Goal: Task Accomplishment & Management: Manage account settings

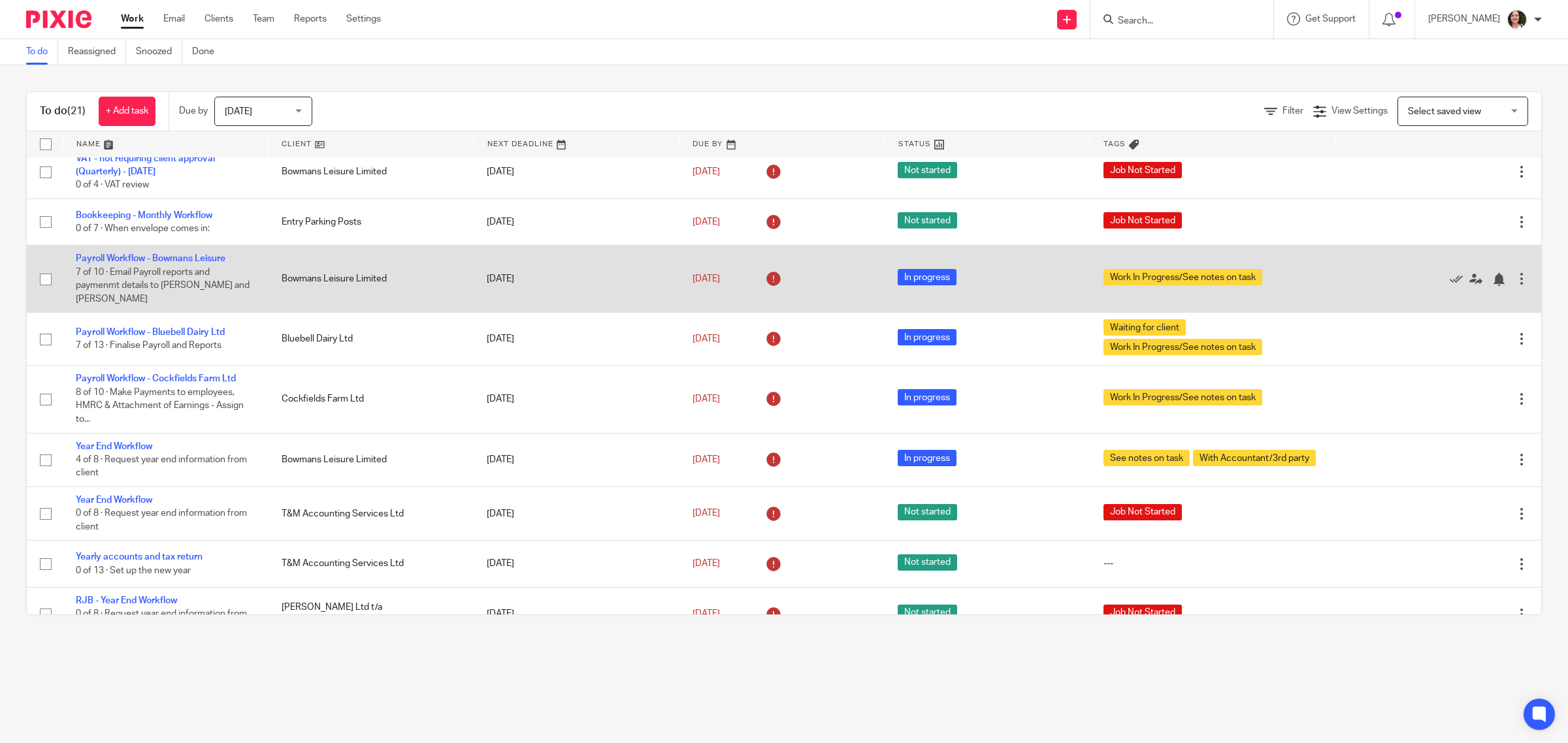
scroll to position [627, 0]
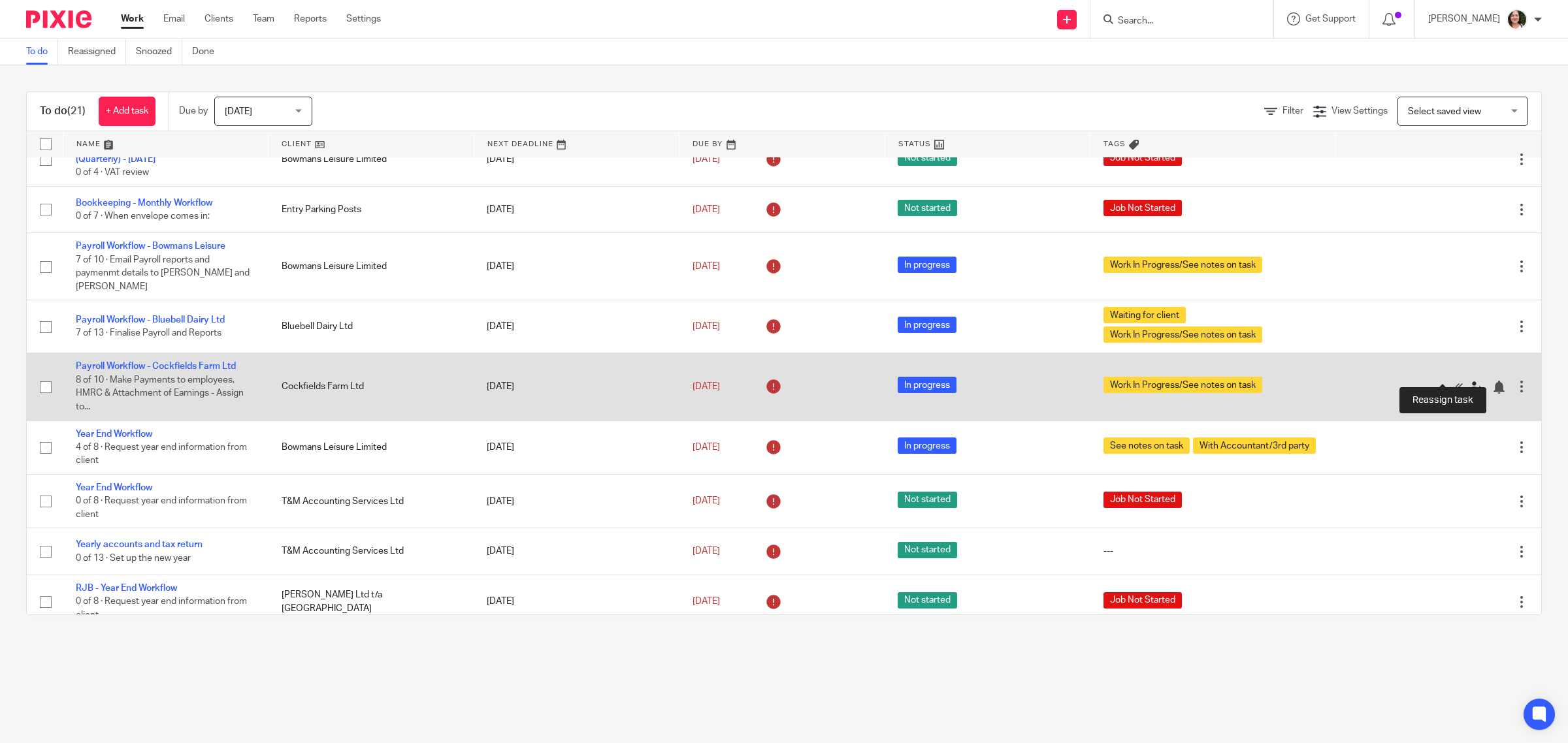
click at [1469, 381] on icon at bounding box center [1475, 387] width 13 height 13
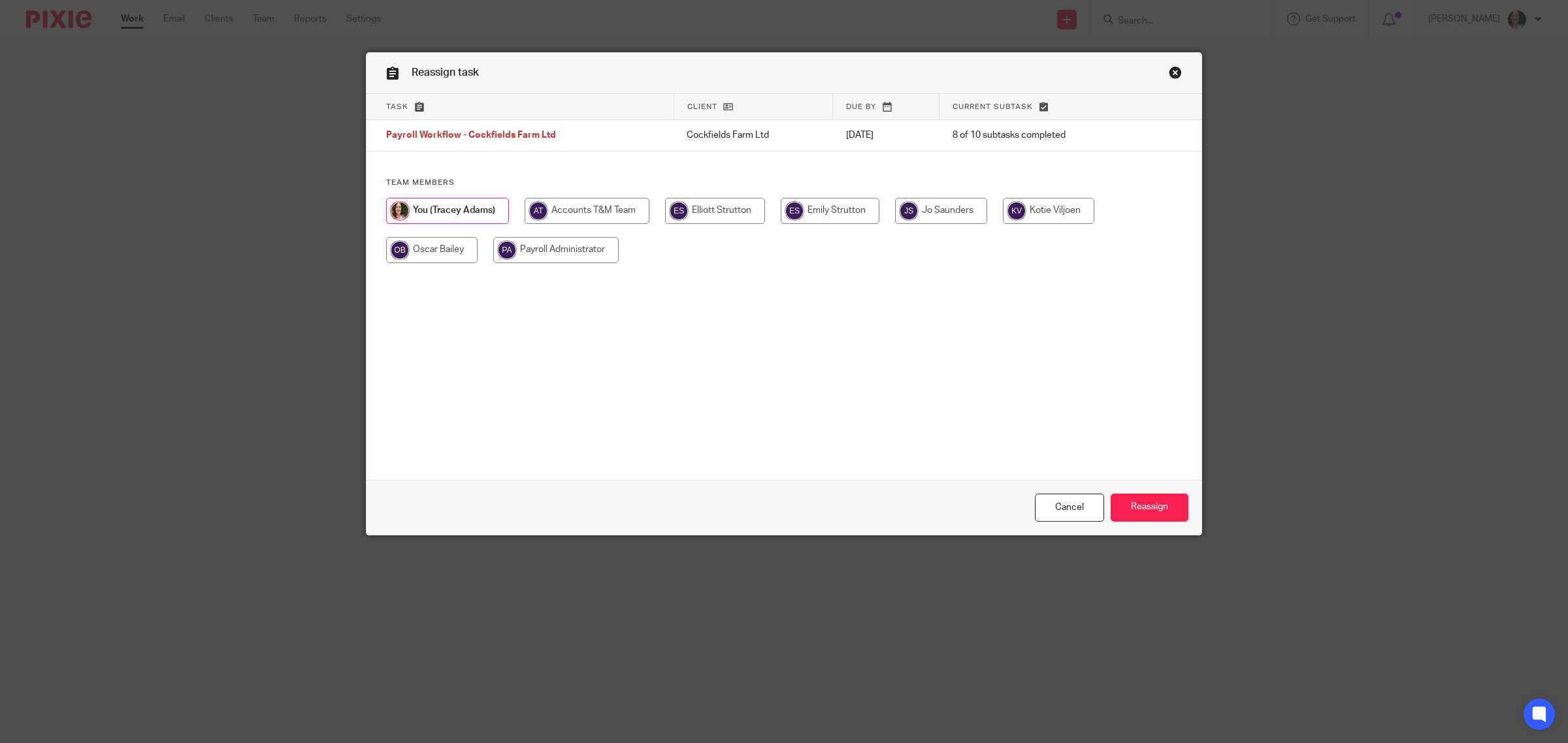
click at [837, 212] on input "radio" at bounding box center [830, 210] width 99 height 26
radio input "true"
click at [1134, 508] on input "Reassign" at bounding box center [1149, 507] width 77 height 28
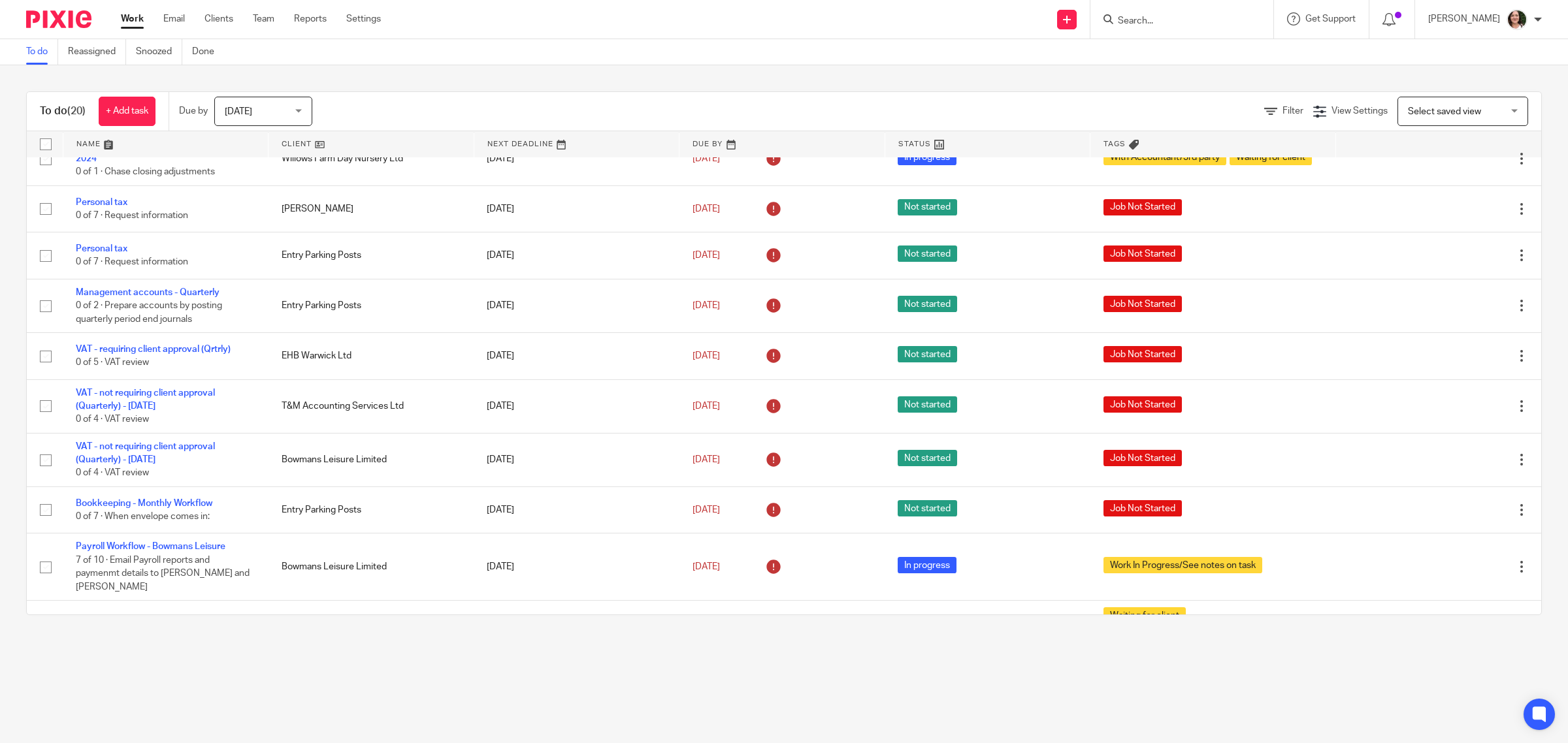
scroll to position [408, 0]
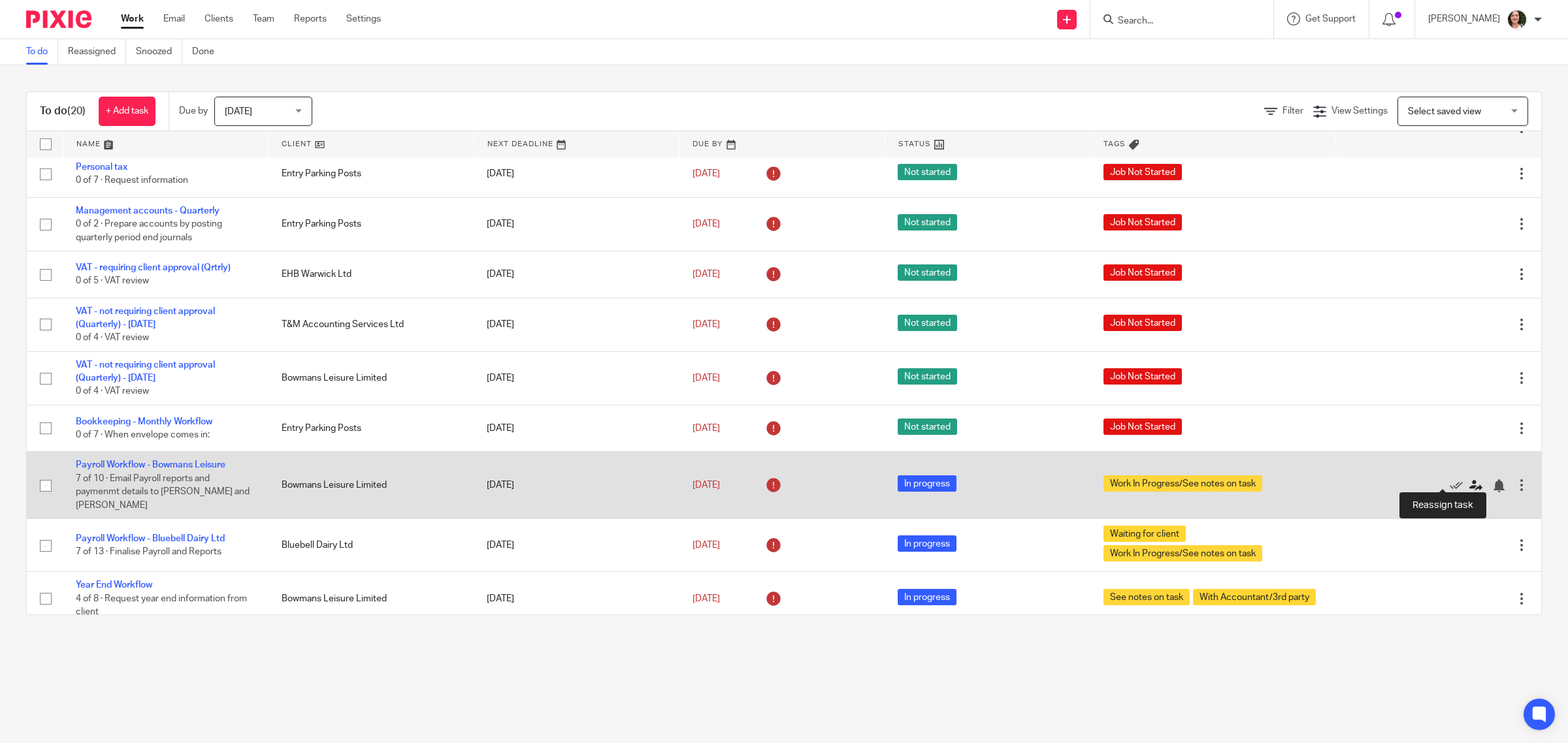
click at [1469, 480] on icon at bounding box center [1475, 486] width 13 height 13
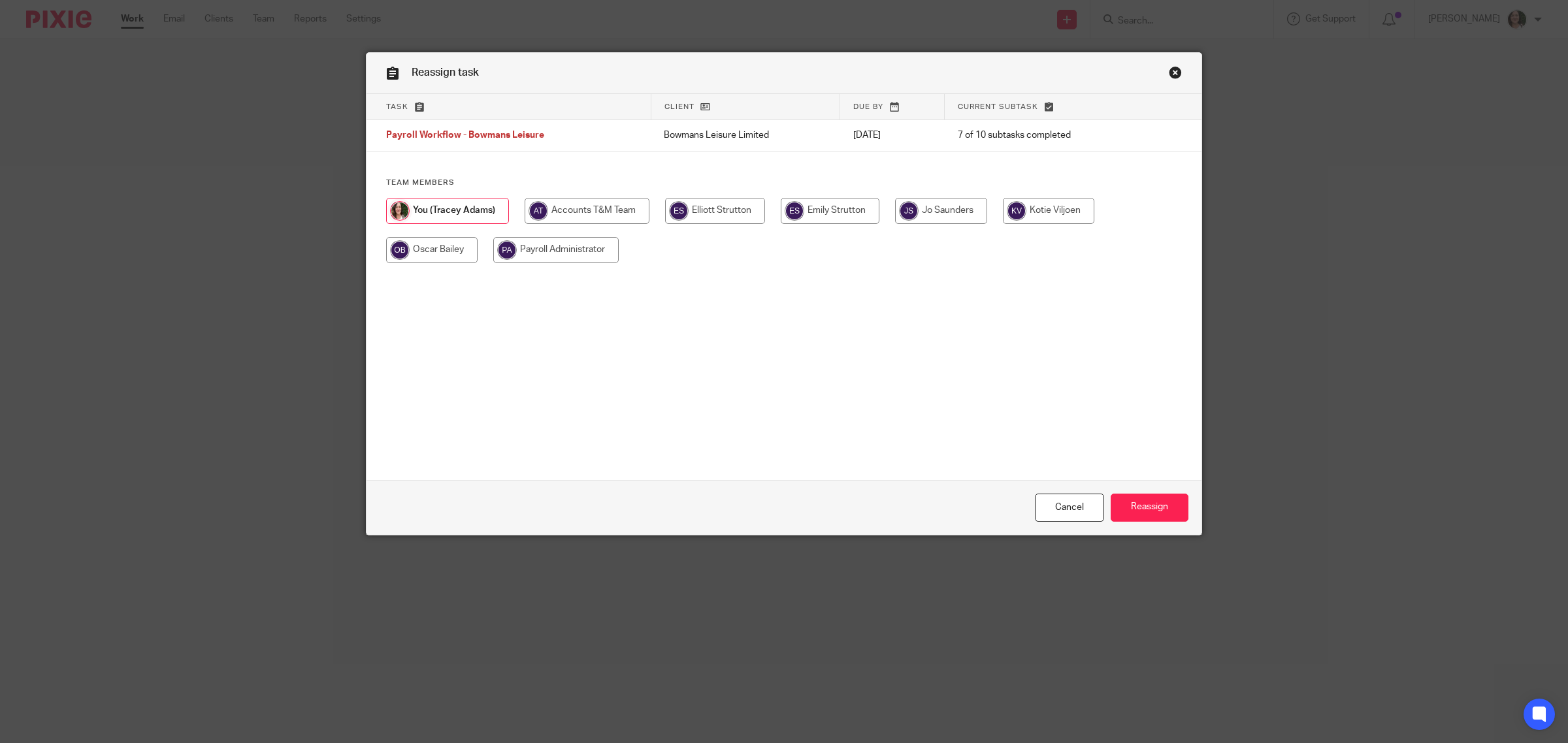
click at [832, 207] on input "radio" at bounding box center [830, 210] width 99 height 26
radio input "true"
click at [1151, 513] on input "Reassign" at bounding box center [1149, 507] width 77 height 28
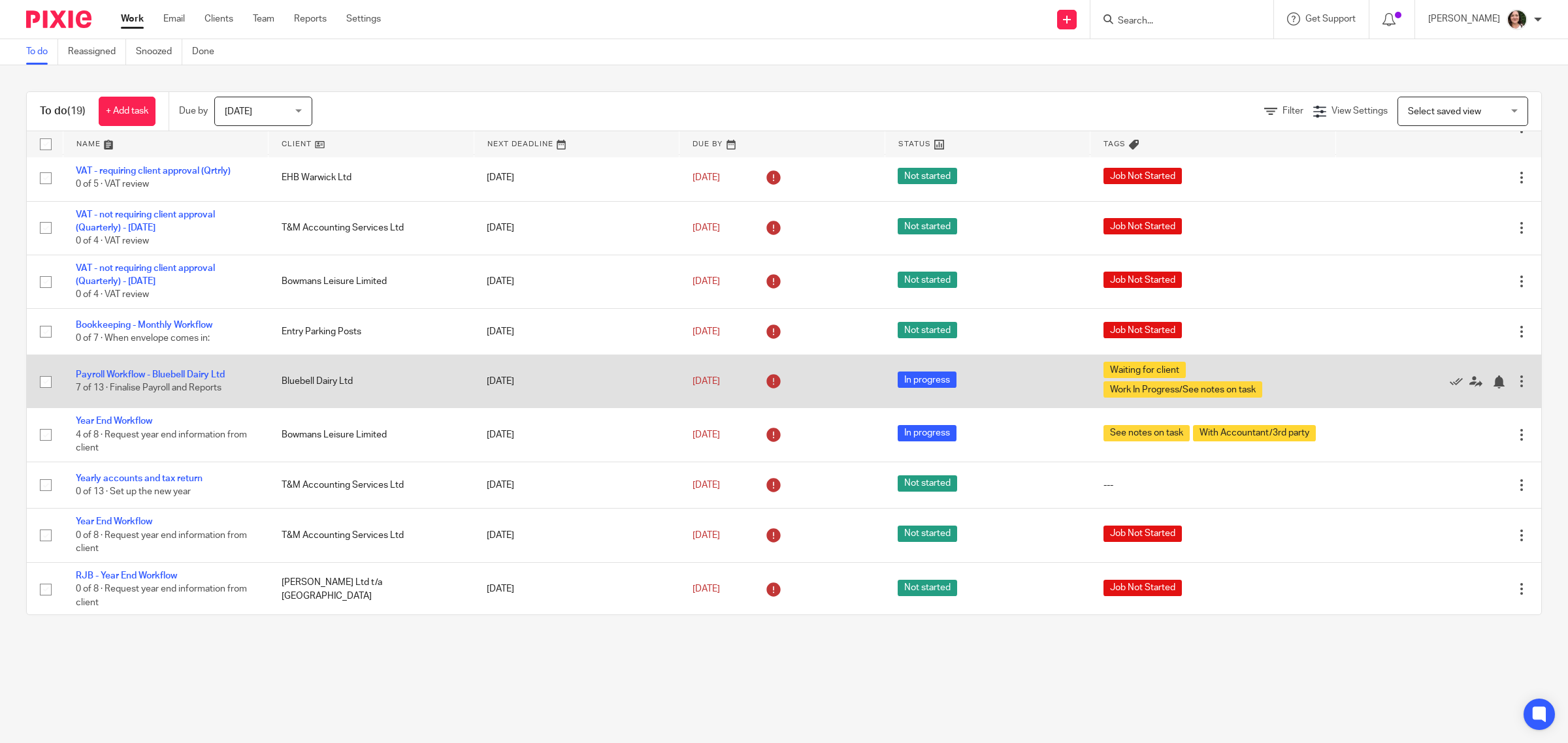
scroll to position [507, 0]
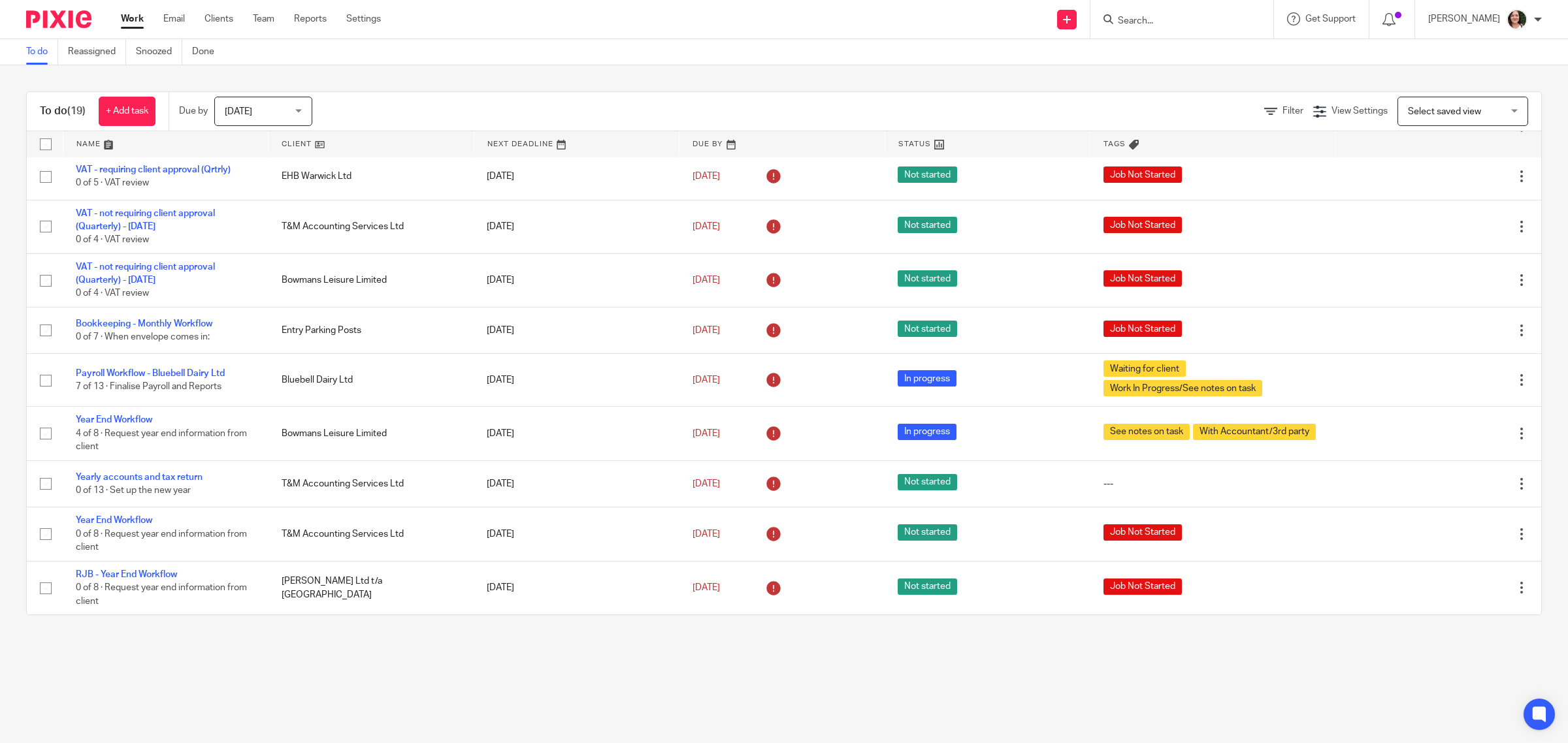
click at [295, 145] on link at bounding box center [370, 144] width 205 height 26
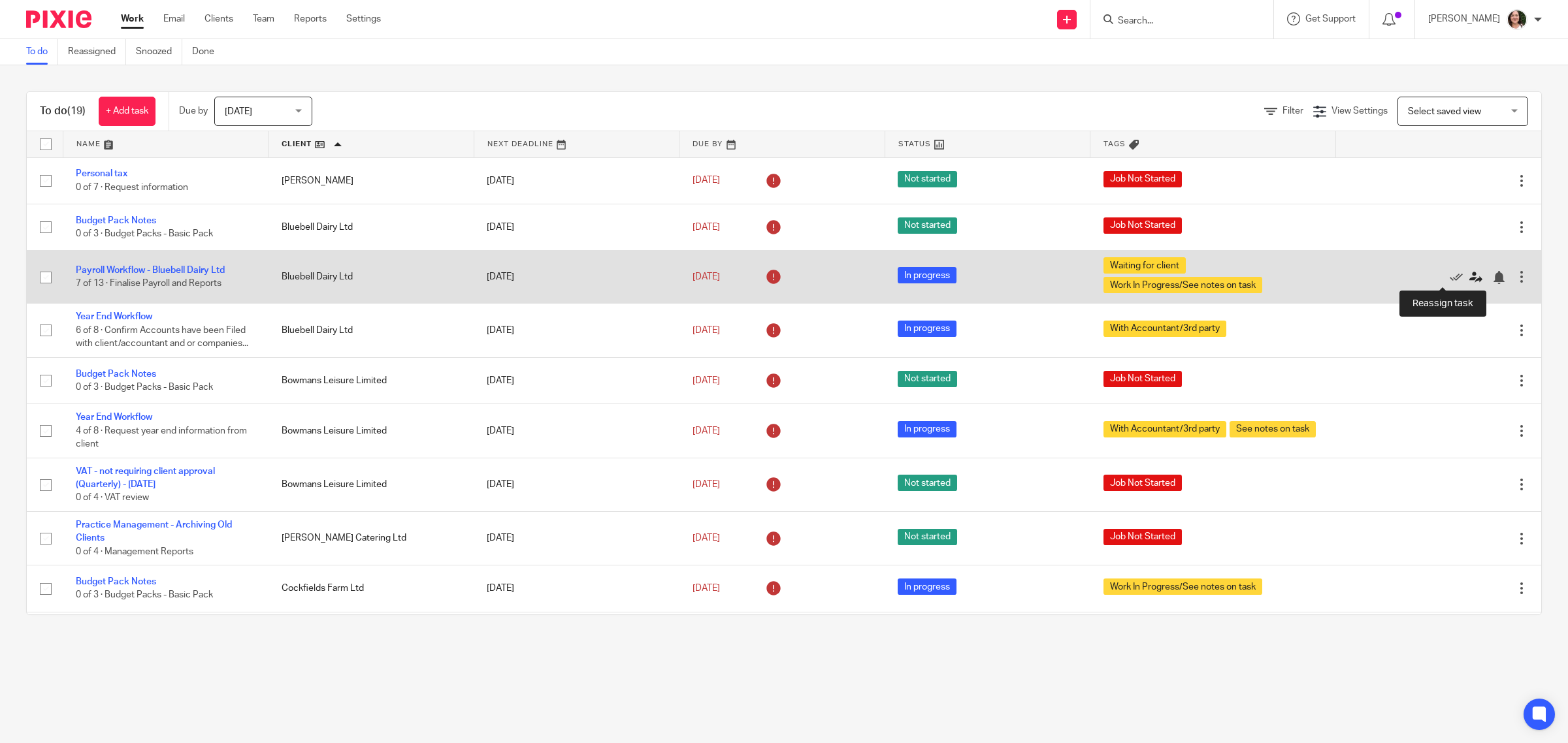
click at [1469, 275] on icon at bounding box center [1475, 277] width 13 height 13
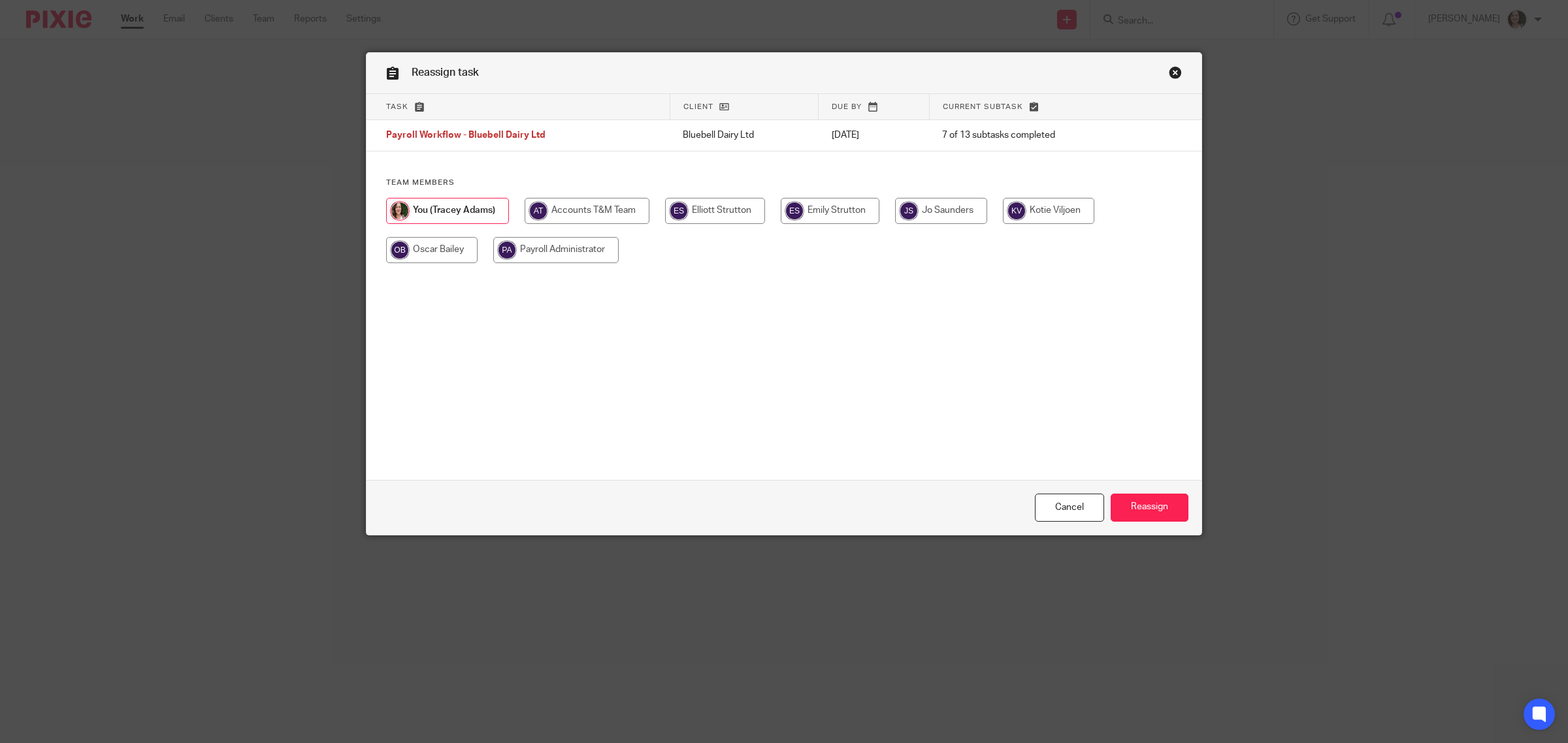
click at [832, 208] on input "radio" at bounding box center [830, 210] width 99 height 26
radio input "true"
click at [1141, 513] on input "Reassign" at bounding box center [1149, 507] width 77 height 28
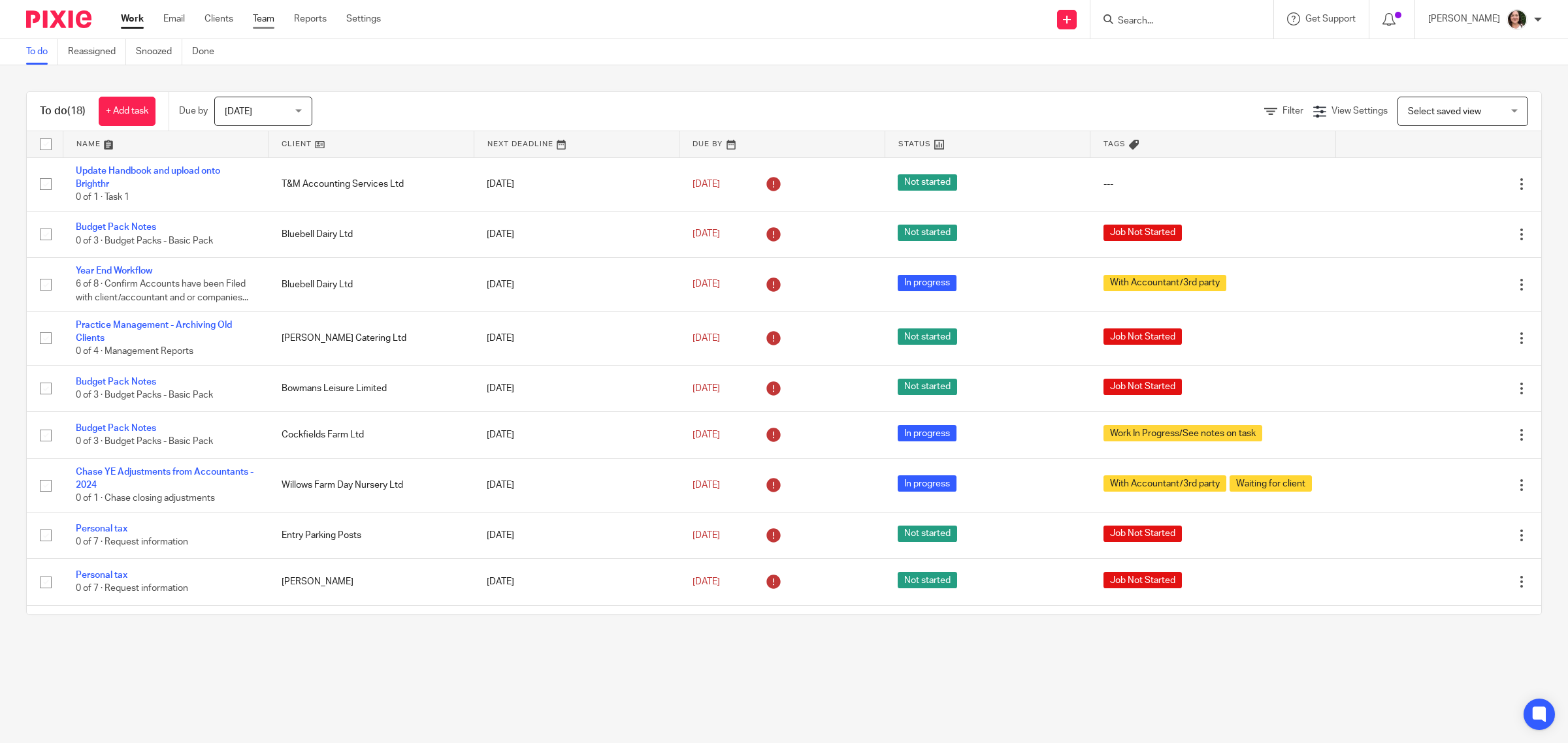
click at [262, 21] on link "Team" at bounding box center [263, 19] width 22 height 13
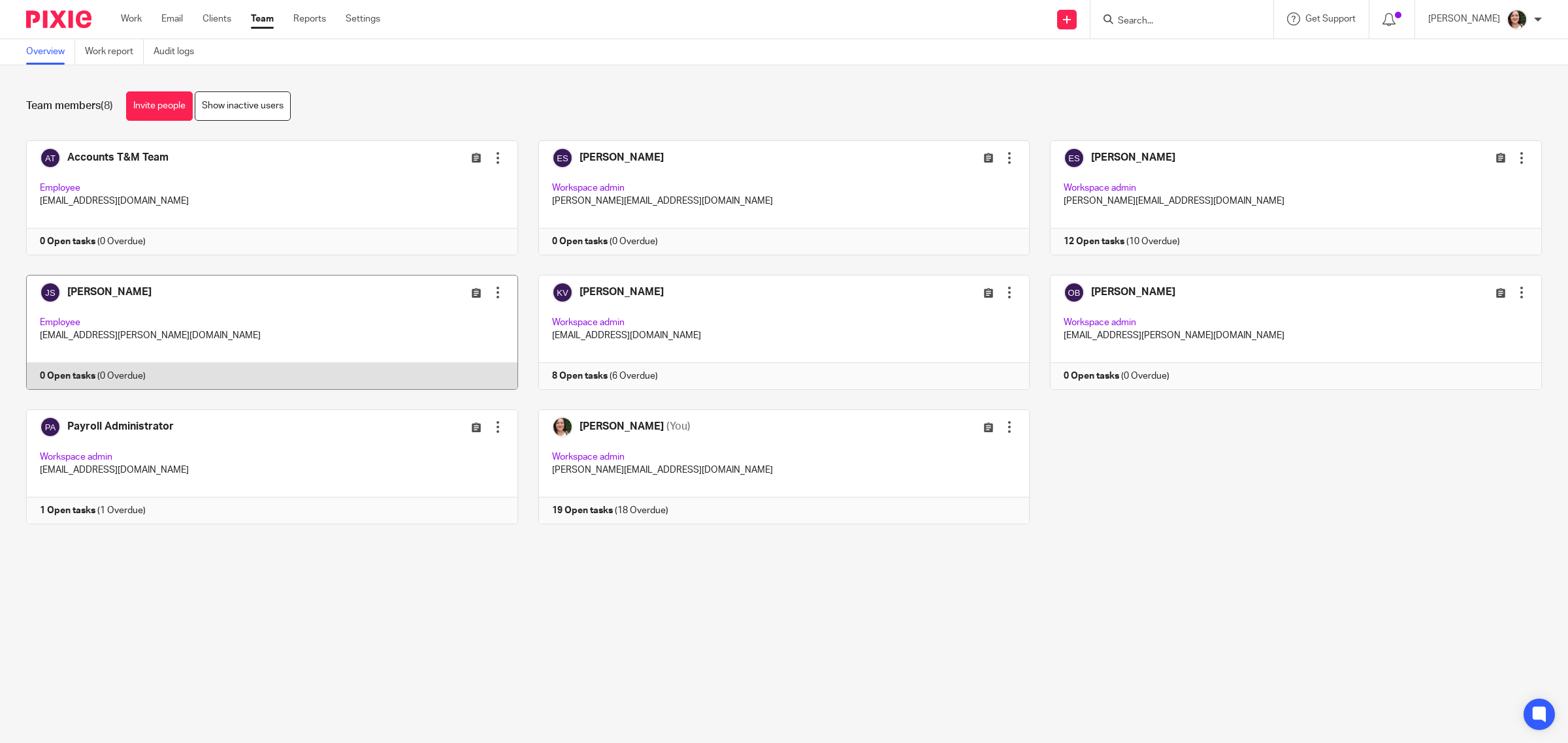
click at [77, 372] on link at bounding box center [261, 332] width 512 height 115
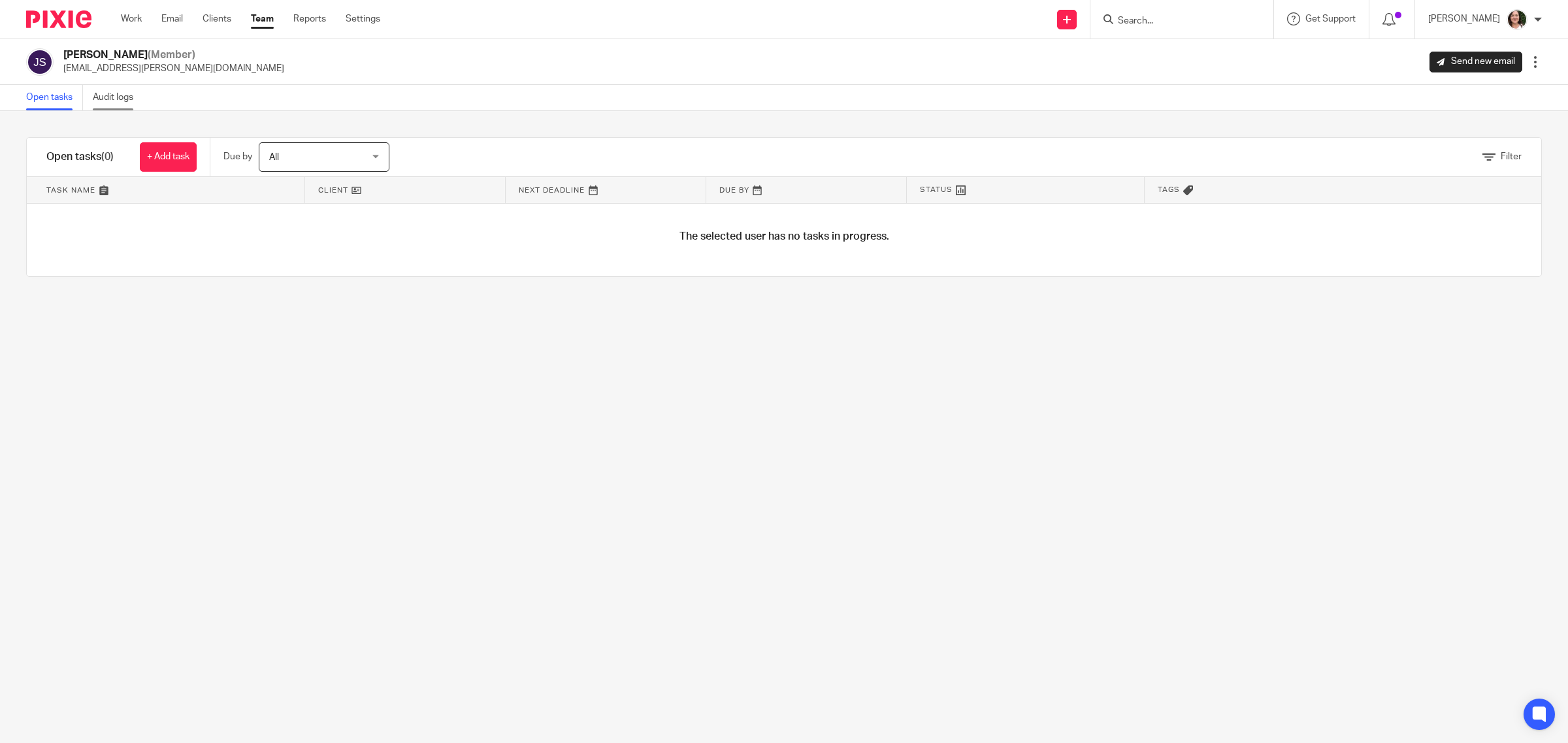
click at [119, 102] on link "Audit logs" at bounding box center [118, 98] width 50 height 25
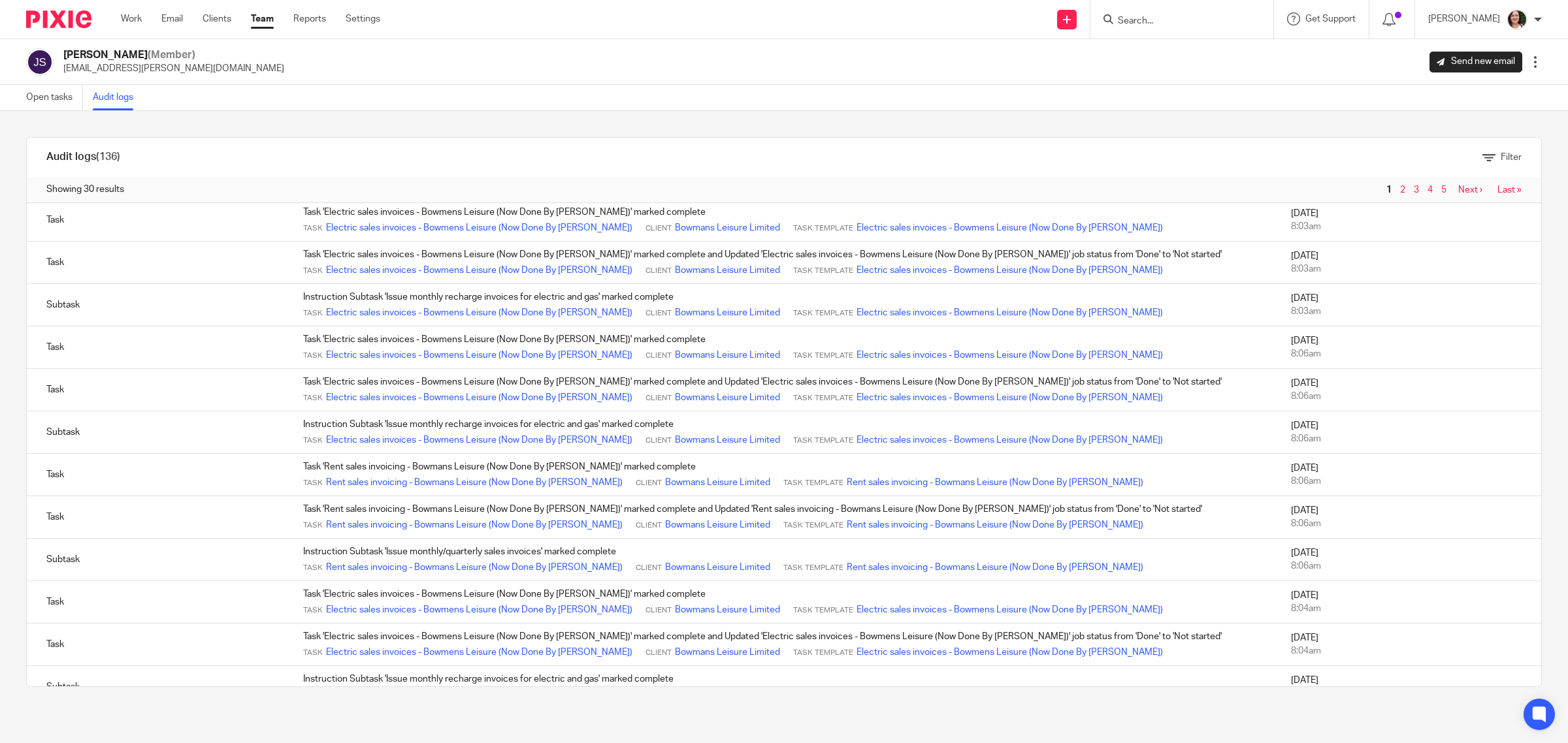
scroll to position [5, 0]
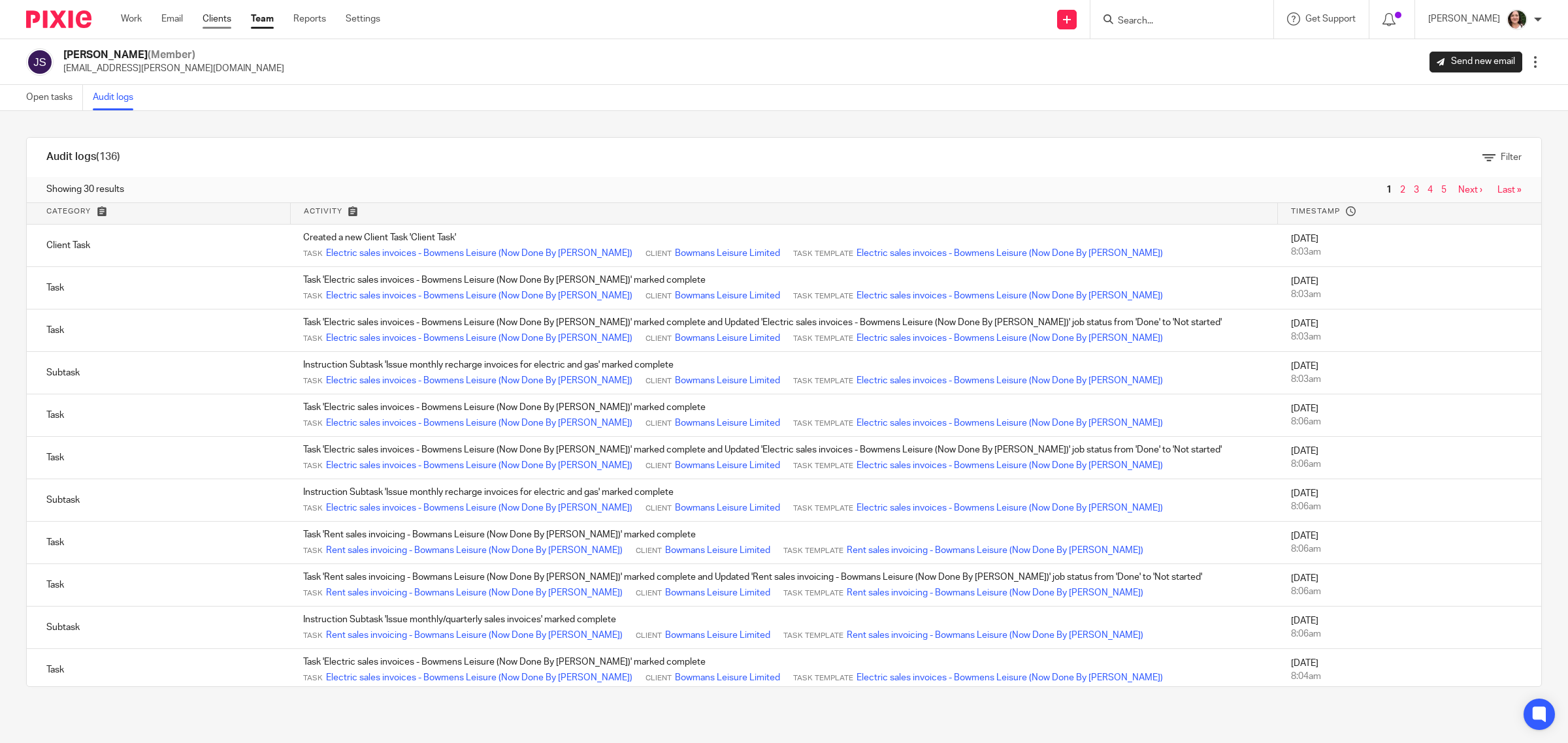
click at [230, 17] on link "Clients" at bounding box center [216, 19] width 28 height 13
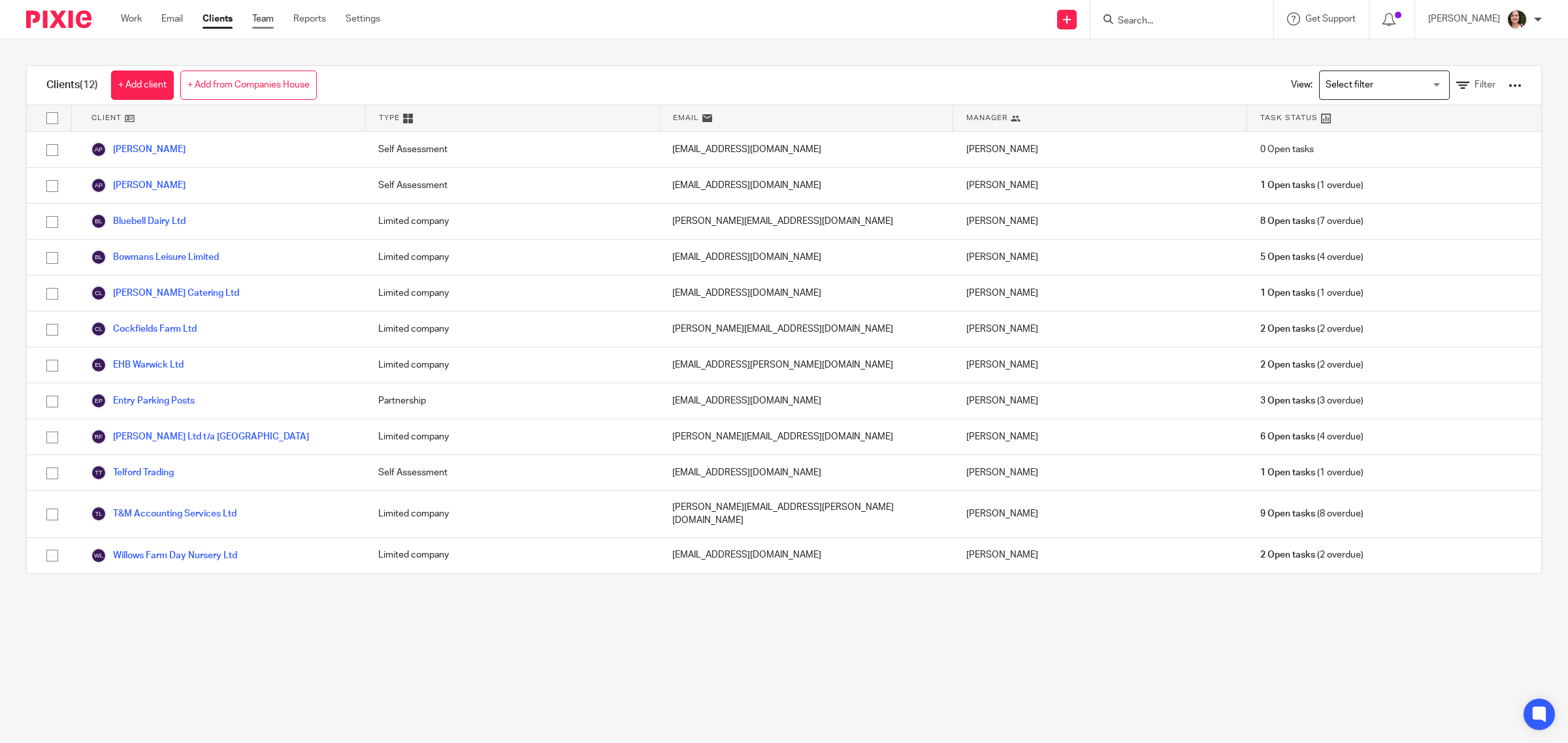
click at [260, 21] on link "Team" at bounding box center [262, 19] width 22 height 13
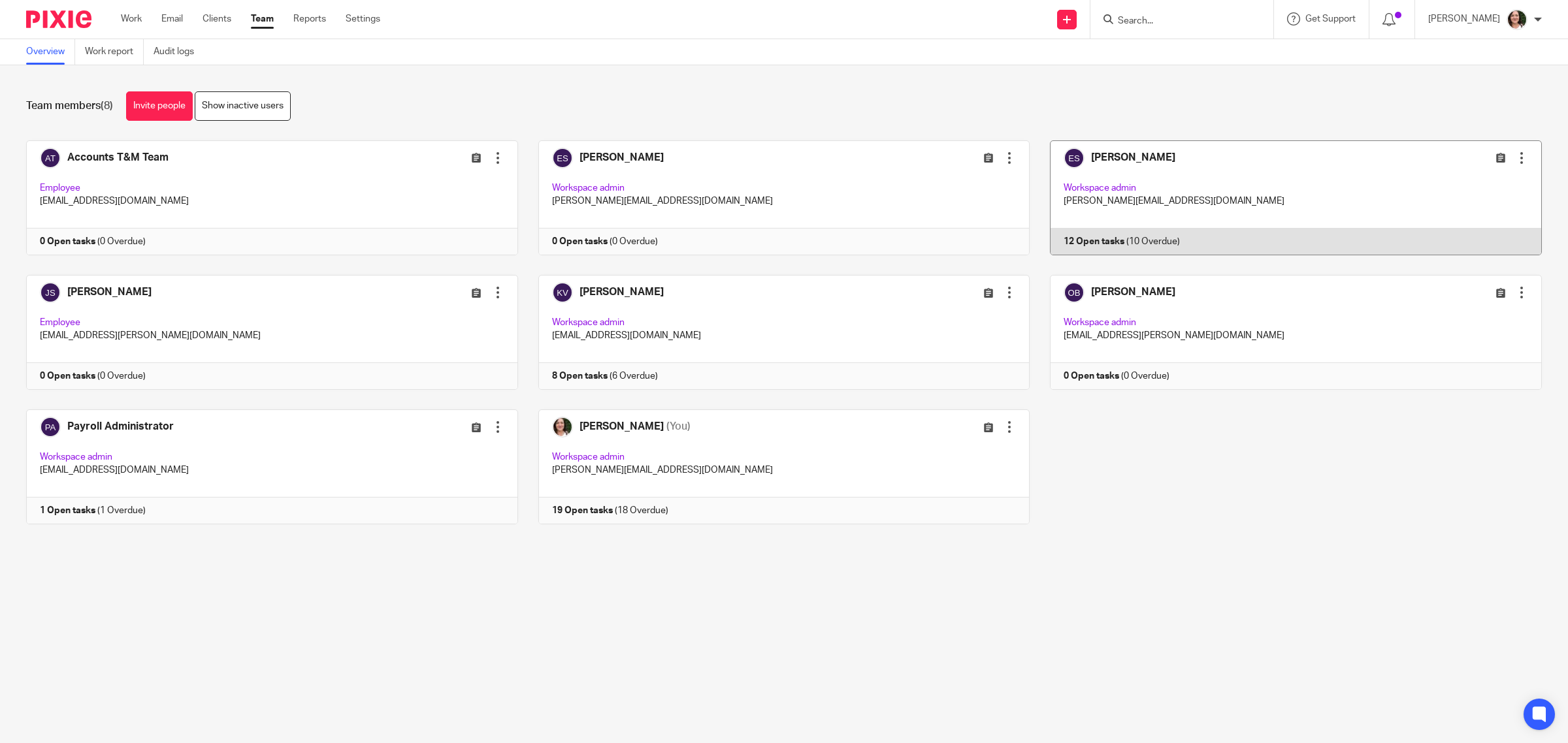
click at [1086, 158] on link at bounding box center [1285, 197] width 512 height 115
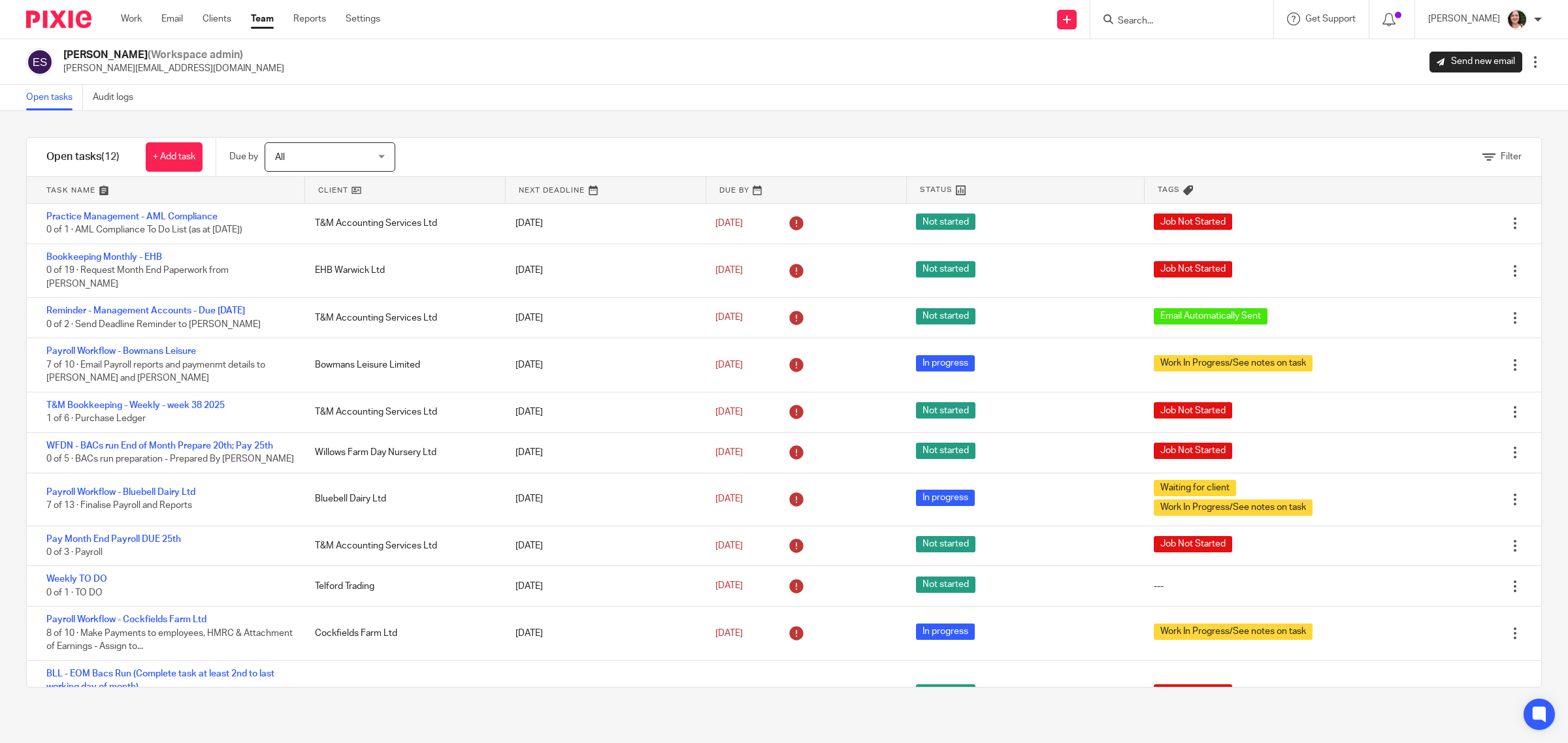
click at [330, 190] on link at bounding box center [404, 190] width 200 height 26
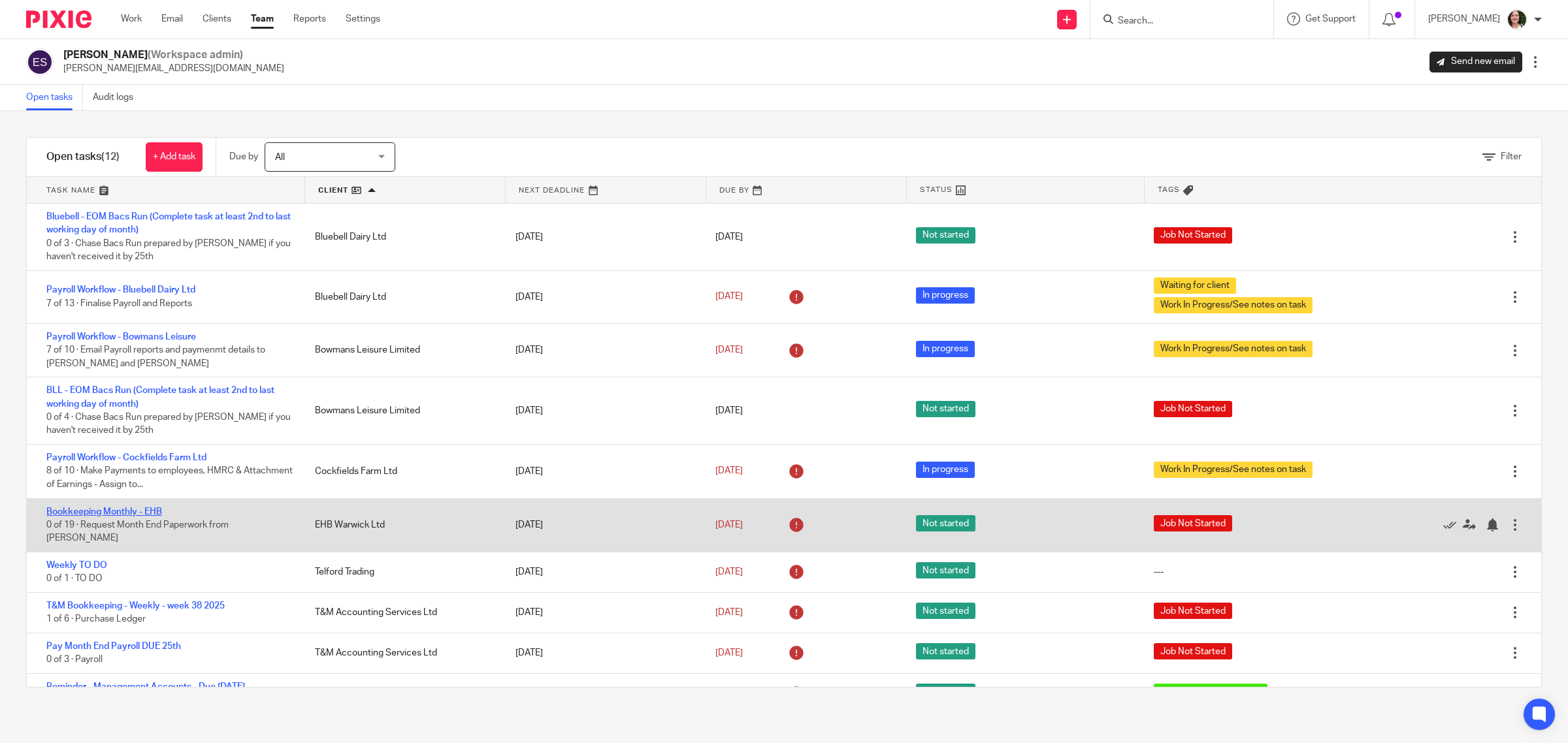
click at [152, 513] on link "Bookkeeping Monthly - EHB" at bounding box center [104, 511] width 116 height 9
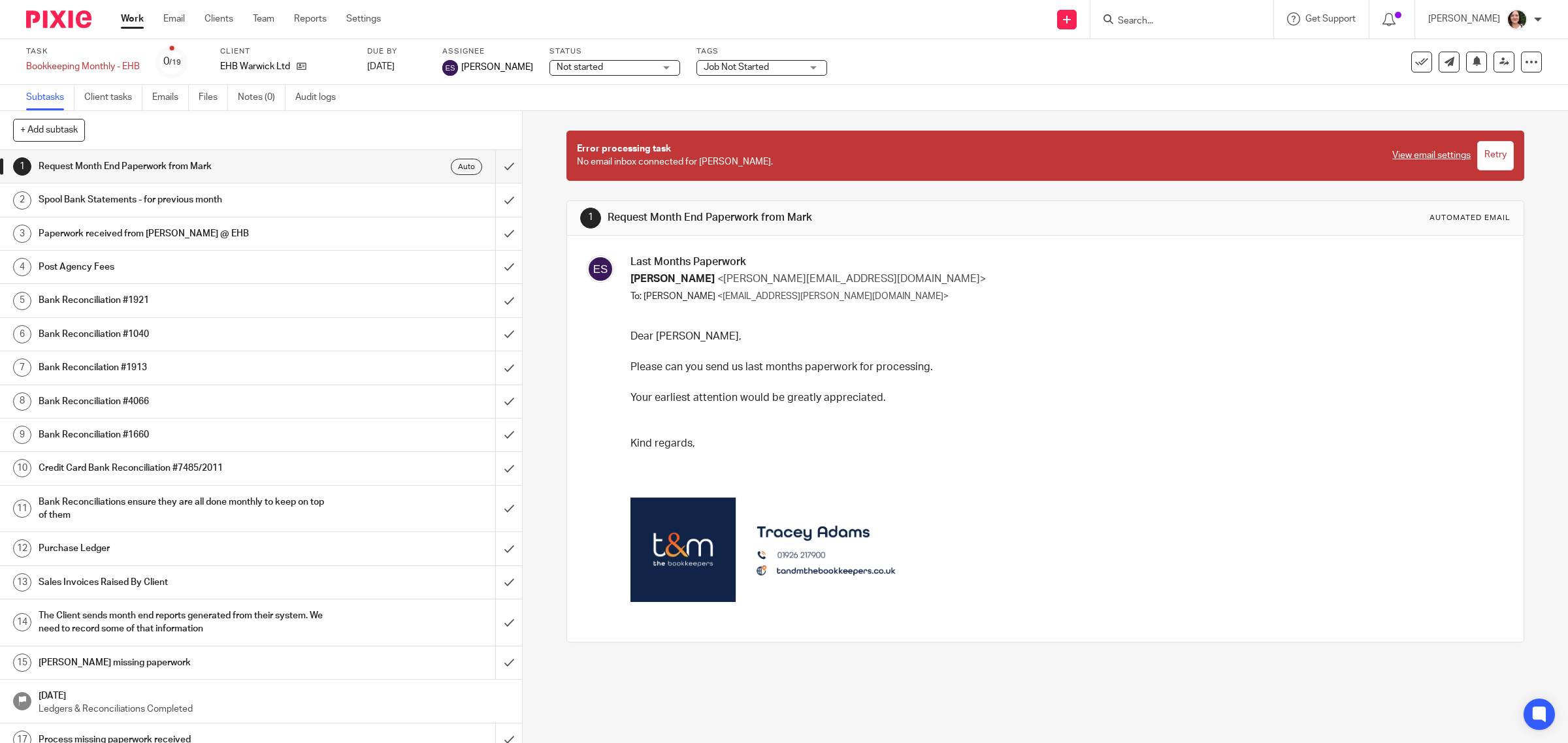
click at [134, 429] on h1 "Bank Reconciliation #1660" at bounding box center [186, 435] width 296 height 20
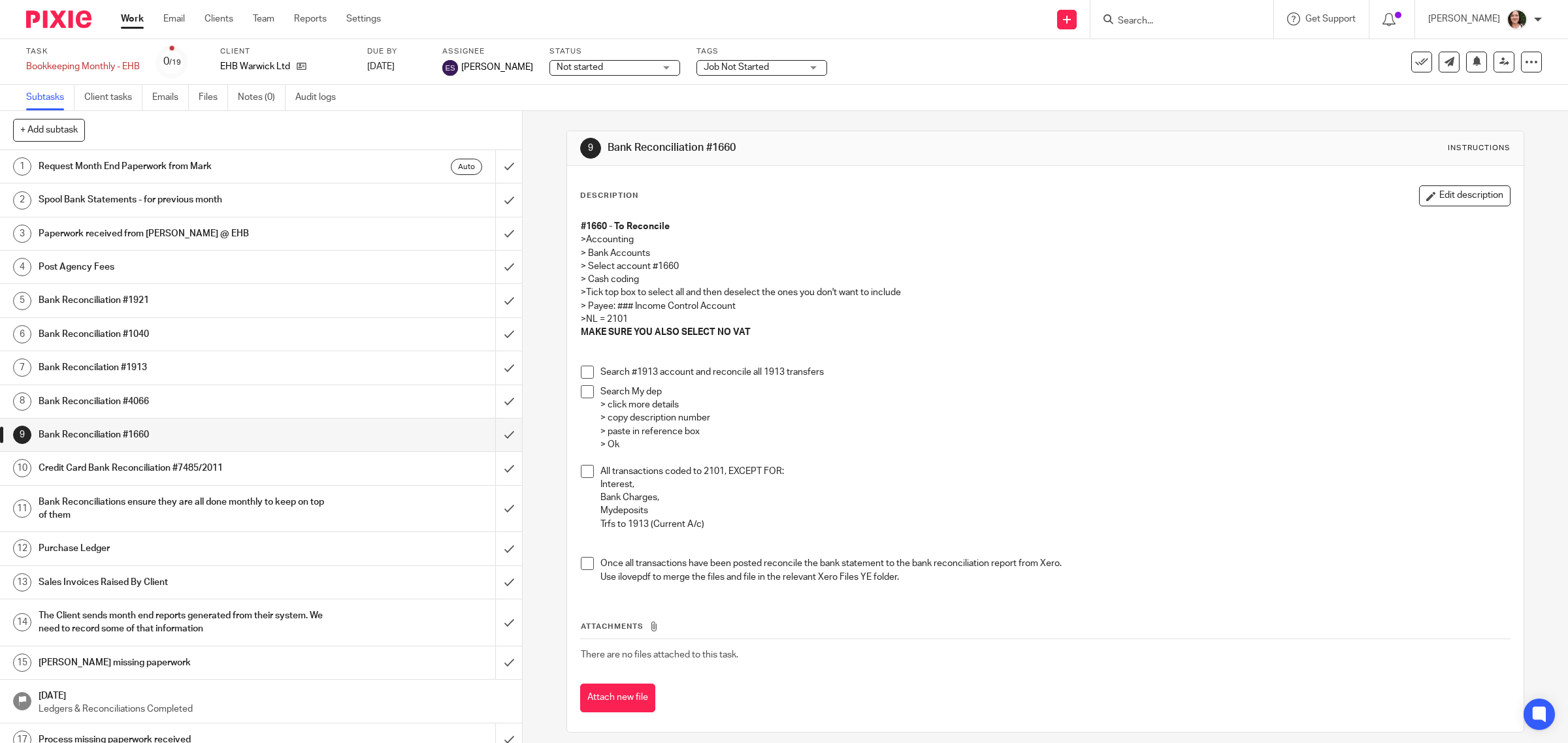
click at [335, 165] on div "Auto" at bounding box center [408, 166] width 148 height 17
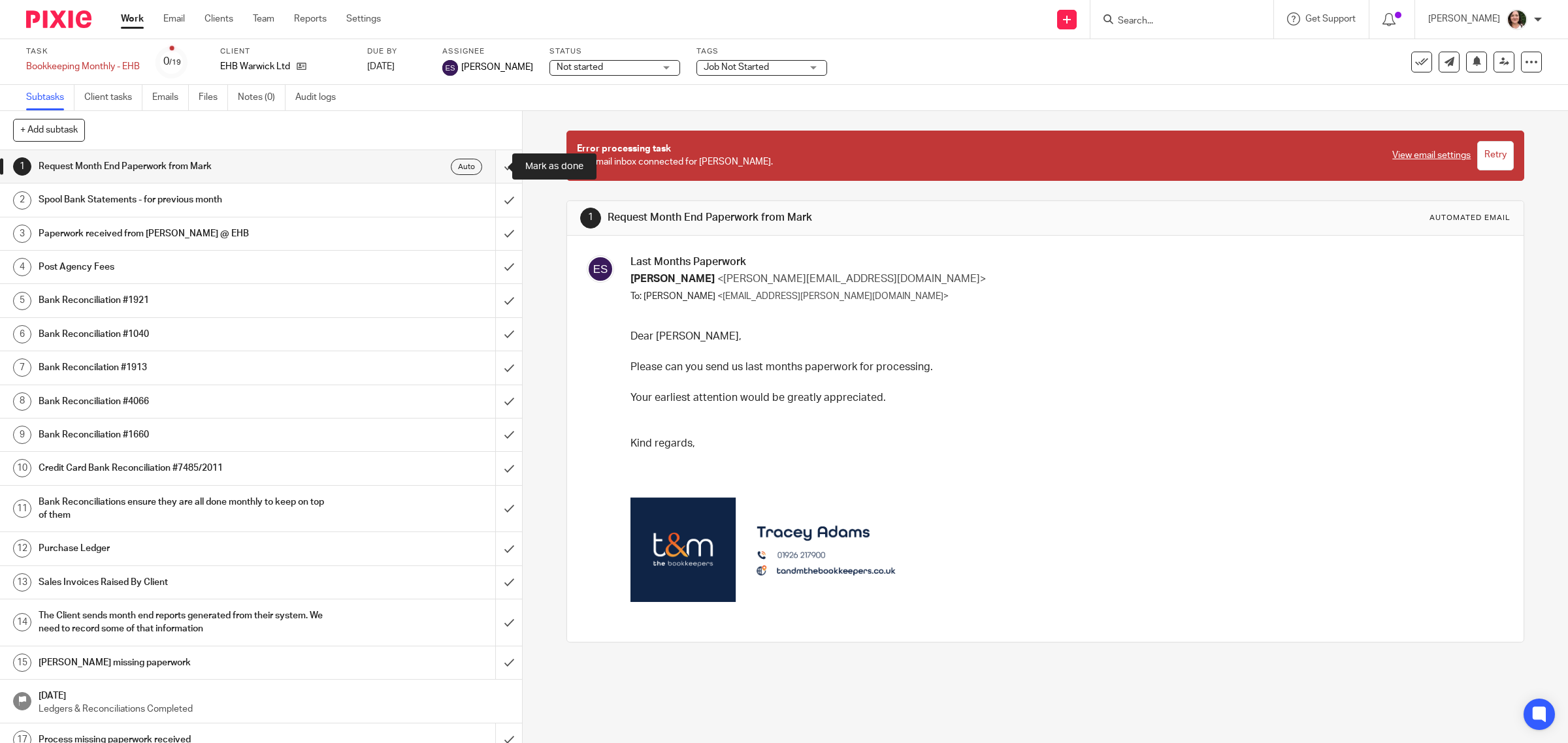
click at [488, 167] on input "submit" at bounding box center [261, 165] width 522 height 32
click at [204, 203] on h1 "Spool Bank Statements - for previous month" at bounding box center [186, 200] width 296 height 20
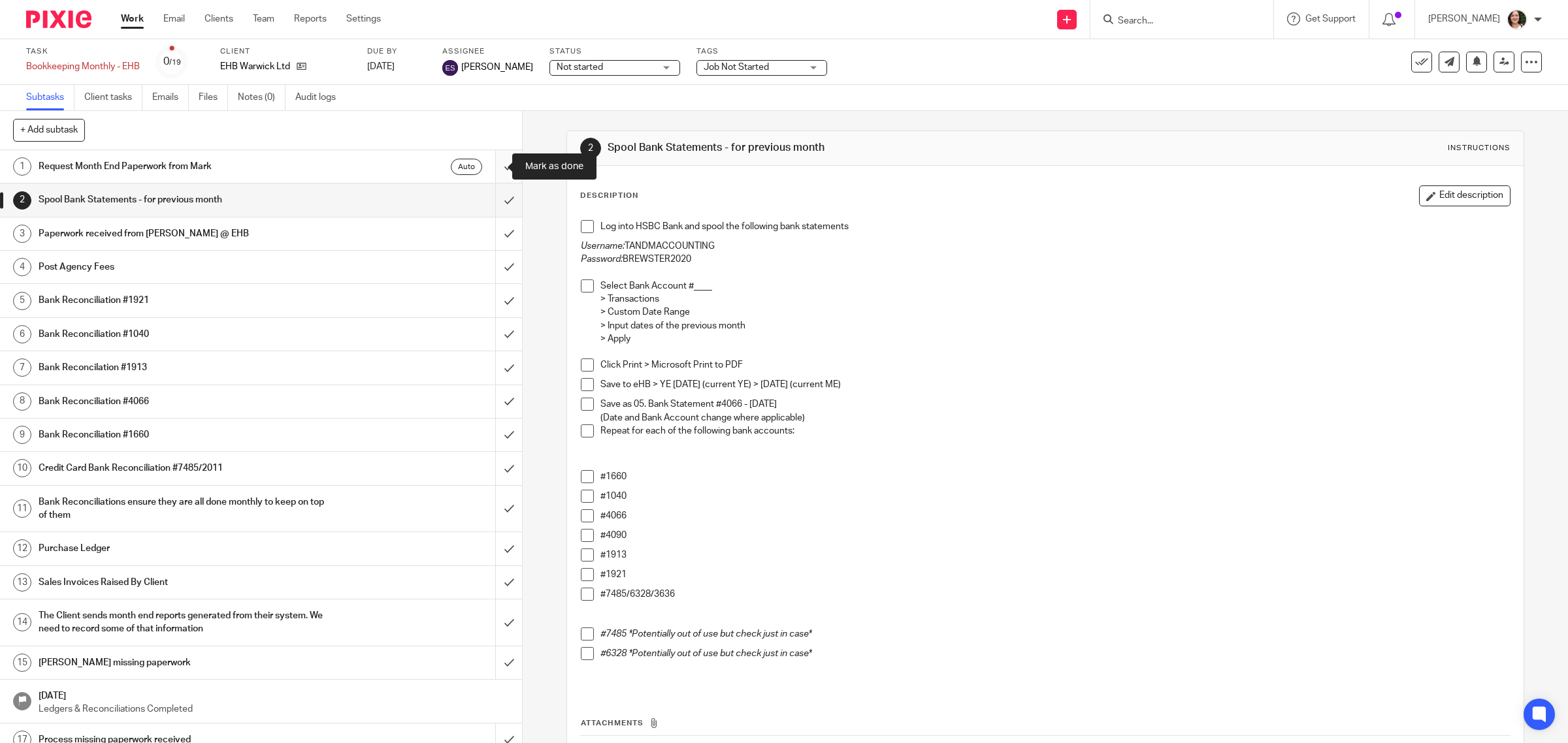
click at [486, 167] on input "submit" at bounding box center [261, 165] width 522 height 32
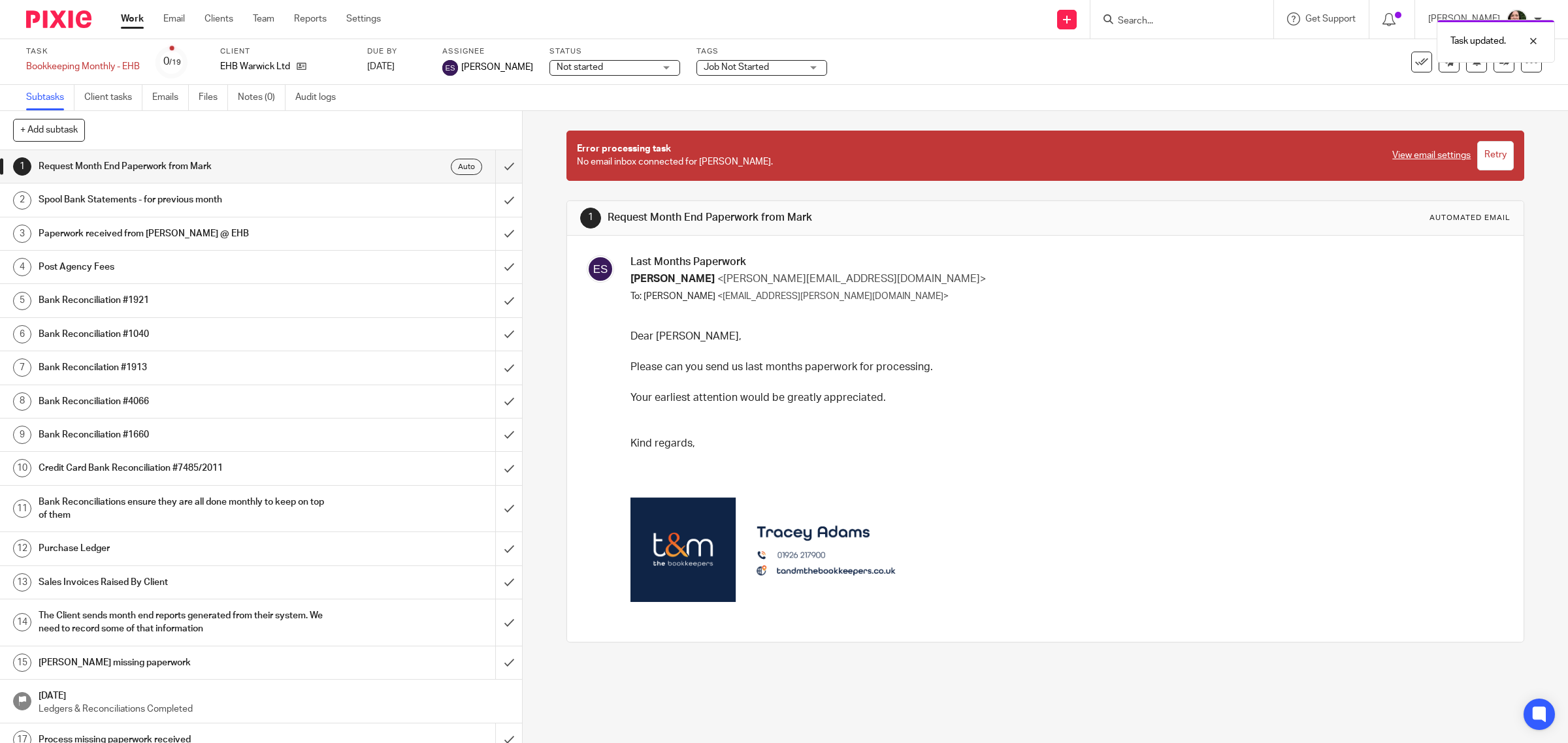
click at [490, 195] on input "submit" at bounding box center [261, 199] width 522 height 32
click at [494, 168] on input "submit" at bounding box center [261, 165] width 522 height 32
click at [166, 235] on h1 "Paperwork received from [PERSON_NAME] @ EHB" at bounding box center [186, 234] width 296 height 20
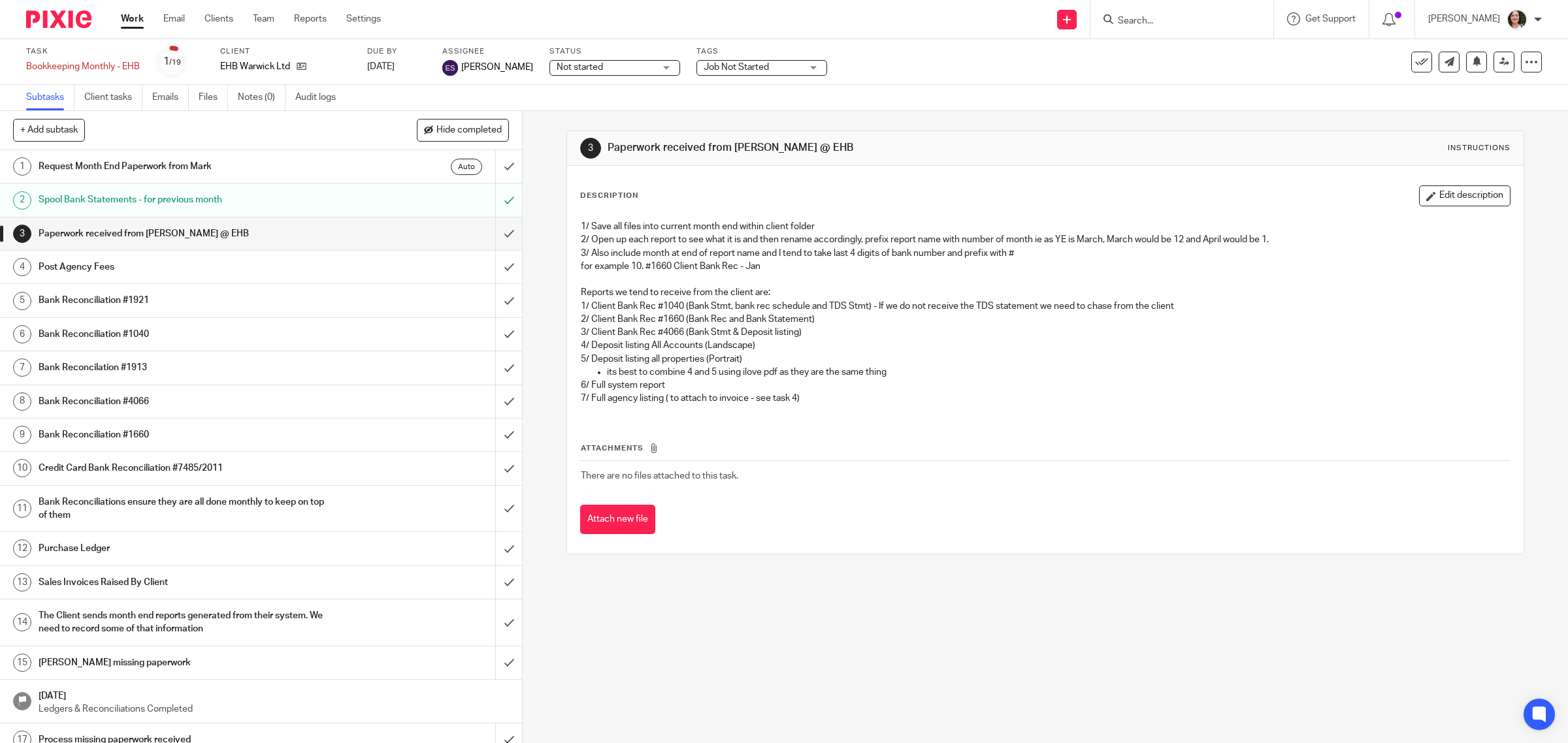
click at [165, 269] on h1 "Post Agency Fees" at bounding box center [186, 267] width 296 height 20
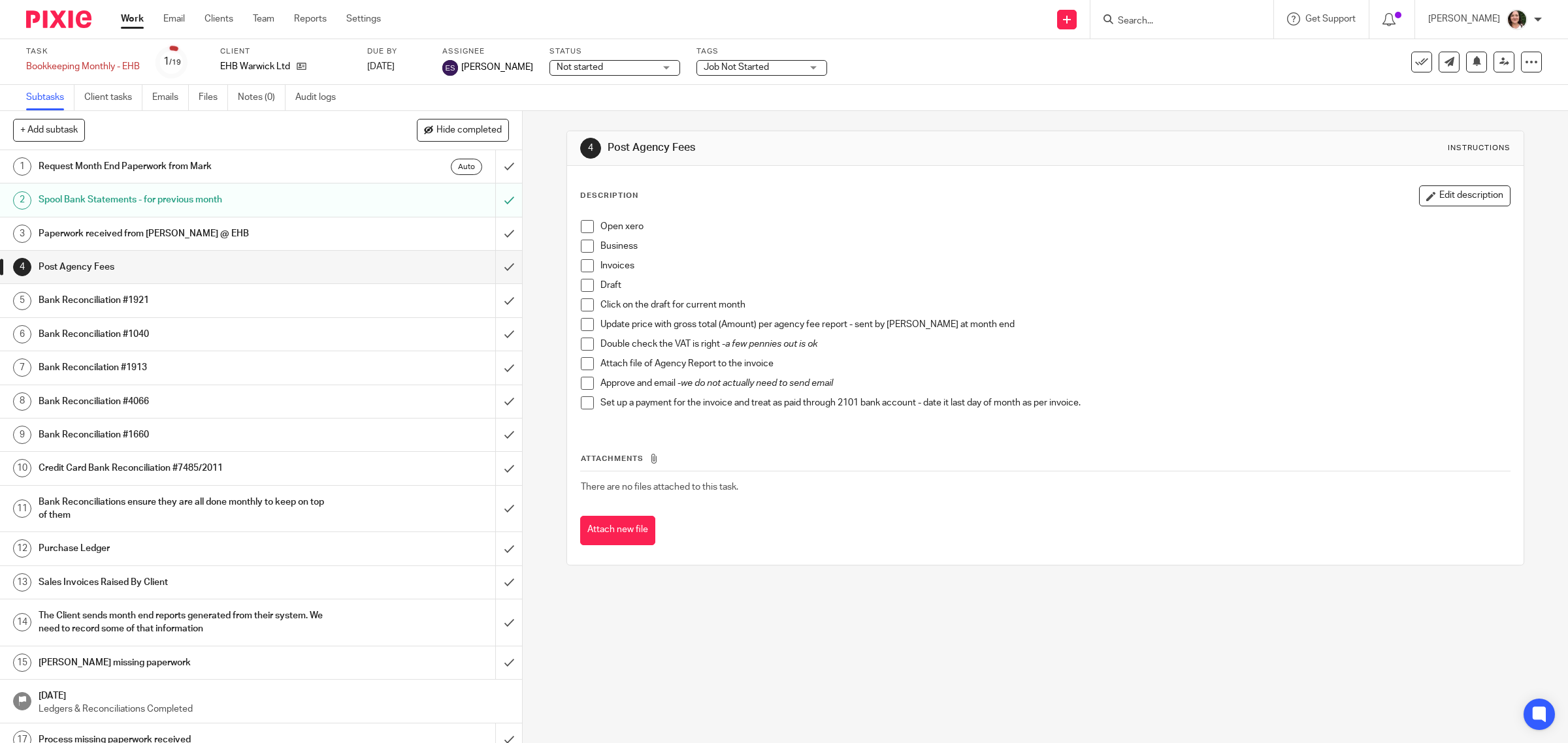
click at [194, 238] on h1 "Paperwork received from [PERSON_NAME] @ EHB" at bounding box center [186, 234] width 296 height 20
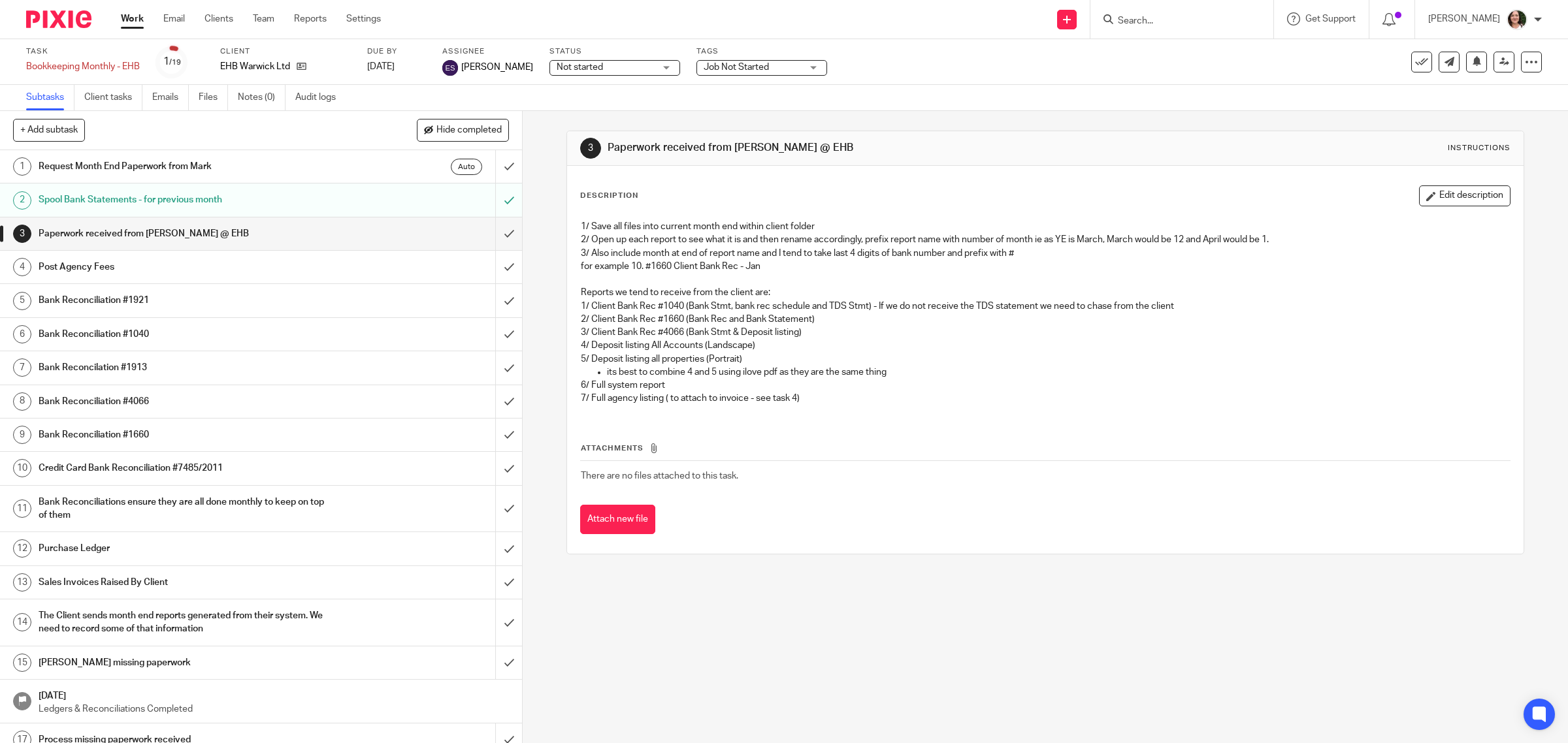
click at [128, 544] on h1 "Purchase Ledger" at bounding box center [186, 548] width 296 height 20
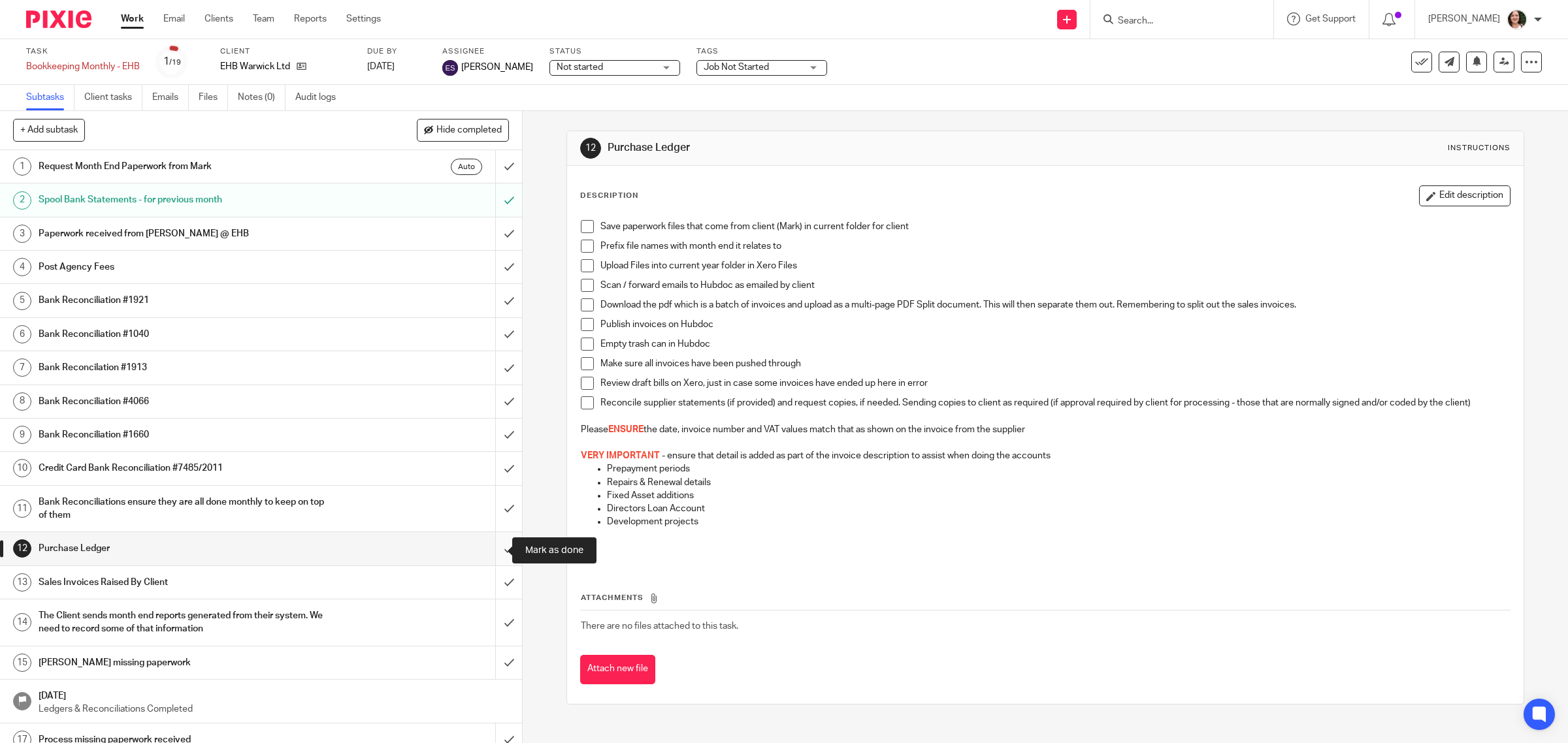
click at [488, 553] on input "submit" at bounding box center [261, 548] width 522 height 32
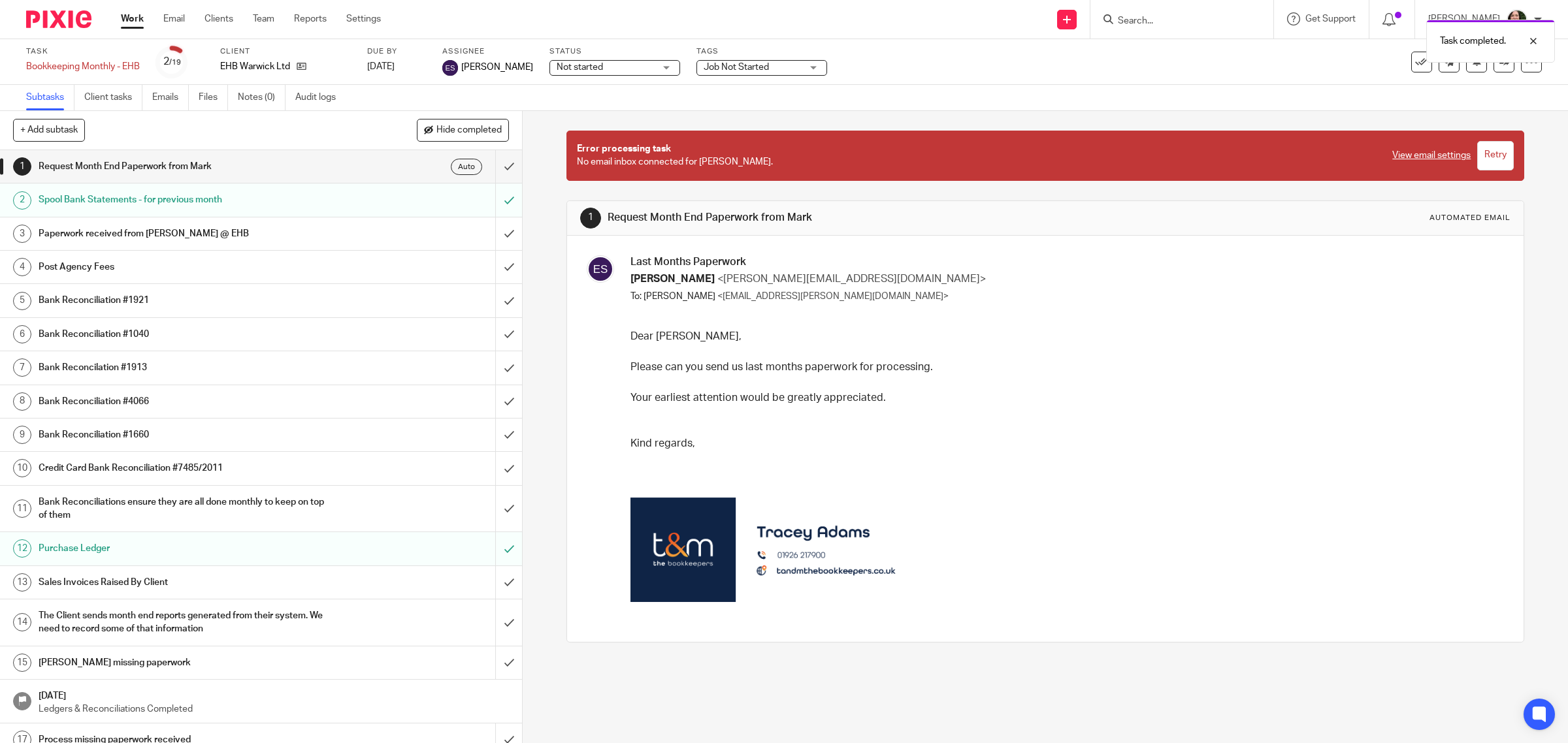
click at [262, 589] on h1 "Sales Invoices Raised By Client" at bounding box center [186, 582] width 296 height 20
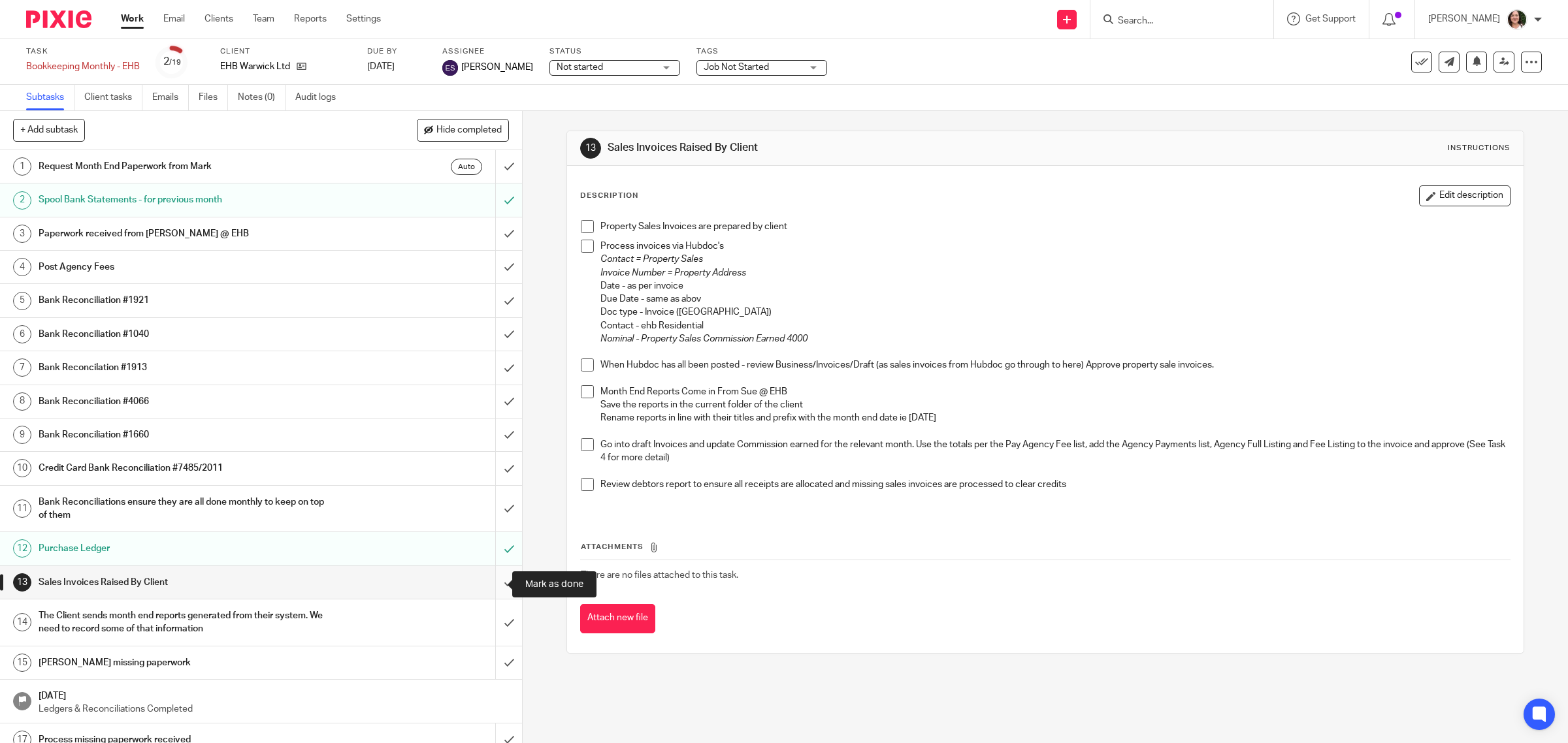
click at [490, 586] on input "submit" at bounding box center [261, 581] width 522 height 32
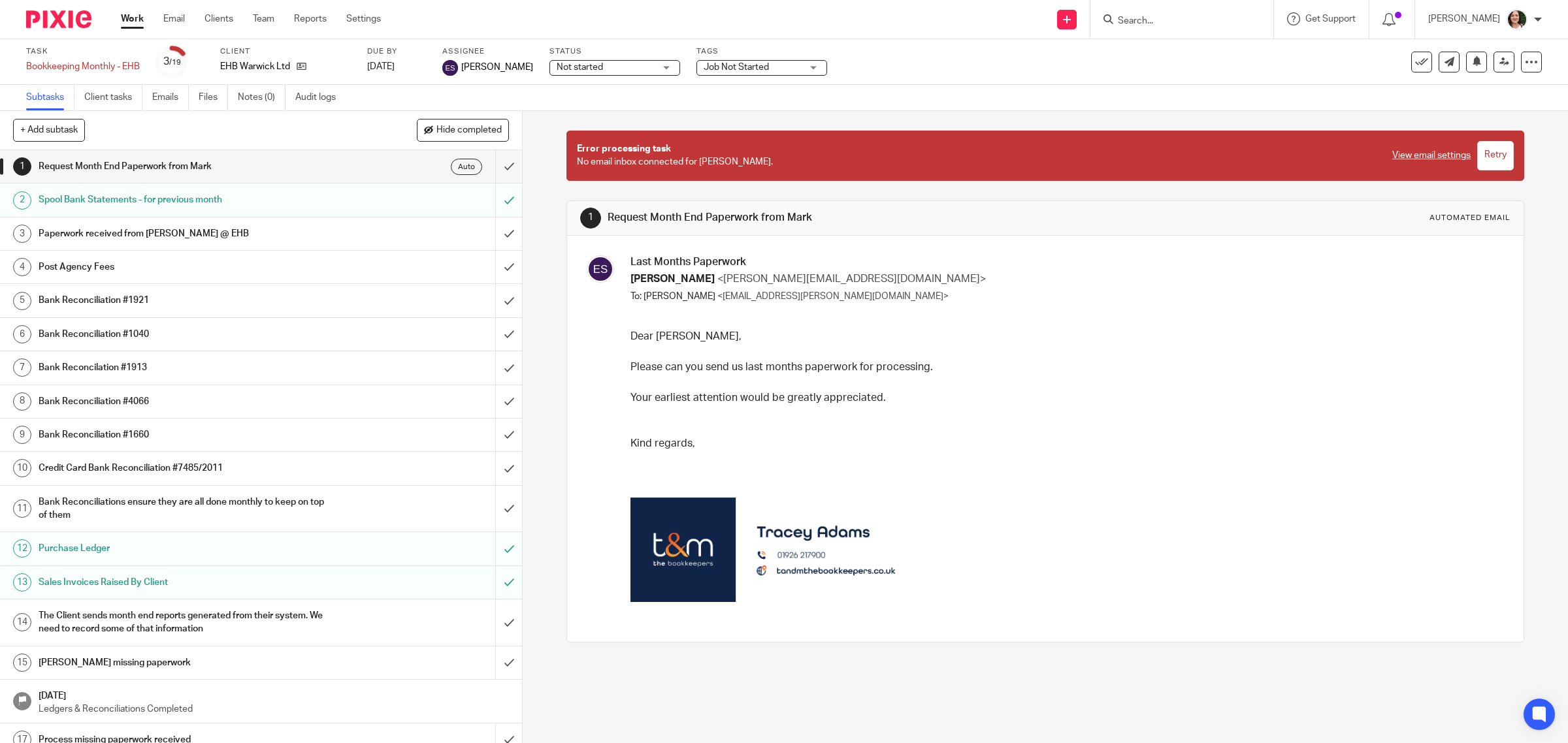
click at [218, 635] on h1 "The Client sends month end reports generated from their system. We need to reco…" at bounding box center [186, 623] width 296 height 33
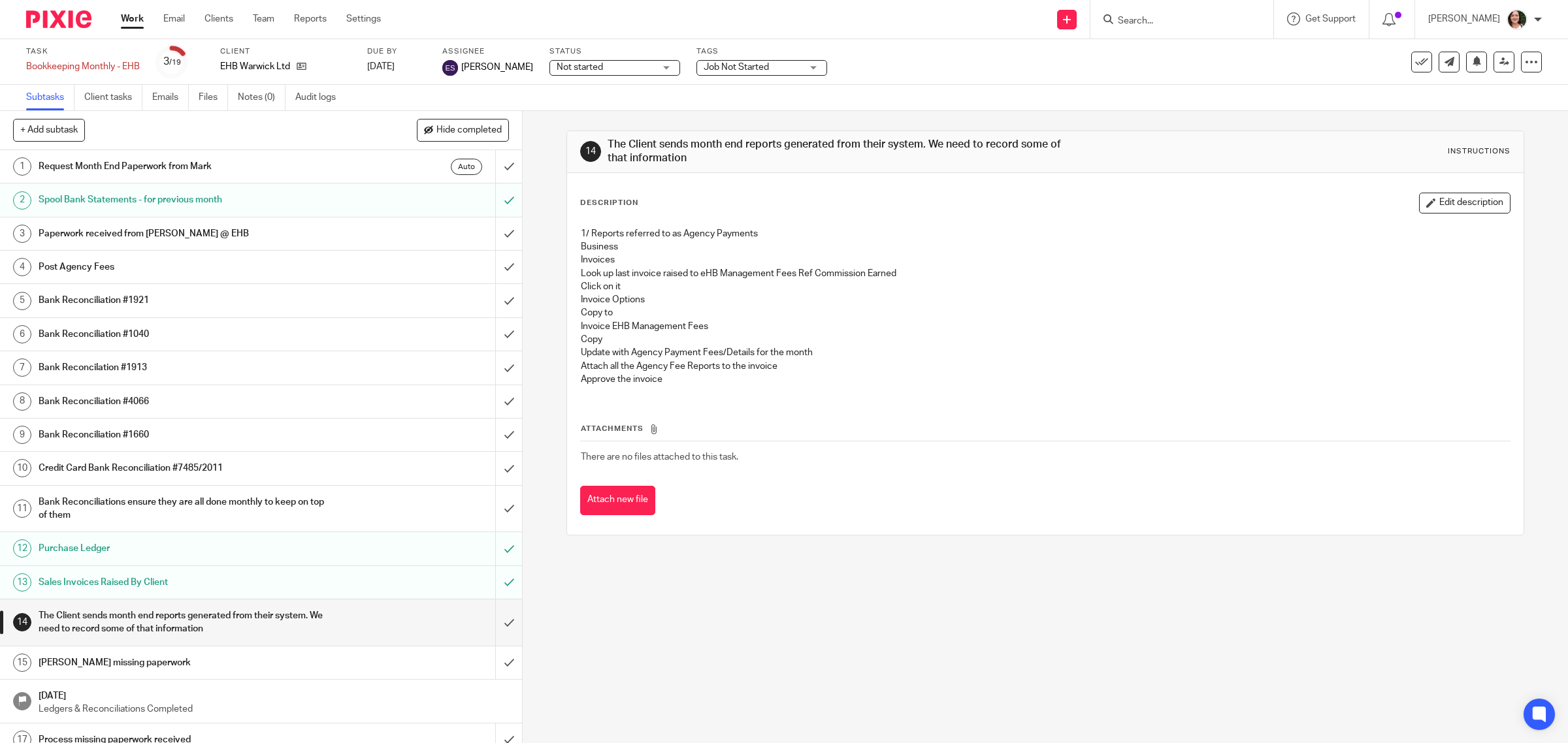
click at [105, 269] on h1 "Post Agency Fees" at bounding box center [186, 267] width 296 height 20
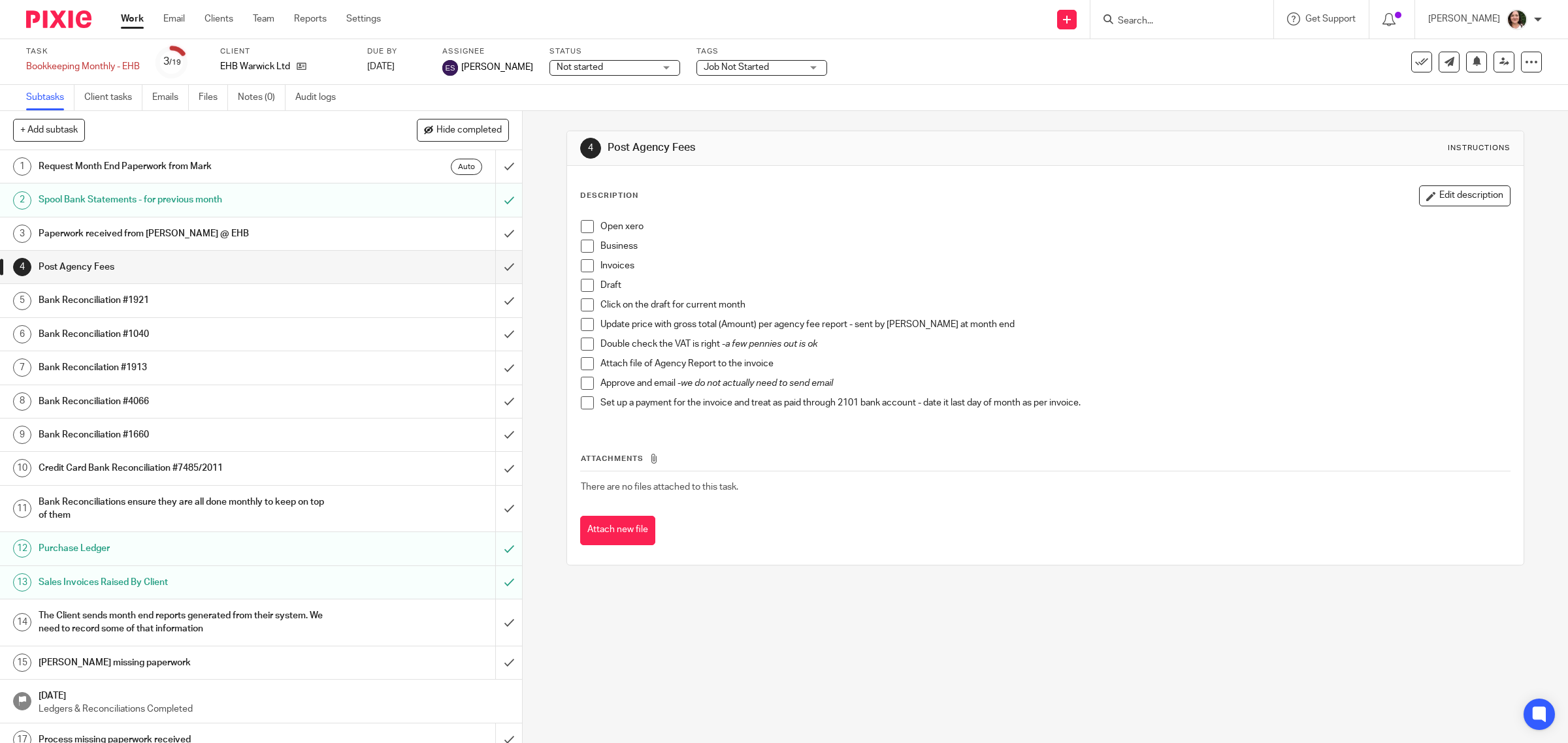
click at [107, 633] on h1 "The Client sends month end reports generated from their system. We need to reco…" at bounding box center [186, 623] width 296 height 33
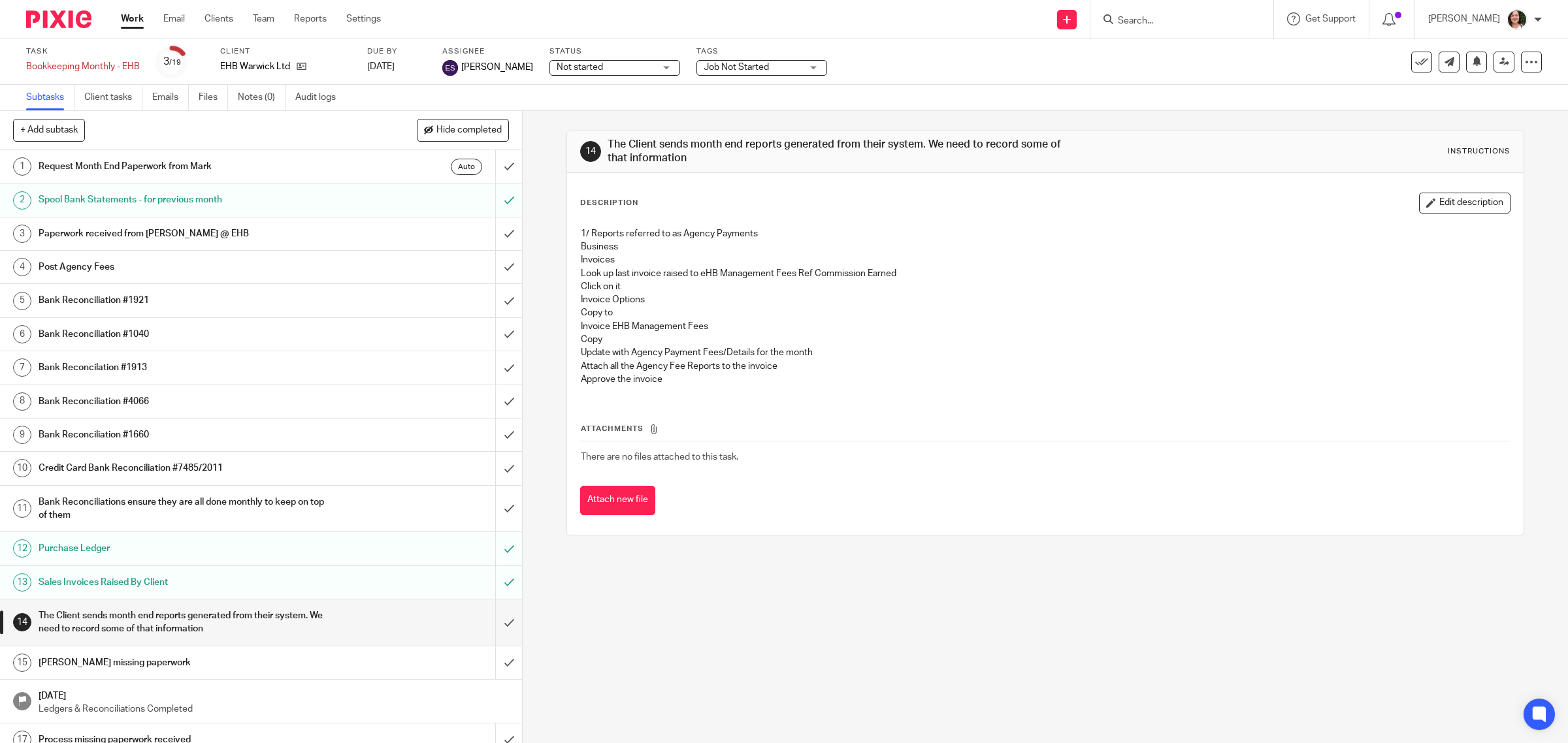
click at [108, 265] on h1 "Post Agency Fees" at bounding box center [186, 267] width 296 height 20
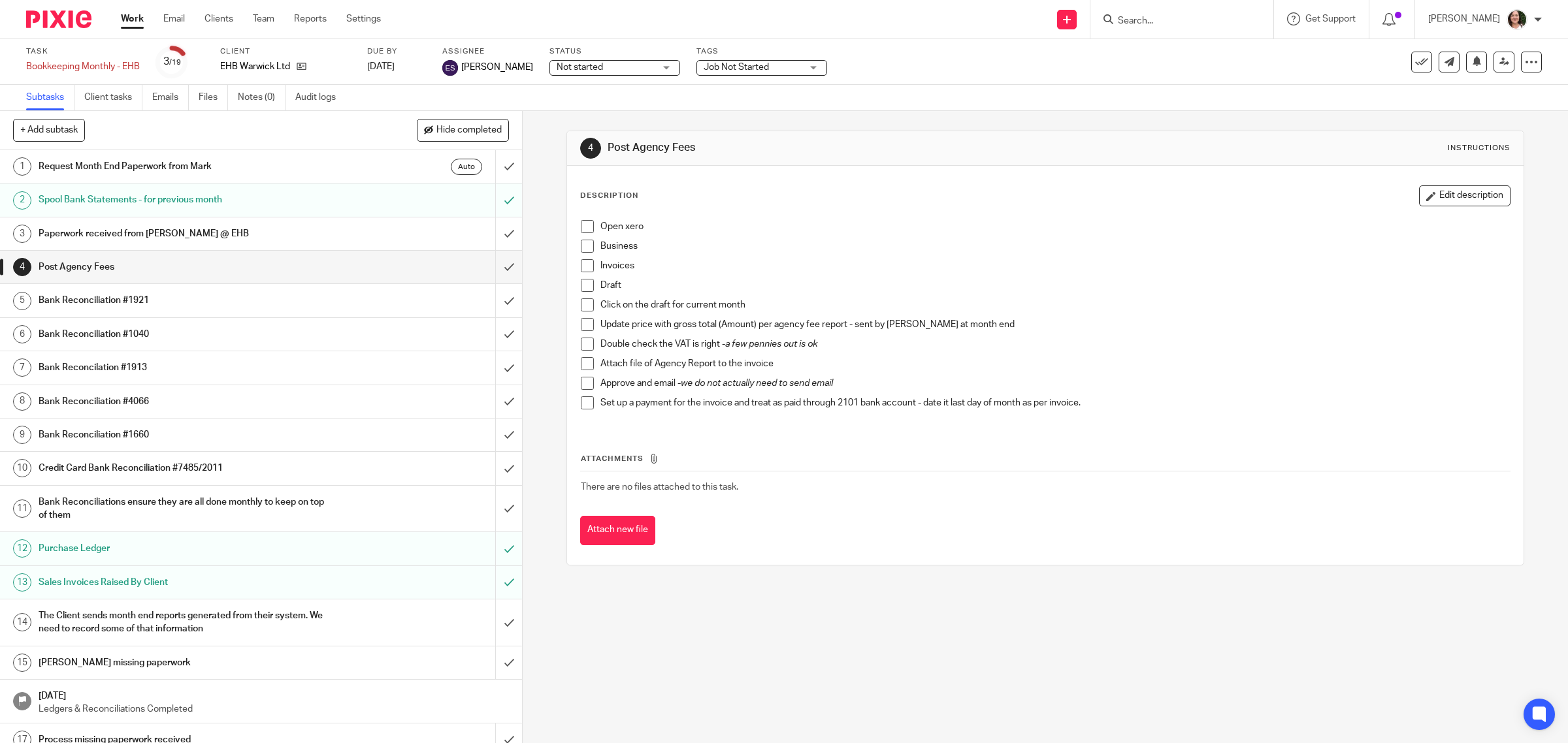
click at [147, 633] on h1 "The Client sends month end reports generated from their system. We need to reco…" at bounding box center [186, 623] width 296 height 33
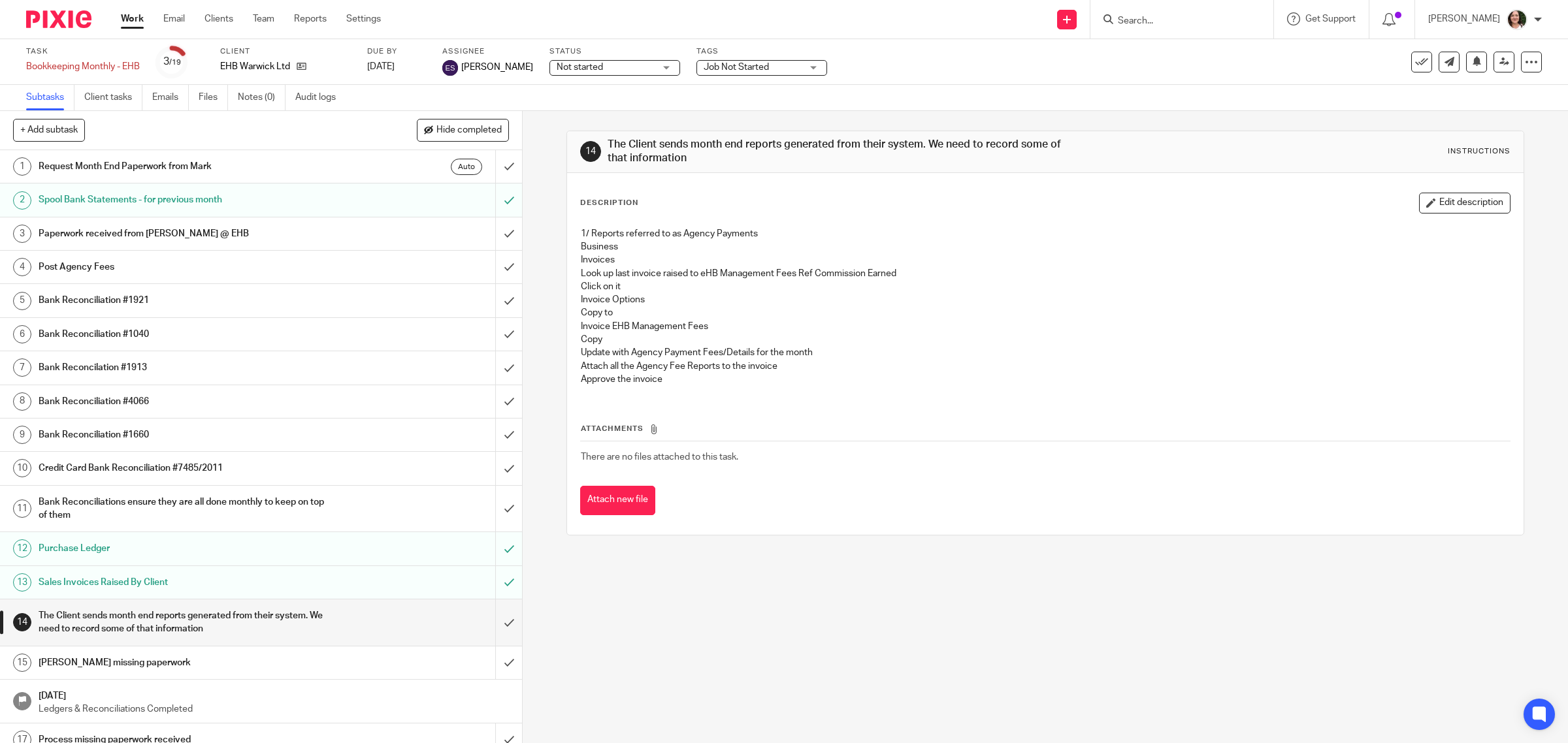
click at [554, 658] on div "14 The Client sends month end reports generated from their system. We need to r…" at bounding box center [1045, 427] width 1045 height 632
click at [489, 627] on input "submit" at bounding box center [261, 622] width 522 height 46
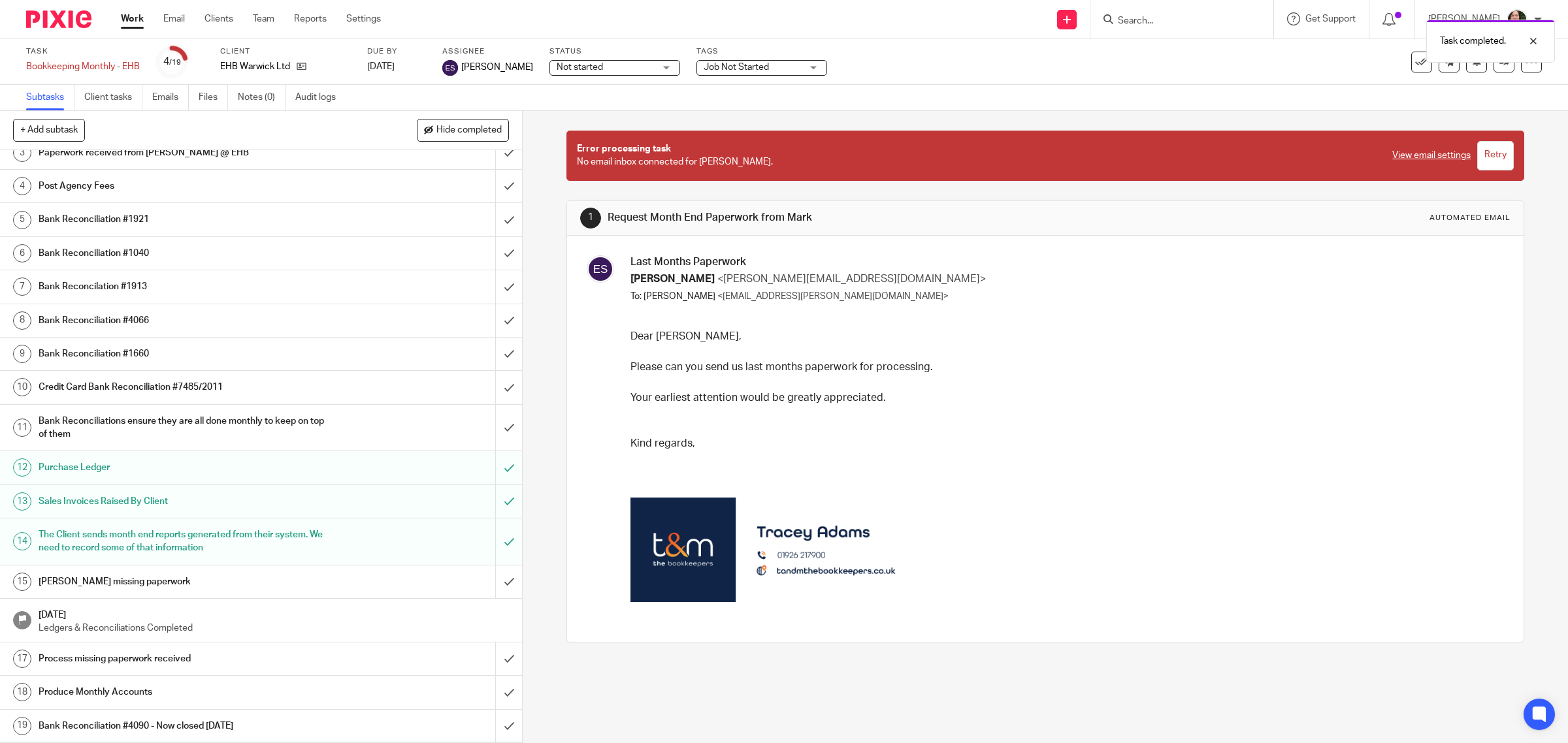
scroll to position [83, 0]
click at [355, 580] on div "[PERSON_NAME] missing paperwork" at bounding box center [260, 581] width 444 height 20
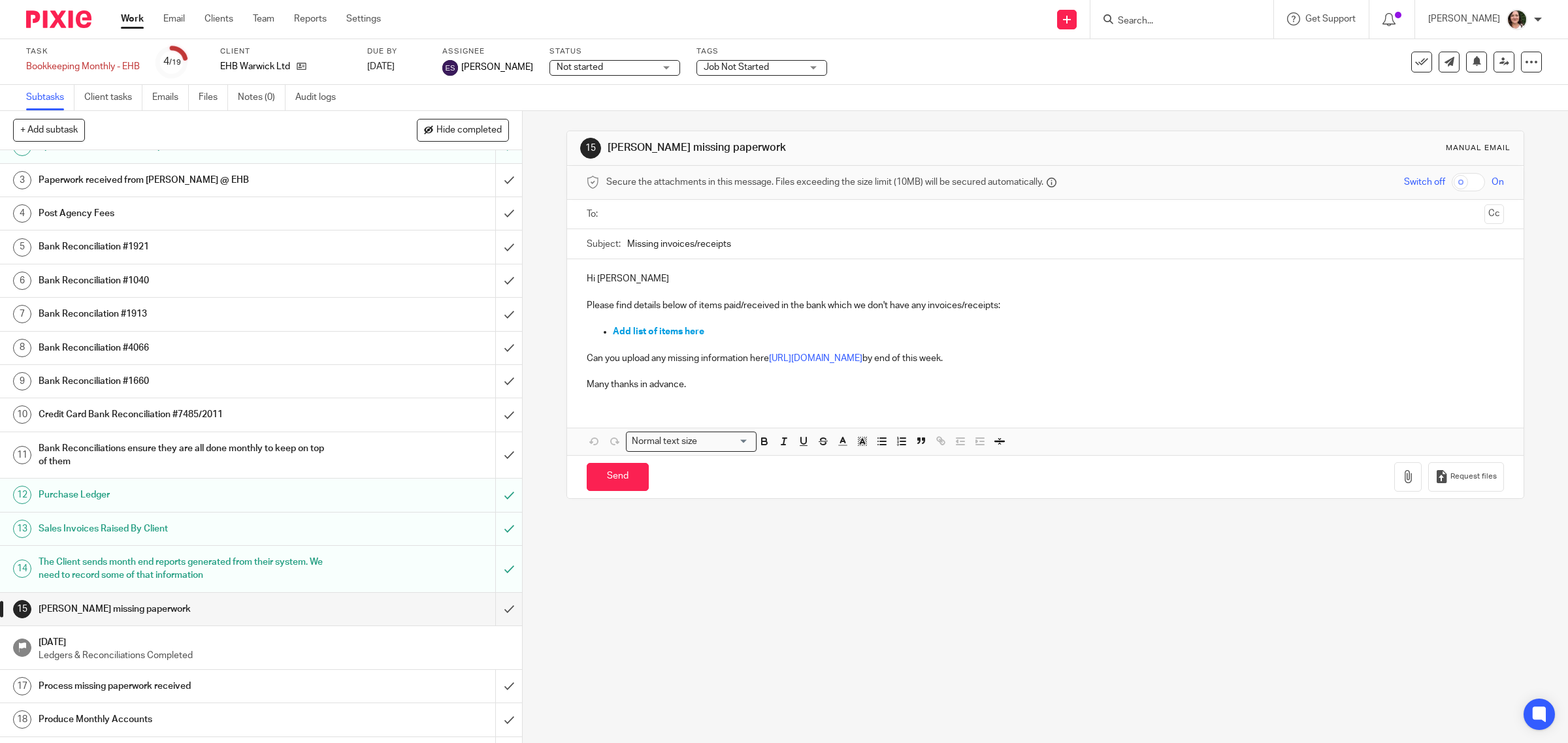
scroll to position [83, 0]
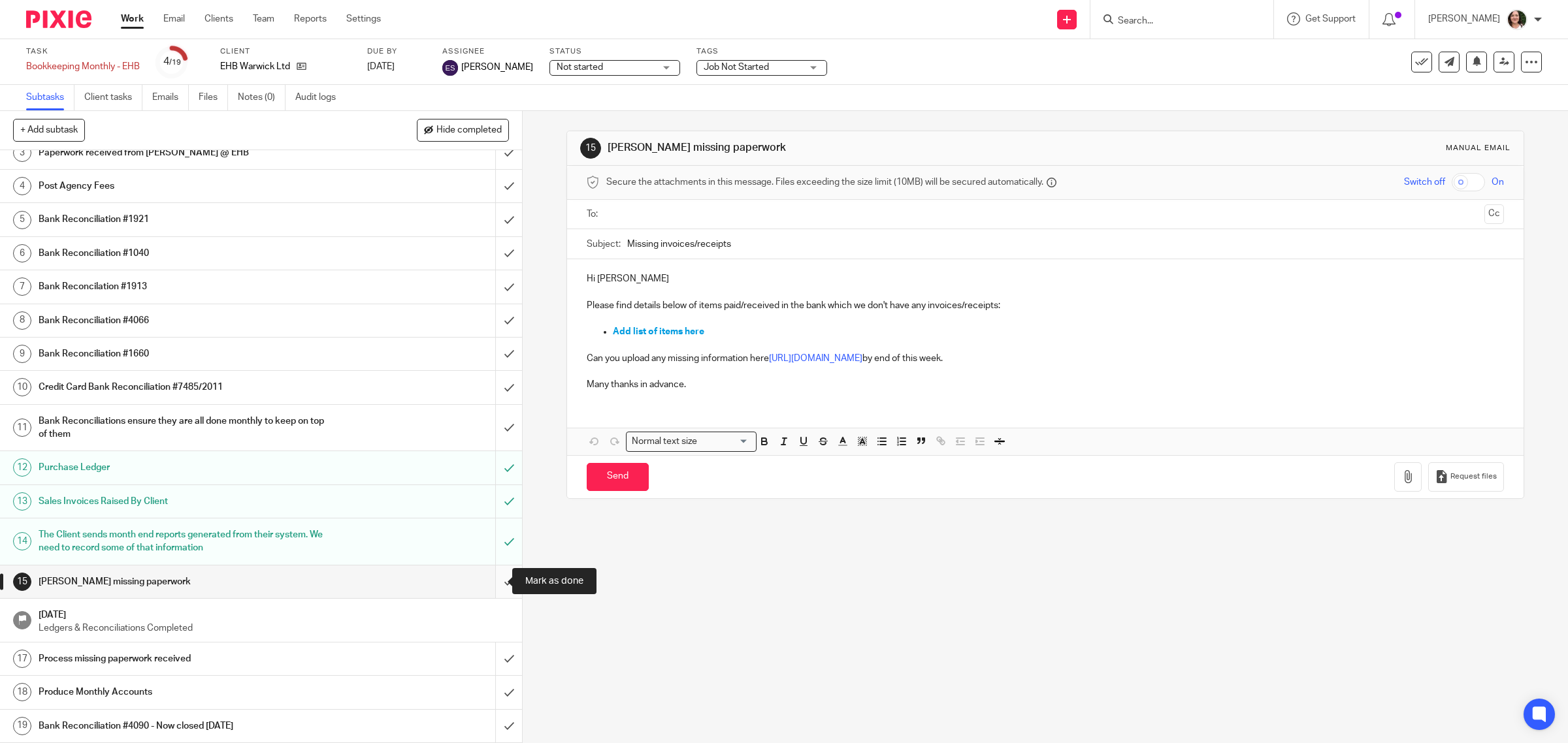
click at [490, 581] on input "submit" at bounding box center [261, 581] width 522 height 32
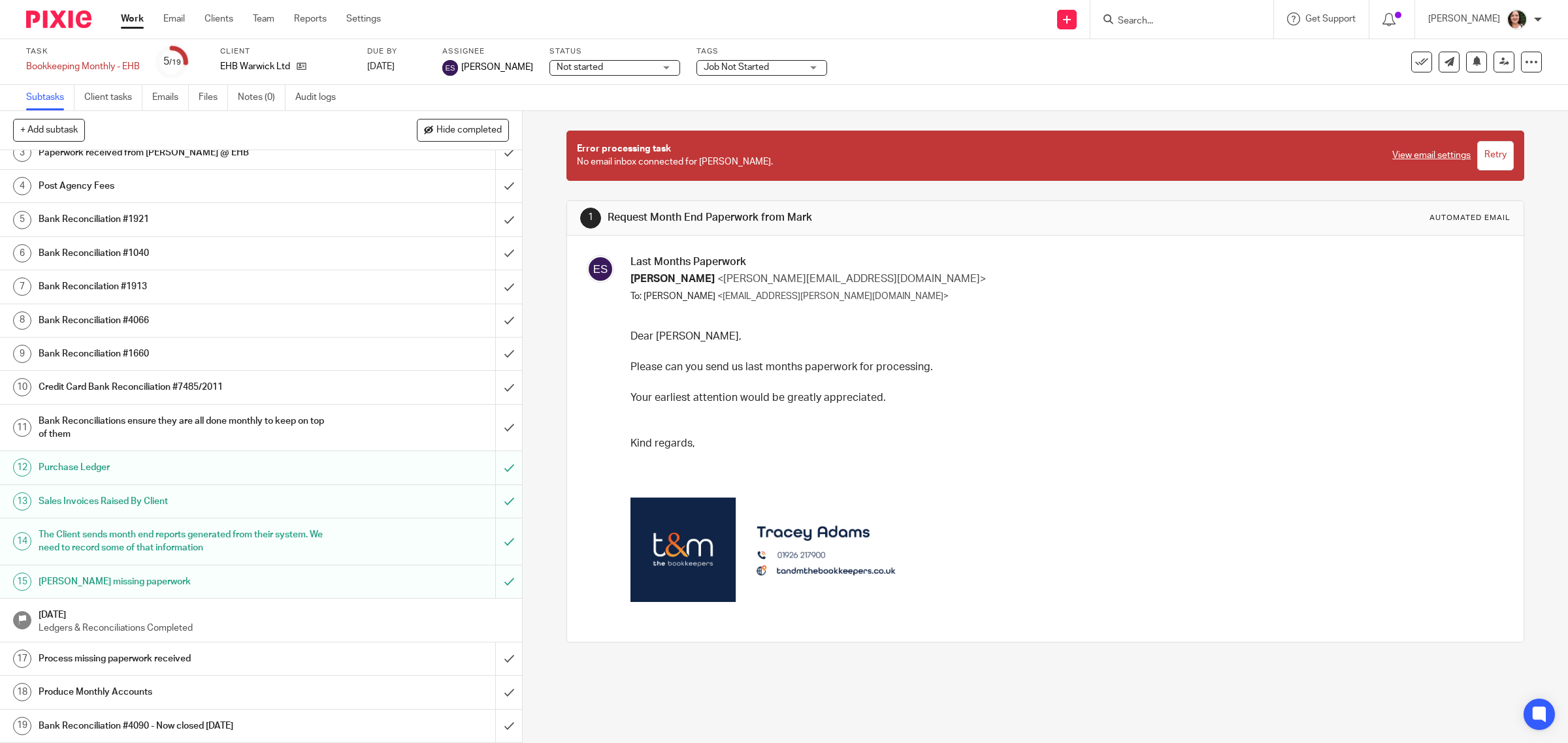
scroll to position [83, 0]
click at [208, 721] on h1 "Bank Reconciliation #4090 - Now closed [DATE]" at bounding box center [186, 726] width 296 height 20
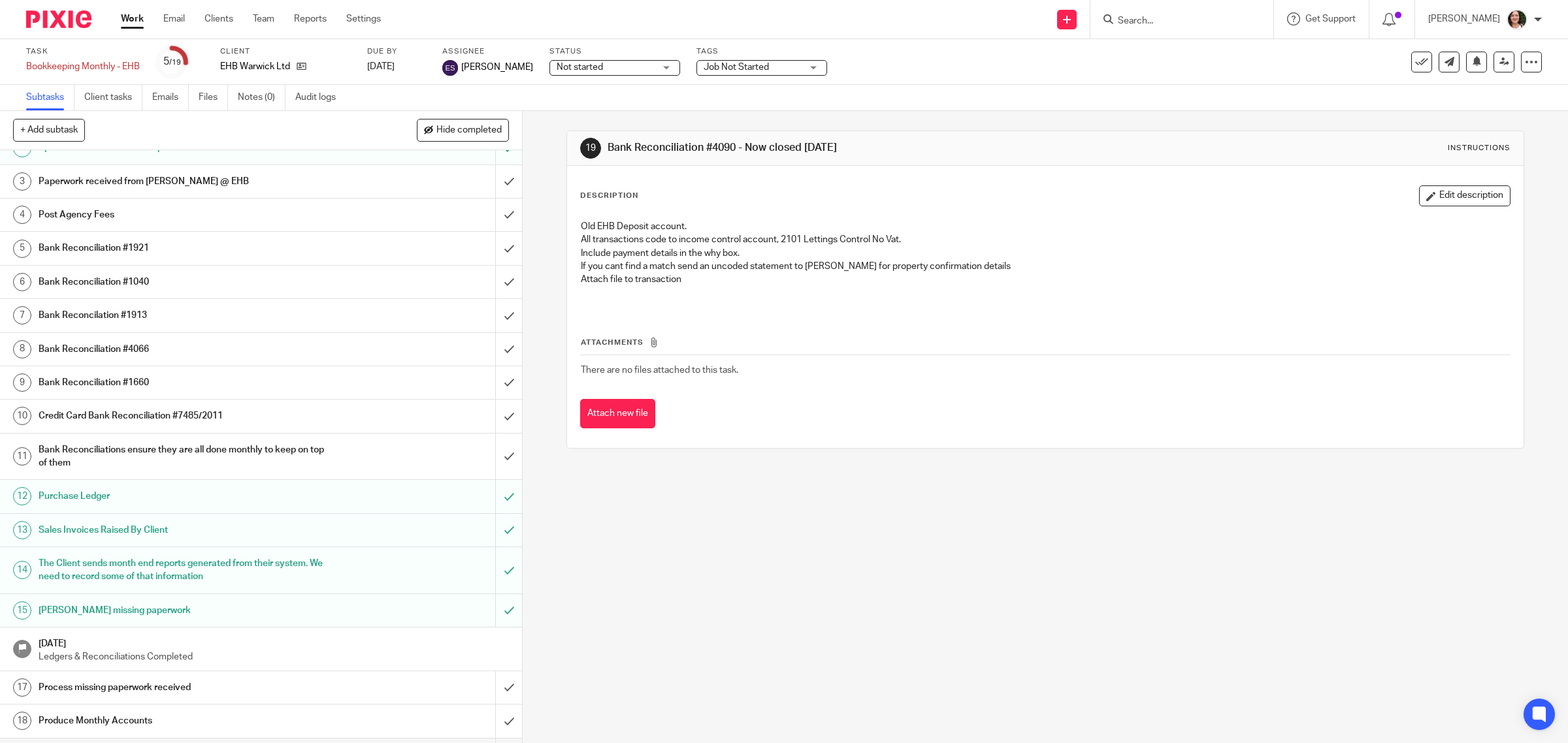
scroll to position [83, 0]
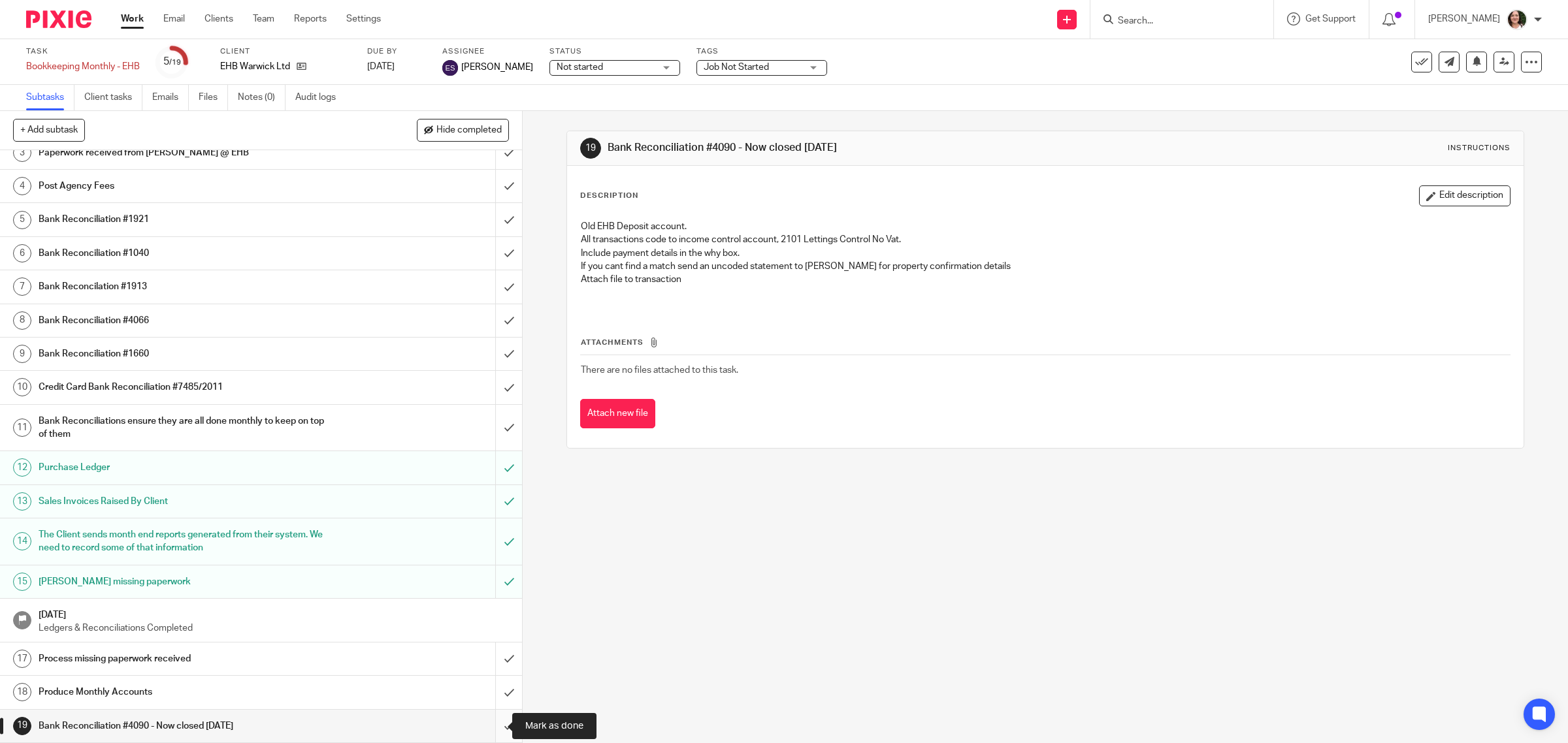
click at [486, 724] on input "submit" at bounding box center [261, 725] width 522 height 32
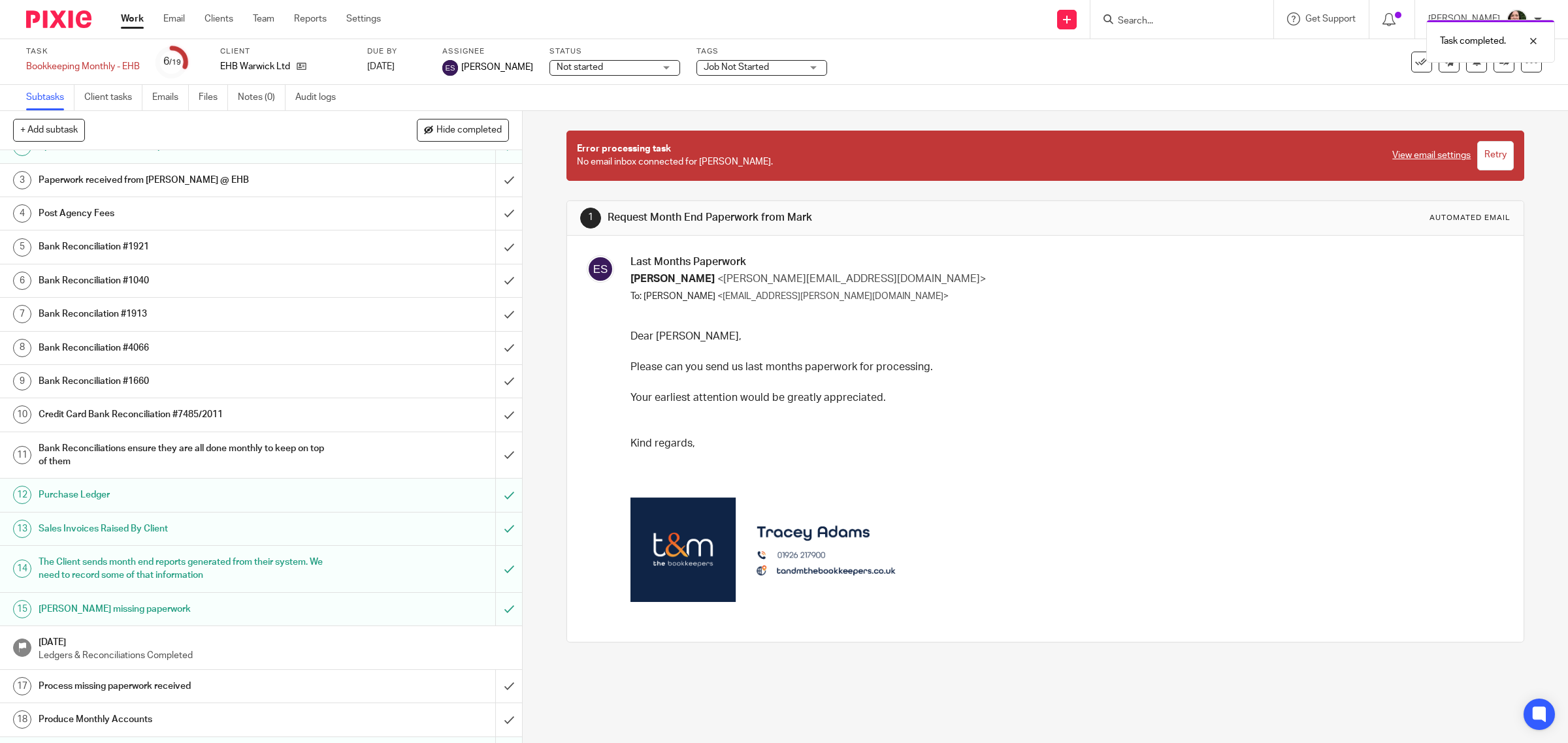
scroll to position [83, 0]
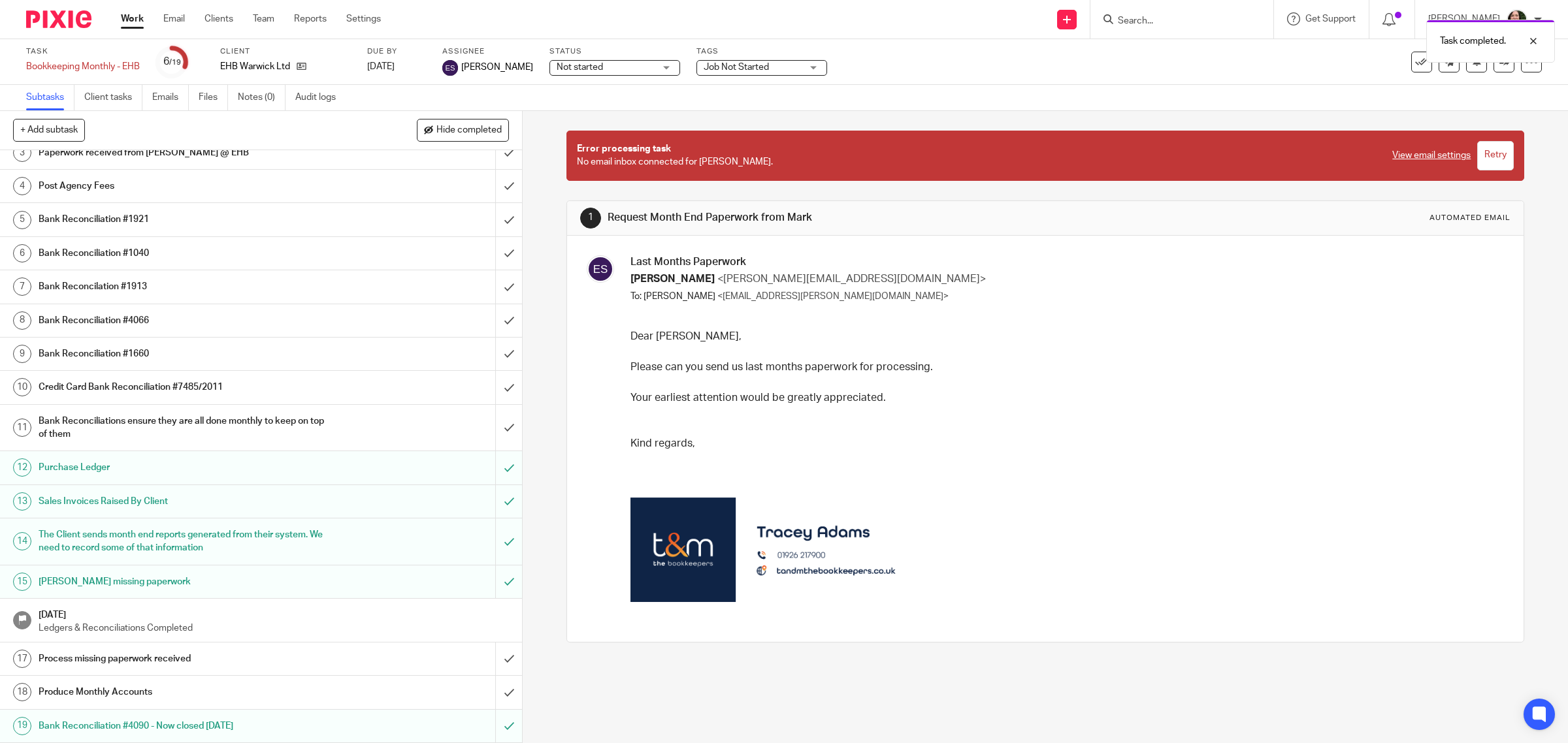
click at [137, 694] on h1 "Produce Monthly Accounts" at bounding box center [186, 692] width 296 height 20
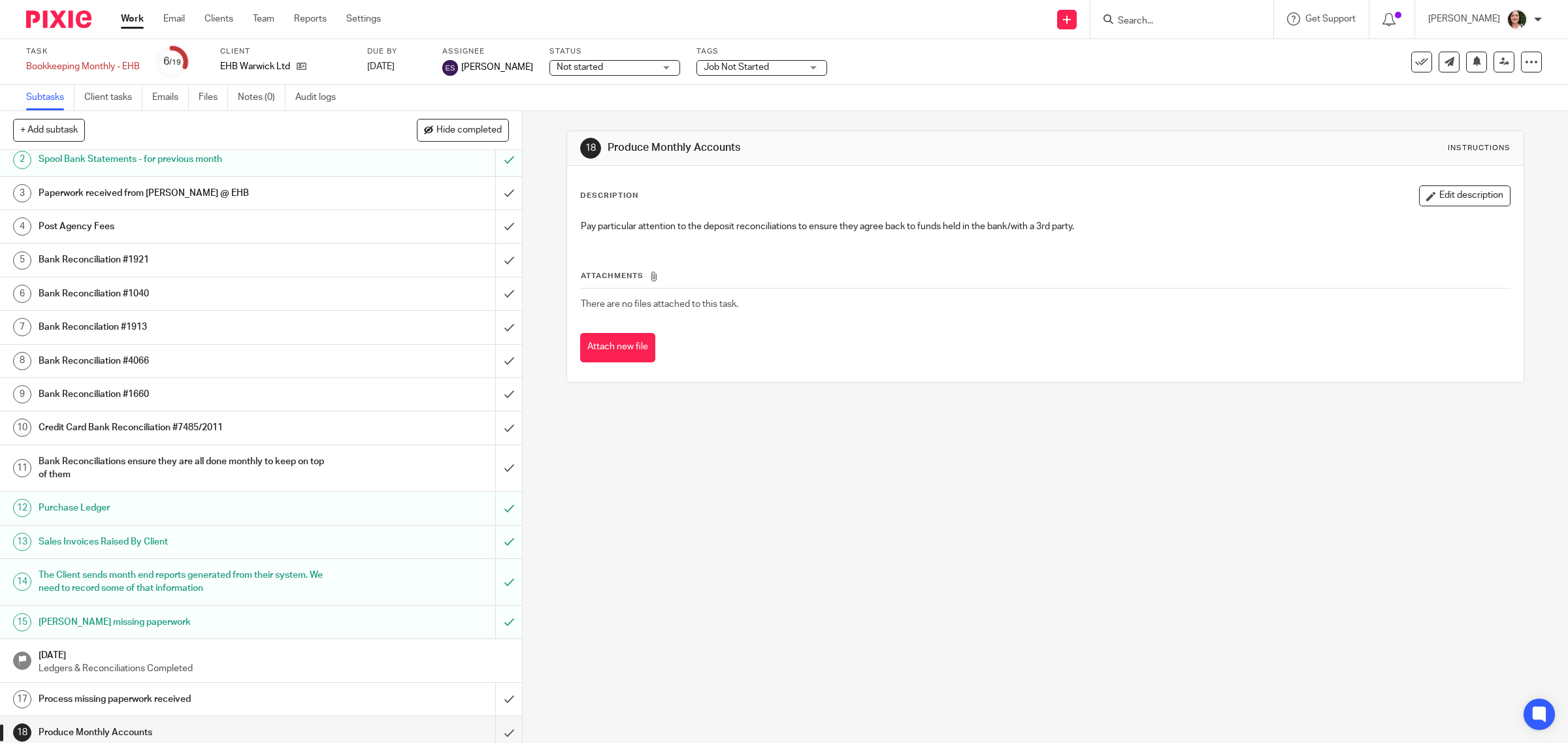
scroll to position [83, 0]
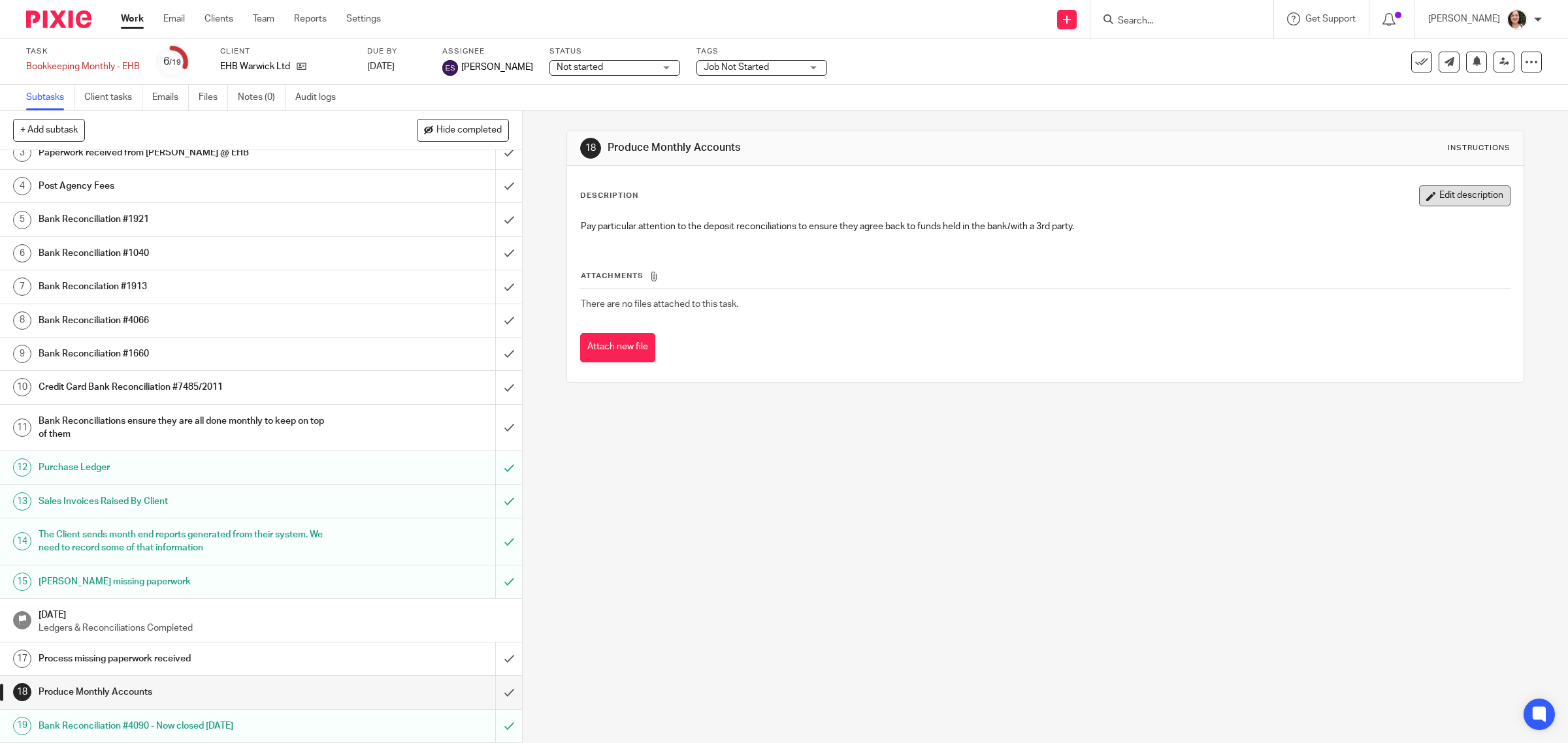
click at [1423, 198] on button "Edit description" at bounding box center [1464, 195] width 91 height 21
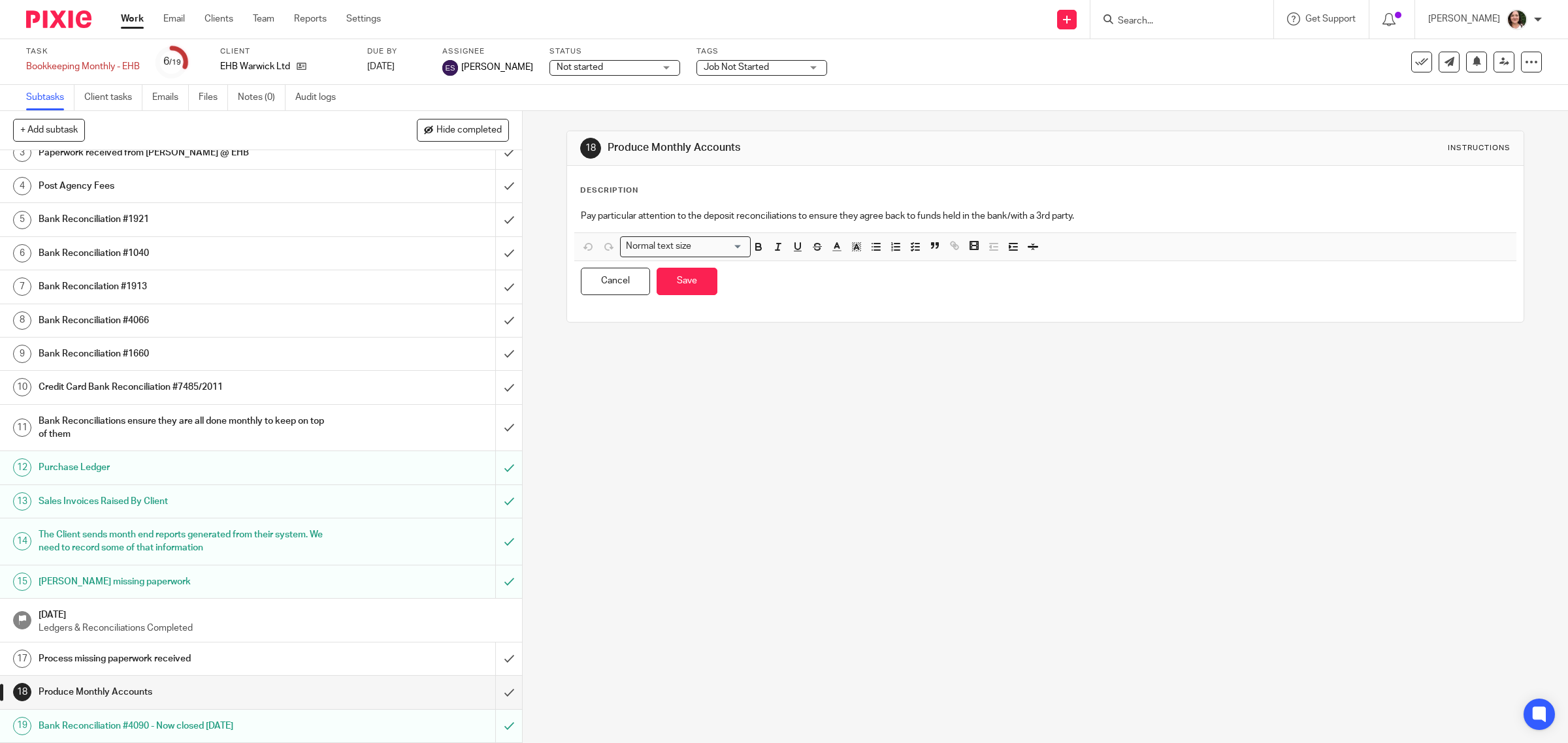
click at [1101, 219] on p "Pay particular attention to the deposit reconciliations to ensure they agree ba…" at bounding box center [1045, 215] width 929 height 13
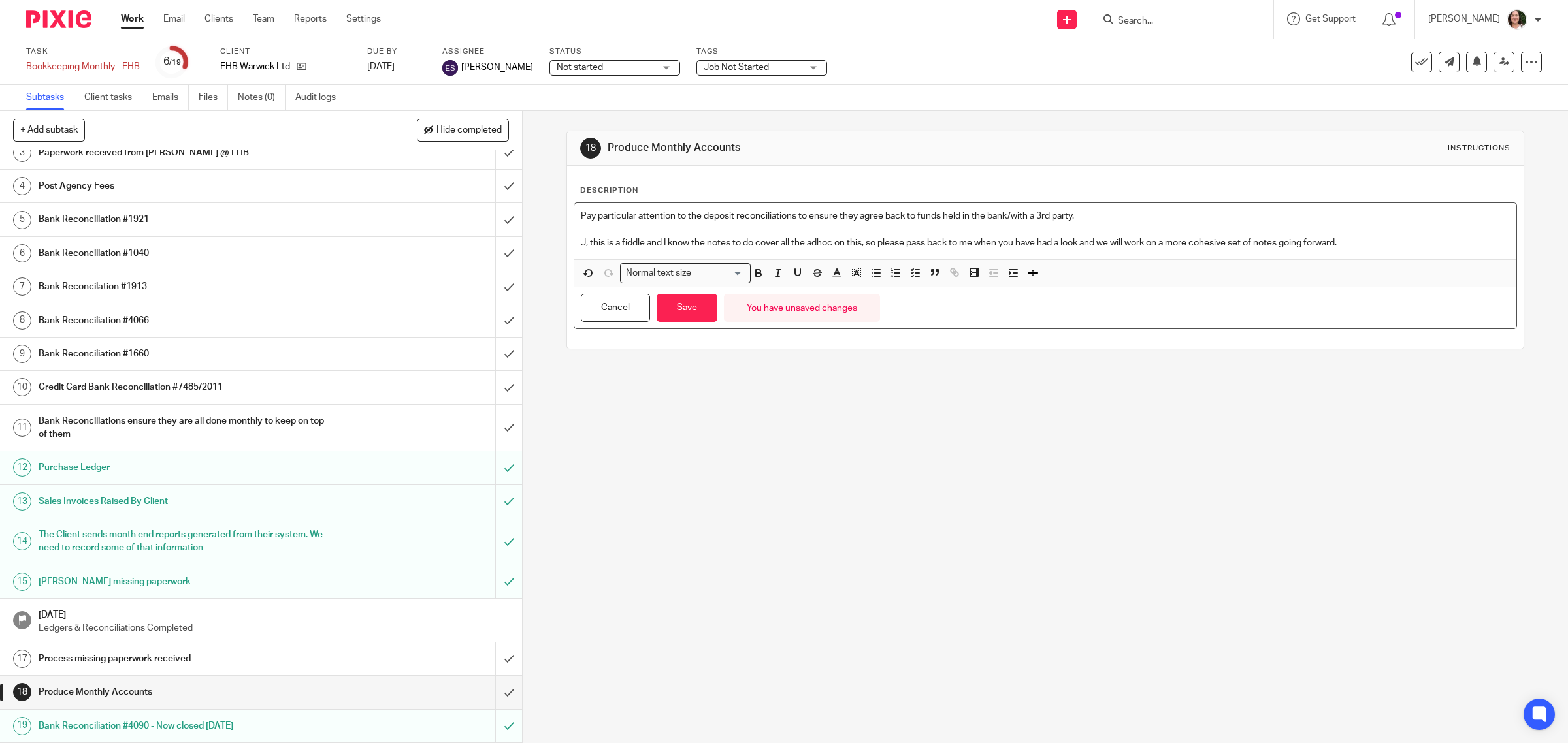
click at [730, 240] on p "J, this is a fiddle and I know the notes to do cover all the adhoc on this, so …" at bounding box center [1045, 242] width 929 height 13
click at [687, 312] on button "Save" at bounding box center [687, 307] width 61 height 28
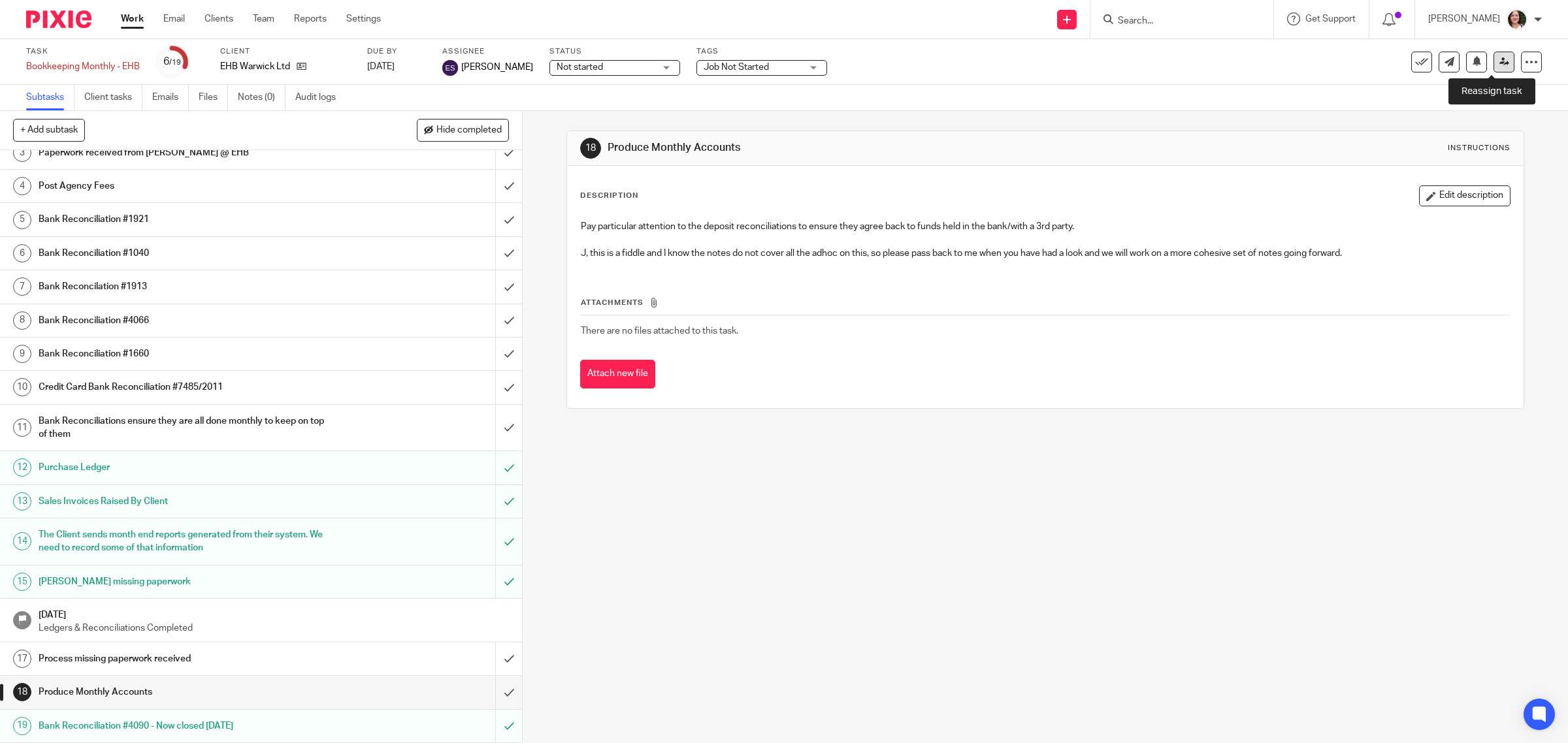
click at [1499, 61] on icon at bounding box center [1504, 62] width 10 height 10
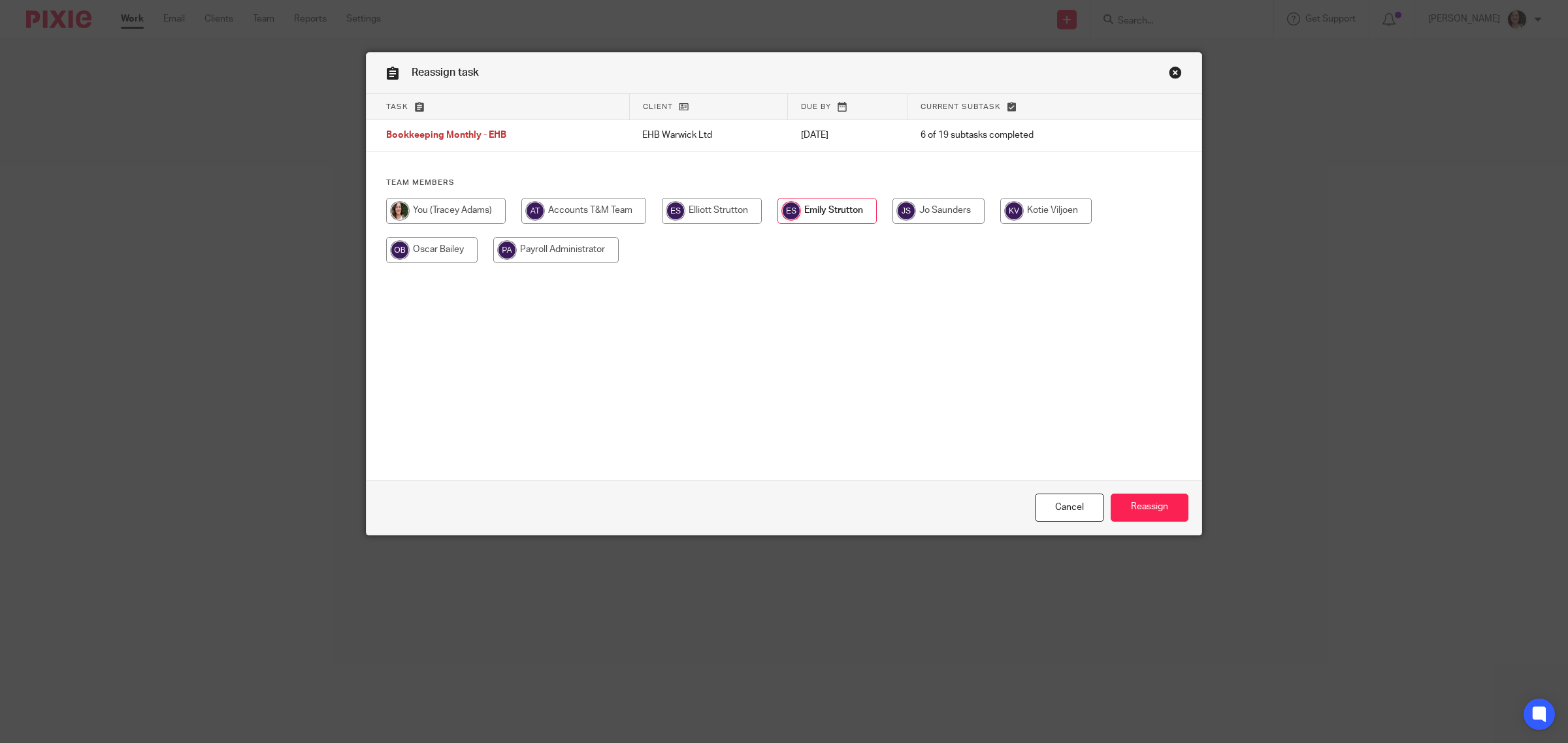
click at [958, 214] on input "radio" at bounding box center [938, 210] width 92 height 26
radio input "true"
click at [1133, 516] on input "Reassign" at bounding box center [1149, 507] width 77 height 28
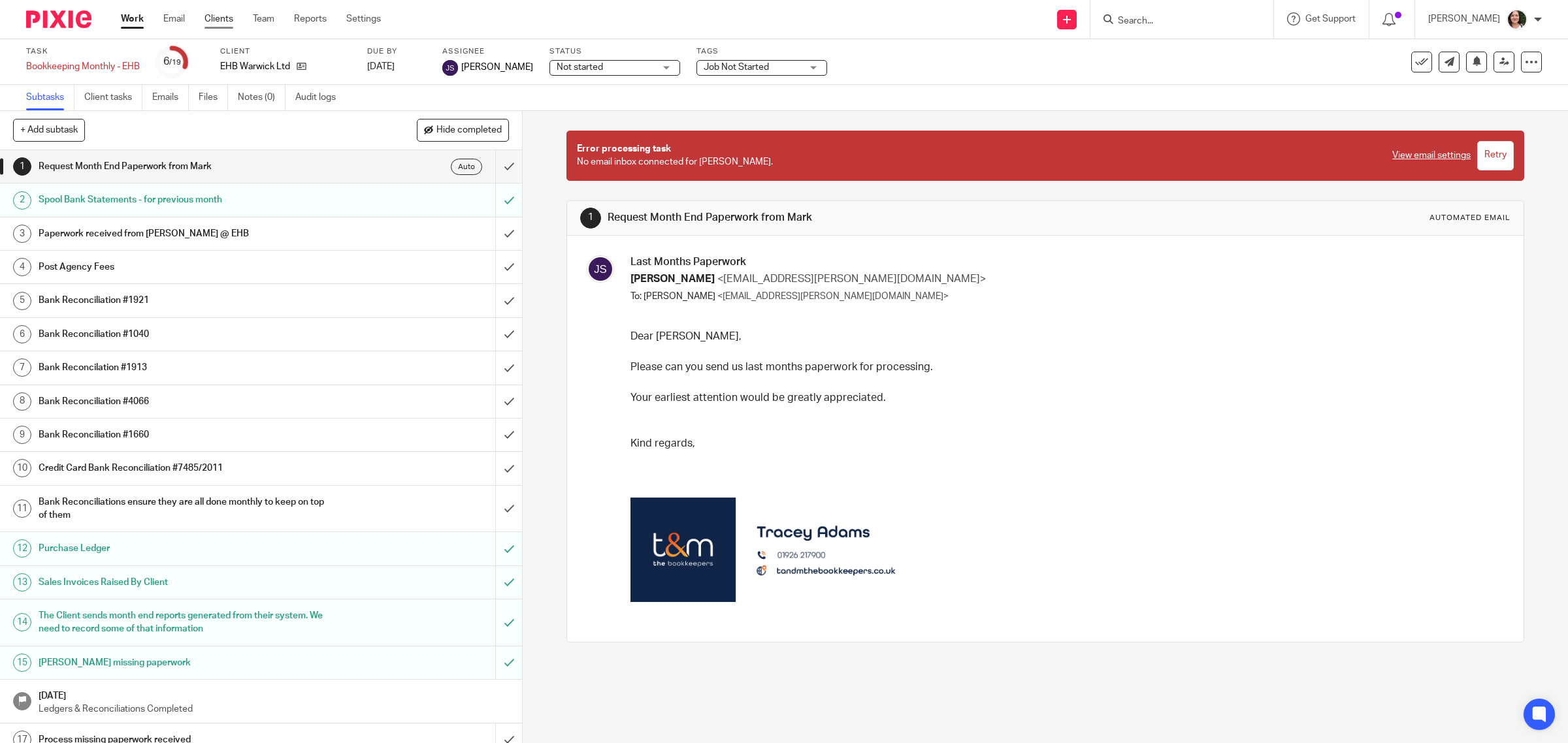
click at [227, 18] on link "Clients" at bounding box center [218, 19] width 28 height 13
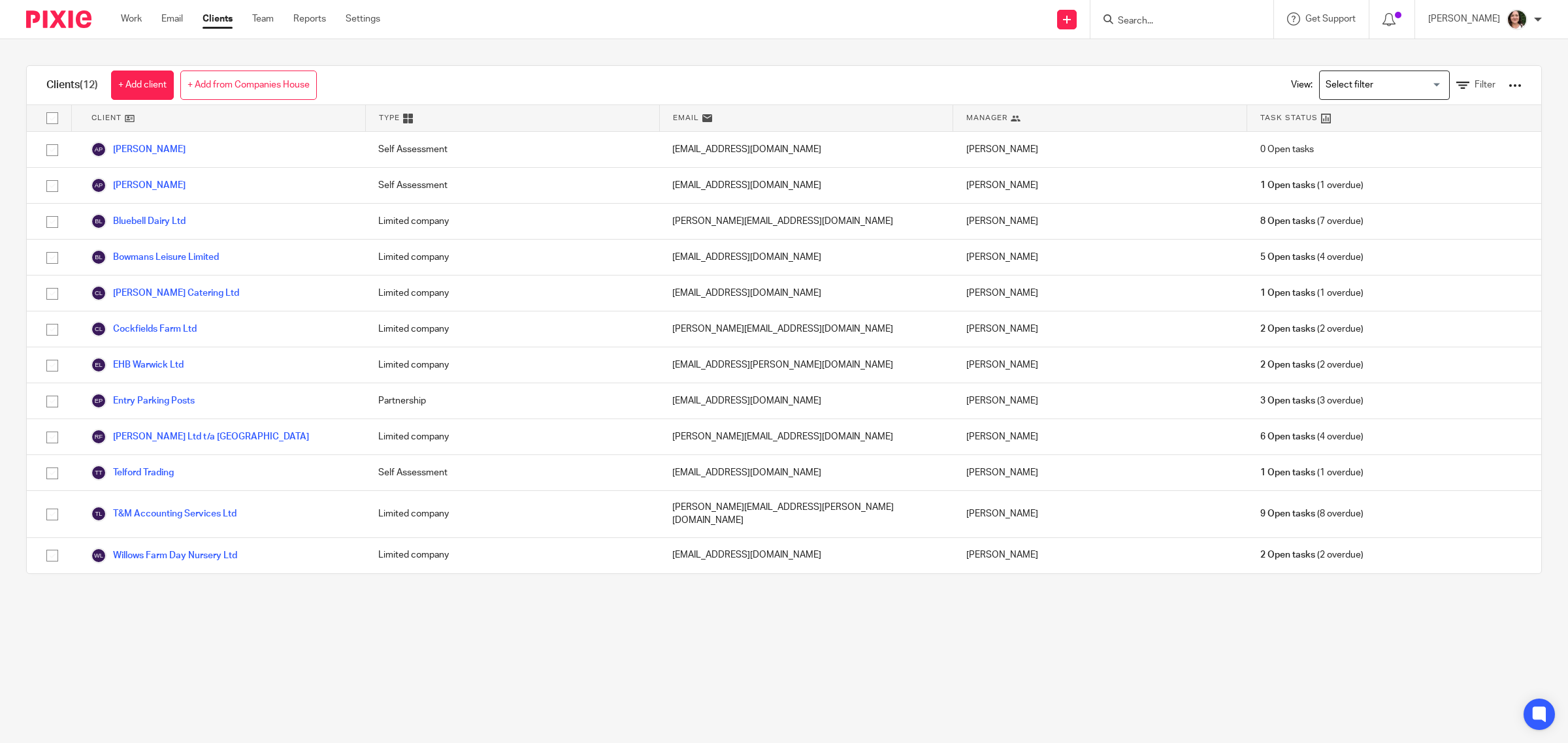
click at [1187, 20] on input "Search" at bounding box center [1175, 22] width 118 height 12
type input "ehb"
click at [1174, 56] on link at bounding box center [1240, 56] width 254 height 30
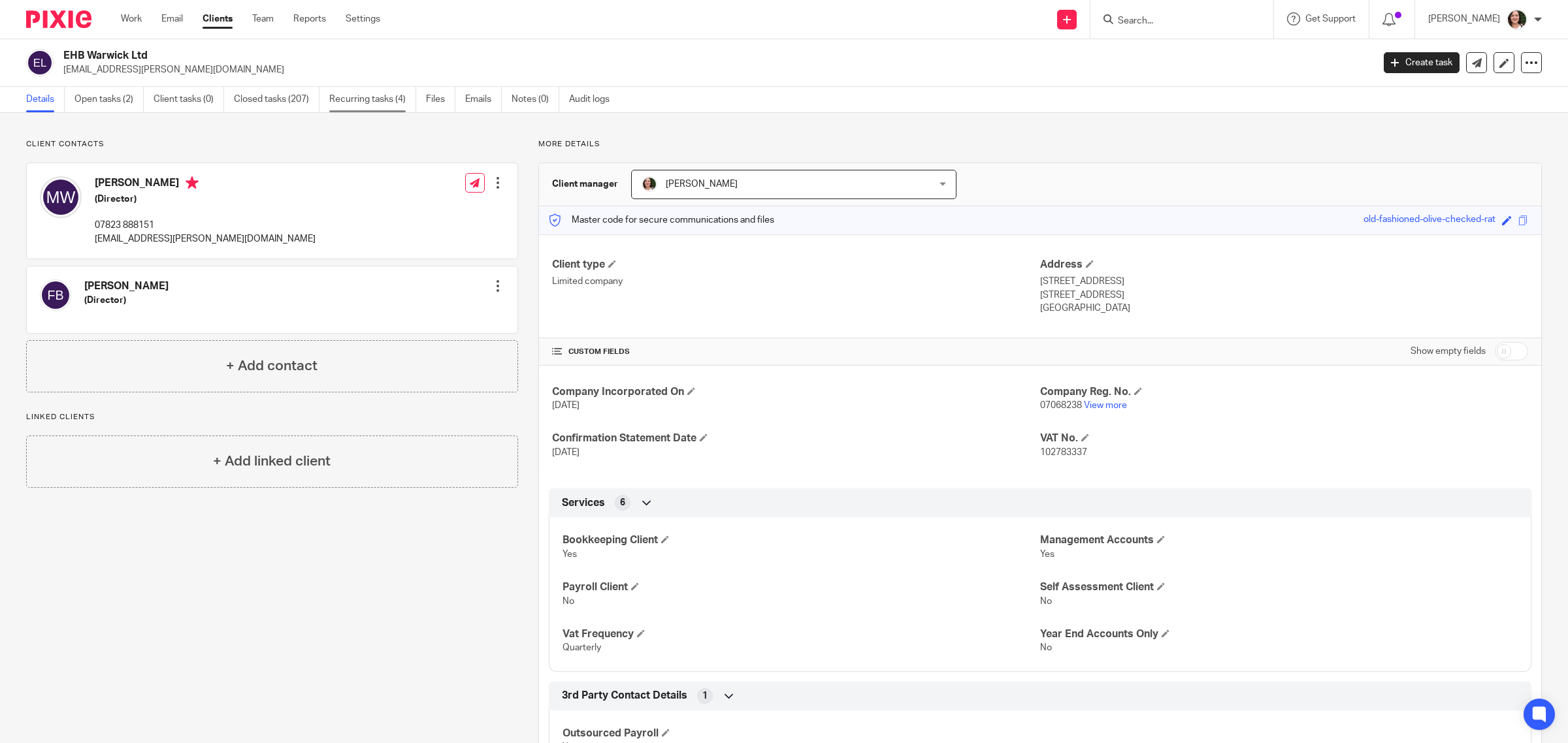
click at [355, 95] on link "Recurring tasks (4)" at bounding box center [372, 100] width 87 height 25
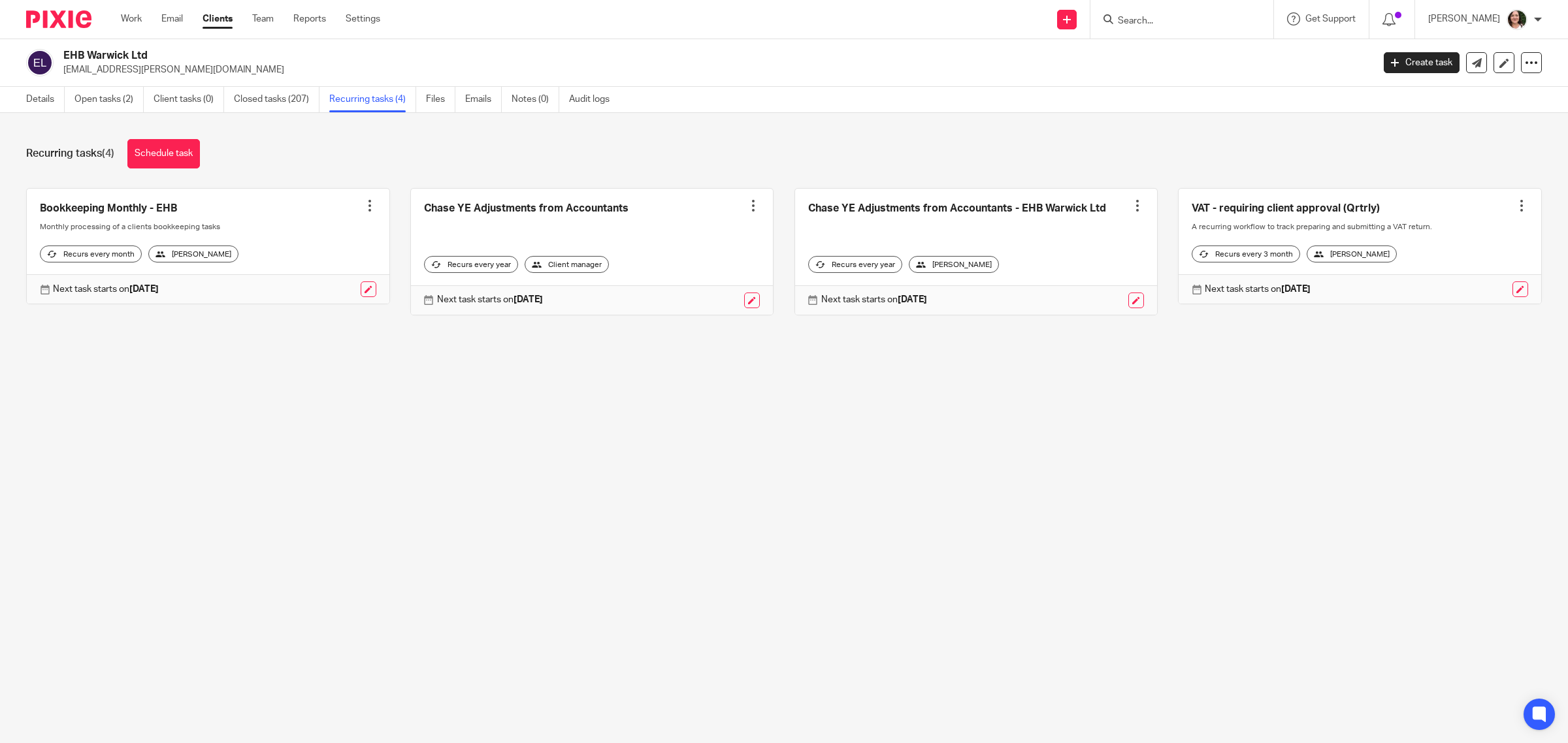
click at [164, 205] on link at bounding box center [208, 247] width 362 height 116
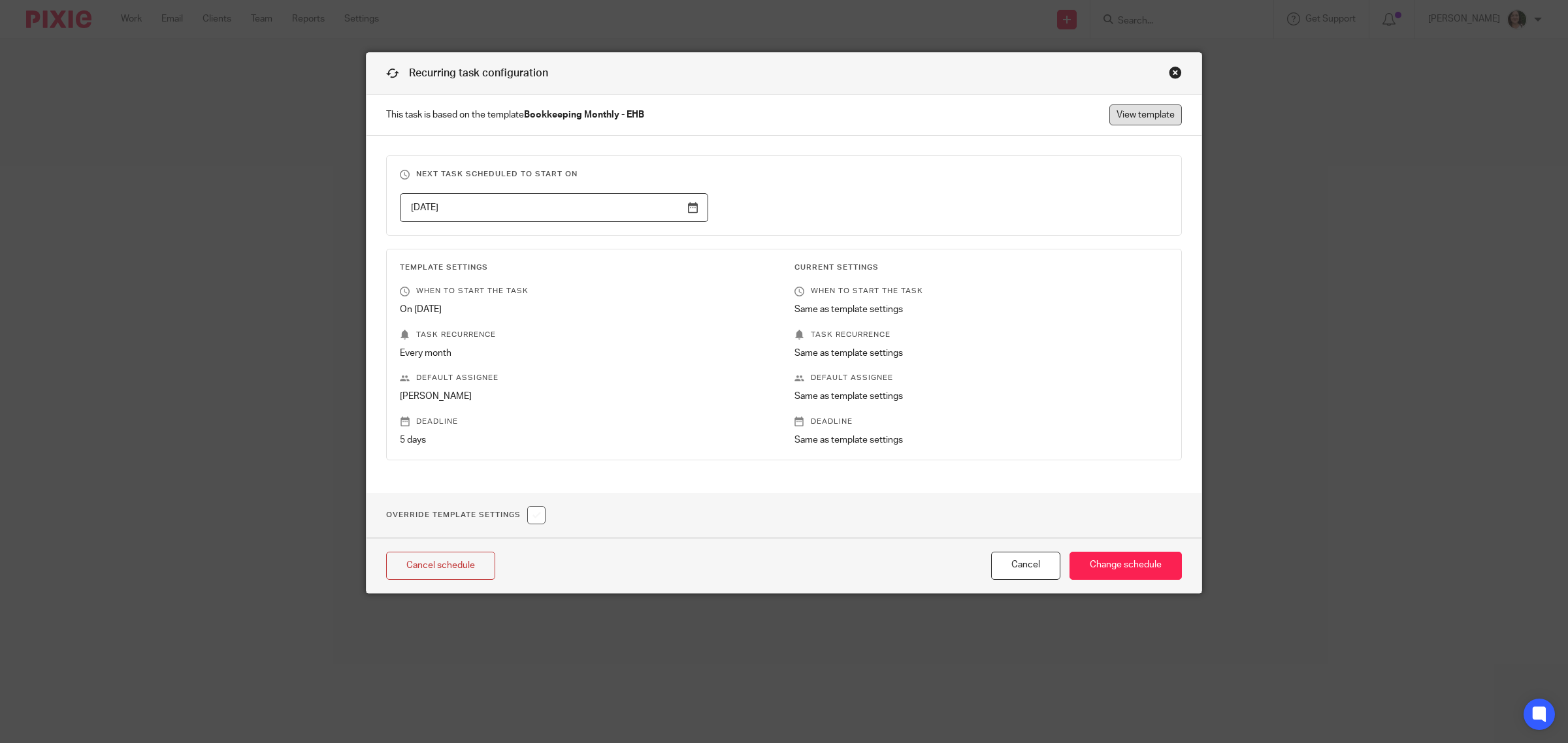
click at [1138, 117] on link "View template" at bounding box center [1146, 115] width 72 height 21
click at [1168, 68] on div "Close this dialog window" at bounding box center [1174, 71] width 13 height 13
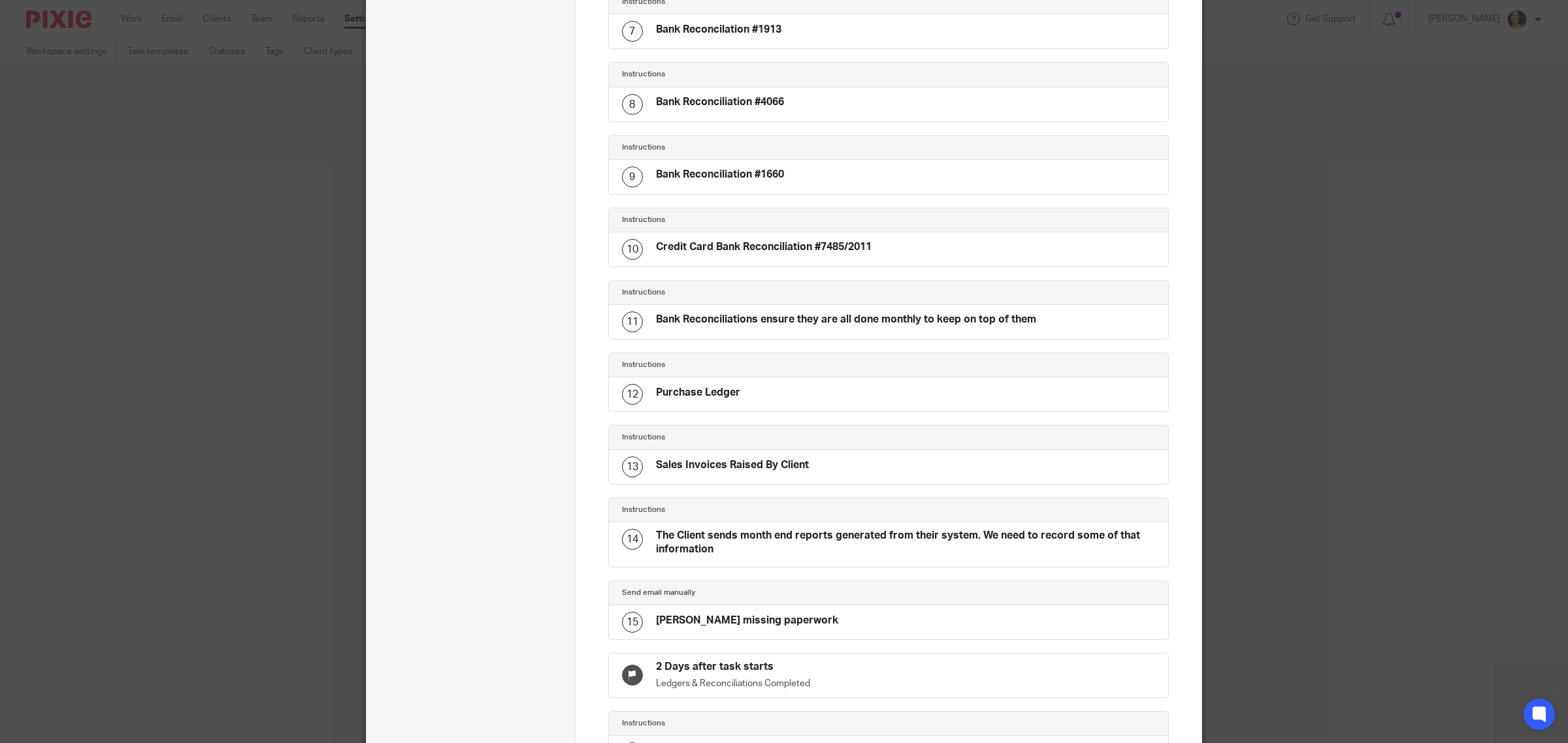
scroll to position [550, 0]
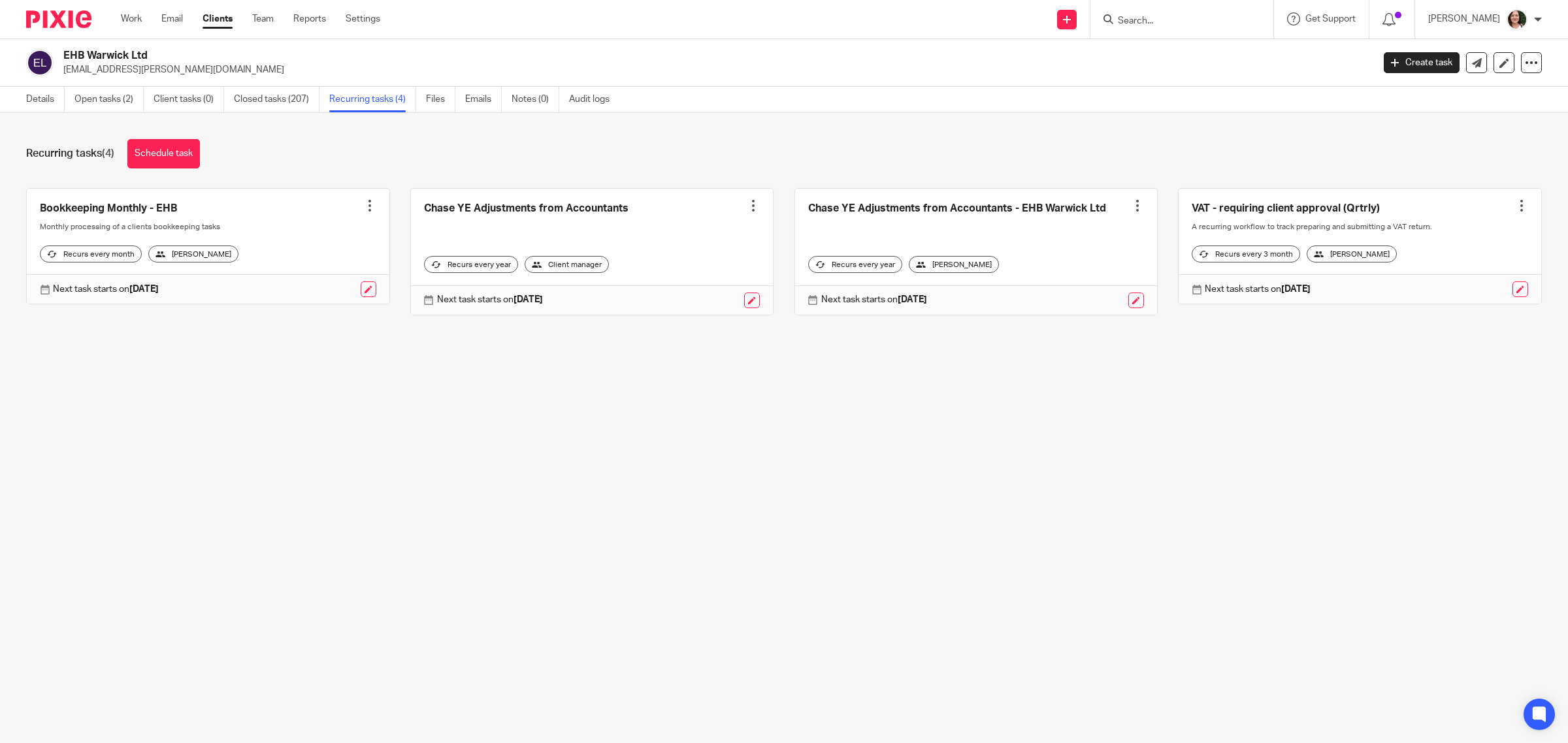
click at [366, 203] on div at bounding box center [369, 205] width 13 height 13
click at [331, 255] on link "Clone template" at bounding box center [314, 253] width 105 height 19
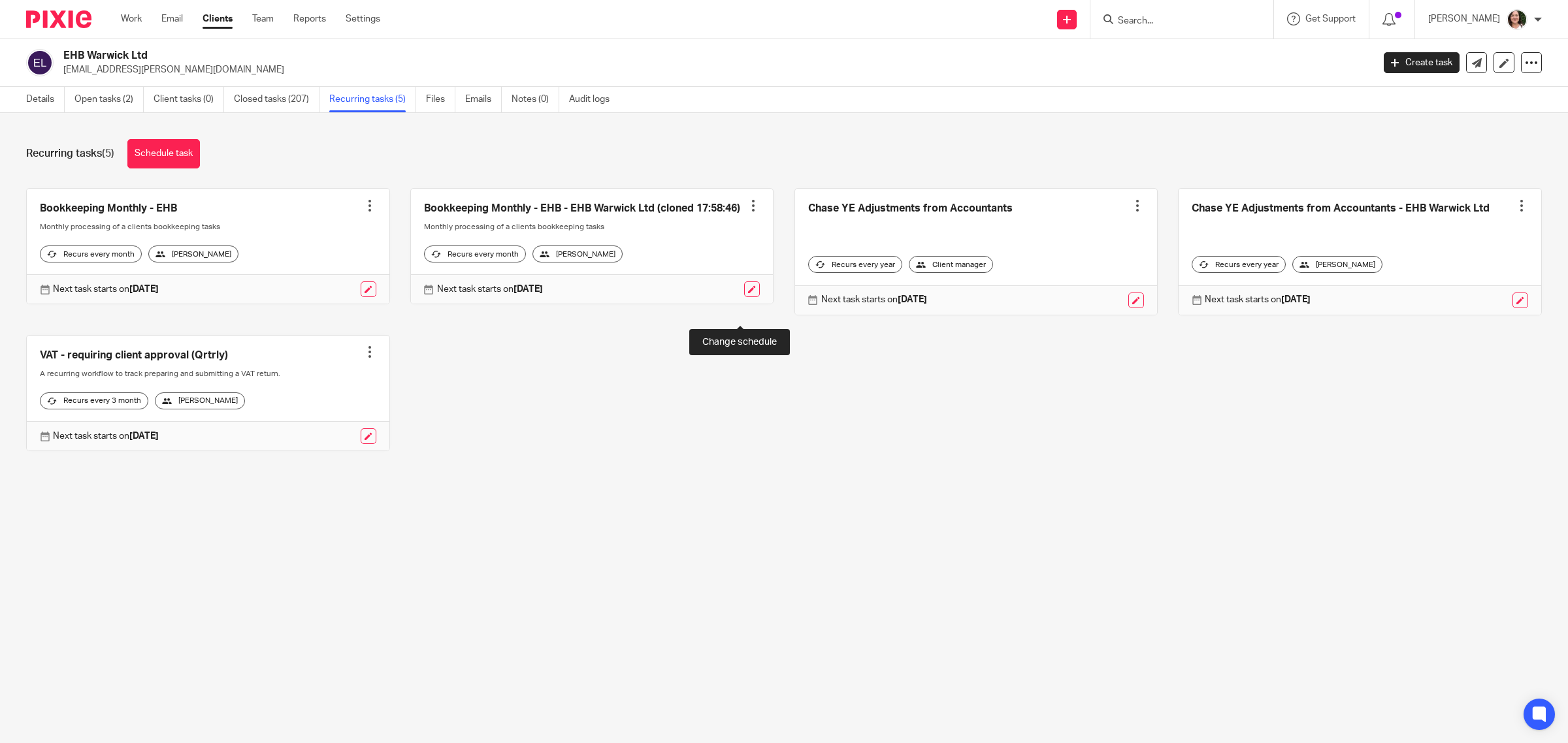
click at [744, 297] on link at bounding box center [752, 289] width 16 height 16
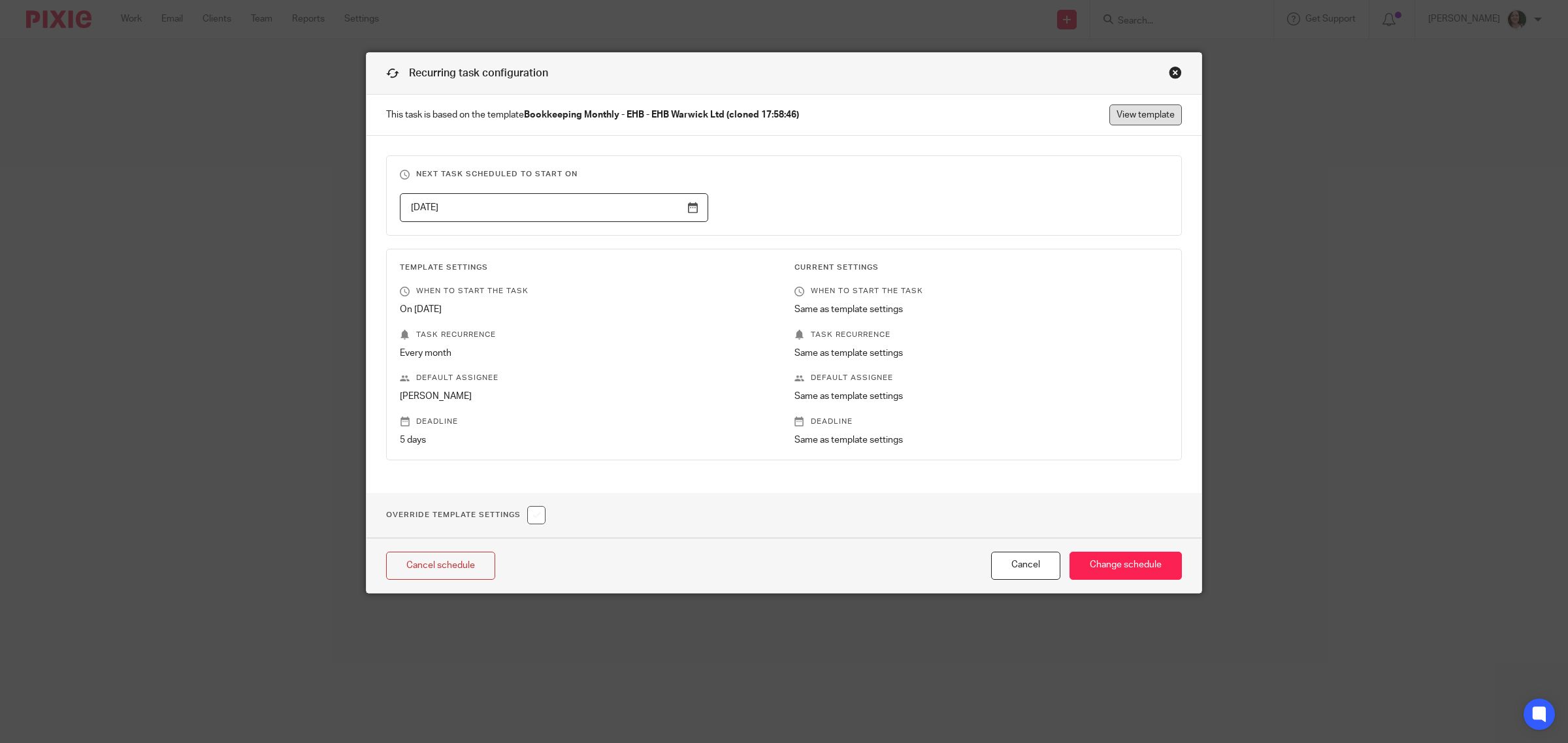
click at [1116, 113] on link "View template" at bounding box center [1146, 115] width 72 height 21
click at [1168, 73] on div "Close this dialog window" at bounding box center [1174, 71] width 13 height 13
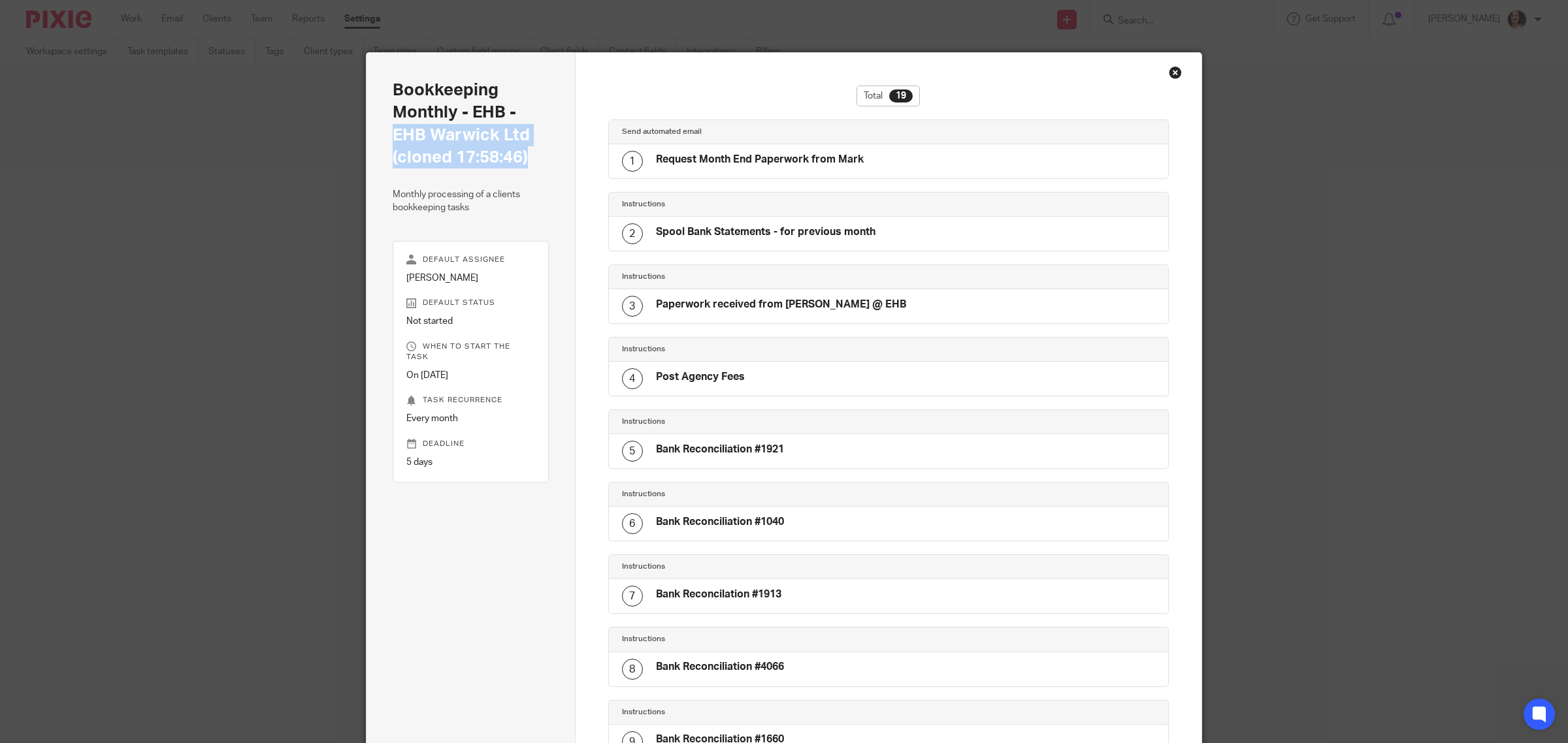
drag, startPoint x: 390, startPoint y: 130, endPoint x: 535, endPoint y: 168, distance: 149.9
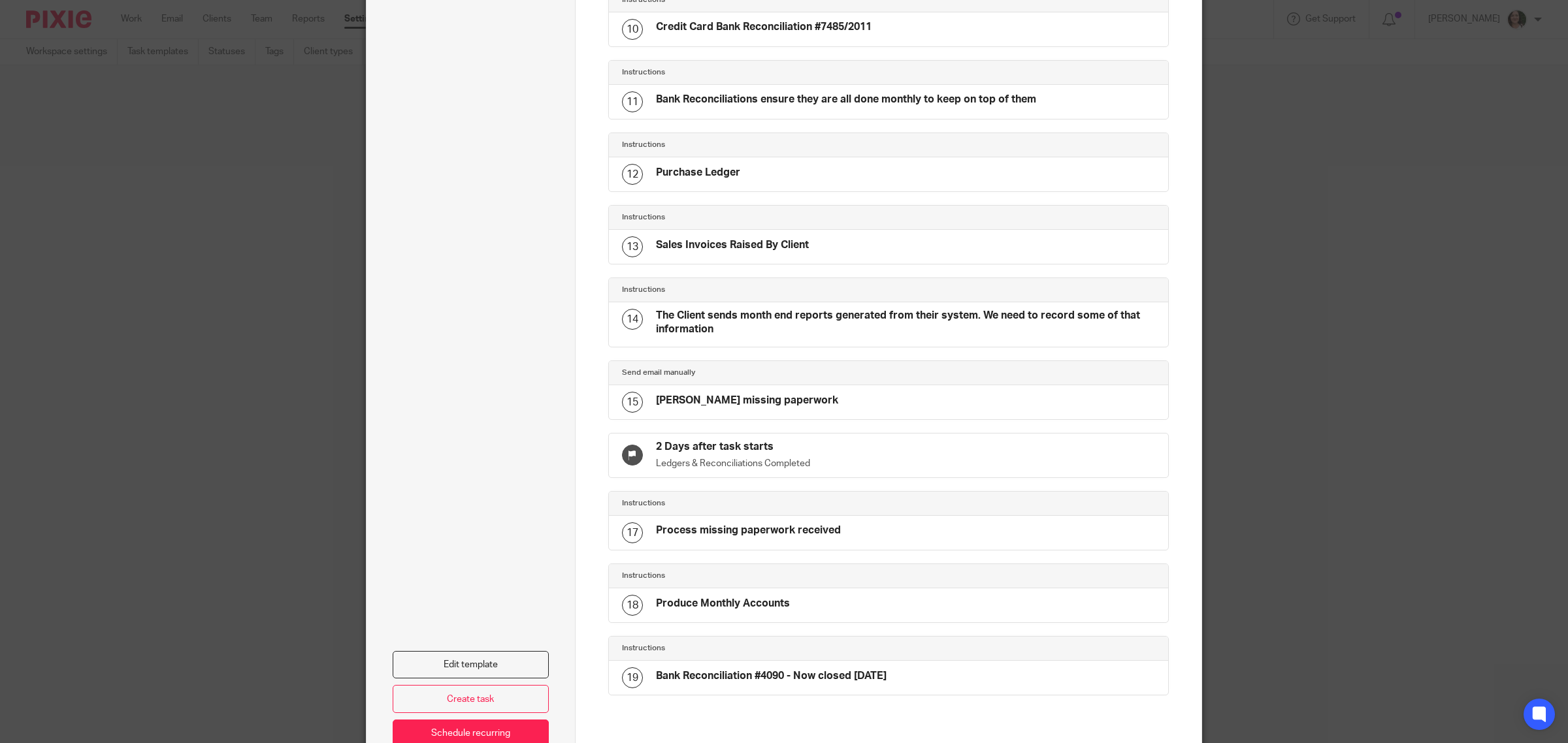
scroll to position [816, 0]
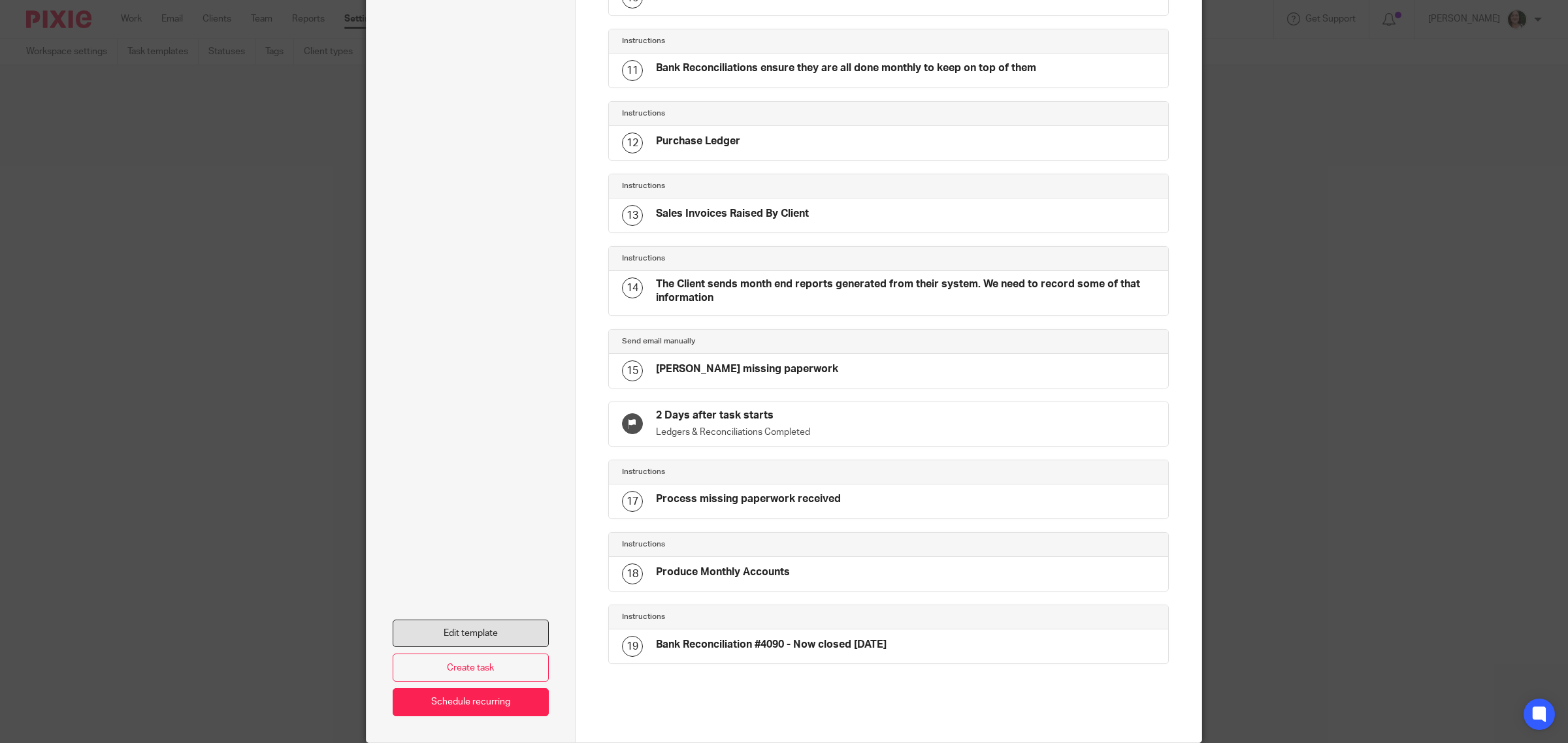
click at [467, 645] on link "Edit template" at bounding box center [470, 633] width 156 height 28
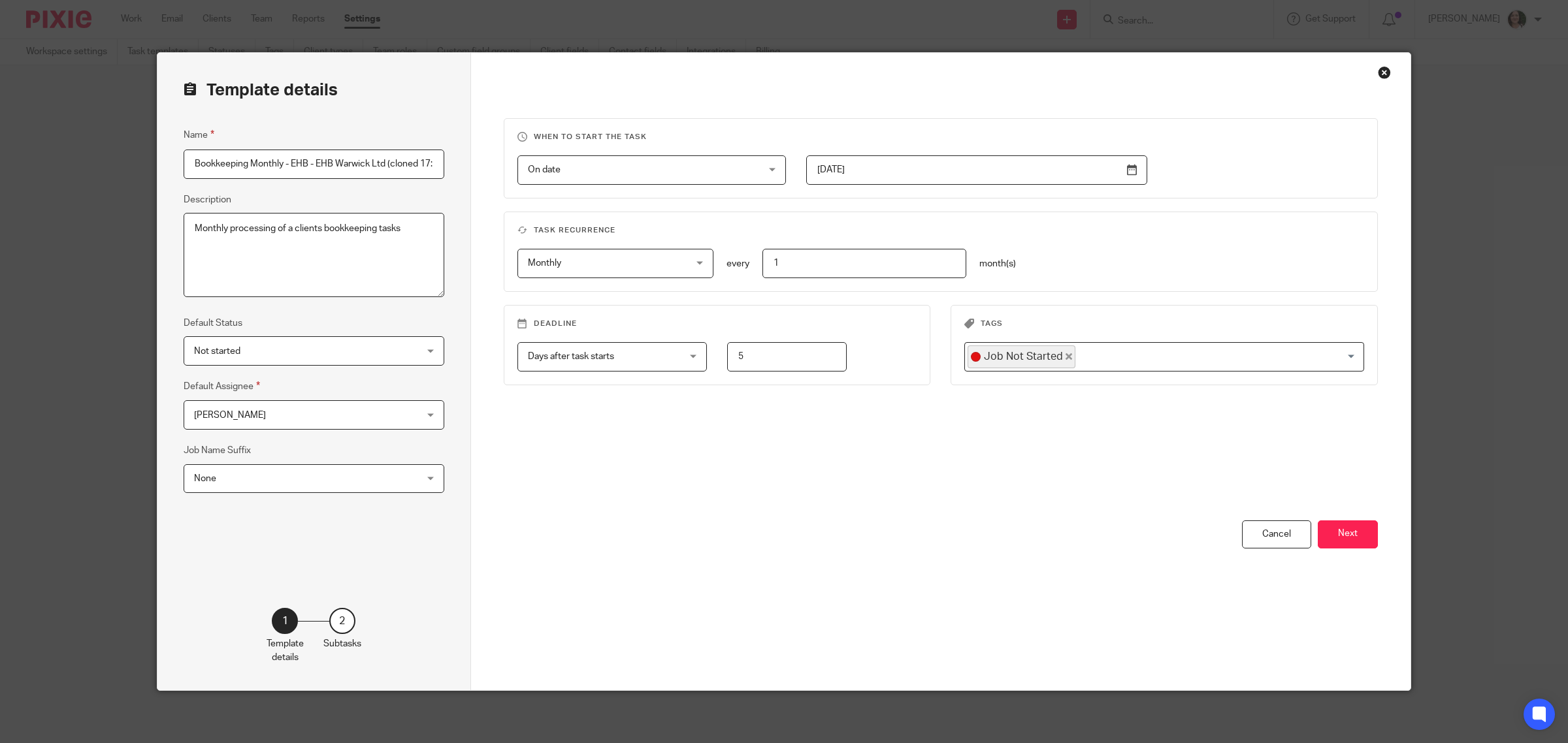
scroll to position [0, 27]
click at [285, 163] on input "Bookkeeping Monthly - EHB - EHB Warwick Ltd (cloned 17:58:46)" at bounding box center [313, 164] width 261 height 29
type input "Bookkeeping Monthly - EHB - Chase Paperwork"
click at [1331, 527] on button "Next" at bounding box center [1347, 534] width 60 height 28
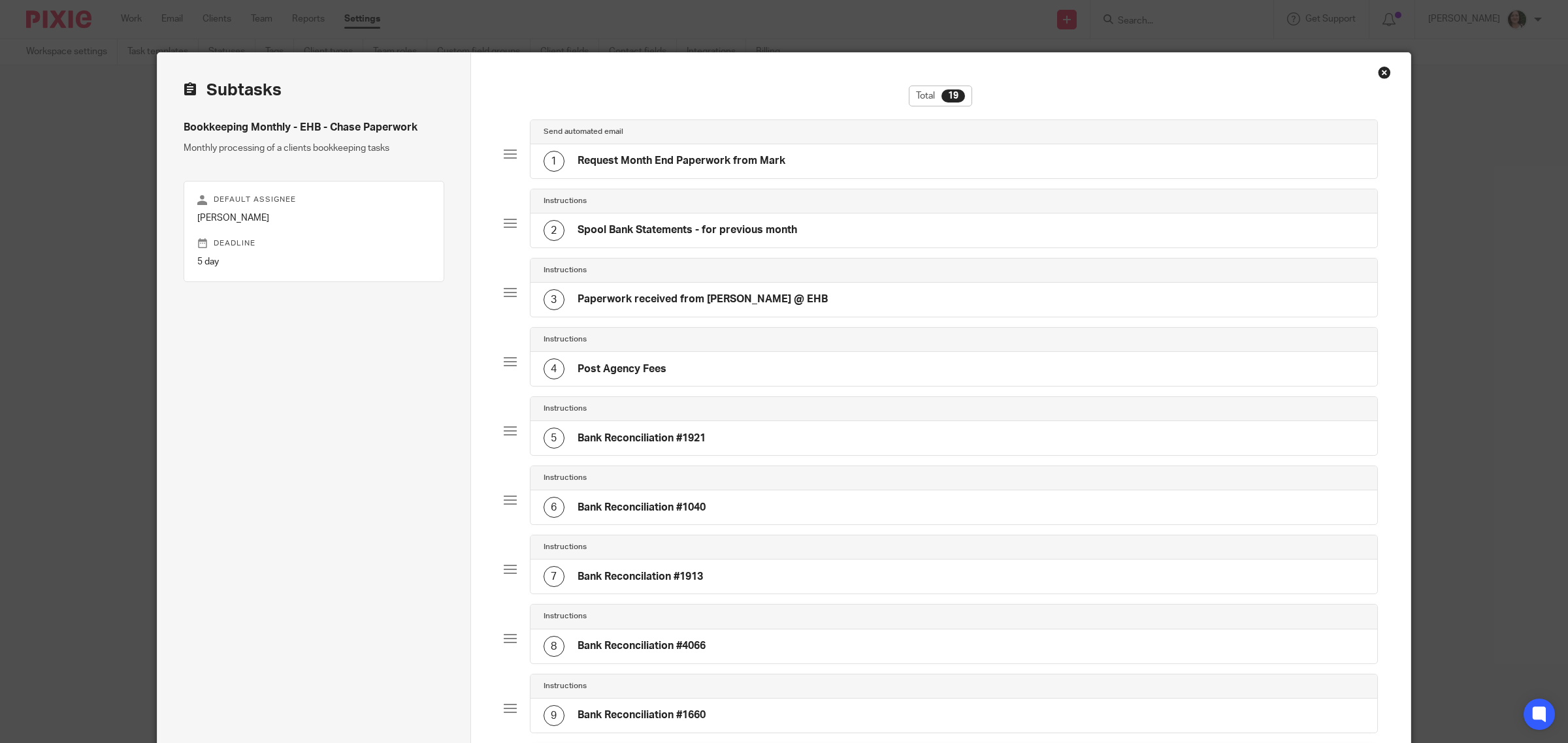
click at [694, 169] on div "1 Request Month End Paperwork from Mark" at bounding box center [664, 161] width 242 height 21
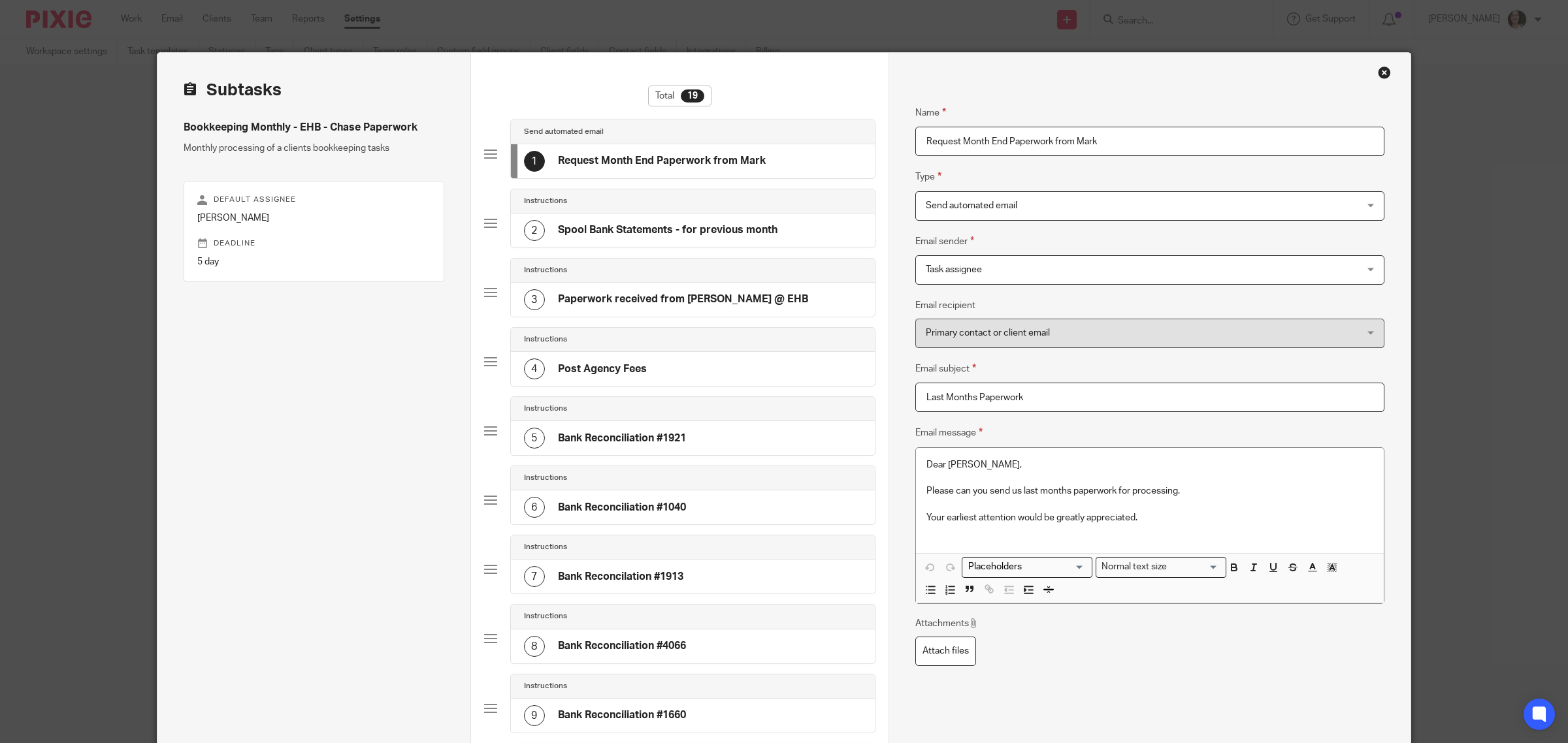
click at [974, 212] on span "Send automated email" at bounding box center [1109, 206] width 366 height 27
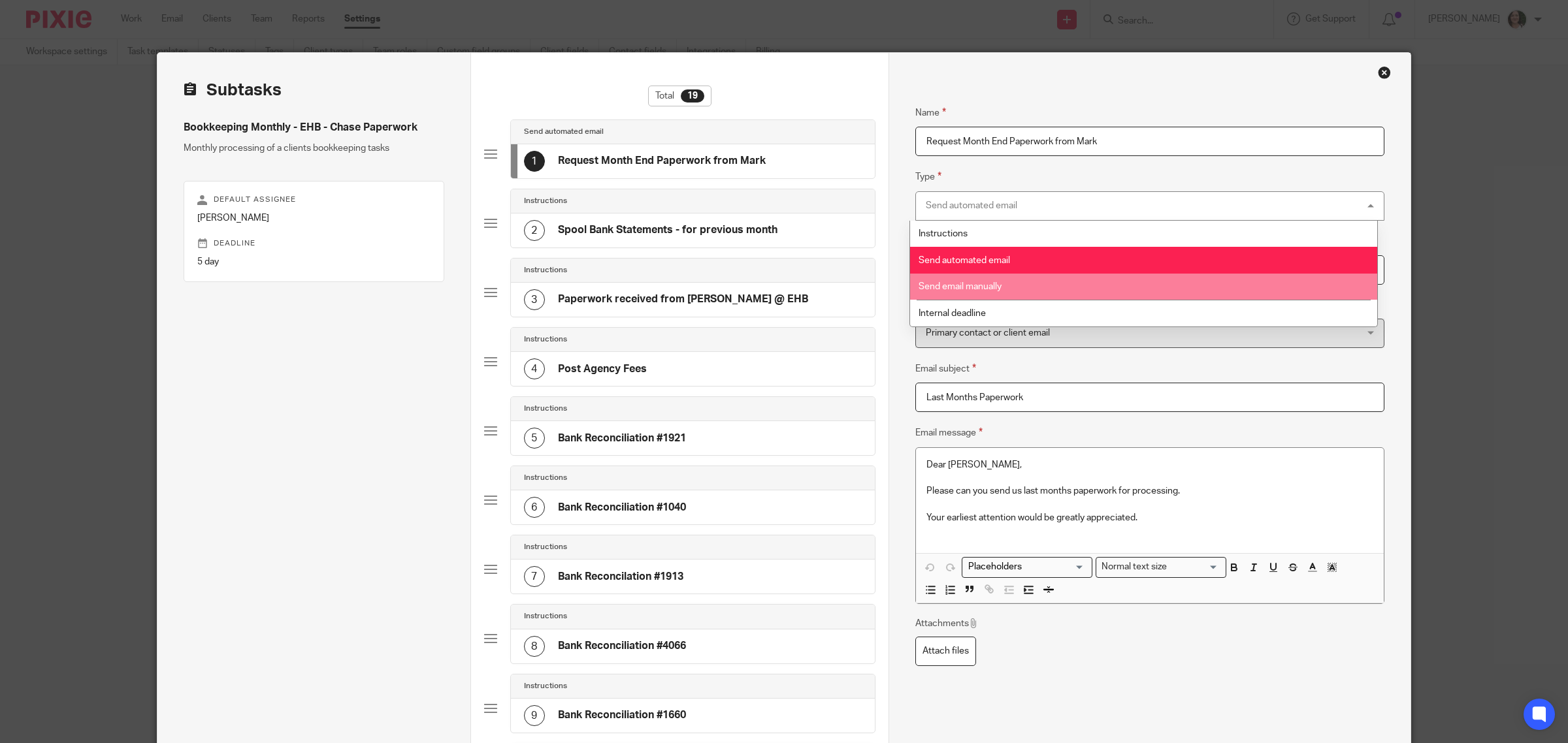
click at [962, 282] on span "Send email manually" at bounding box center [960, 286] width 83 height 9
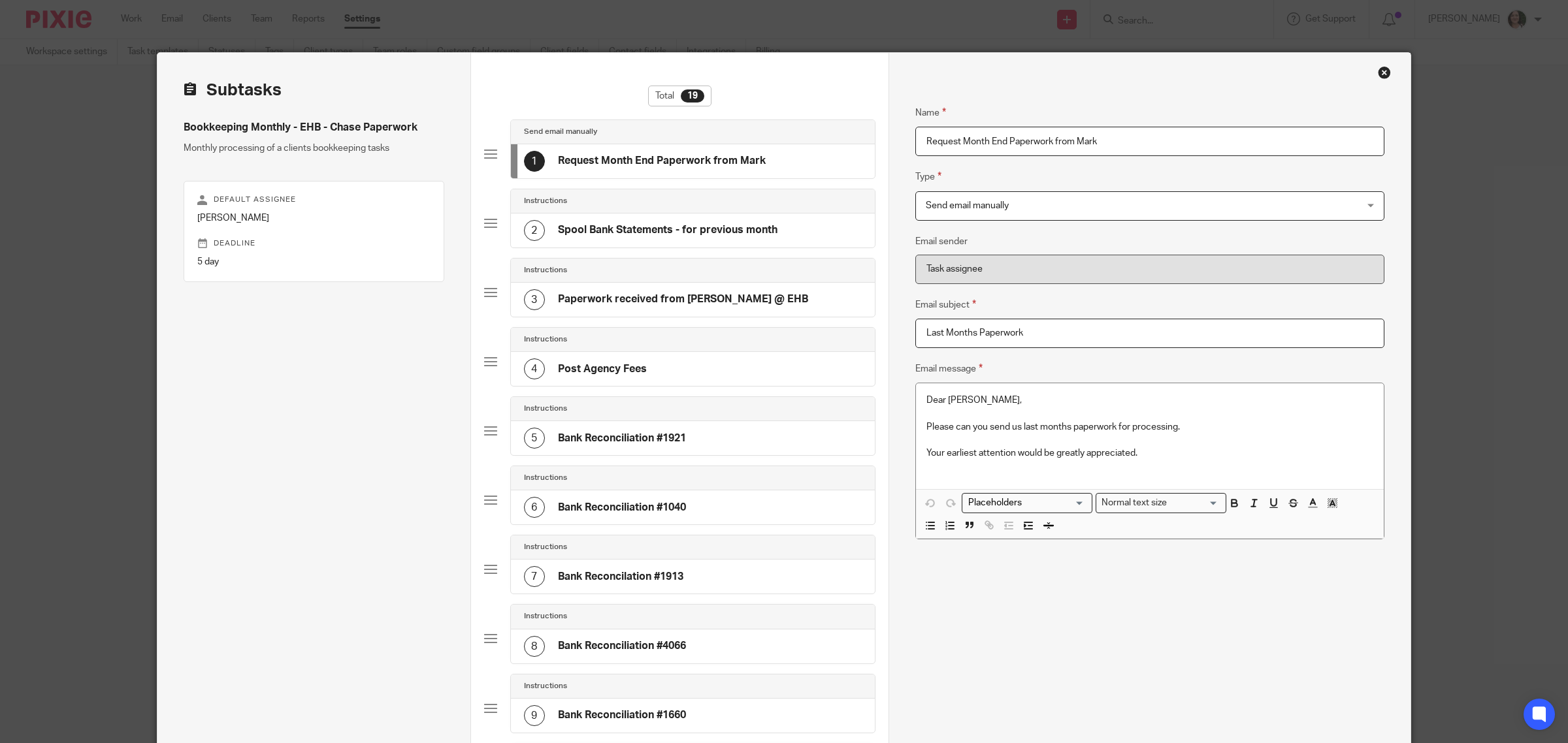
click at [684, 227] on h4 "Spool Bank Statements - for previous month" at bounding box center [668, 230] width 219 height 14
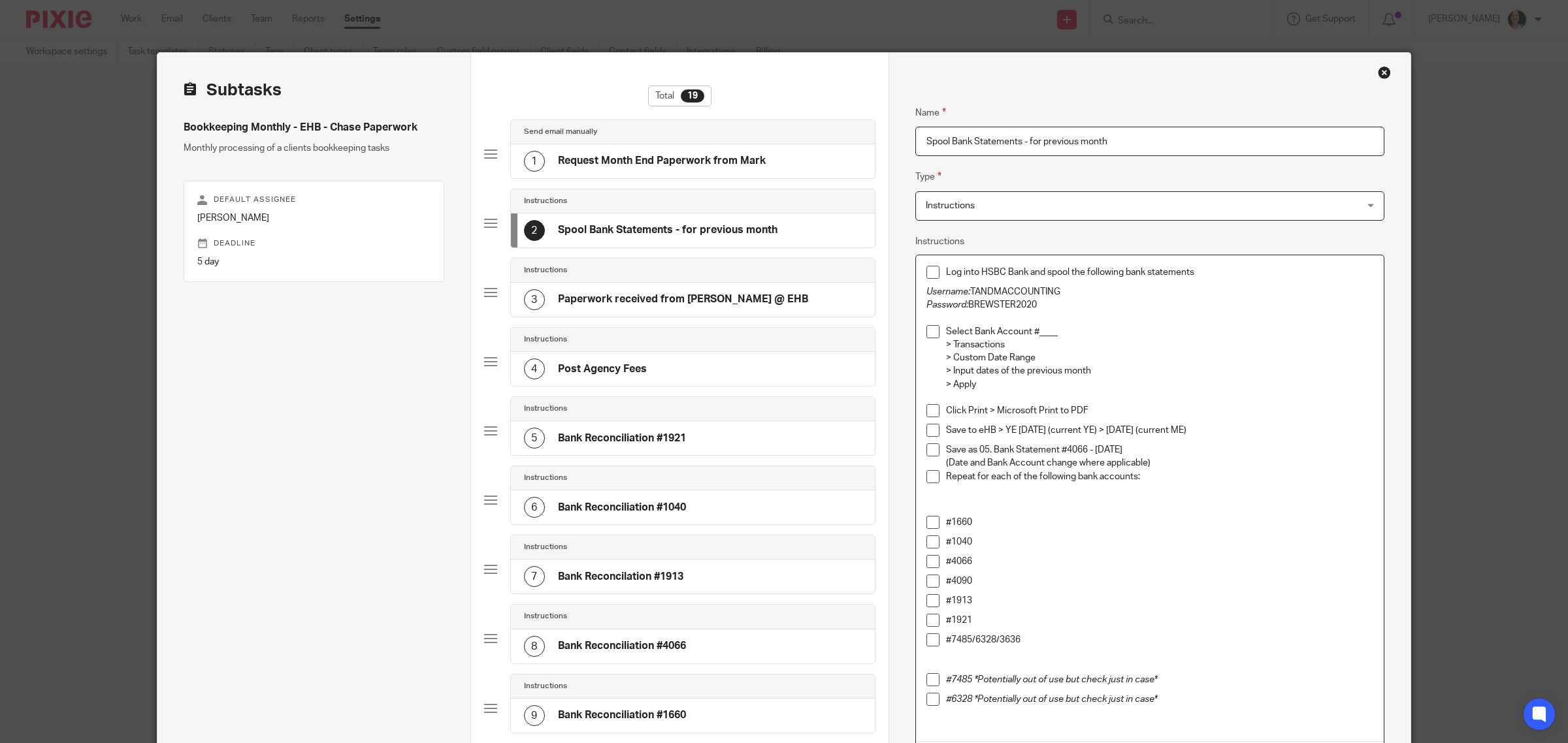
click at [977, 583] on p "#4090" at bounding box center [1160, 580] width 427 height 13
click at [660, 308] on div "3 Paperwork received from Sue @ EHB" at bounding box center [666, 299] width 284 height 21
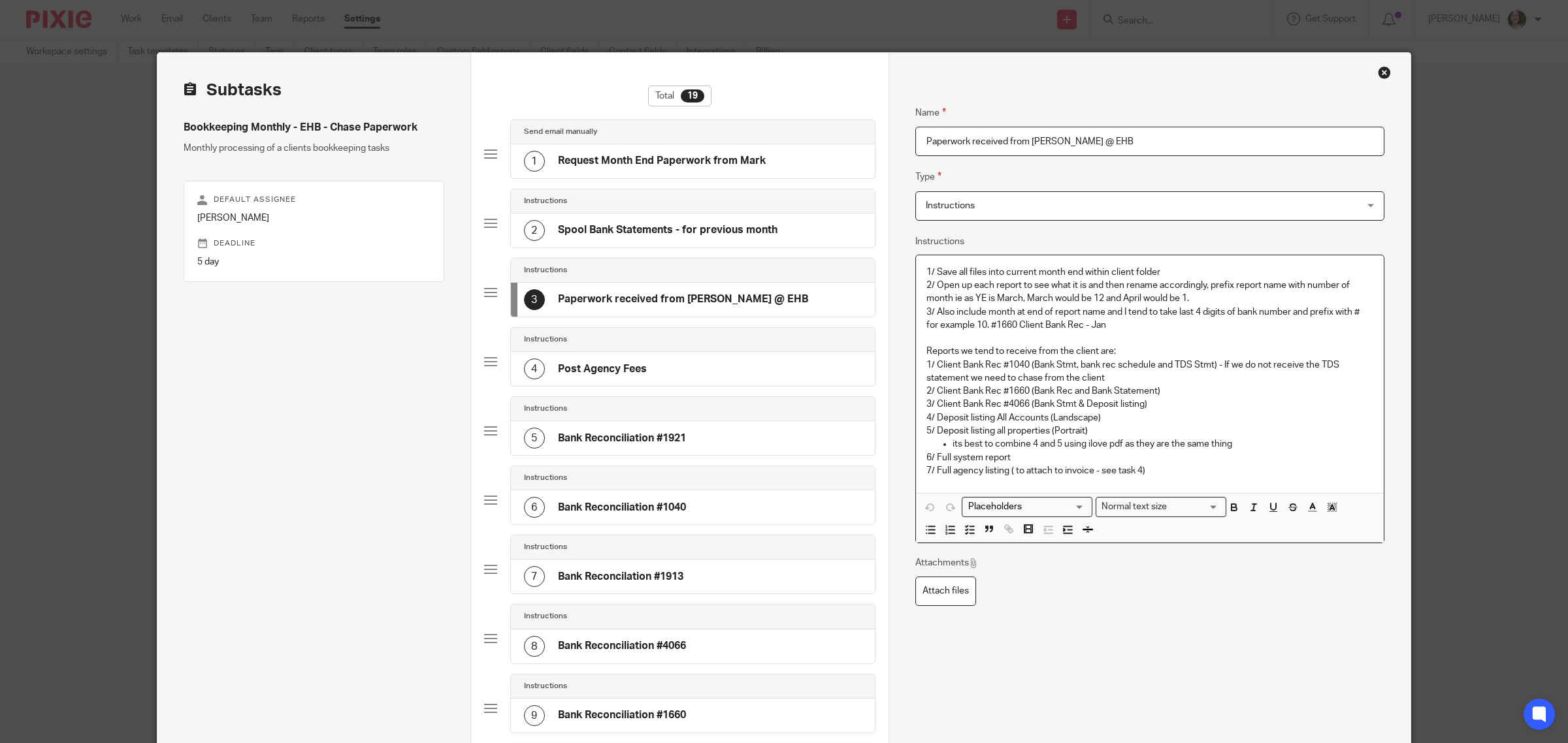
click at [1166, 471] on p "7/ Full agency listing ( to attach to invoice - see task 4)" at bounding box center [1150, 470] width 447 height 13
click at [694, 306] on h4 "Paperwork received from Sue @ EHB" at bounding box center [683, 300] width 250 height 14
click at [1145, 650] on div "Name Paperwork received from Sue @ EHB Type Instructions Instructions Instructi…" at bounding box center [1149, 579] width 469 height 987
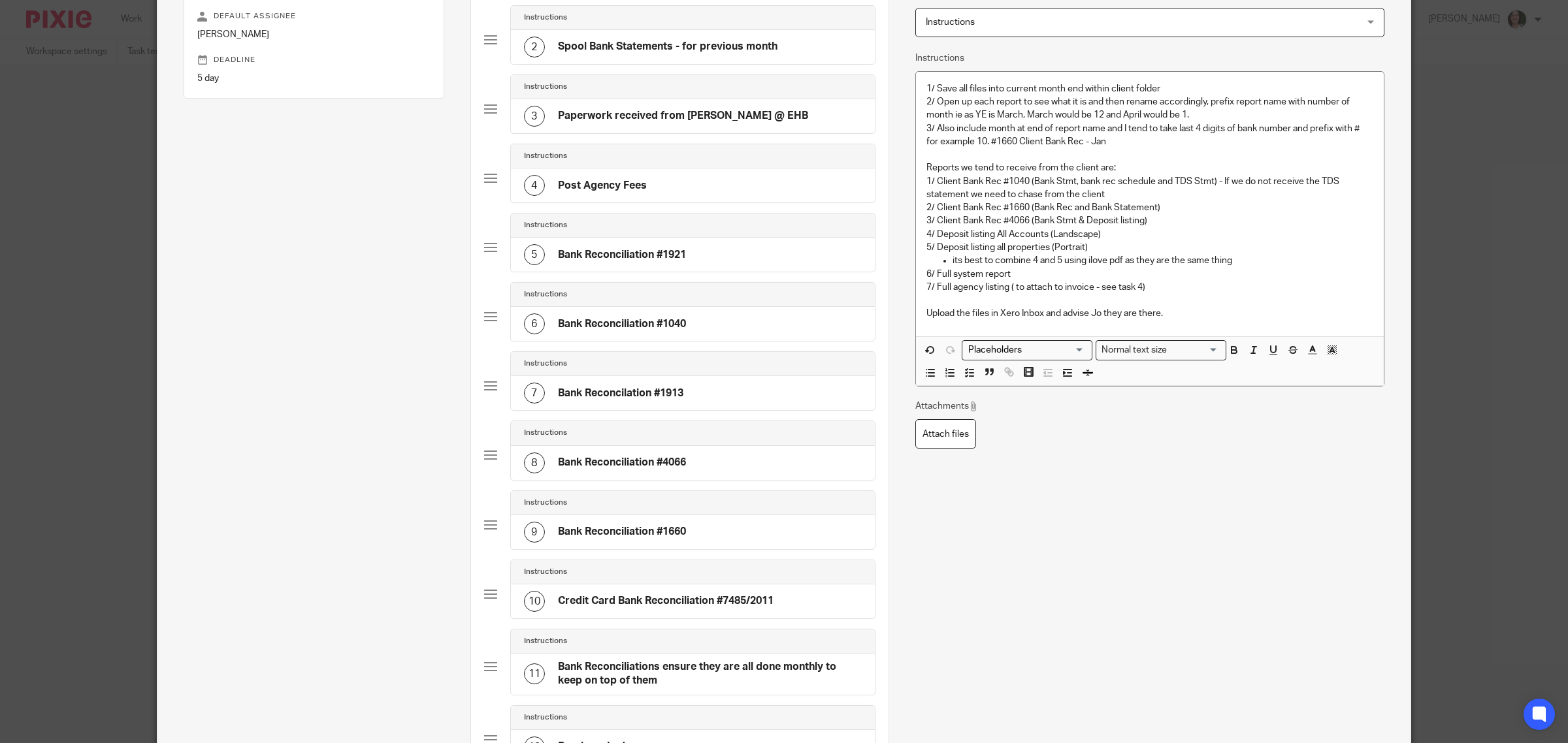
scroll to position [141, 0]
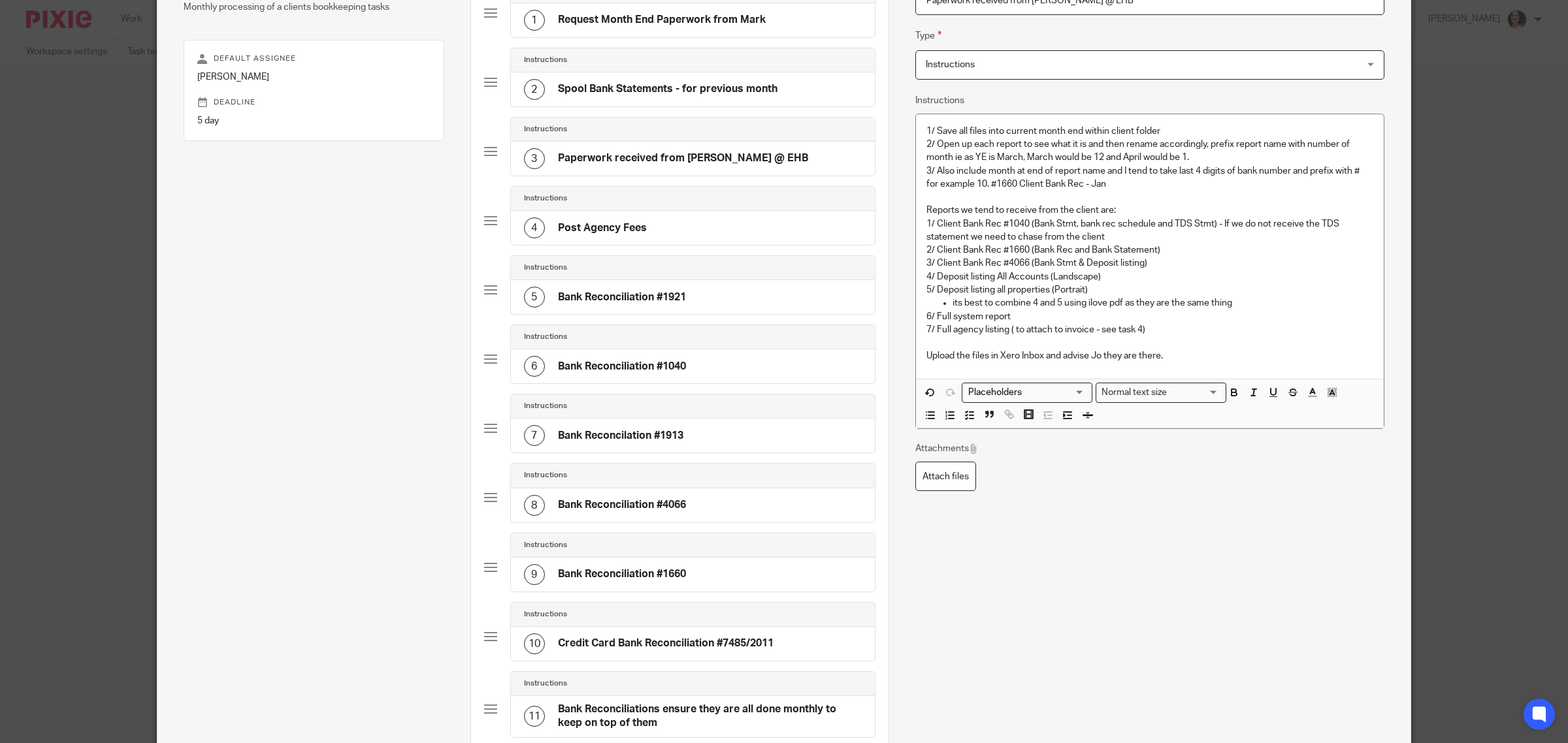
click at [642, 242] on div "4 Post Agency Fees" at bounding box center [693, 227] width 364 height 34
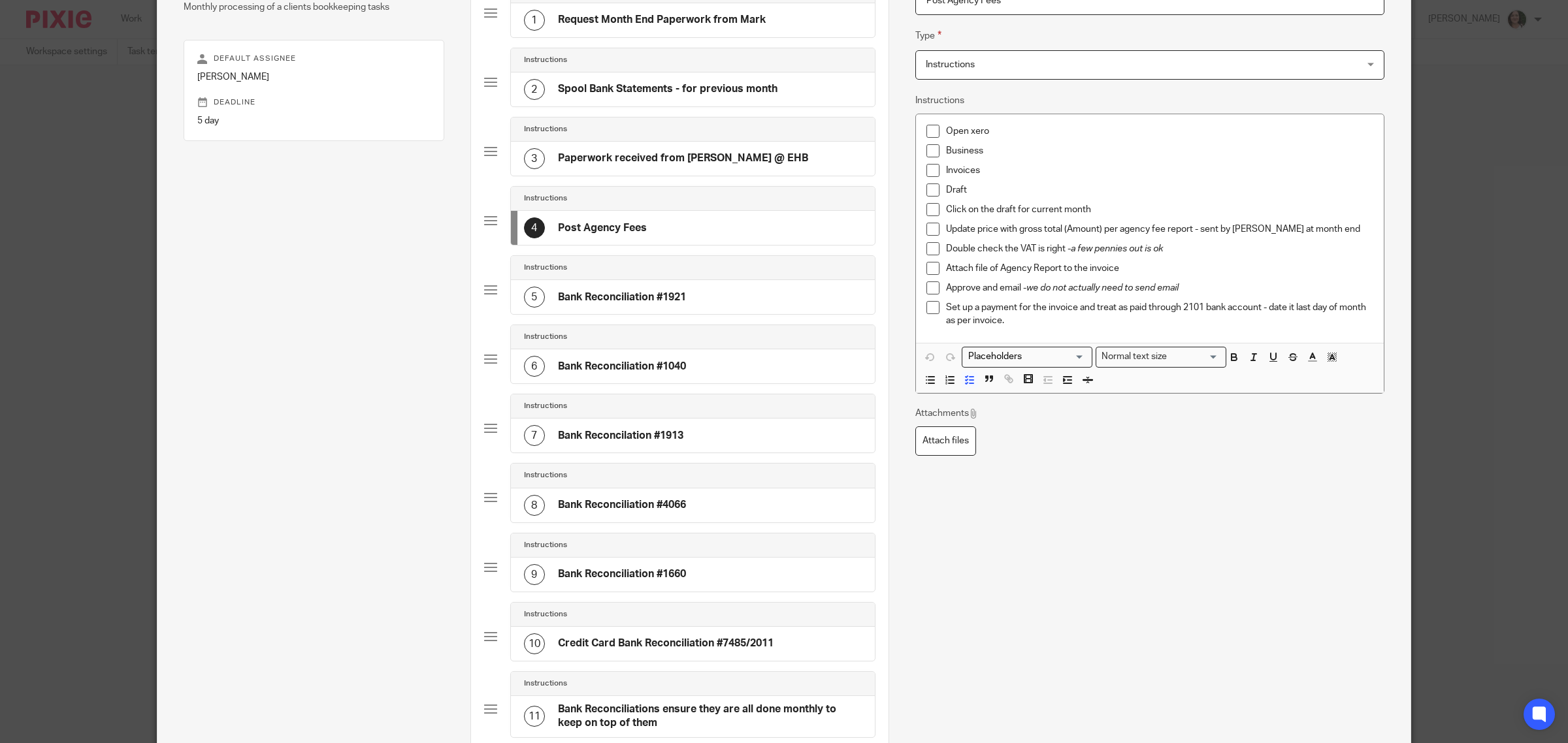
scroll to position [127, 0]
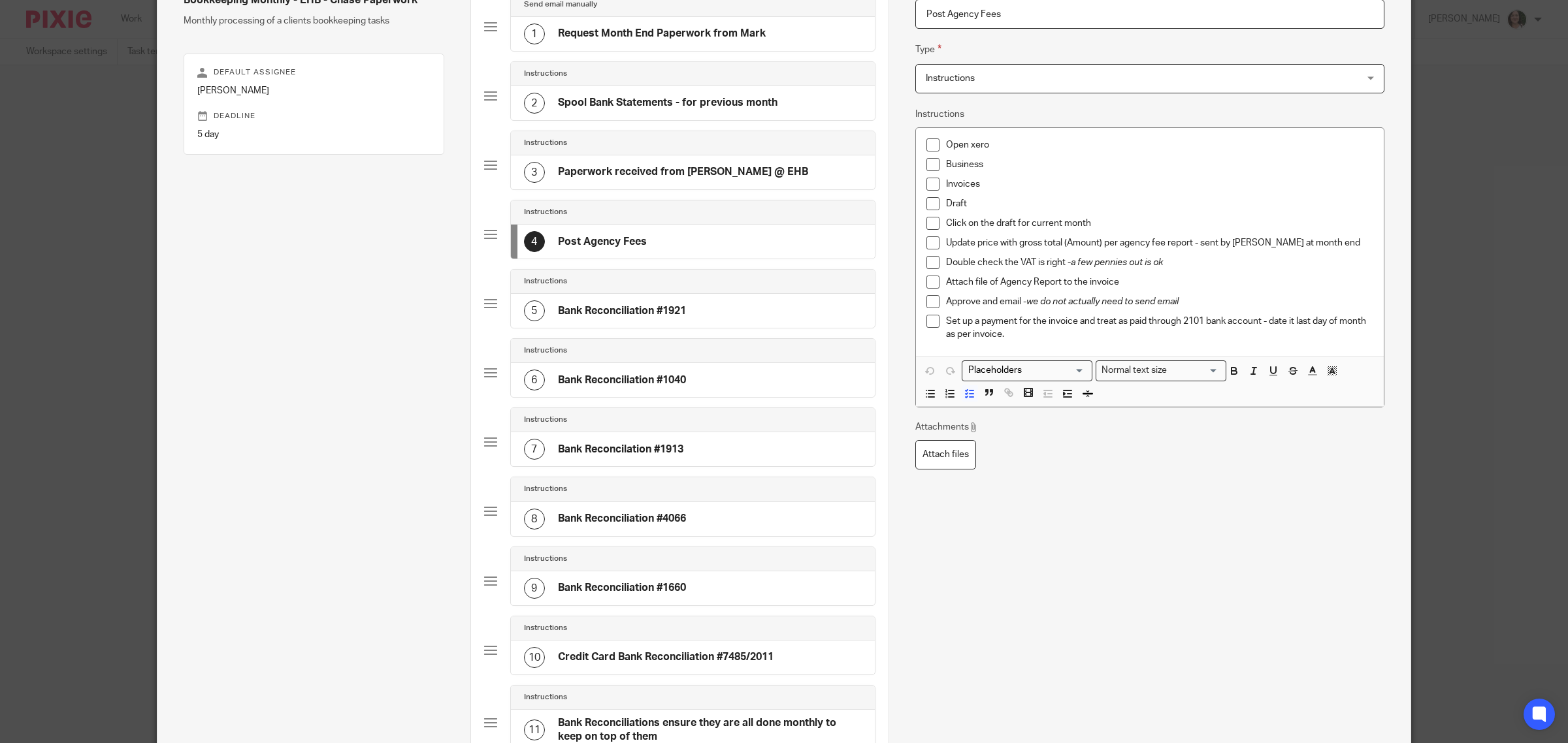
click at [642, 242] on div "4 Post Agency Fees" at bounding box center [693, 241] width 364 height 34
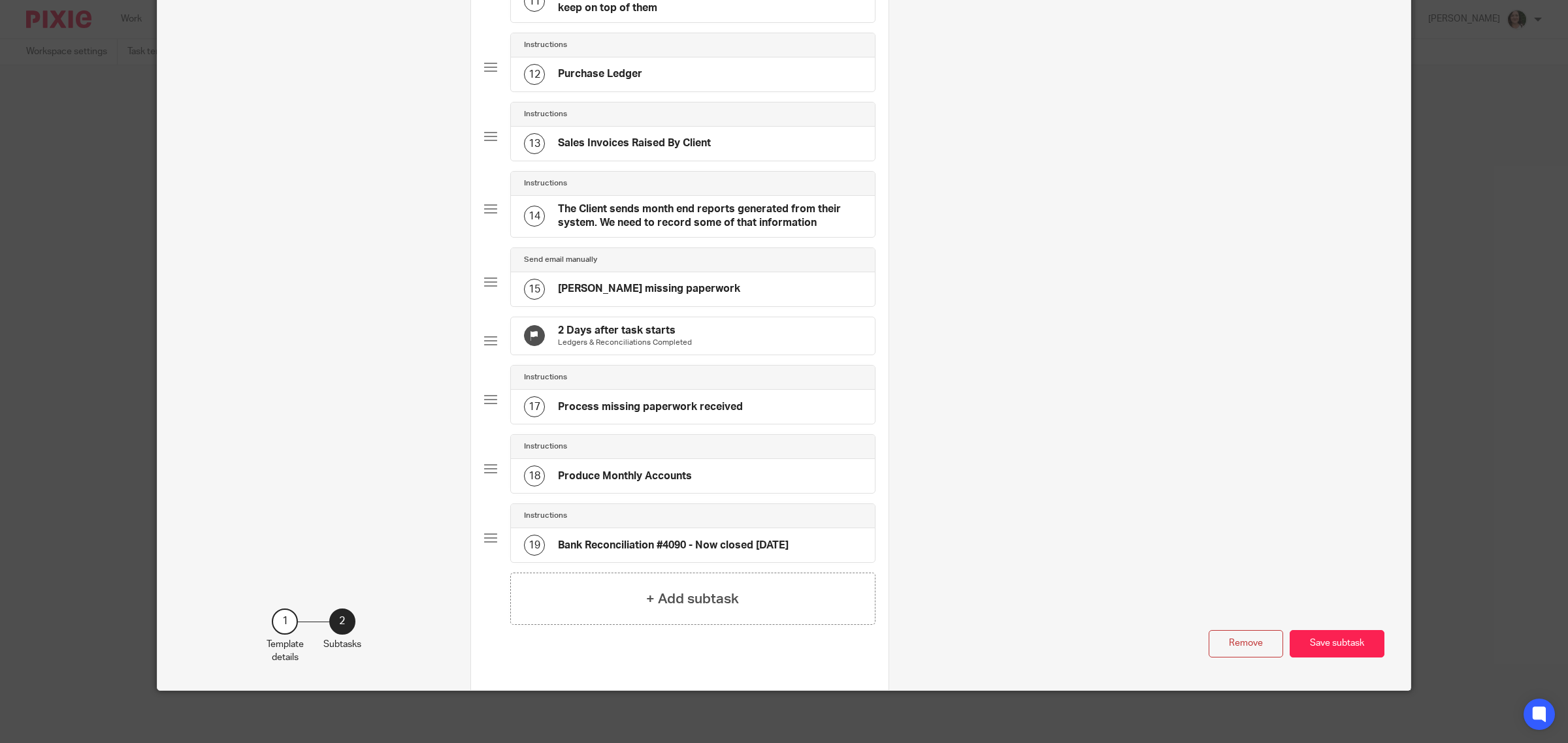
scroll to position [875, 0]
click at [1253, 648] on button "Remove" at bounding box center [1246, 644] width 74 height 28
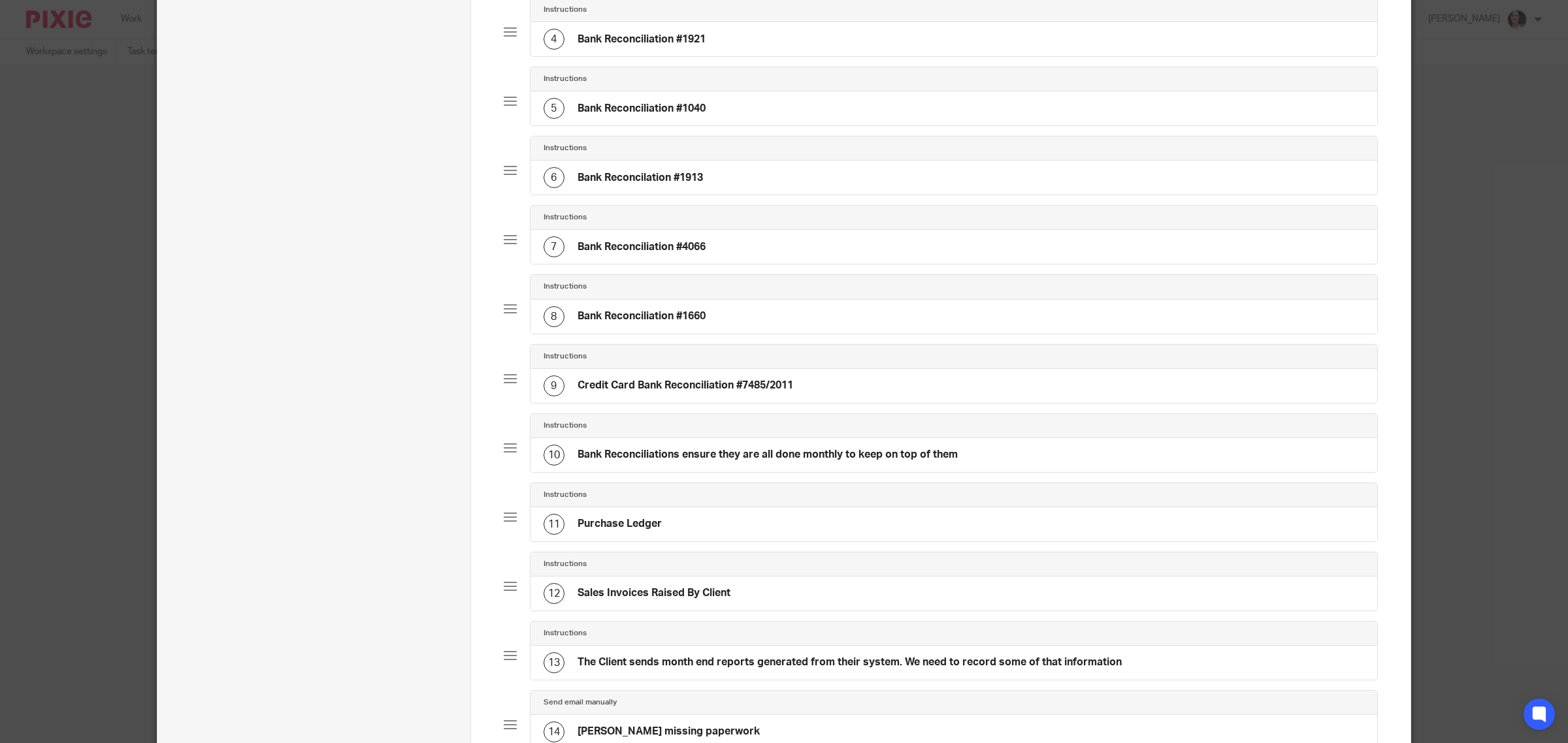
scroll to position [0, 0]
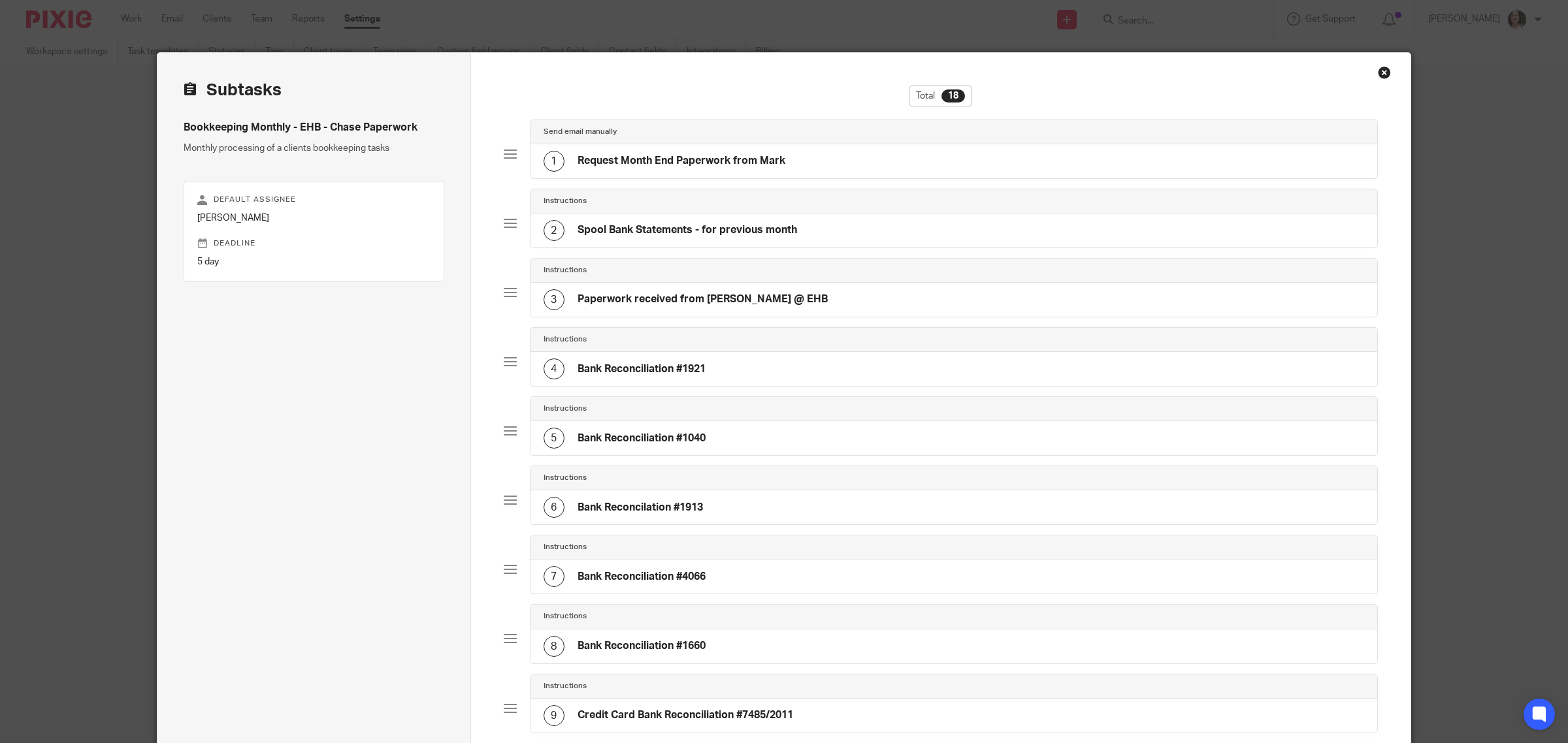
click at [676, 369] on h4 "Bank Reconciliation #1921" at bounding box center [641, 369] width 128 height 14
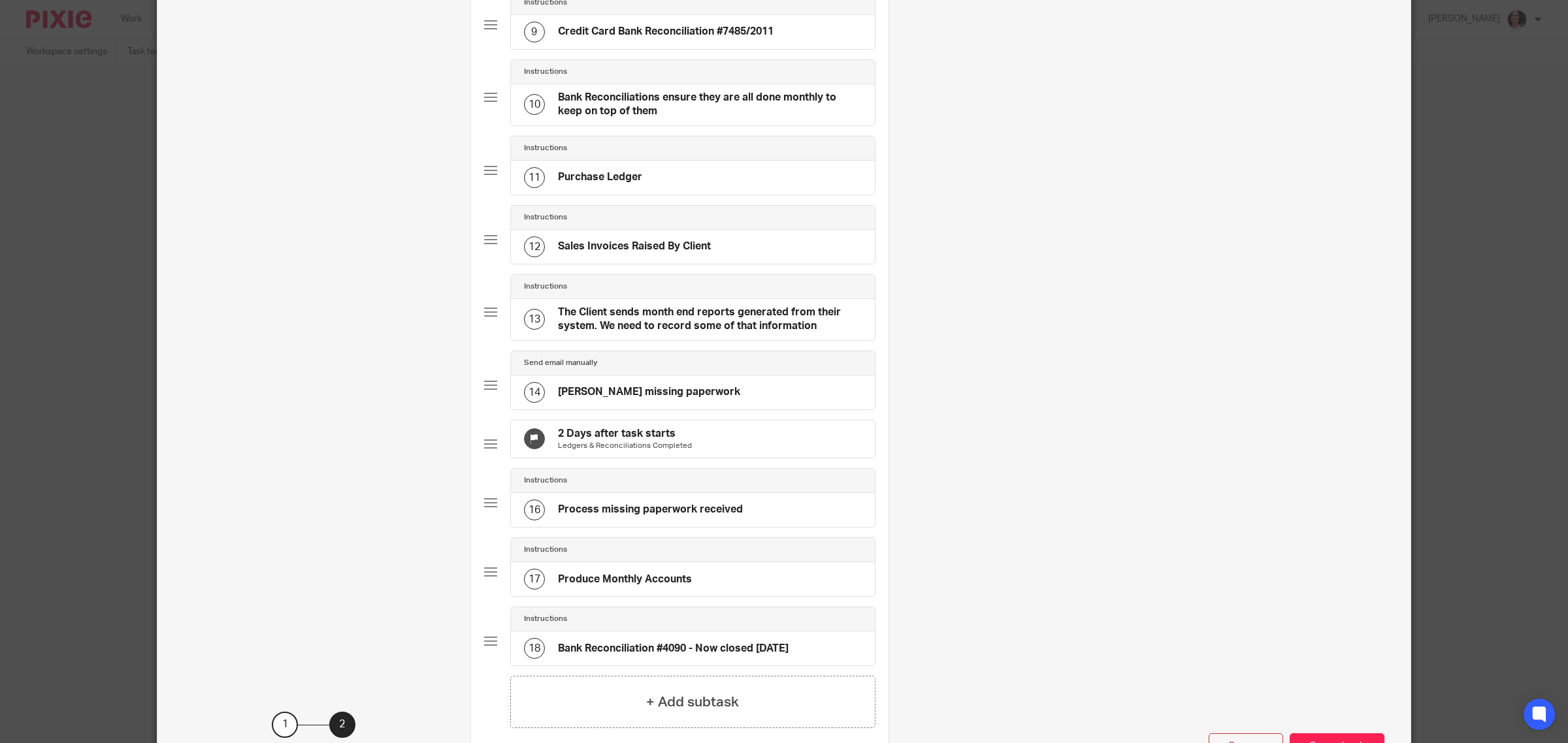
scroll to position [807, 0]
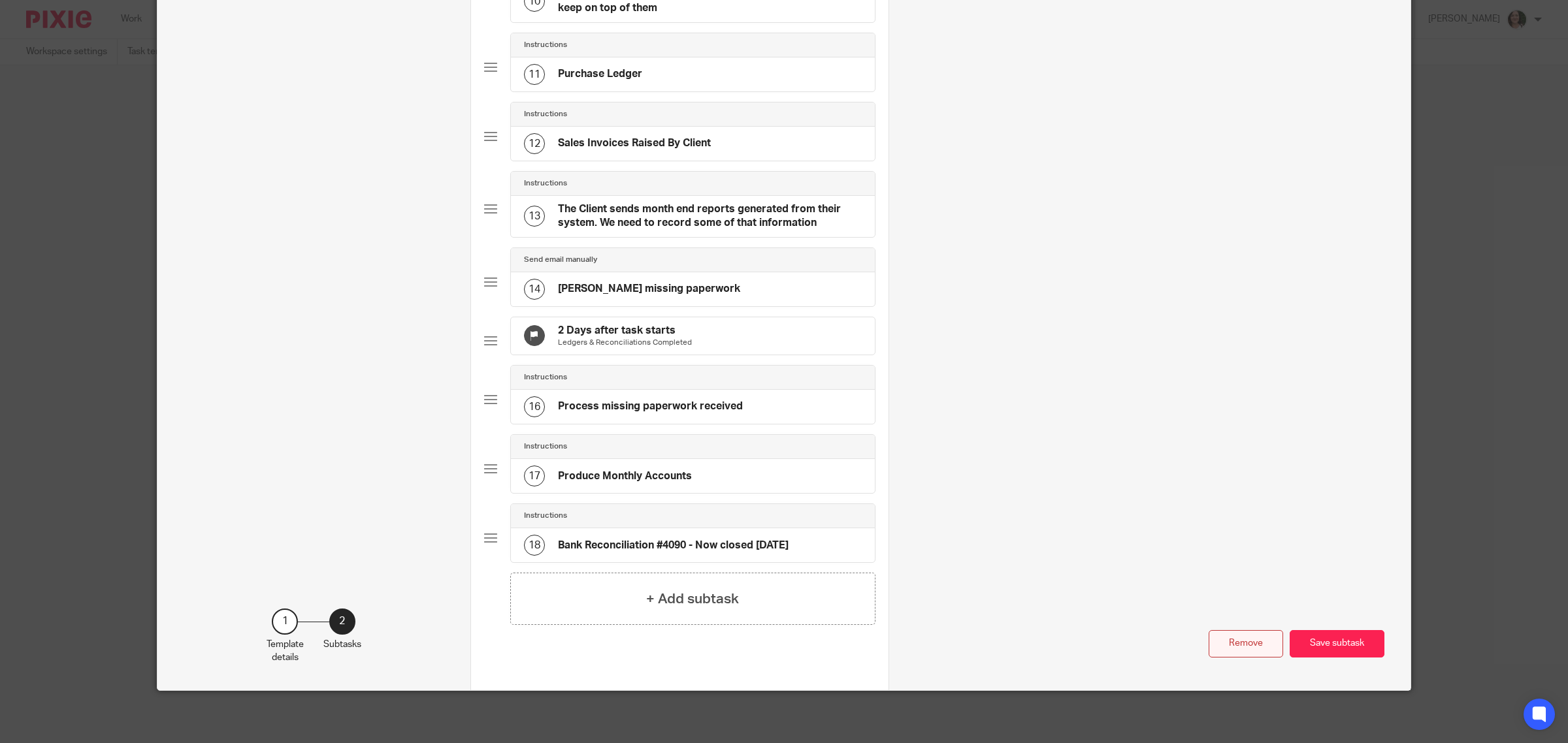
click at [1235, 652] on button "Remove" at bounding box center [1246, 644] width 74 height 28
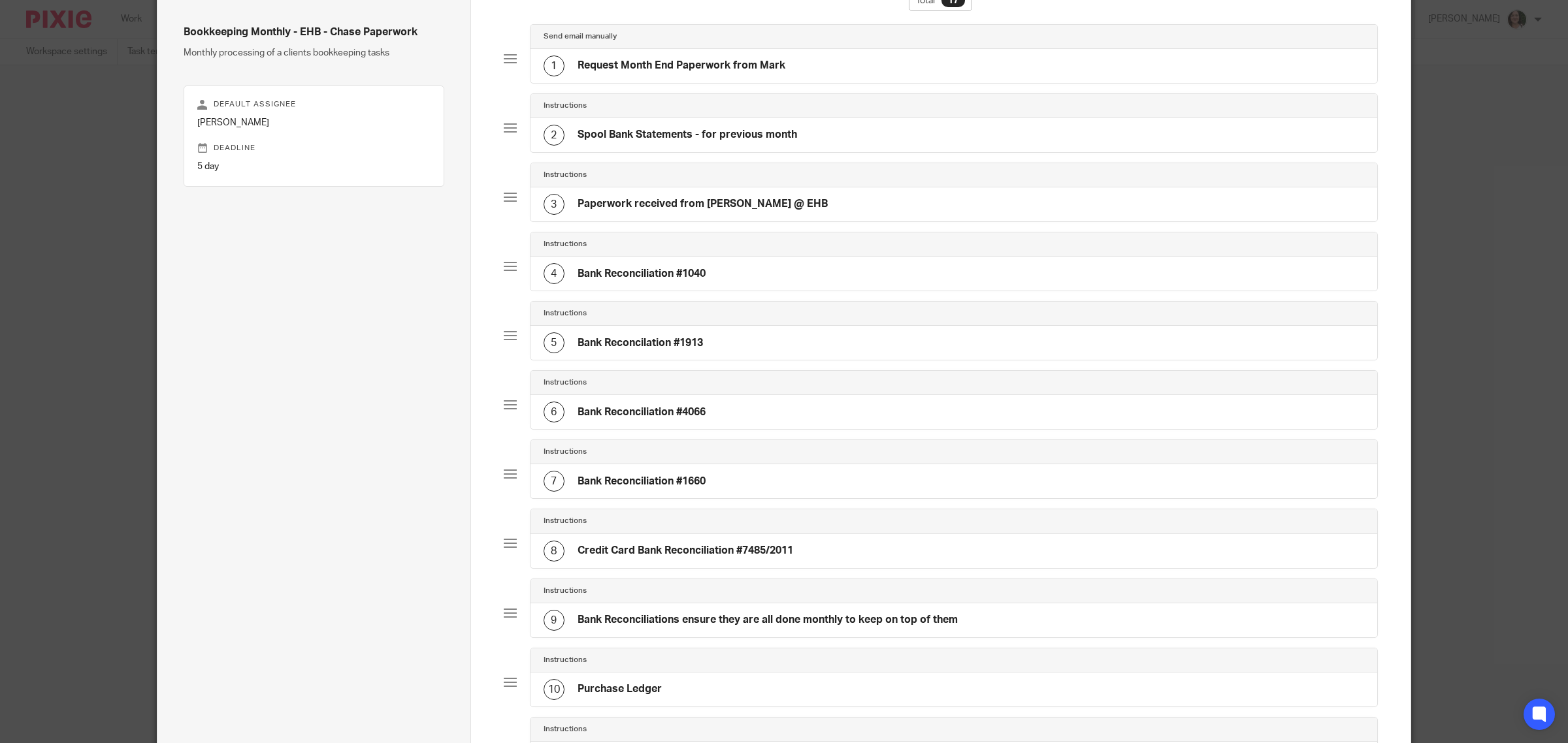
scroll to position [0, 0]
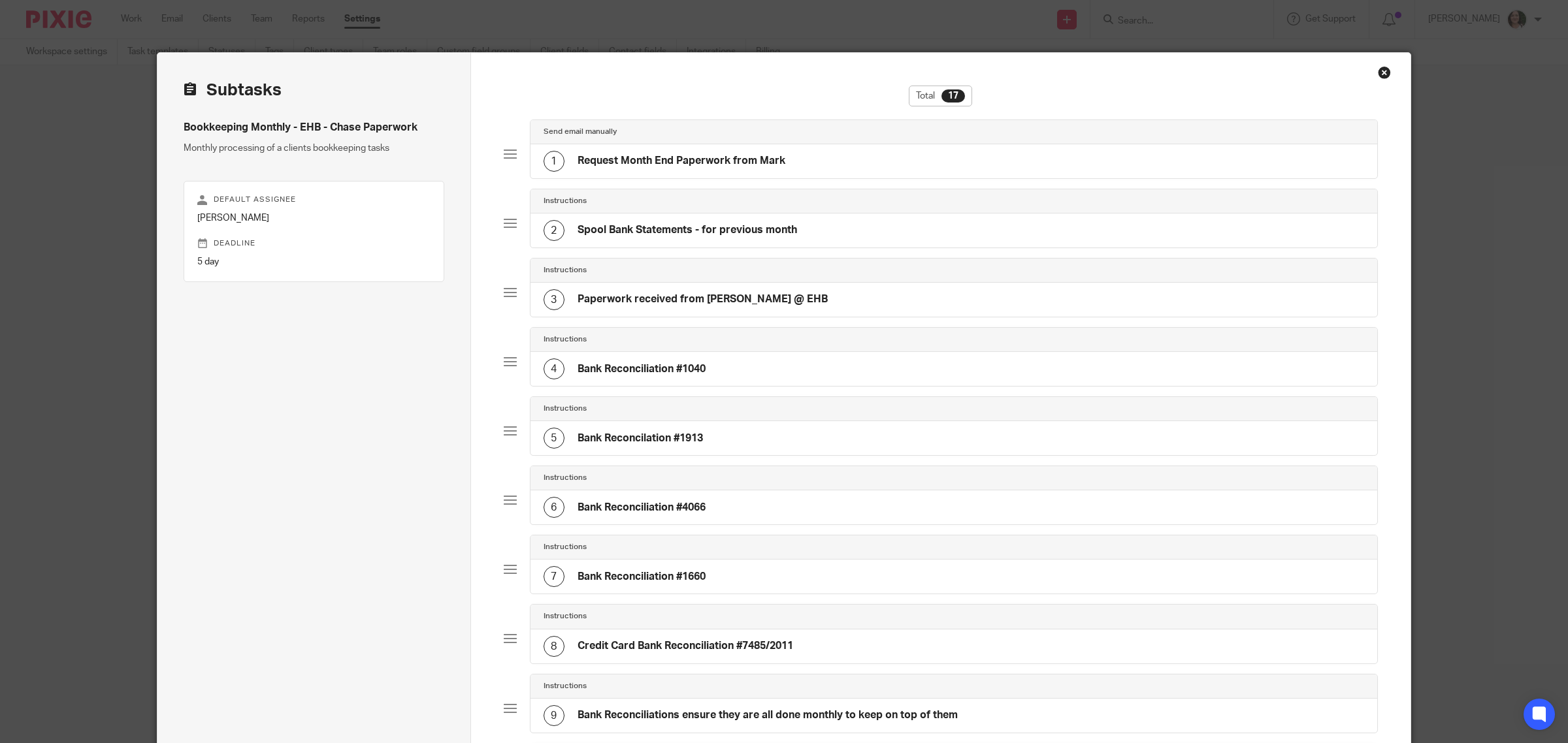
click at [675, 376] on h4 "Bank Reconciliation #1040" at bounding box center [641, 369] width 128 height 14
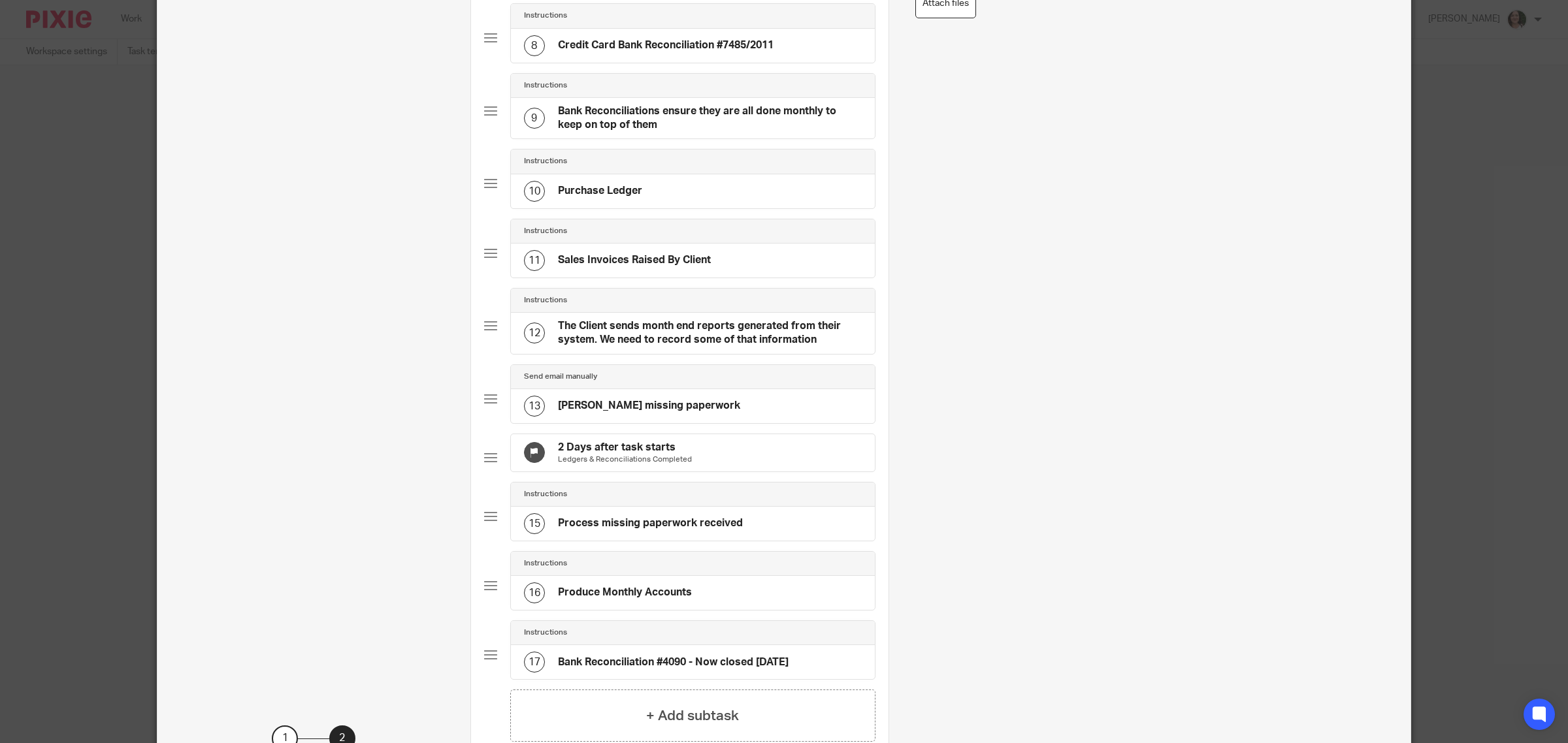
scroll to position [736, 0]
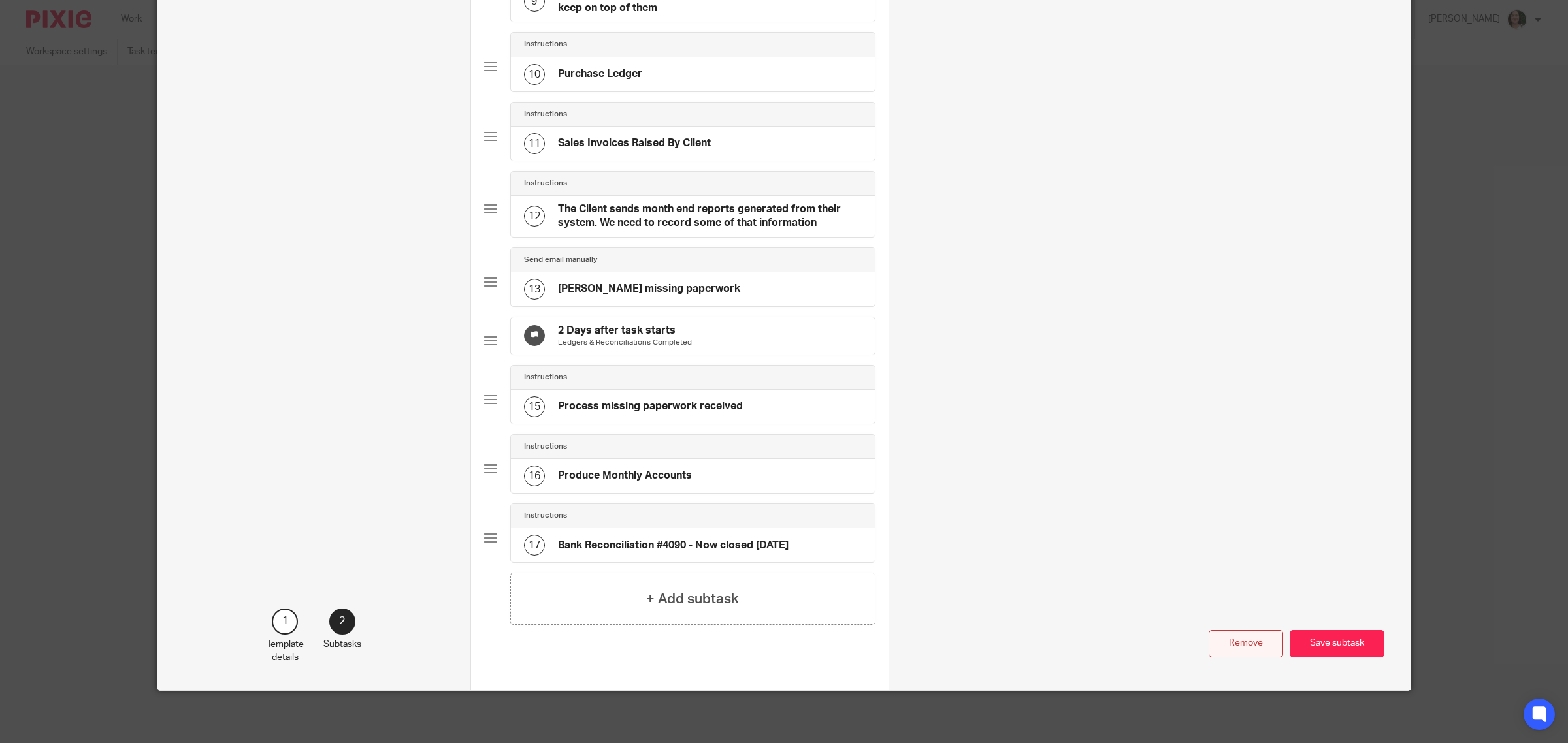
click at [1242, 652] on button "Remove" at bounding box center [1246, 644] width 74 height 28
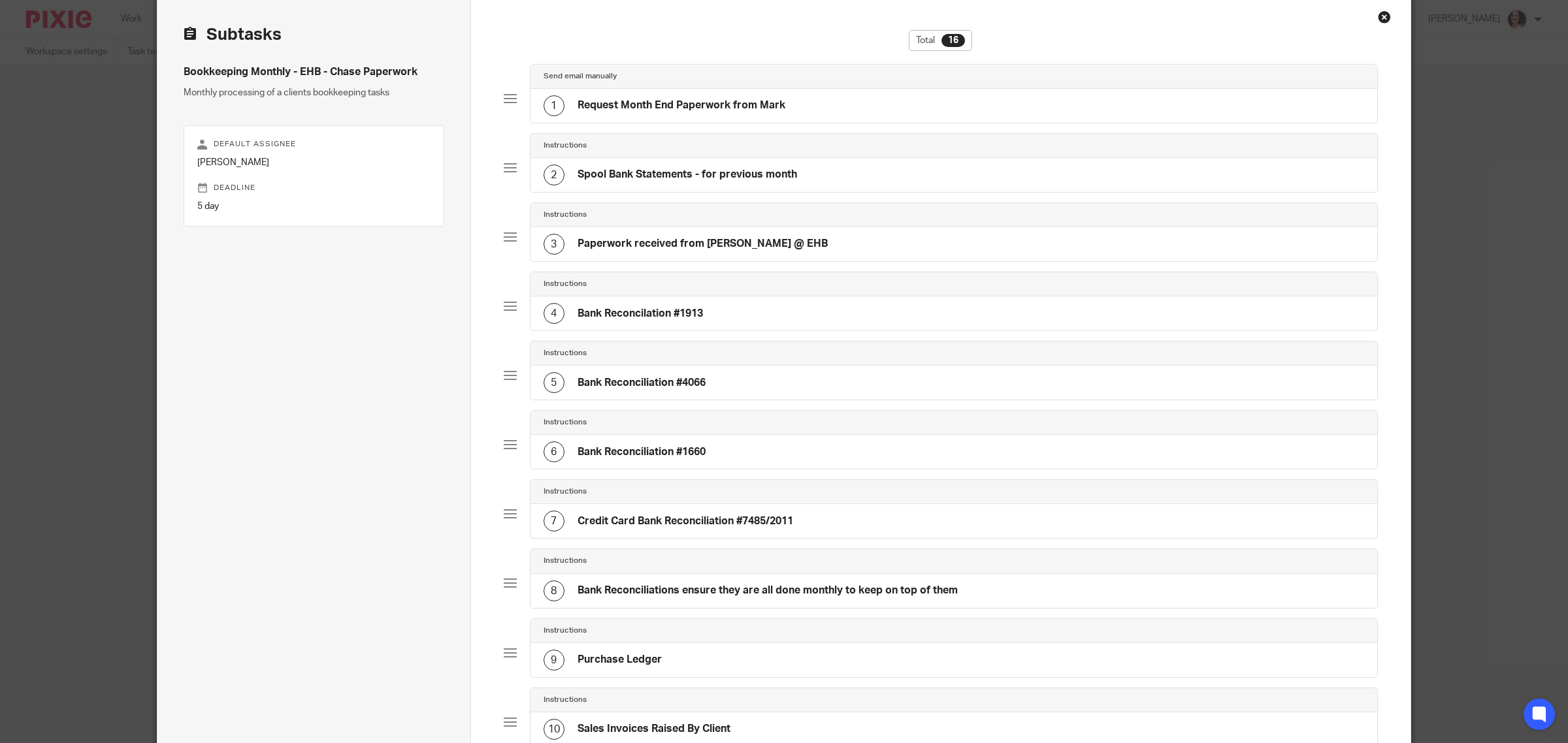
scroll to position [0, 0]
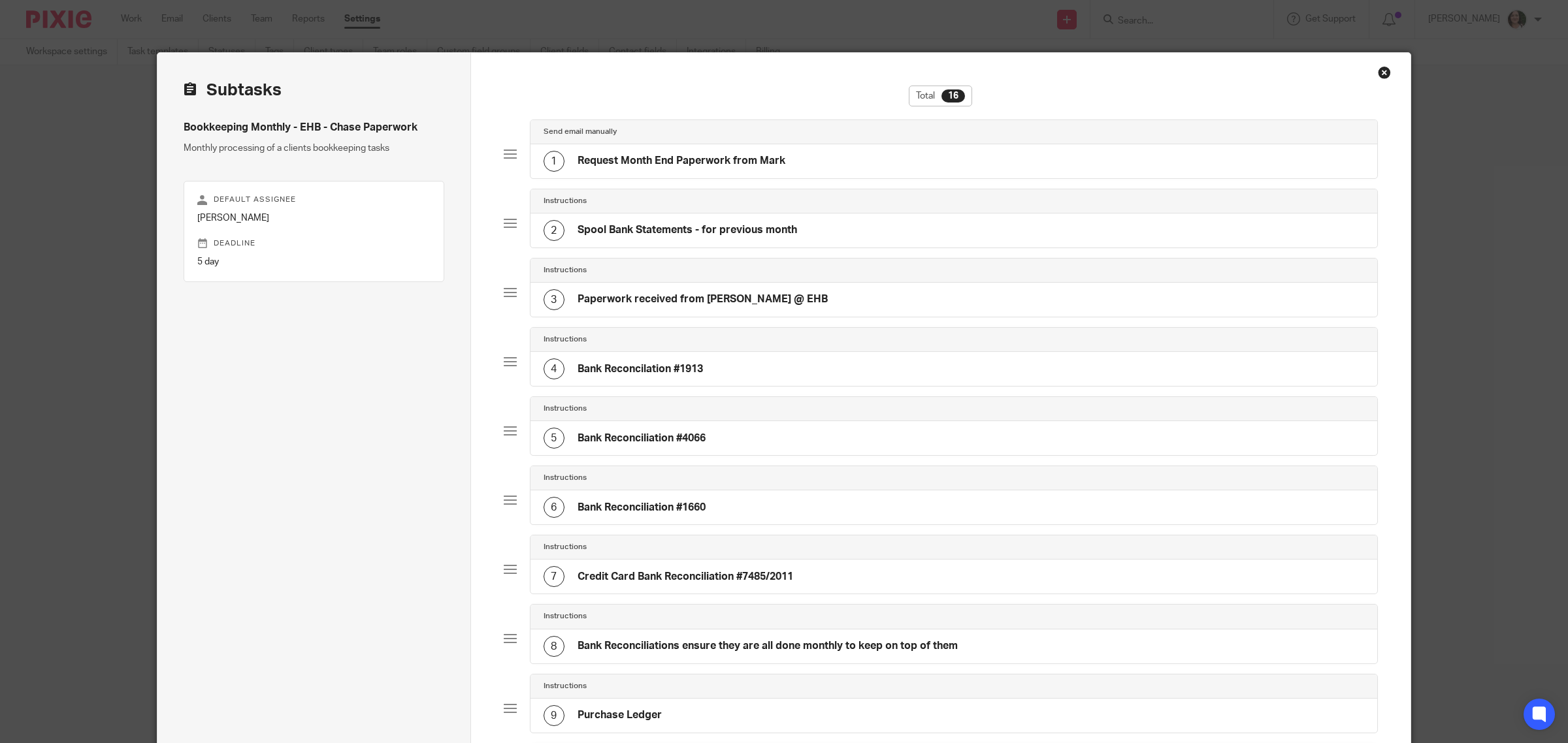
click at [689, 380] on div "4 Bank Reconcilation #1913" at bounding box center [623, 368] width 160 height 21
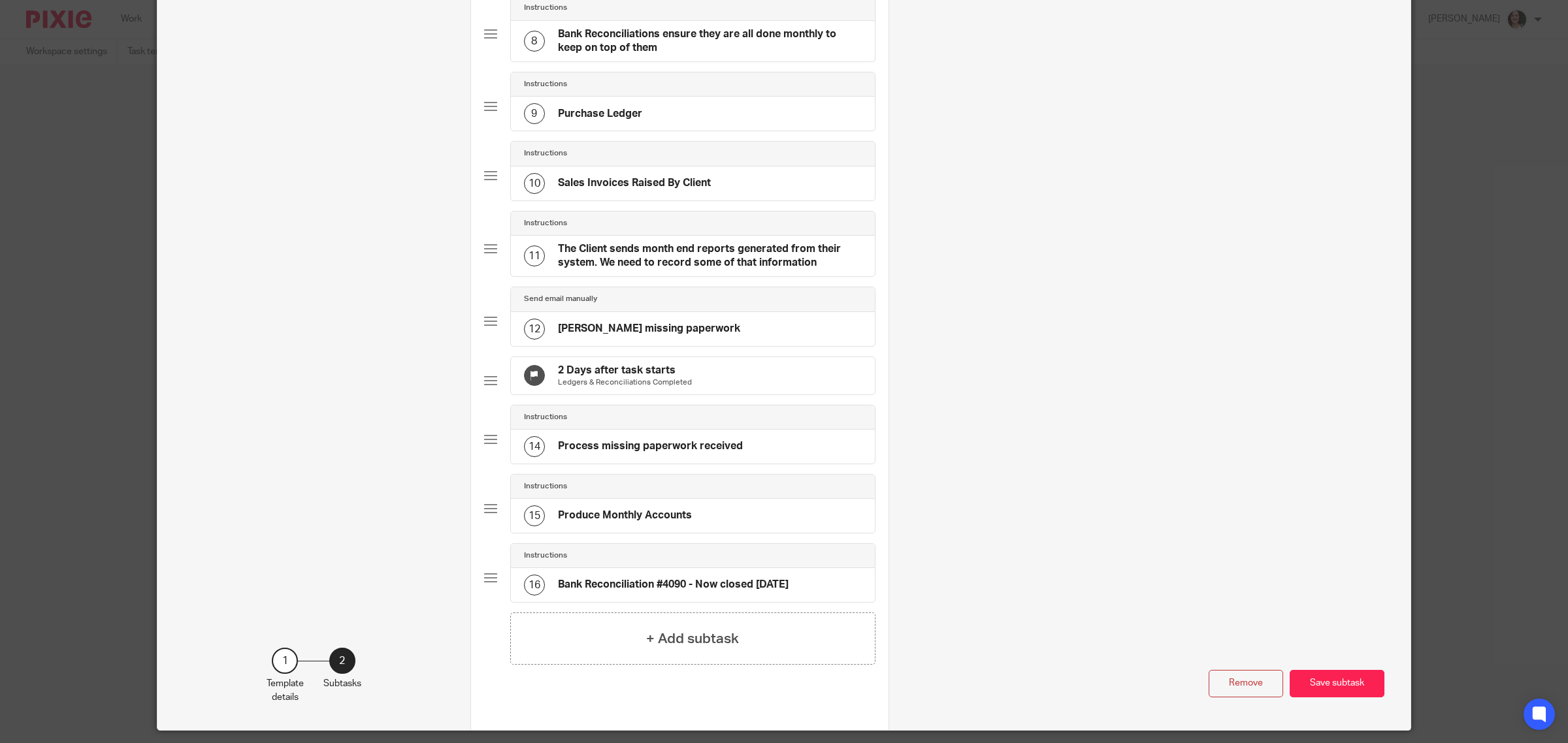
scroll to position [667, 0]
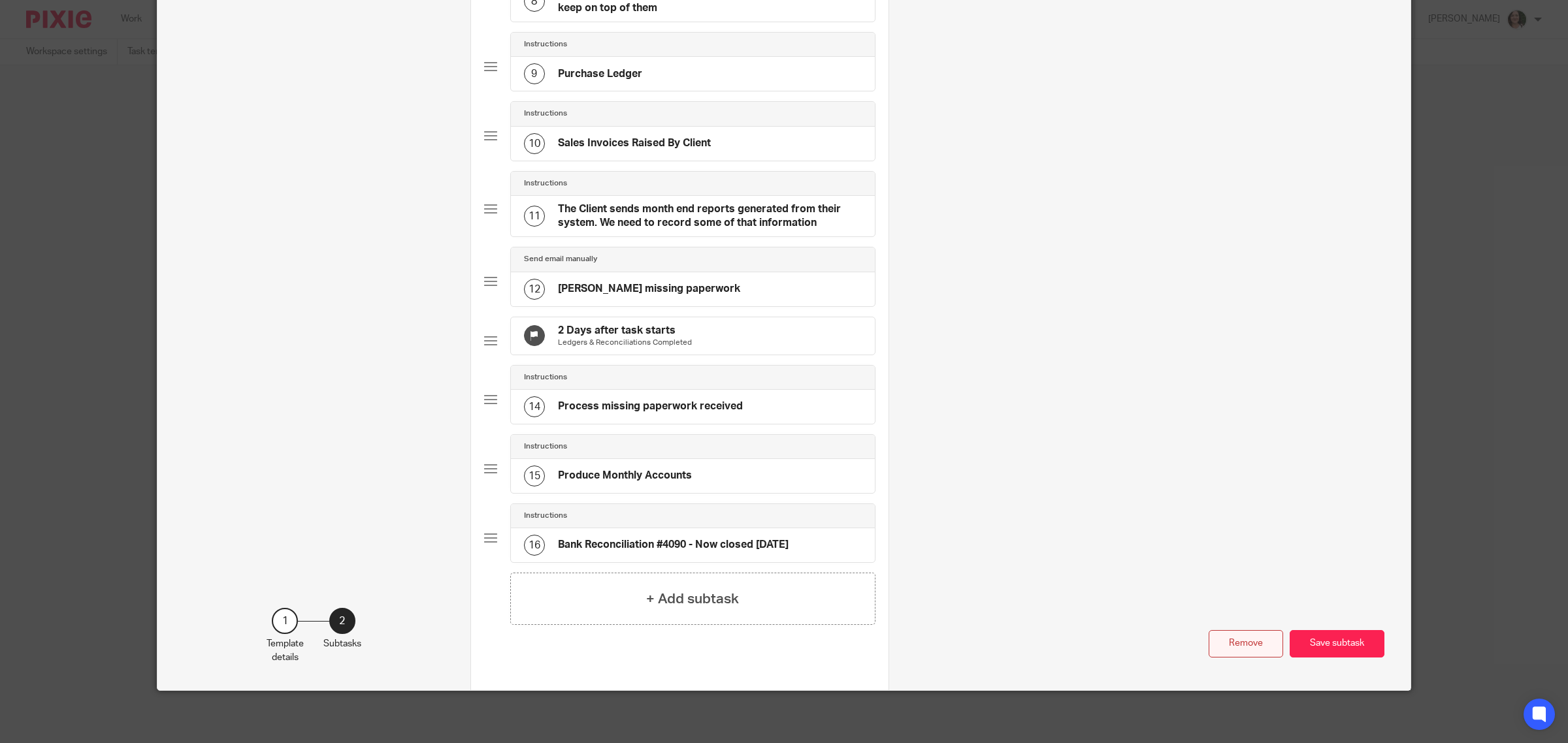
click at [1219, 638] on button "Remove" at bounding box center [1246, 644] width 74 height 28
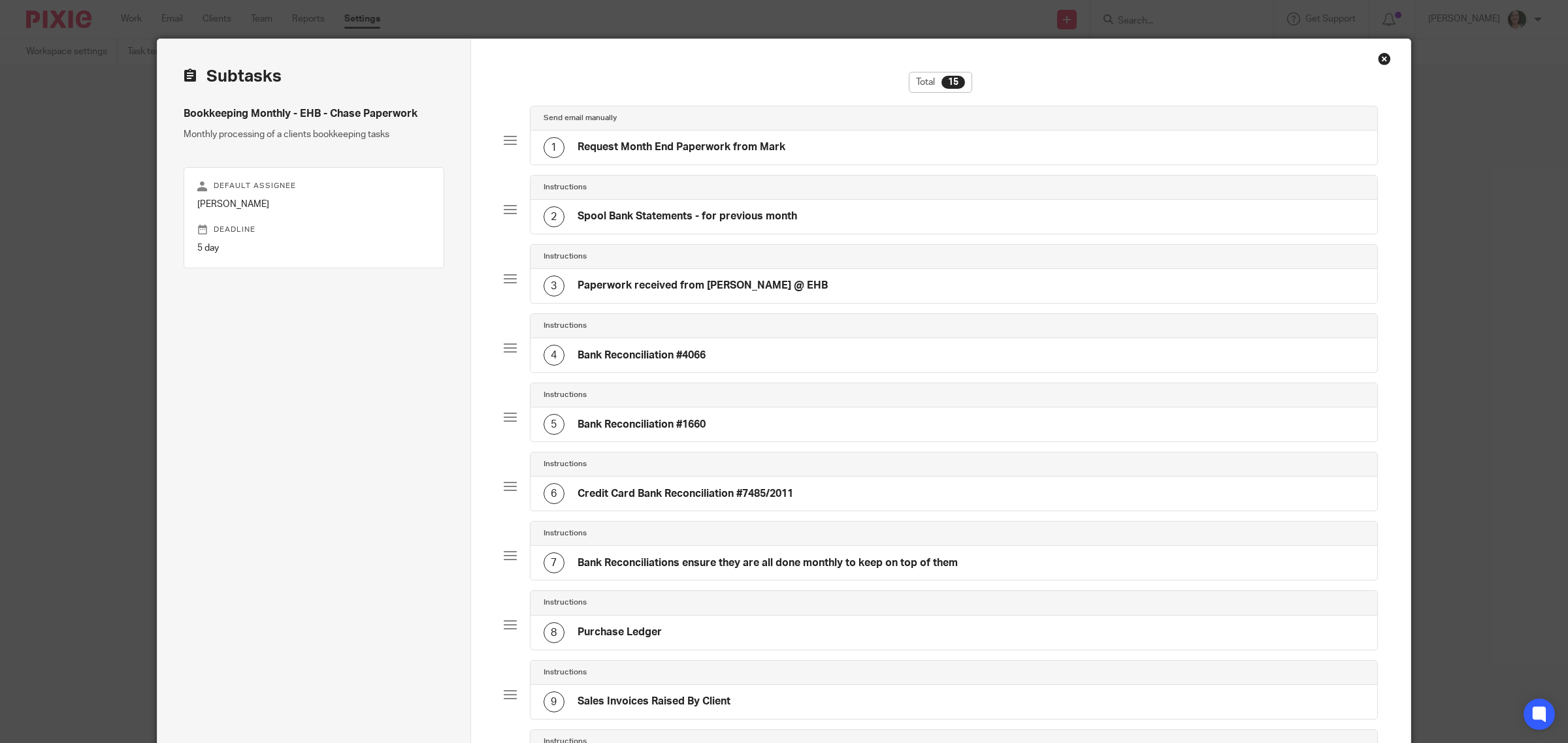
scroll to position [0, 0]
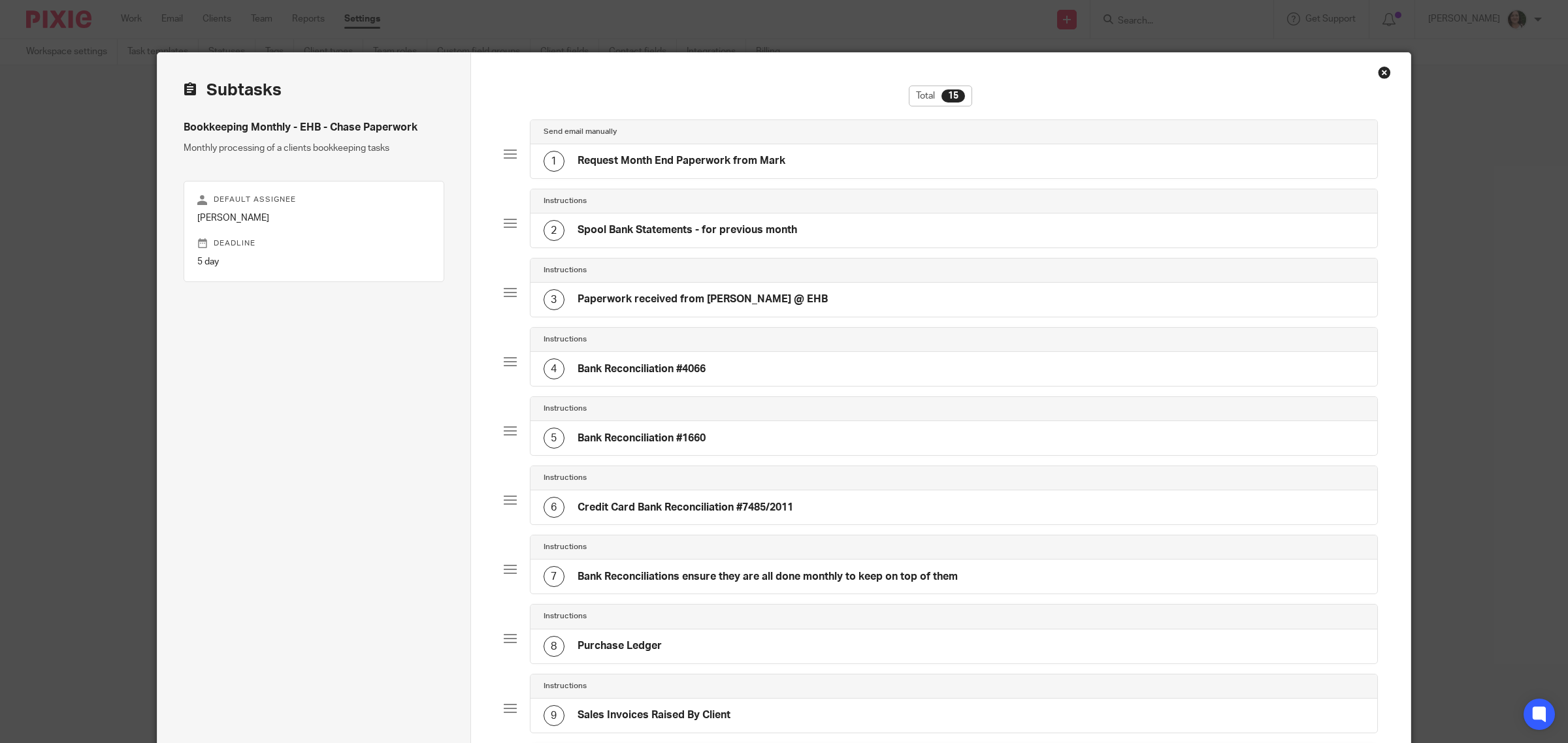
click at [700, 384] on div "4 Bank Reconciliation #4066" at bounding box center [954, 369] width 847 height 34
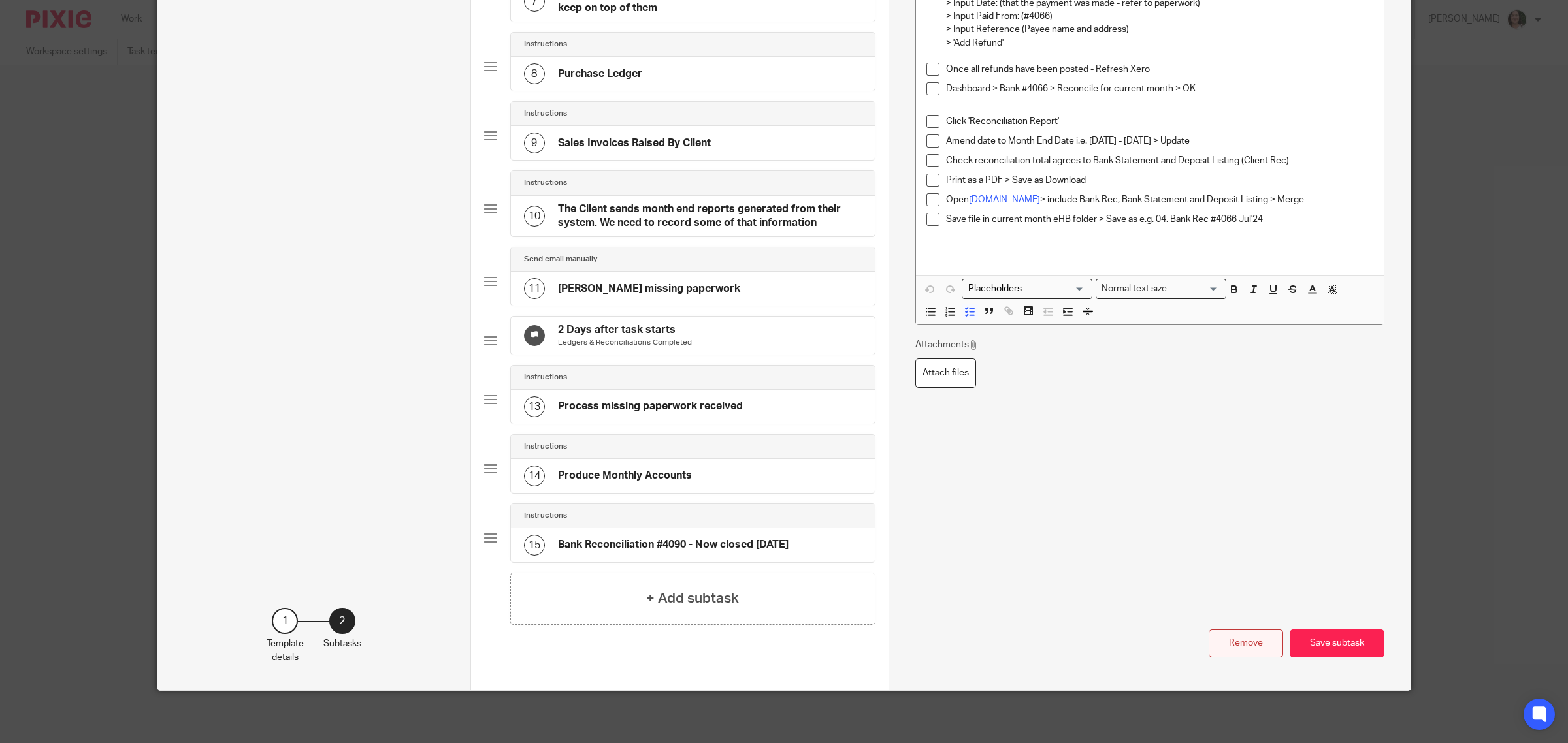
click at [1230, 645] on button "Remove" at bounding box center [1246, 643] width 74 height 28
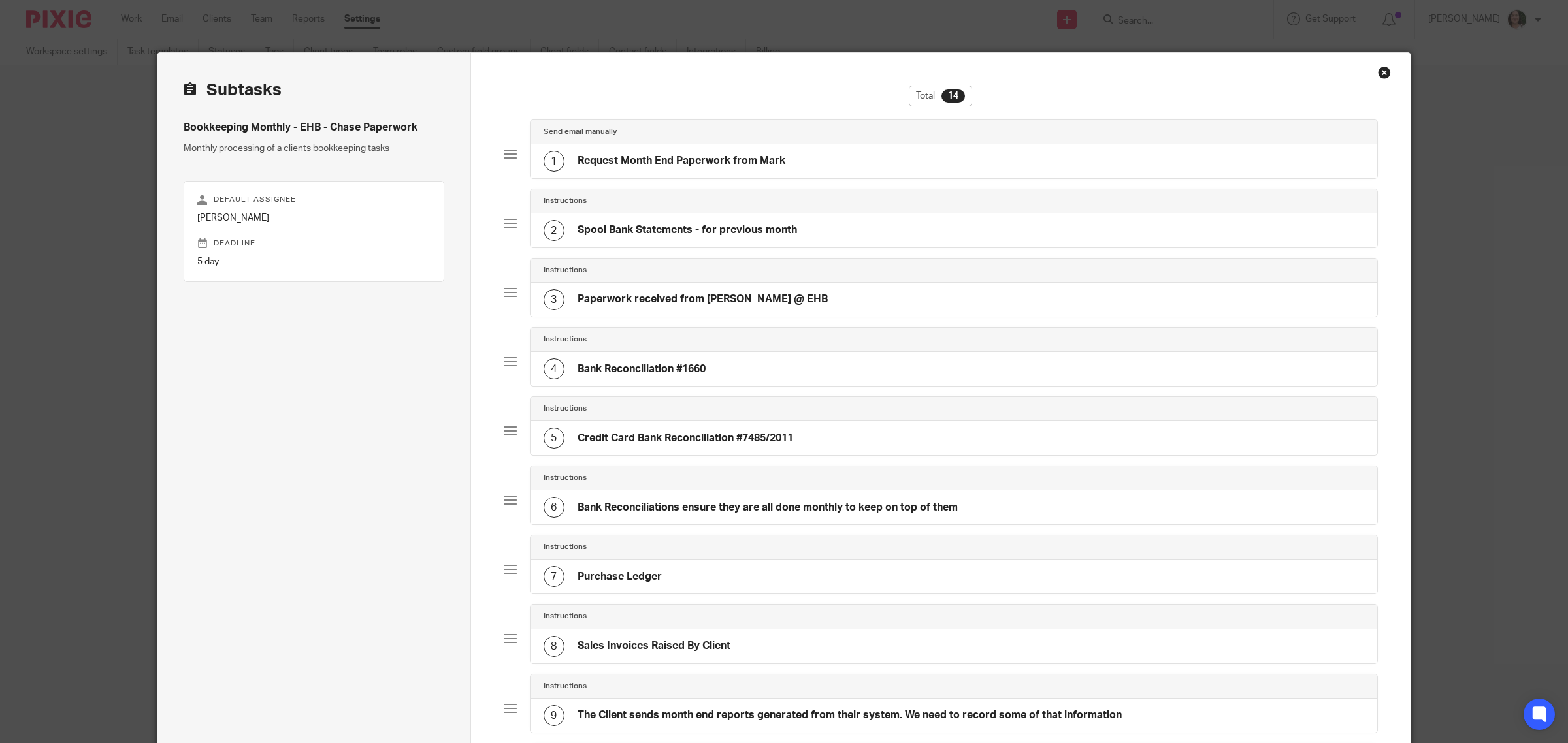
click at [670, 374] on h4 "Bank Reconciliation #1660" at bounding box center [641, 369] width 128 height 14
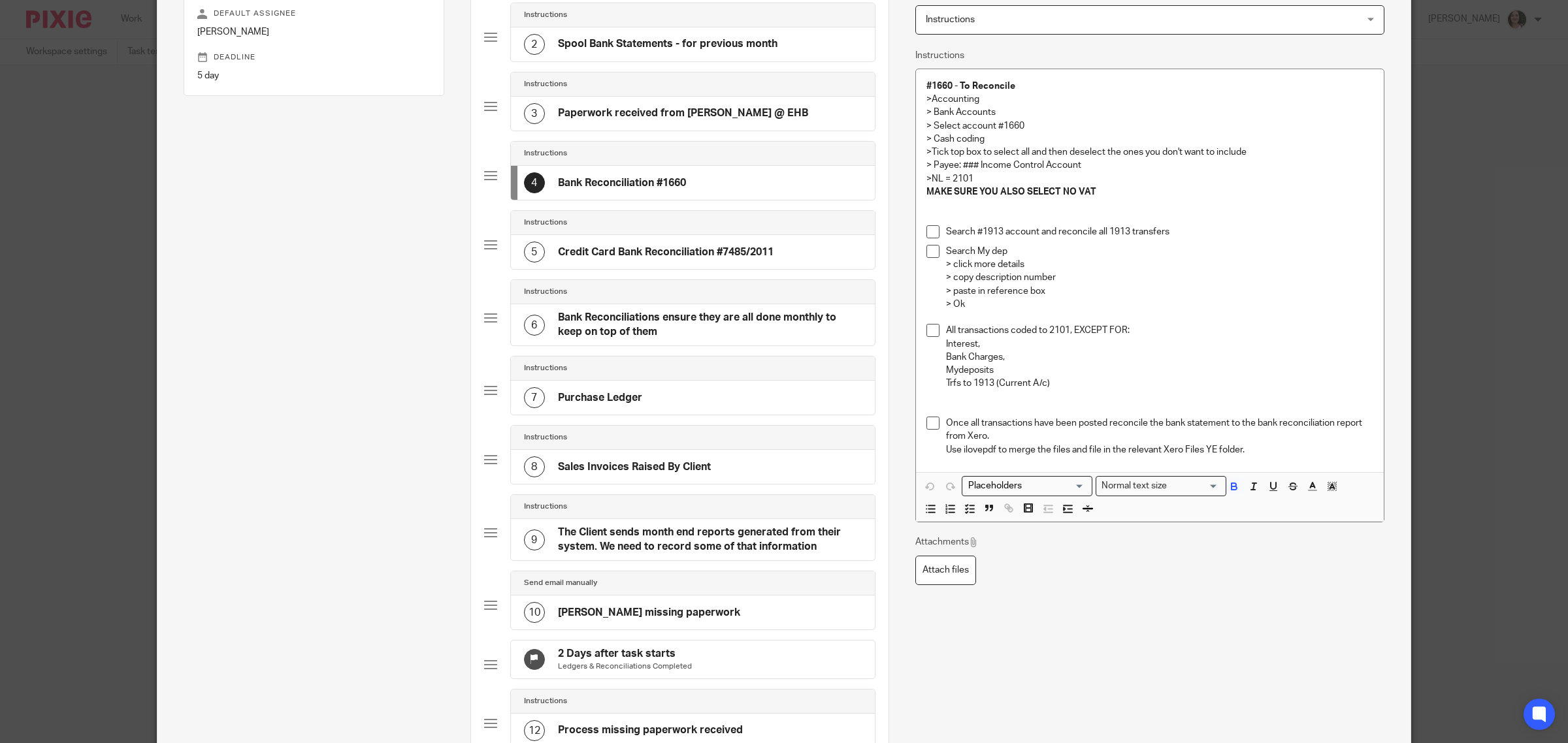
scroll to position [527, 0]
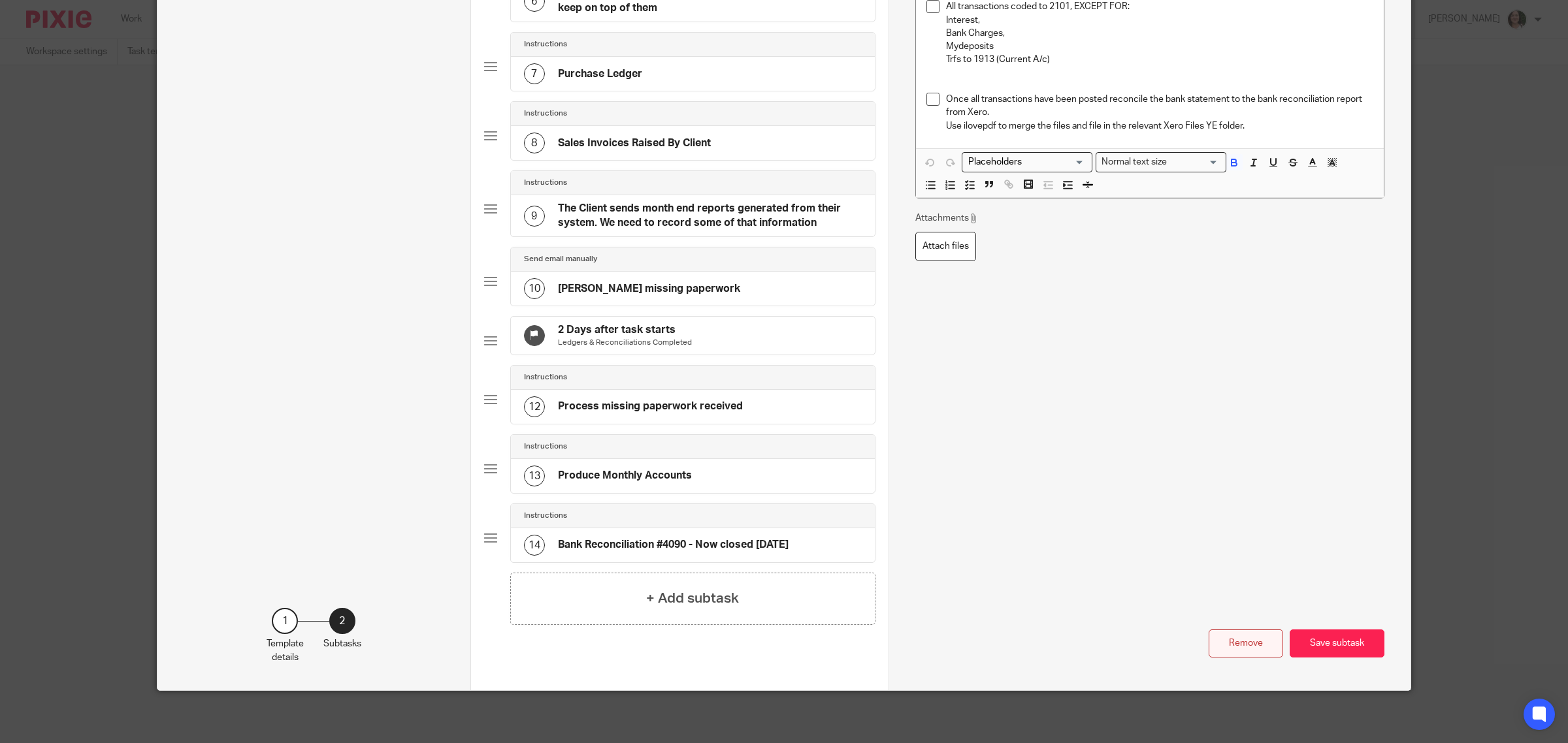
click at [1220, 643] on button "Remove" at bounding box center [1246, 643] width 74 height 28
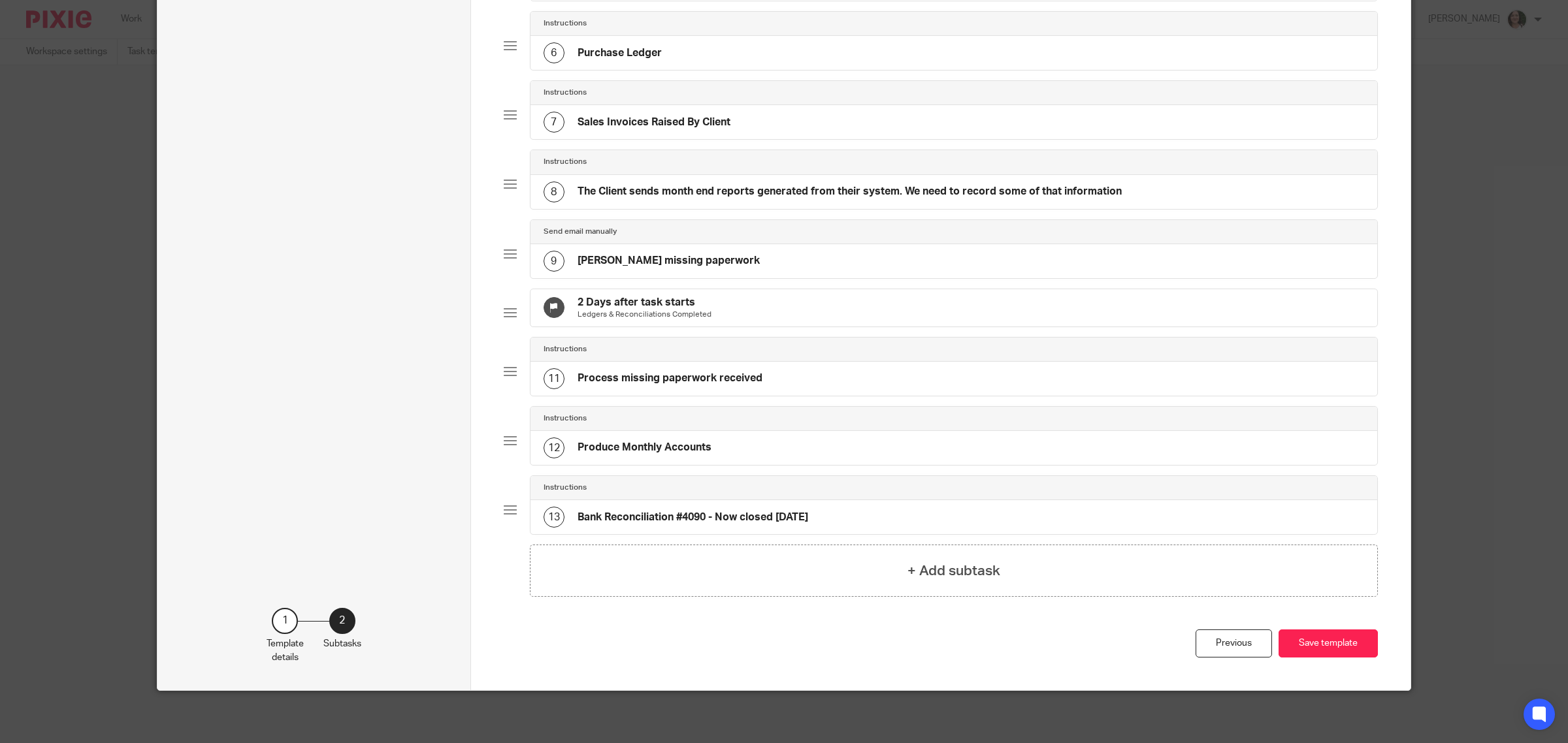
scroll to position [0, 0]
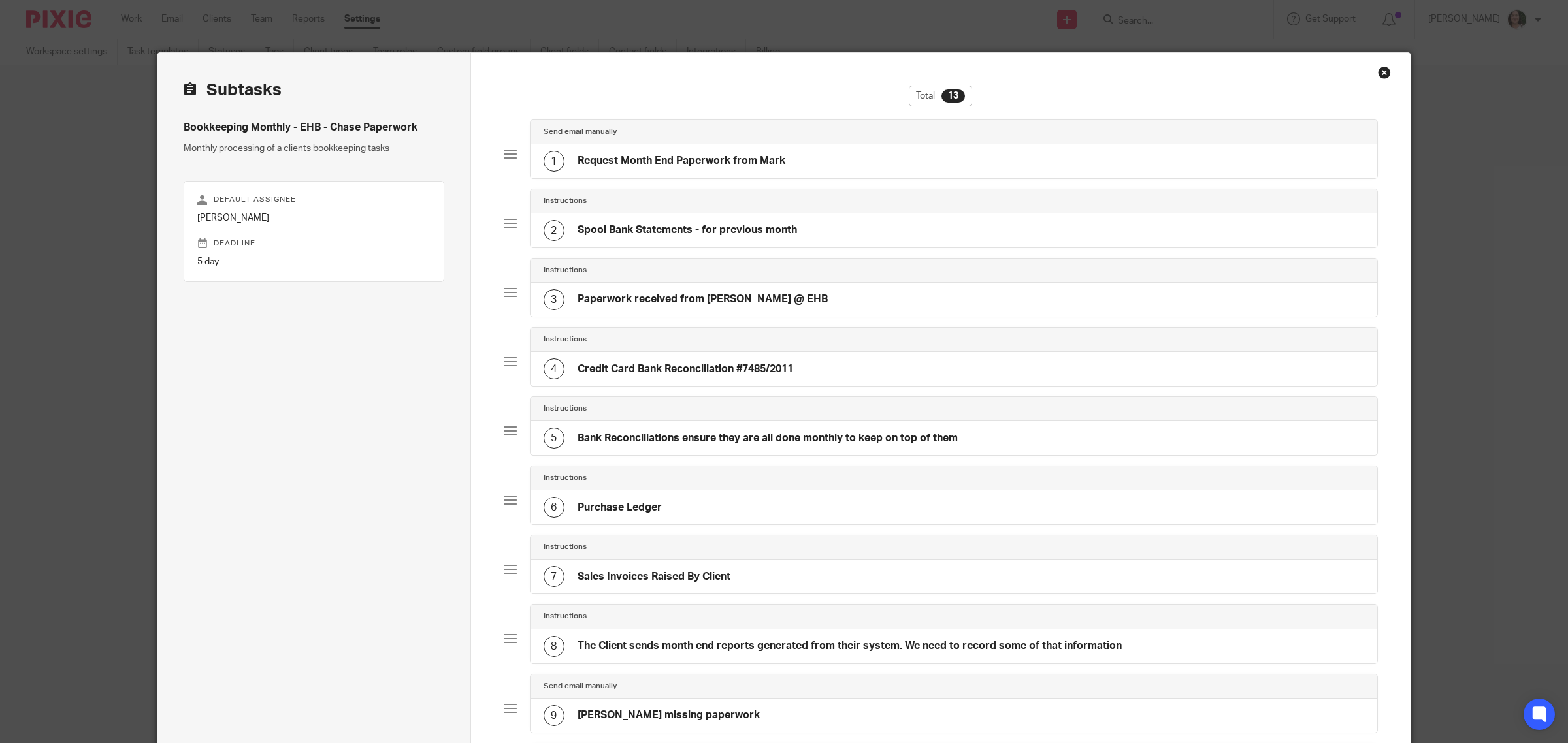
click at [756, 376] on h4 "Credit Card Bank Reconciliation #7485/2011" at bounding box center [686, 369] width 215 height 14
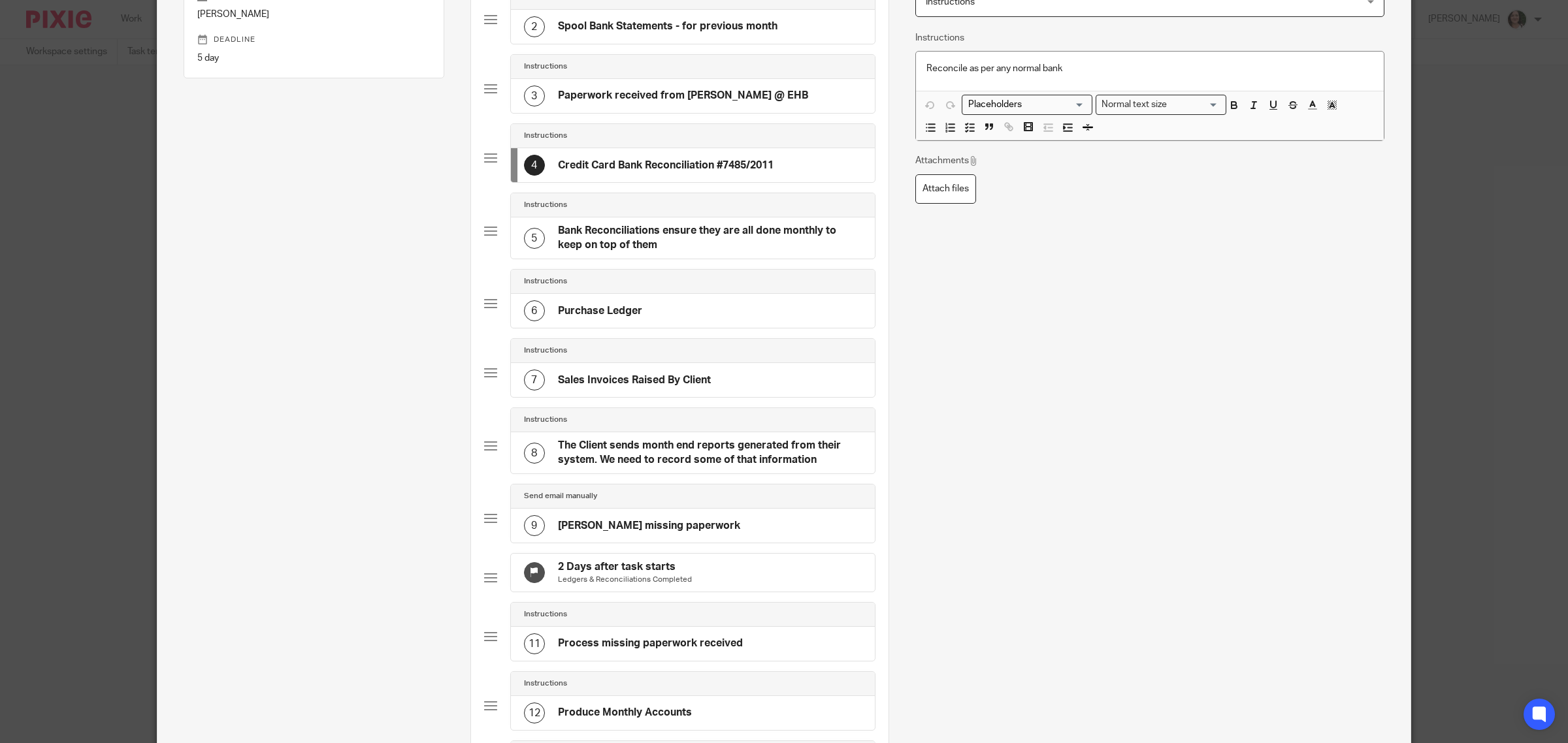
scroll to position [457, 0]
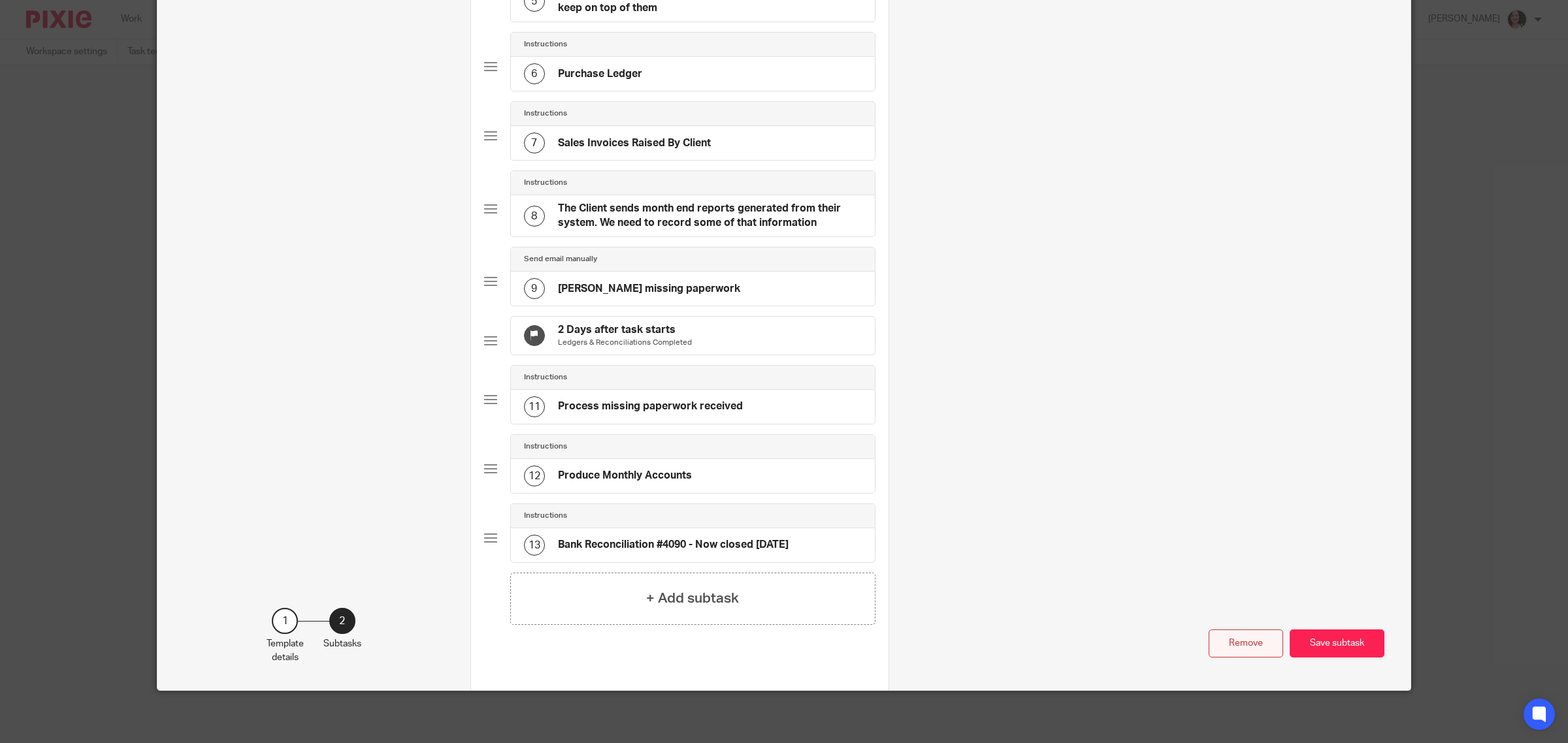
click at [1215, 648] on button "Remove" at bounding box center [1246, 643] width 74 height 28
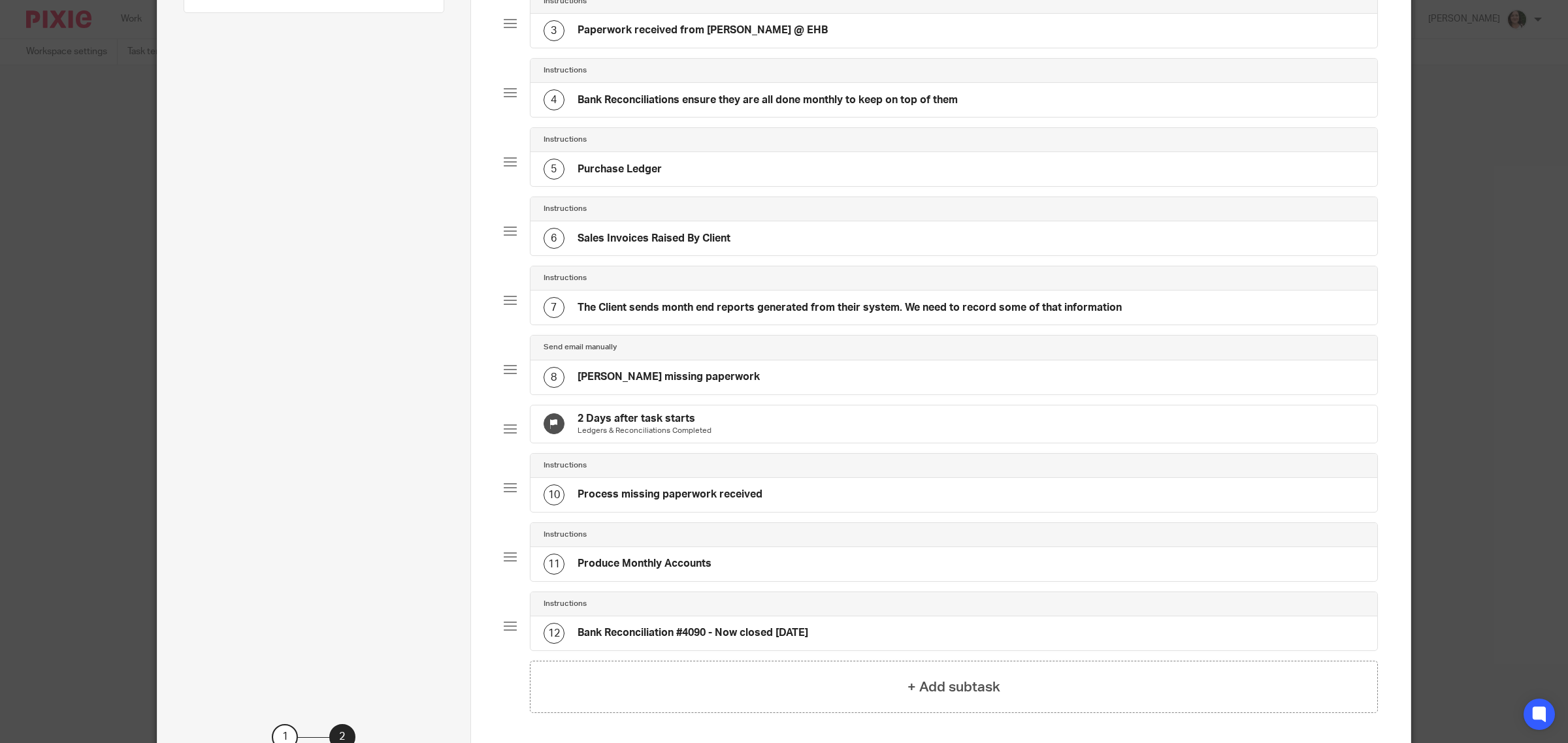
scroll to position [0, 0]
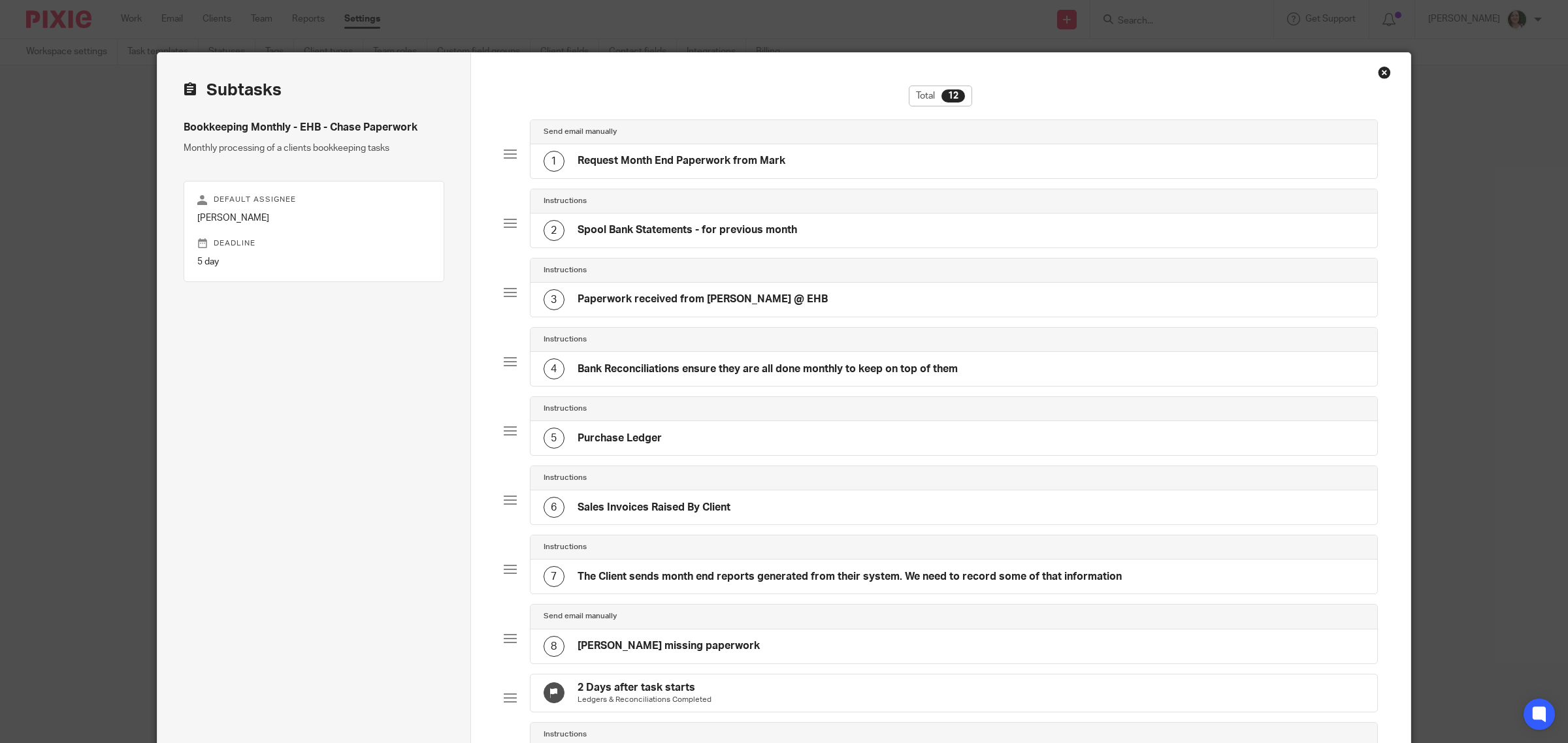
click at [743, 376] on h4 "Bank Reconciliations ensure they are all done monthly to keep on top of them" at bounding box center [768, 369] width 380 height 14
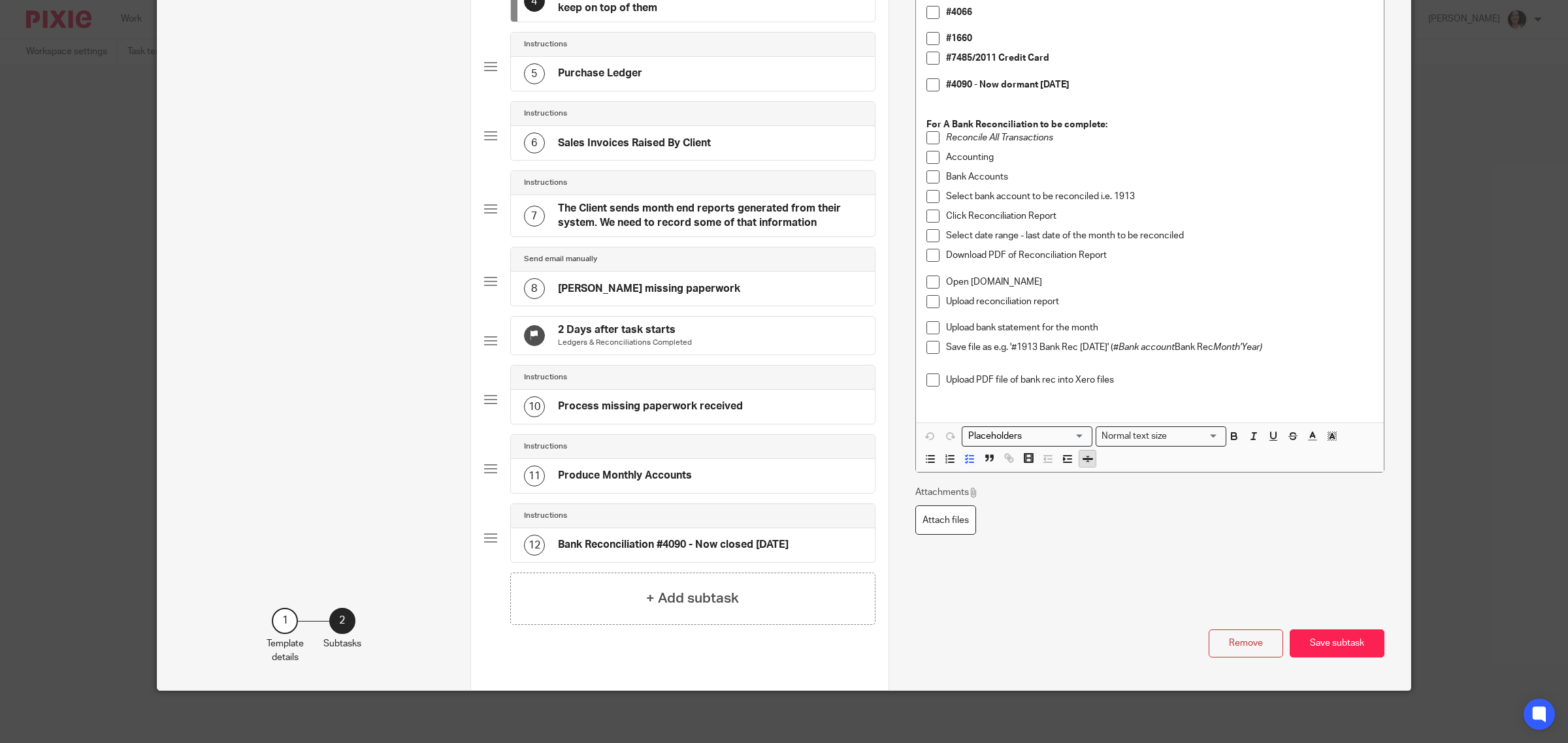
scroll to position [388, 0]
click at [1223, 644] on button "Remove" at bounding box center [1246, 643] width 74 height 28
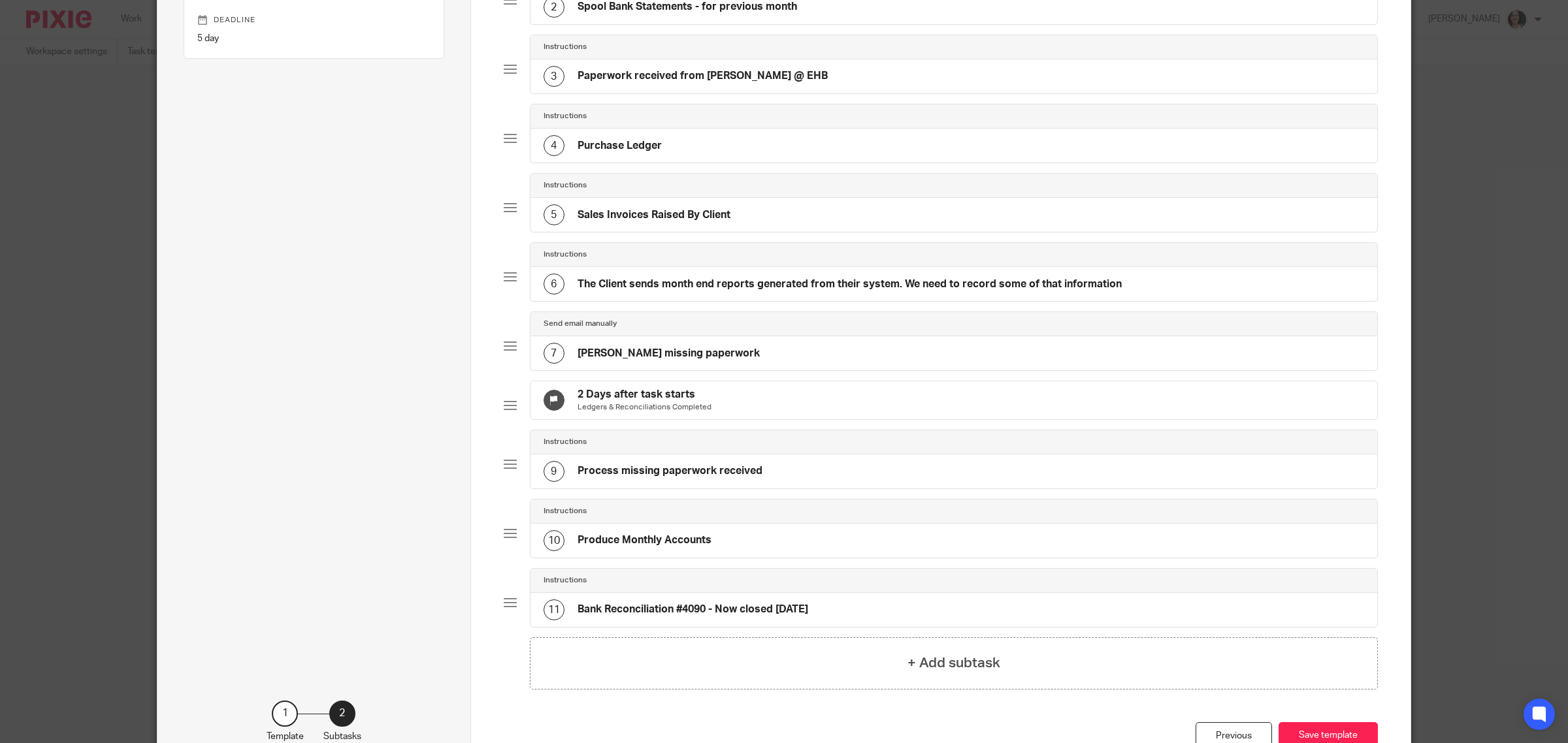
scroll to position [0, 0]
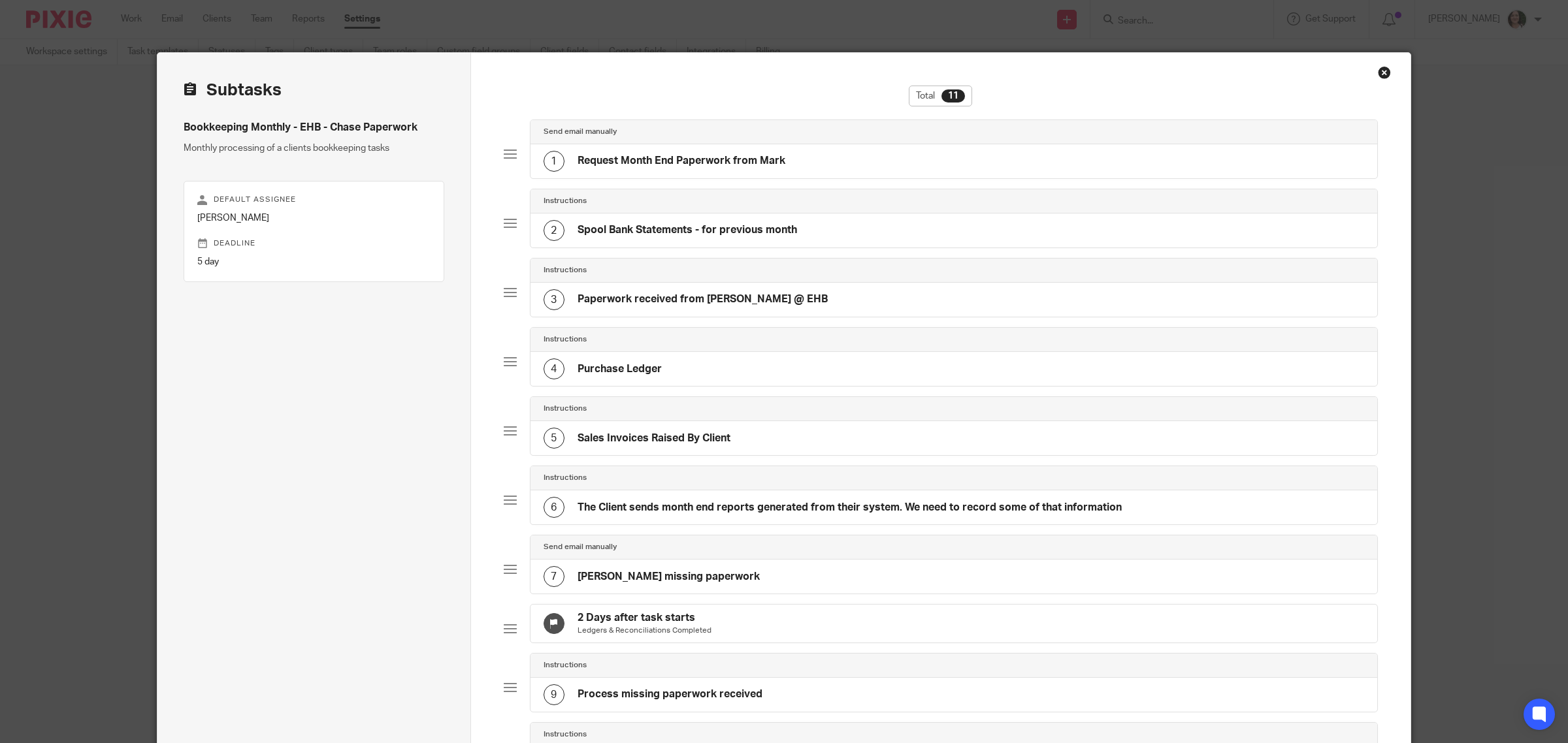
click at [647, 380] on div "4 Purchase Ledger" at bounding box center [602, 368] width 119 height 21
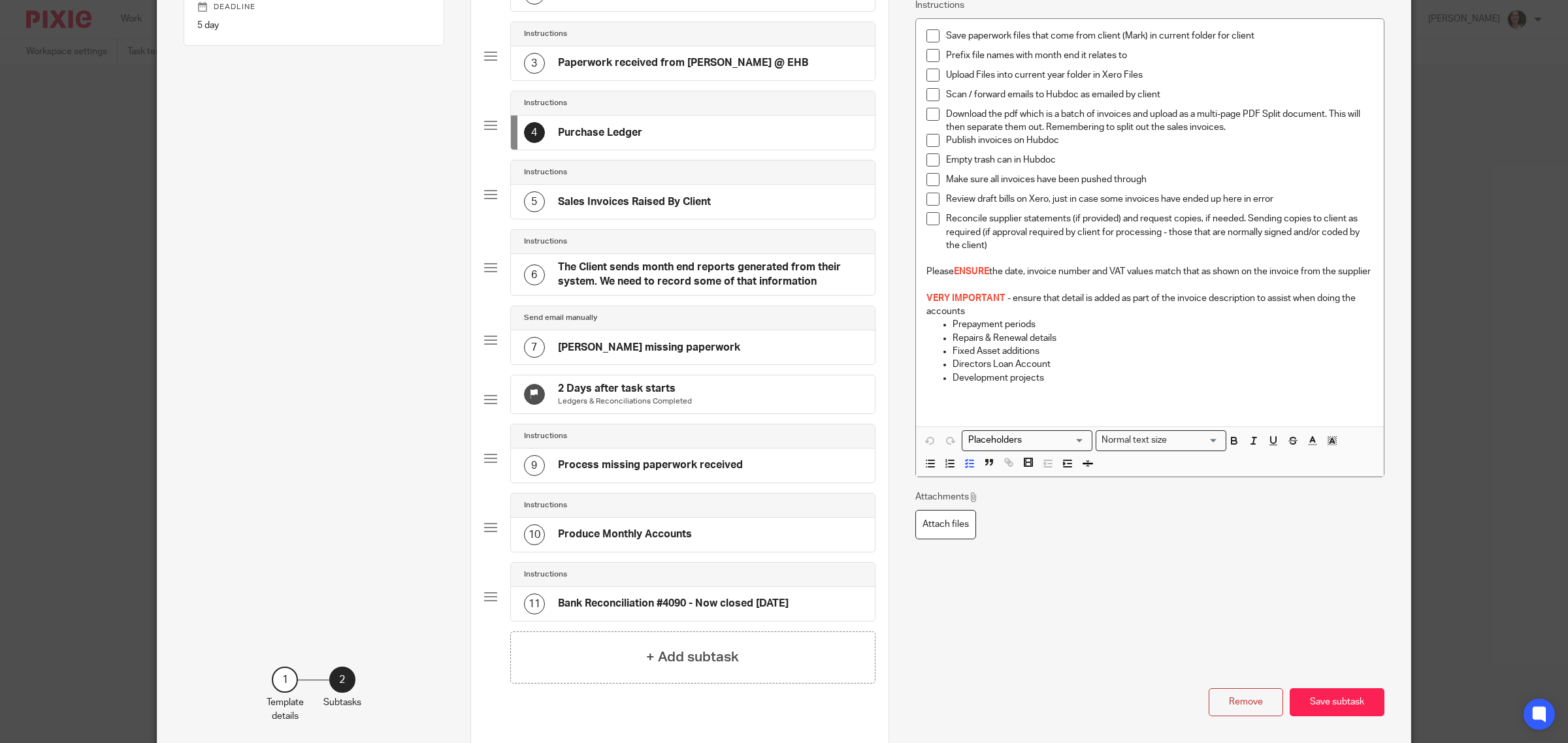
scroll to position [310, 0]
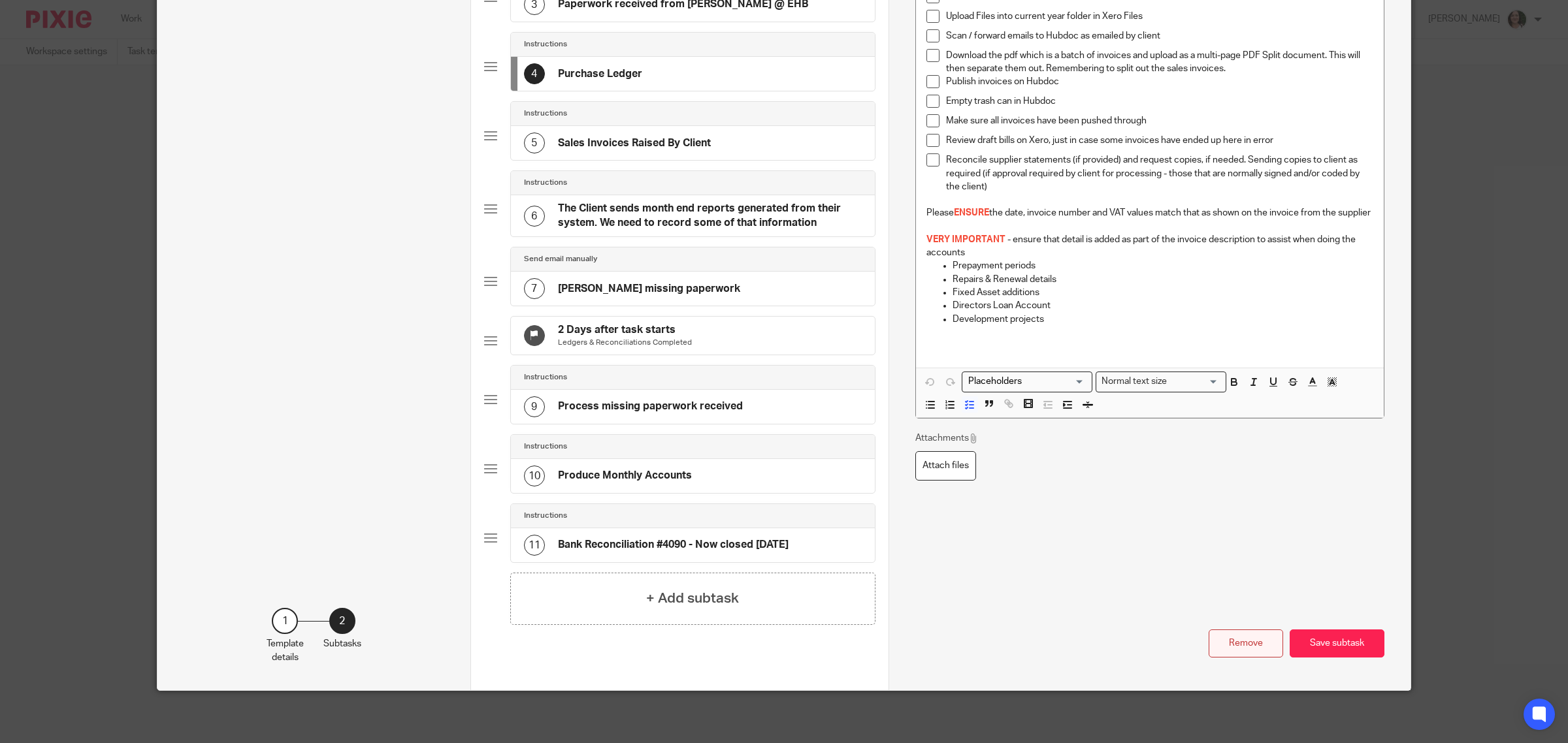
click at [1217, 644] on button "Remove" at bounding box center [1246, 643] width 74 height 28
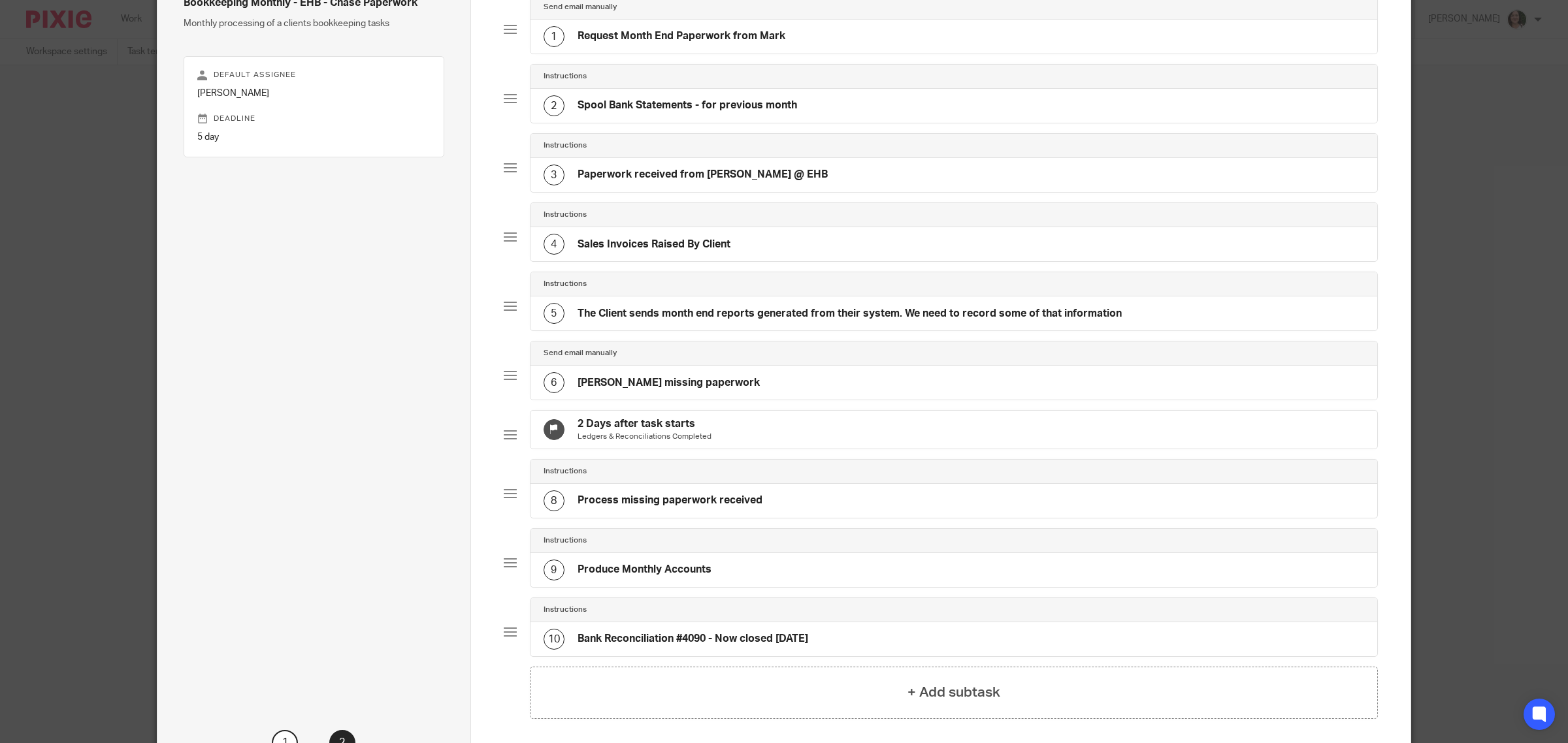
scroll to position [99, 0]
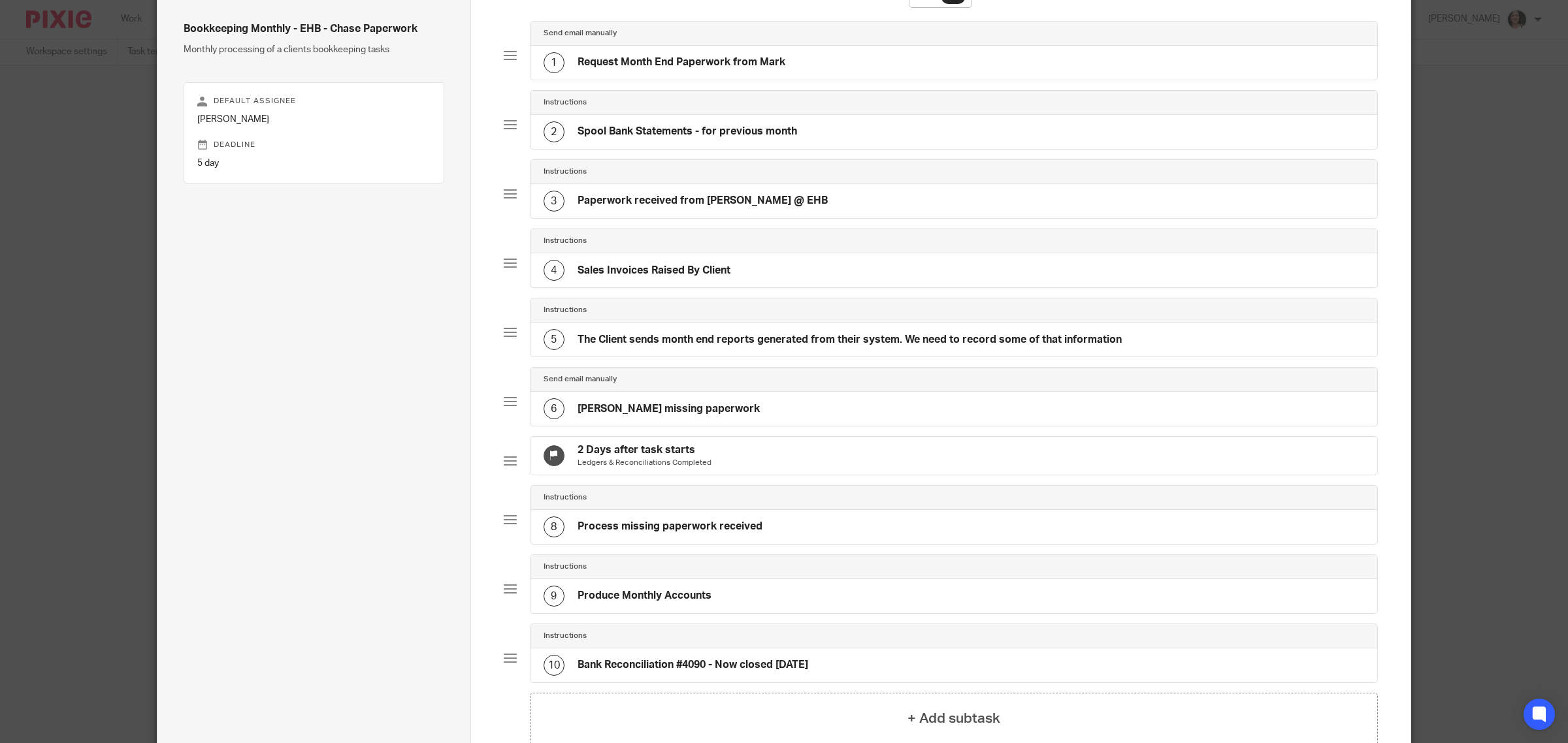
click at [693, 285] on div "4 Sales Invoices Raised By Client" at bounding box center [954, 270] width 847 height 34
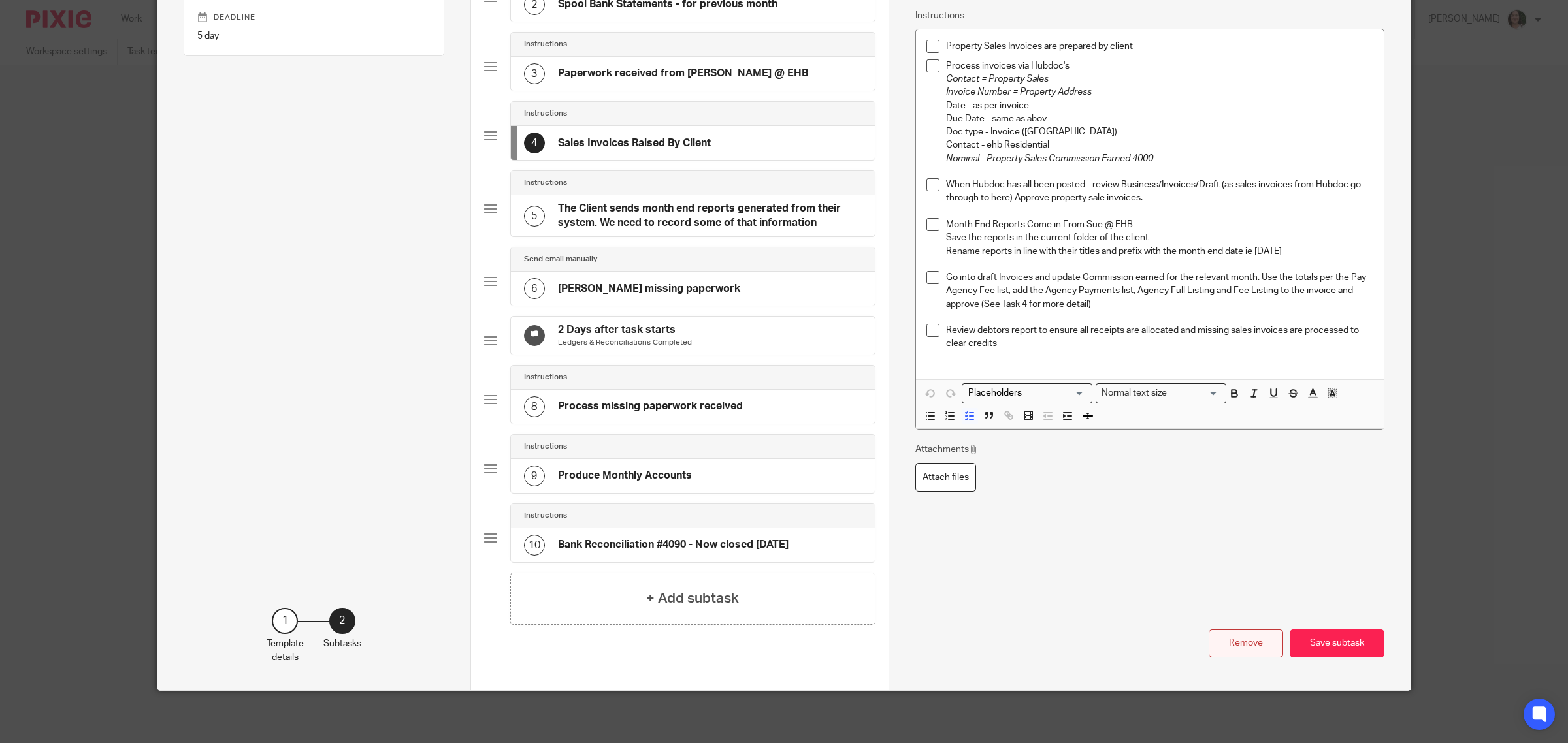
click at [1216, 636] on button "Remove" at bounding box center [1246, 643] width 74 height 28
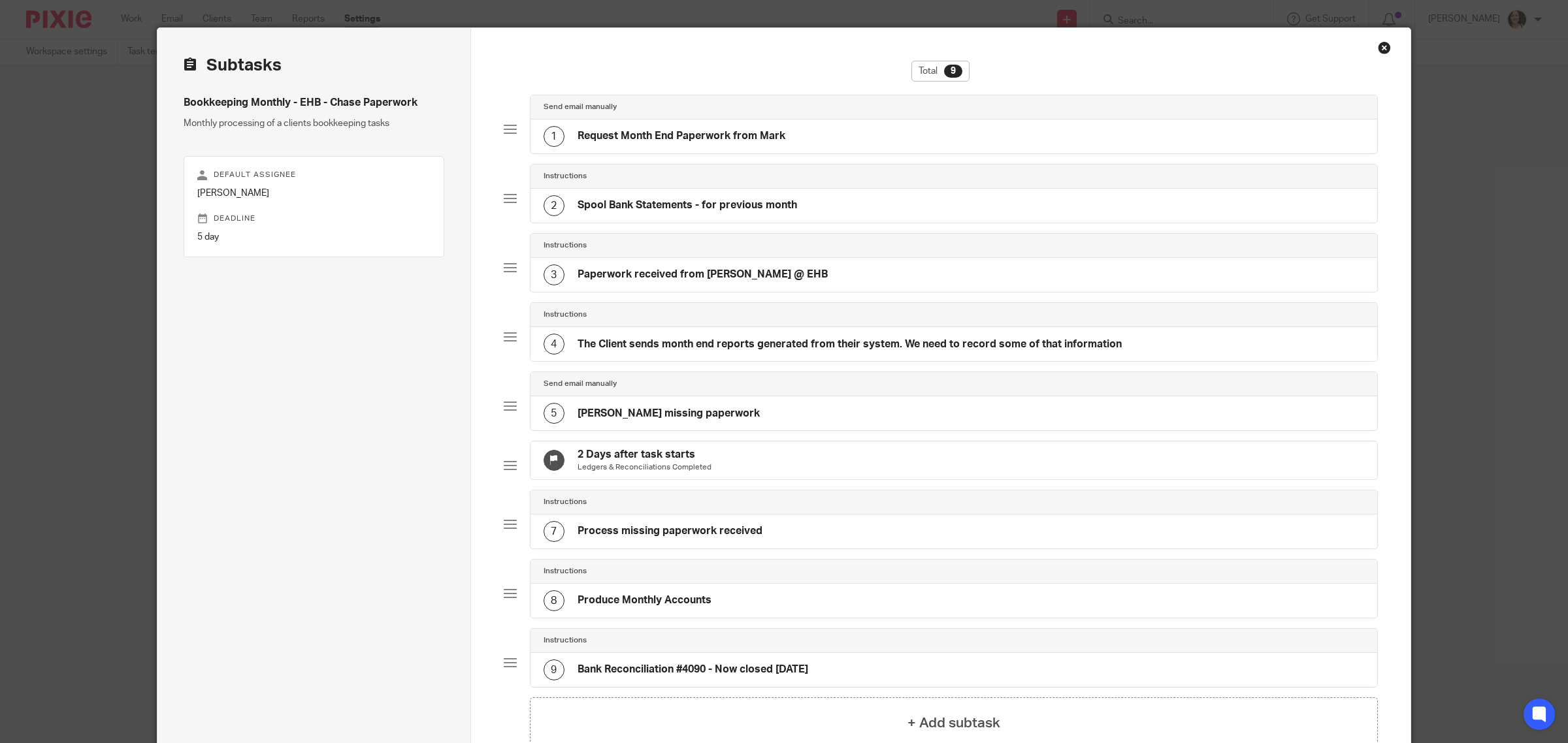
scroll to position [0, 0]
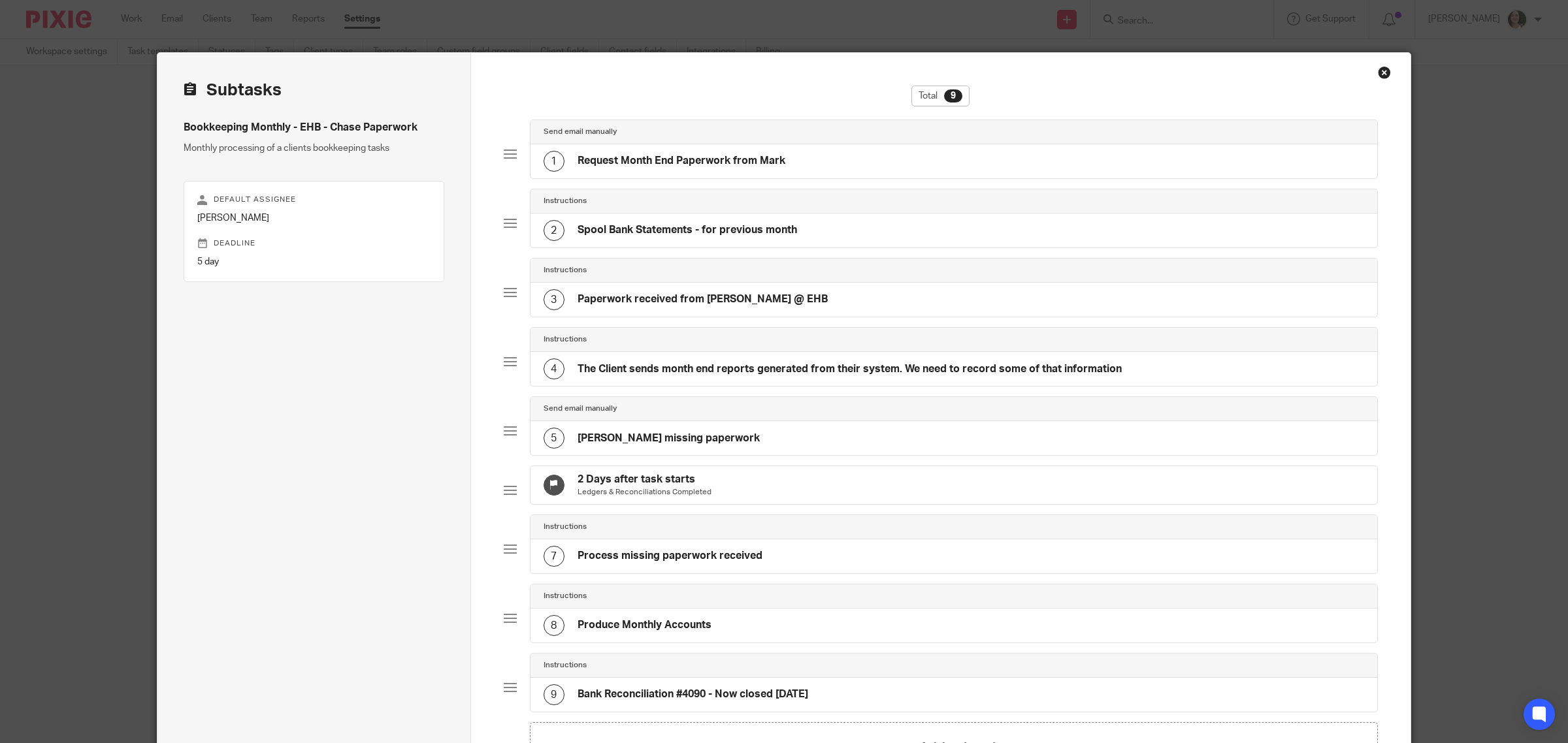
click at [750, 370] on h4 "The Client sends month end reports generated from their system. We need to reco…" at bounding box center [850, 369] width 545 height 14
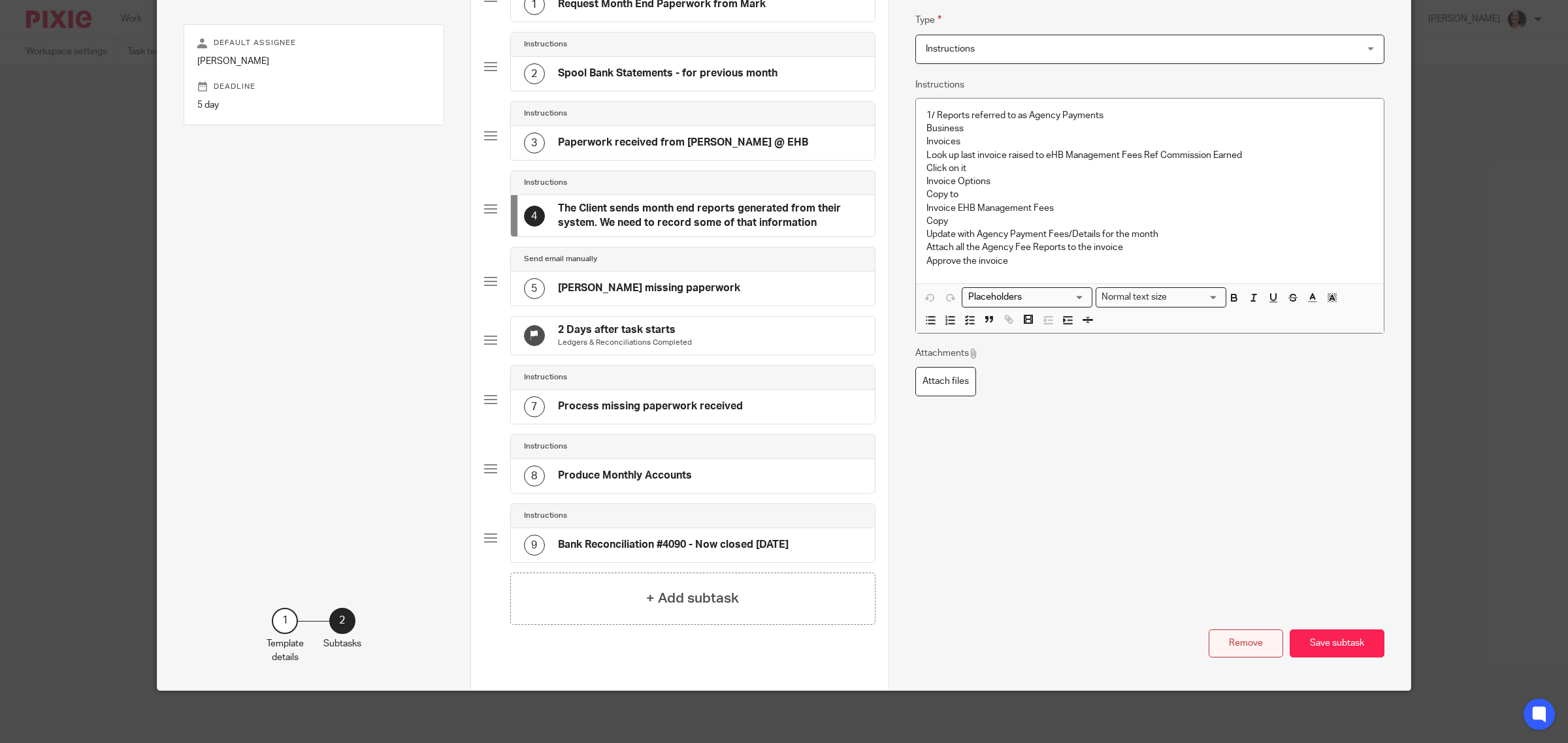
click at [1247, 650] on button "Remove" at bounding box center [1246, 643] width 74 height 28
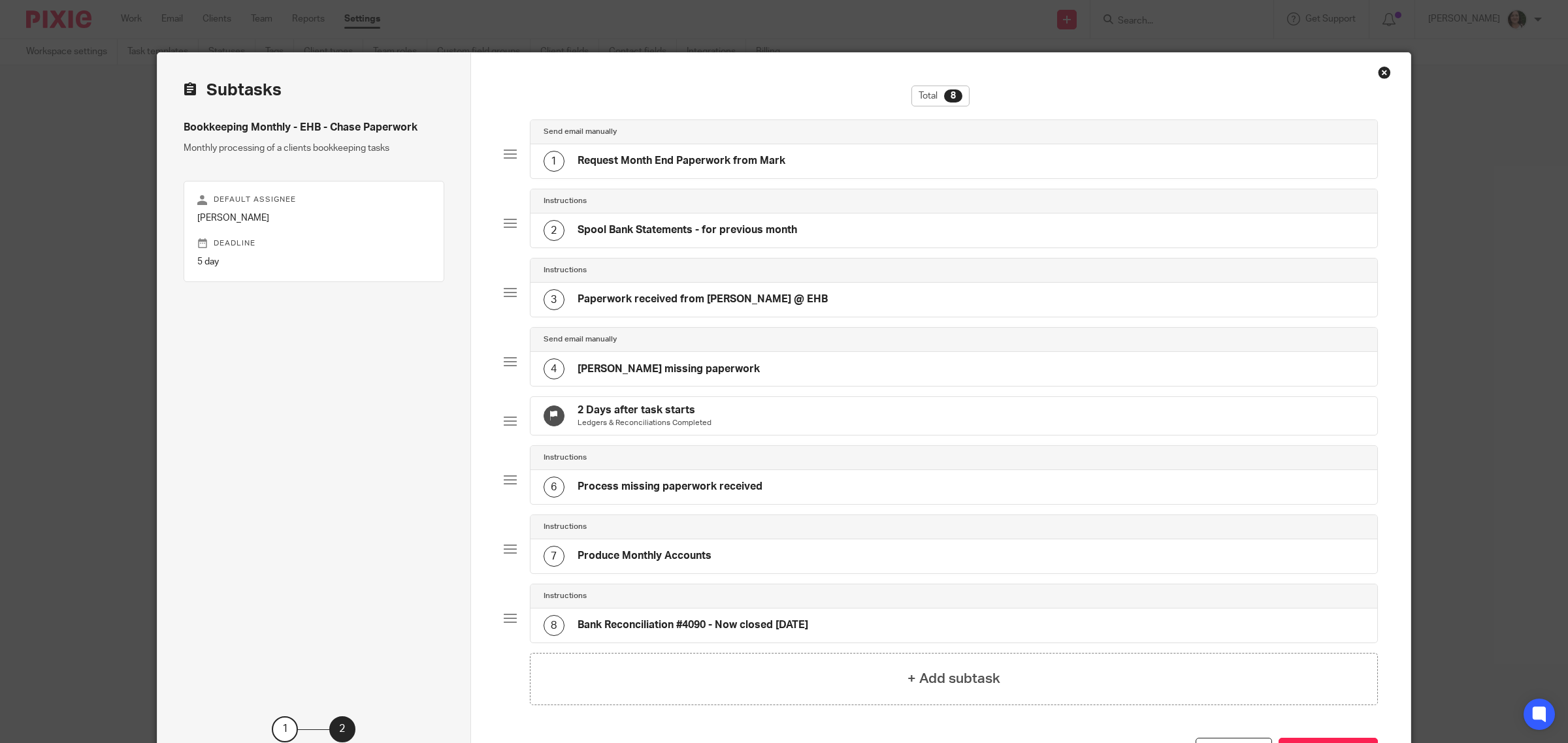
click at [664, 374] on h4 "Chase missing paperwork" at bounding box center [669, 369] width 182 height 14
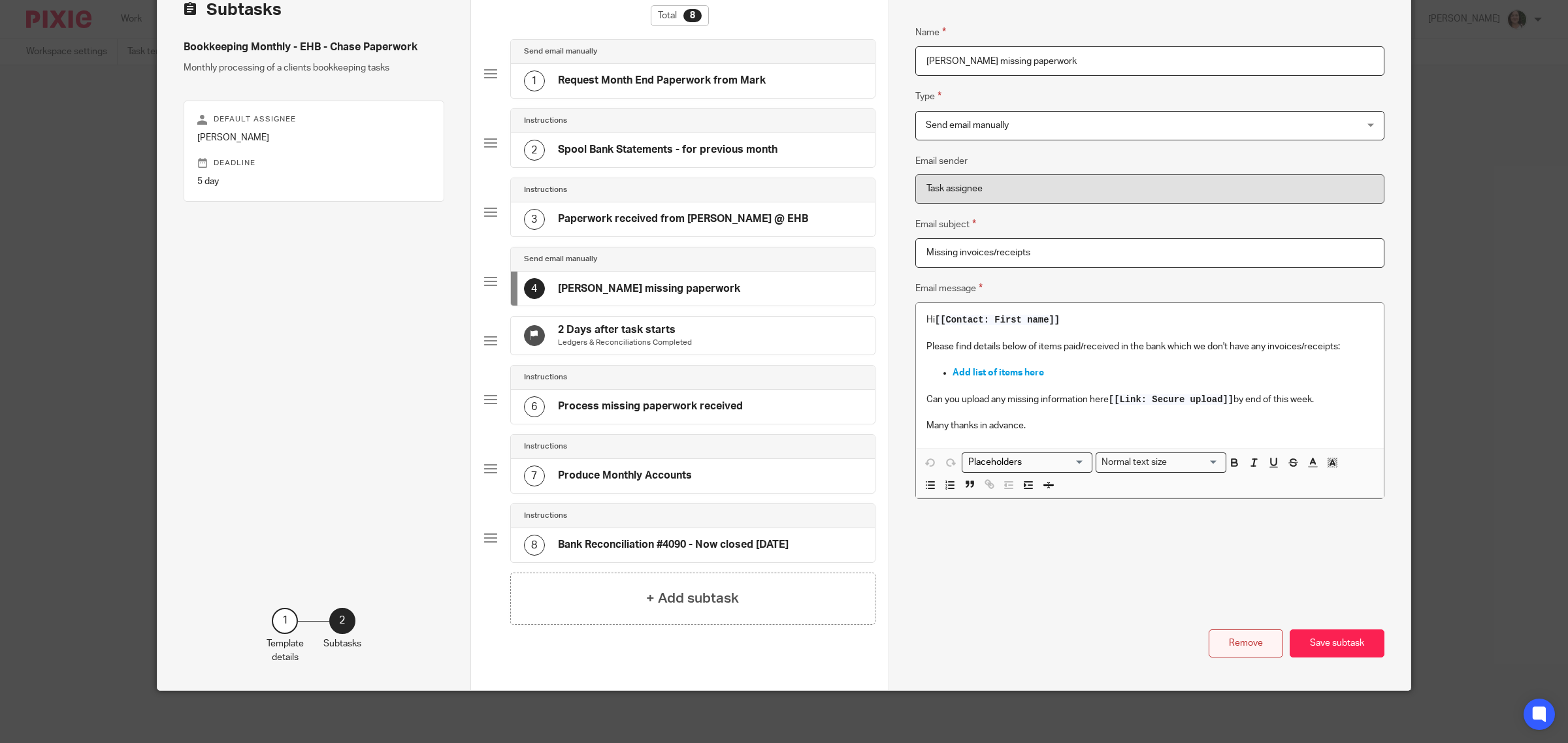
click at [1216, 651] on button "Remove" at bounding box center [1246, 643] width 74 height 28
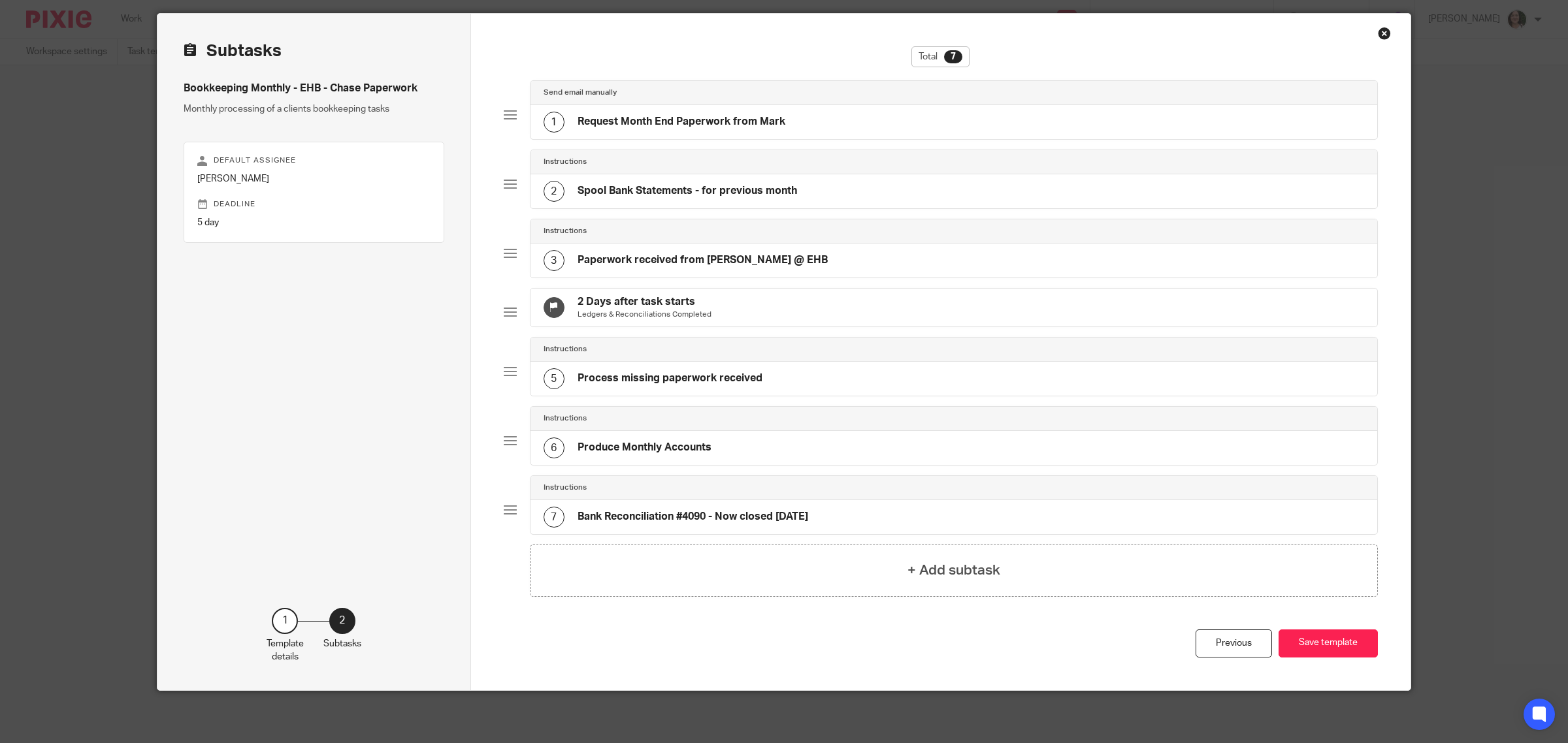
click at [732, 301] on div "2 Days after task starts Ledgers & Reconciliations Completed" at bounding box center [954, 307] width 847 height 38
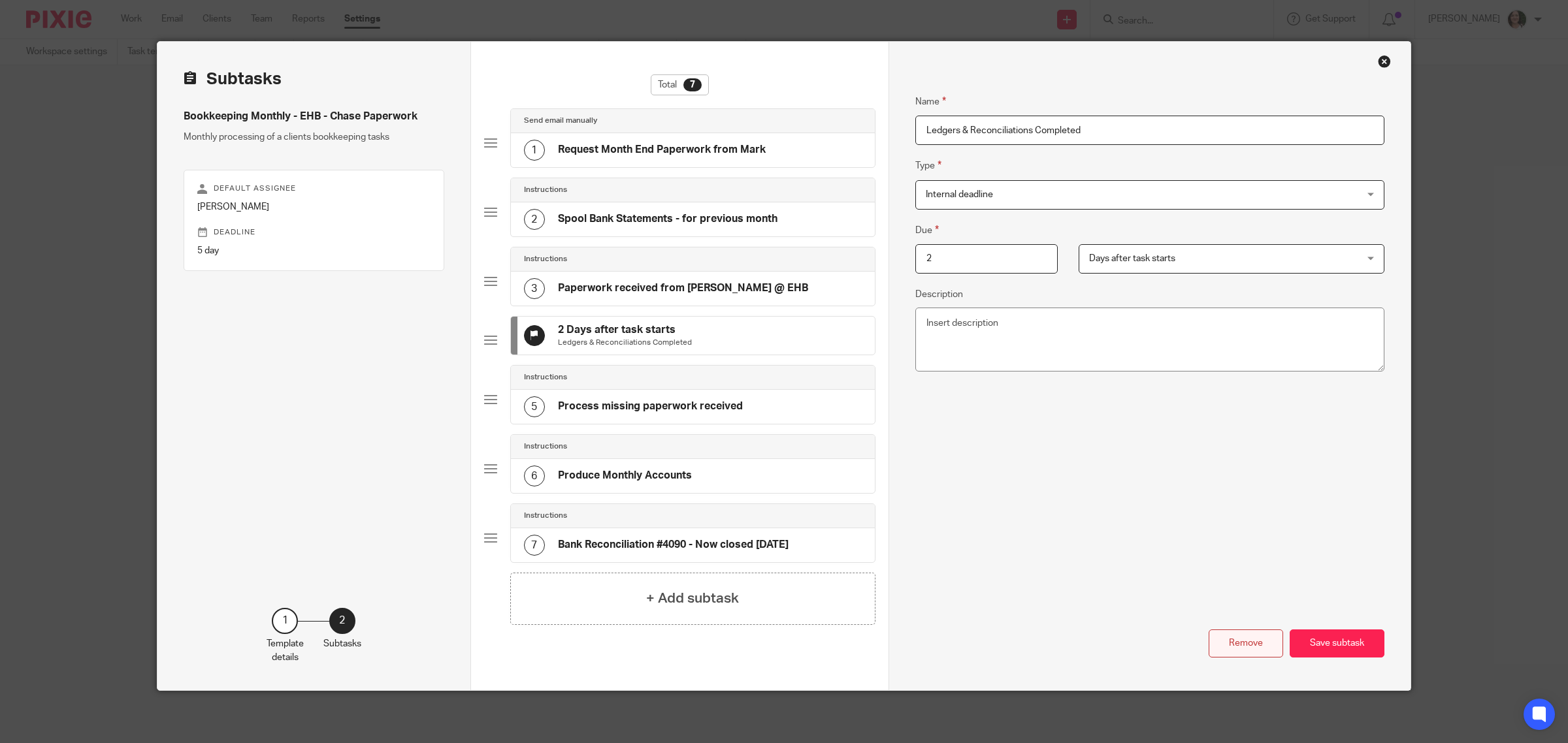
click at [1253, 644] on button "Remove" at bounding box center [1246, 643] width 74 height 28
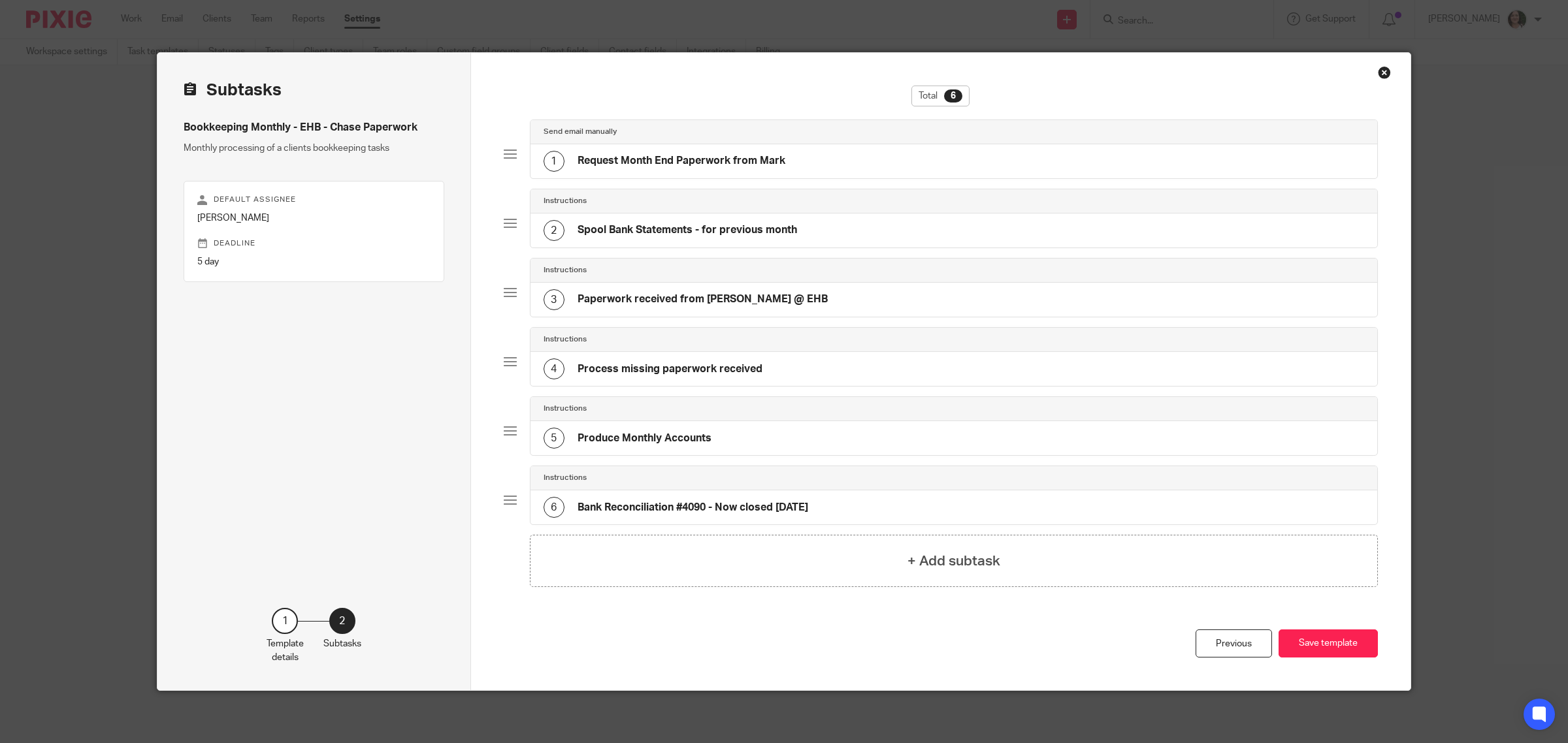
click at [748, 376] on h4 "Process missing paperwork received" at bounding box center [670, 369] width 185 height 14
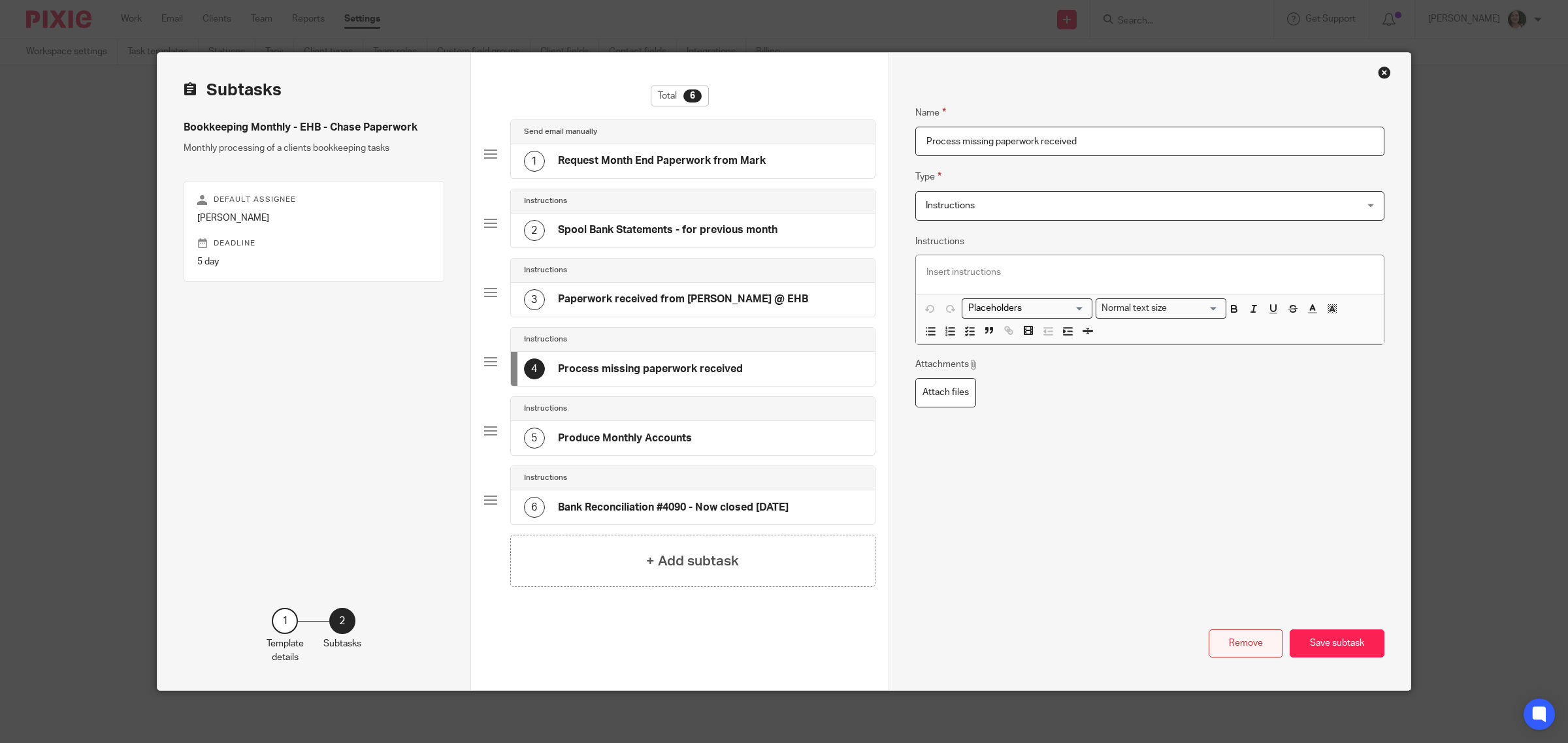
click at [1229, 642] on button "Remove" at bounding box center [1246, 643] width 74 height 28
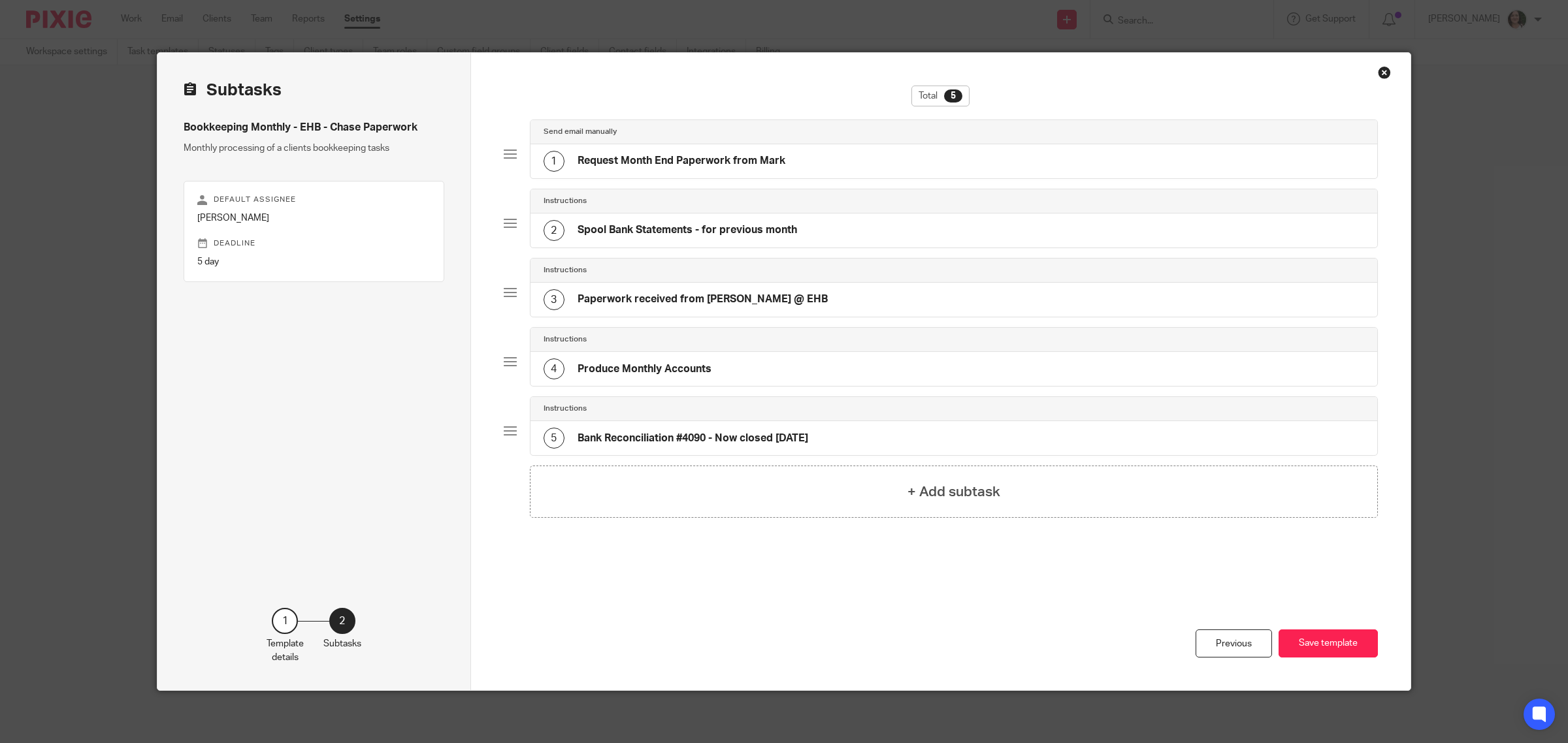
click at [719, 376] on div "4 Produce Monthly Accounts" at bounding box center [954, 369] width 847 height 34
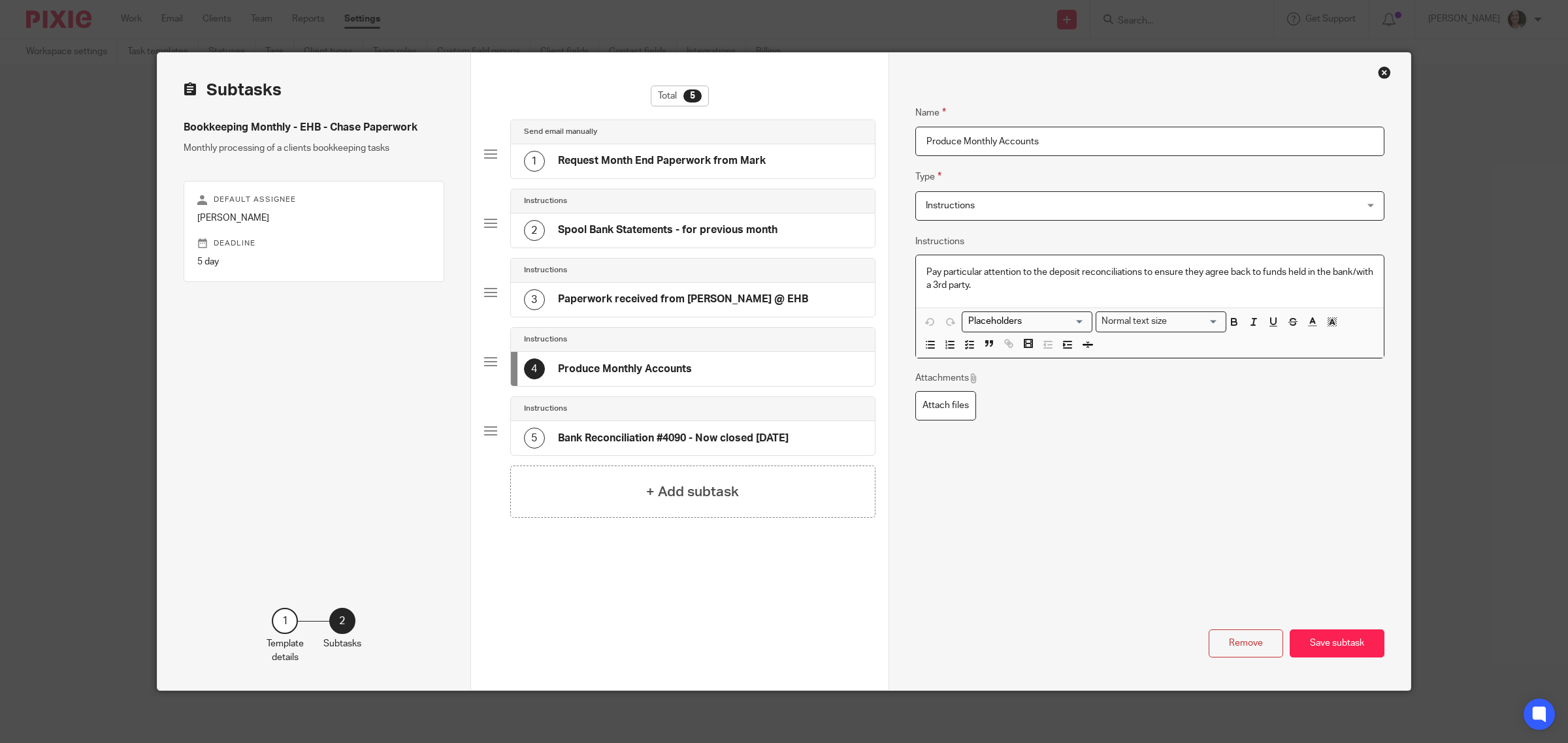
click at [1023, 284] on p "Pay particular attention to the deposit reconciliations to ensure they agree ba…" at bounding box center [1150, 278] width 447 height 26
click at [918, 142] on input "Produce Monthly Accounts" at bounding box center [1149, 141] width 469 height 29
drag, startPoint x: 919, startPoint y: 272, endPoint x: 1086, endPoint y: 288, distance: 167.8
click at [1086, 288] on div "Pay particular attention to the deposit reconciliations to ensure they agree ba…" at bounding box center [1150, 282] width 468 height 53
click at [917, 138] on input "Produce Monthly Accounts" at bounding box center [1149, 141] width 469 height 29
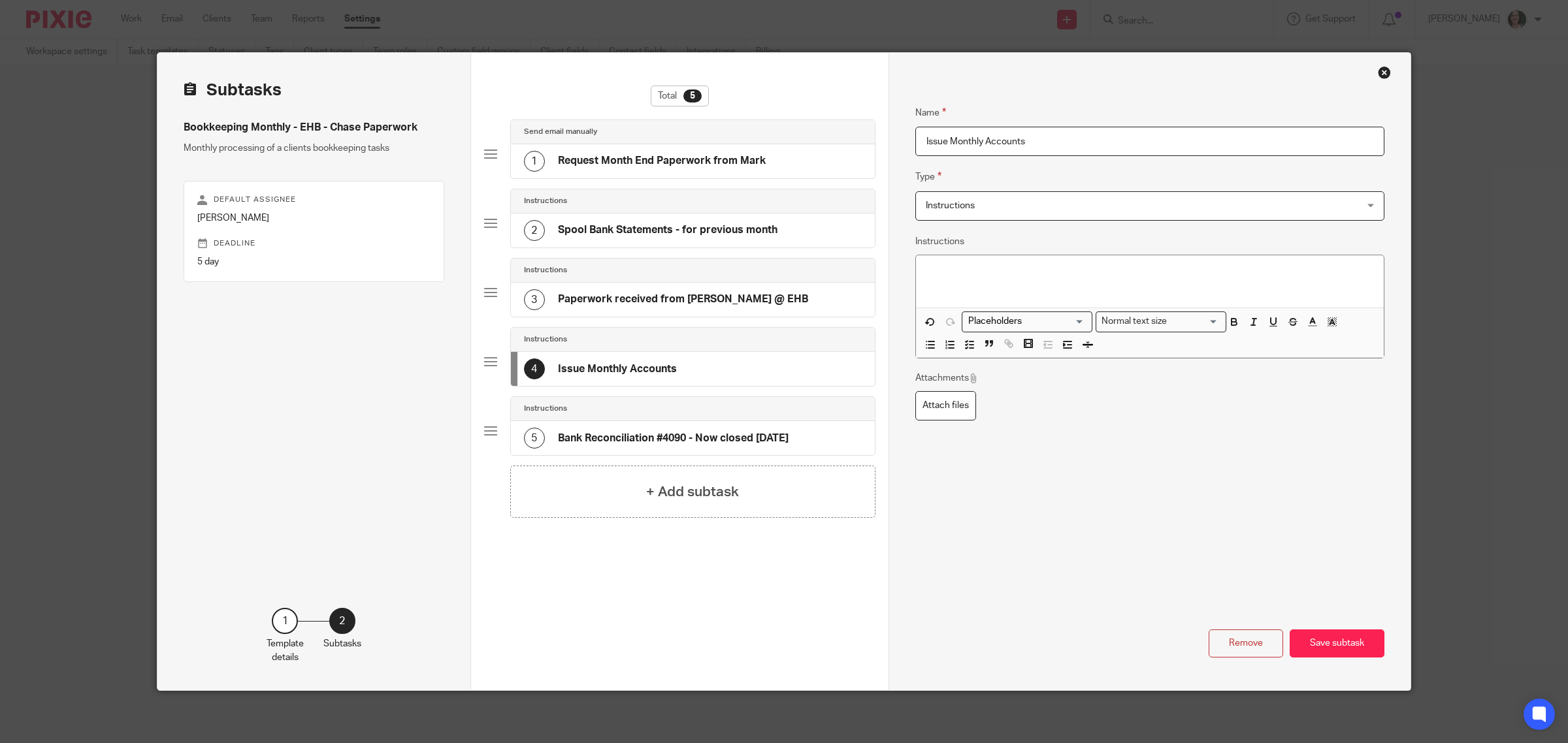
click at [1086, 148] on input "Issue Monthly Accounts" at bounding box center [1149, 141] width 469 height 29
type input "Issue Monthly Accounts (25th)"
click at [927, 269] on p at bounding box center [1150, 271] width 447 height 13
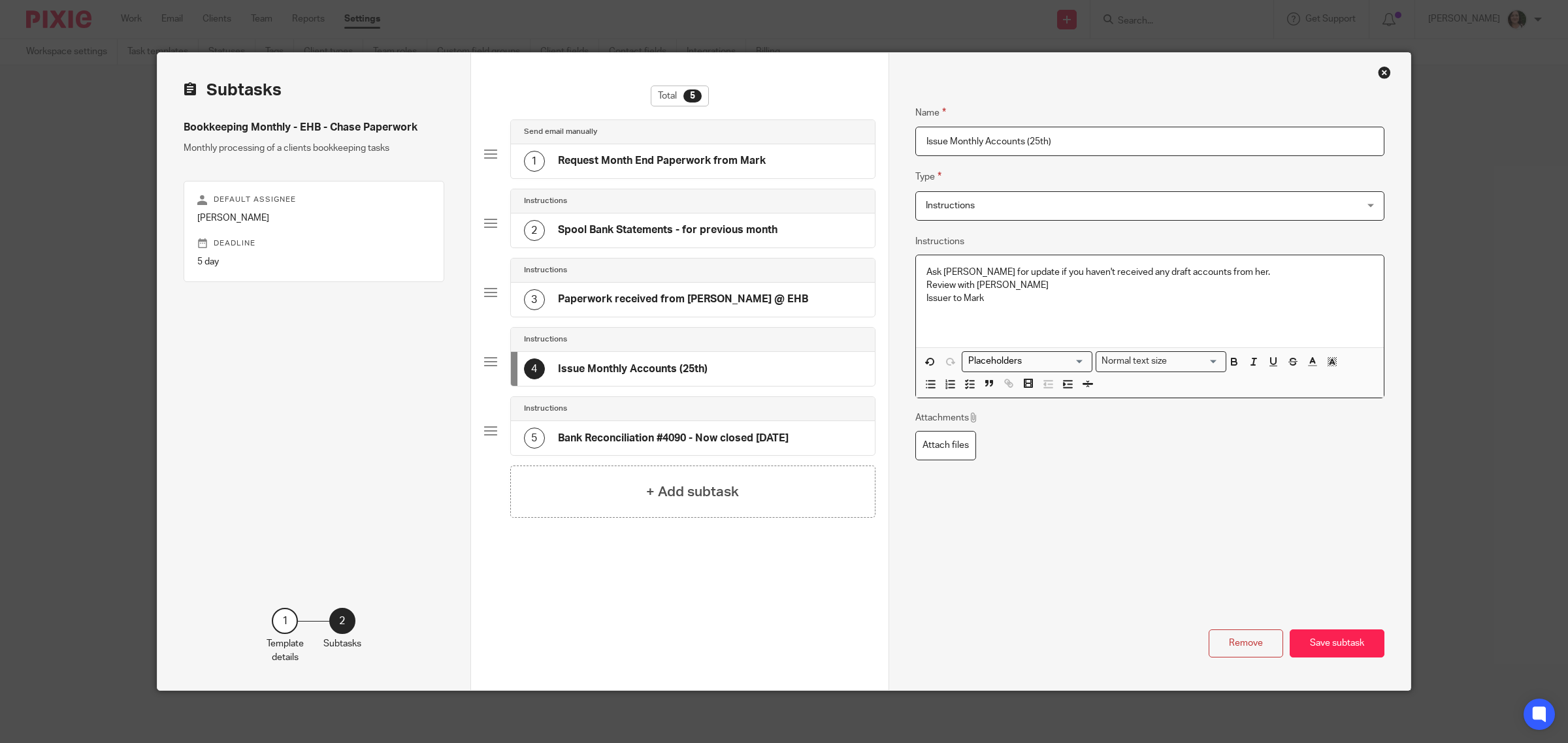
click at [942, 297] on p "Issuer to Mark" at bounding box center [1150, 298] width 447 height 13
click at [712, 444] on h4 "Bank Reconciliation #4090 - Now closed Sept'24" at bounding box center [673, 439] width 230 height 14
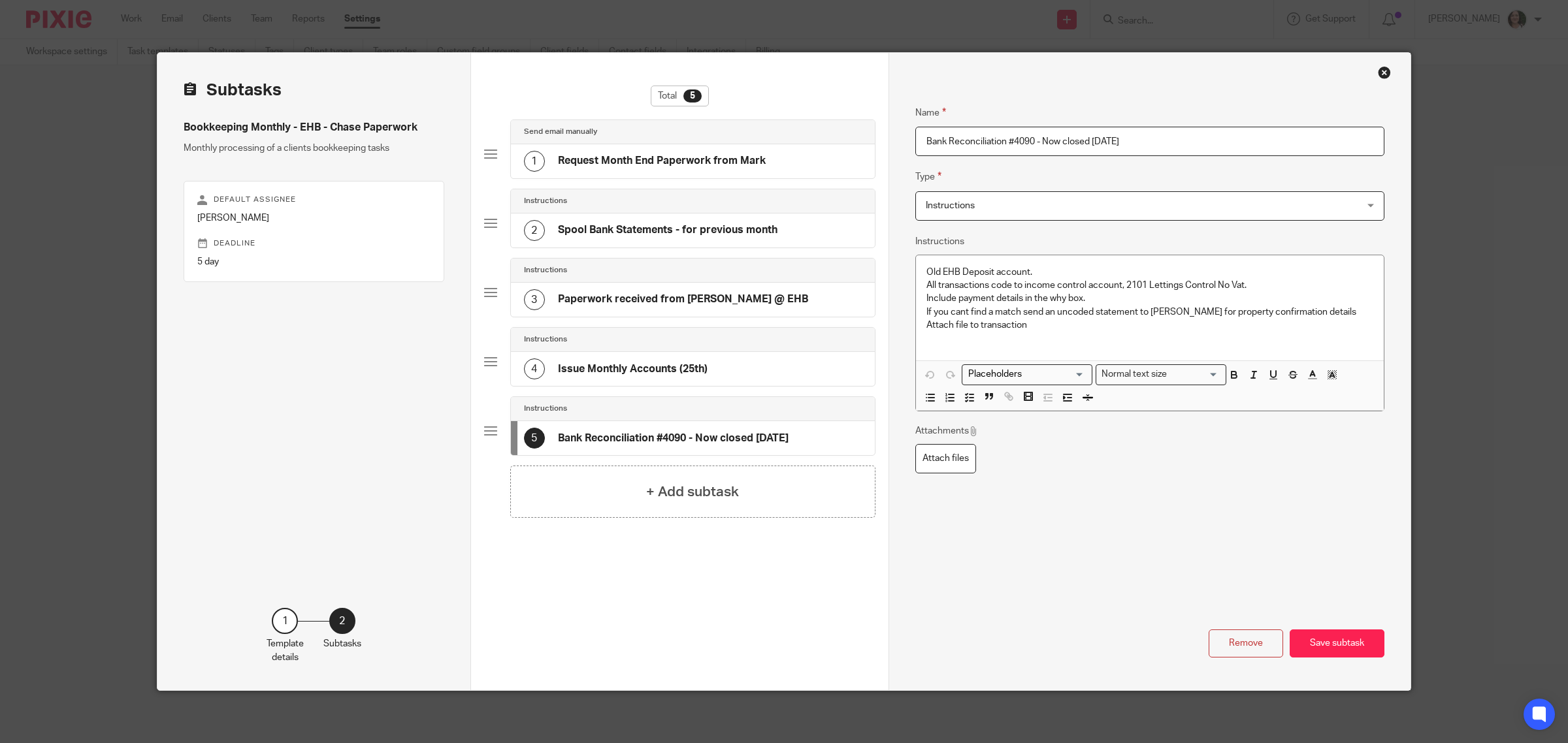
click at [688, 370] on h4 "Issue Monthly Accounts (25th)" at bounding box center [633, 369] width 150 height 14
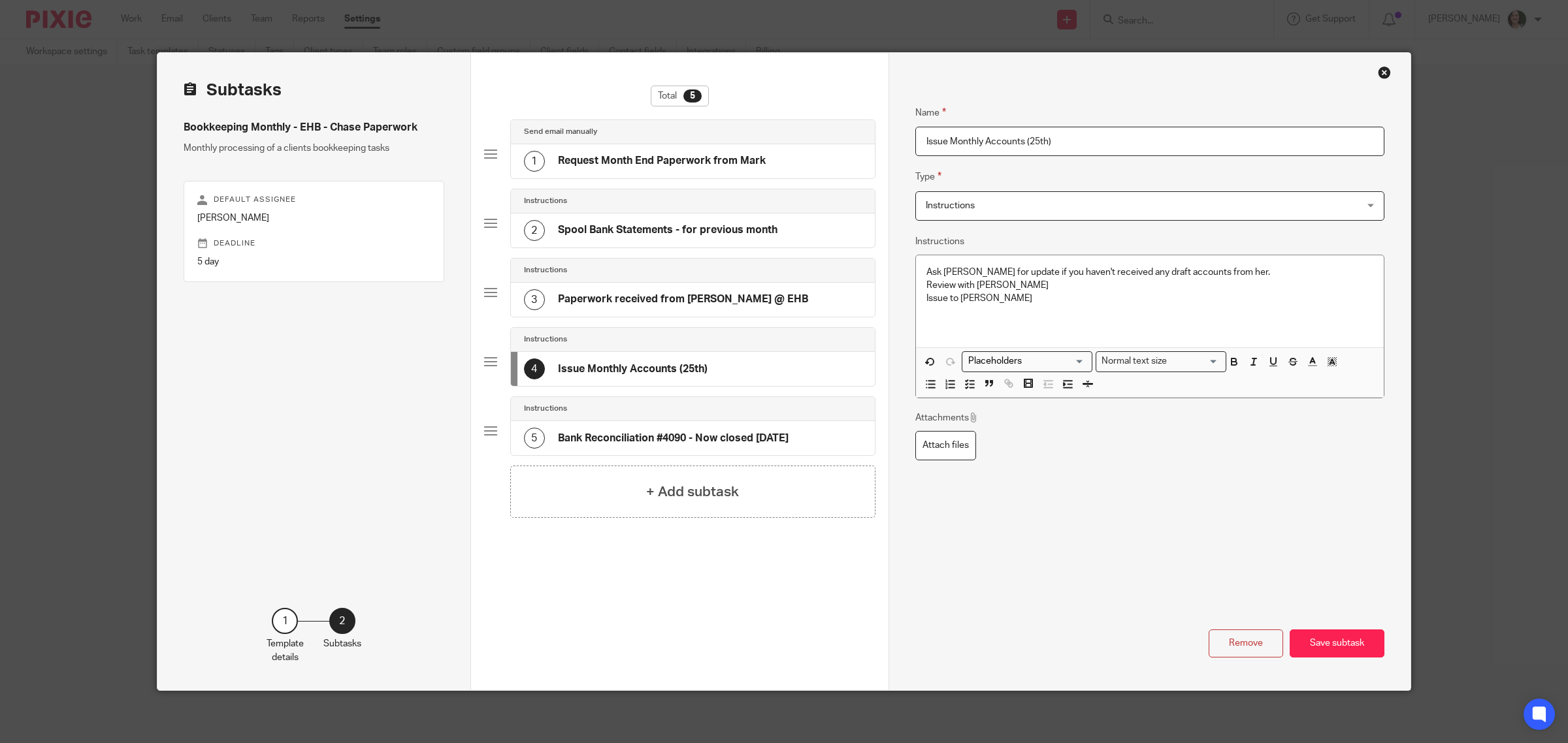
click at [764, 445] on h4 "Bank Reconciliation #4090 - Now closed Sept'24" at bounding box center [673, 439] width 230 height 14
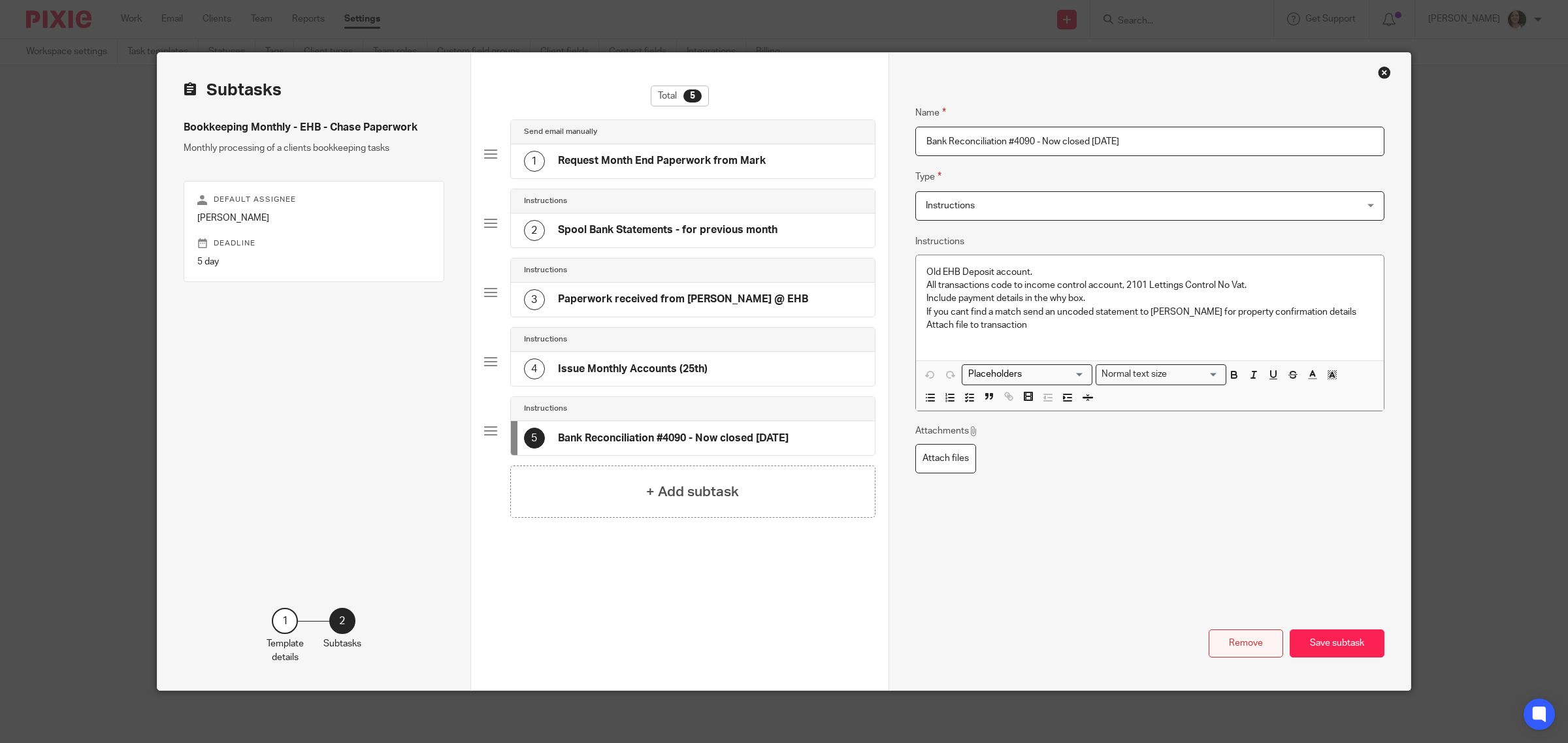
click at [1219, 638] on button "Remove" at bounding box center [1246, 643] width 74 height 28
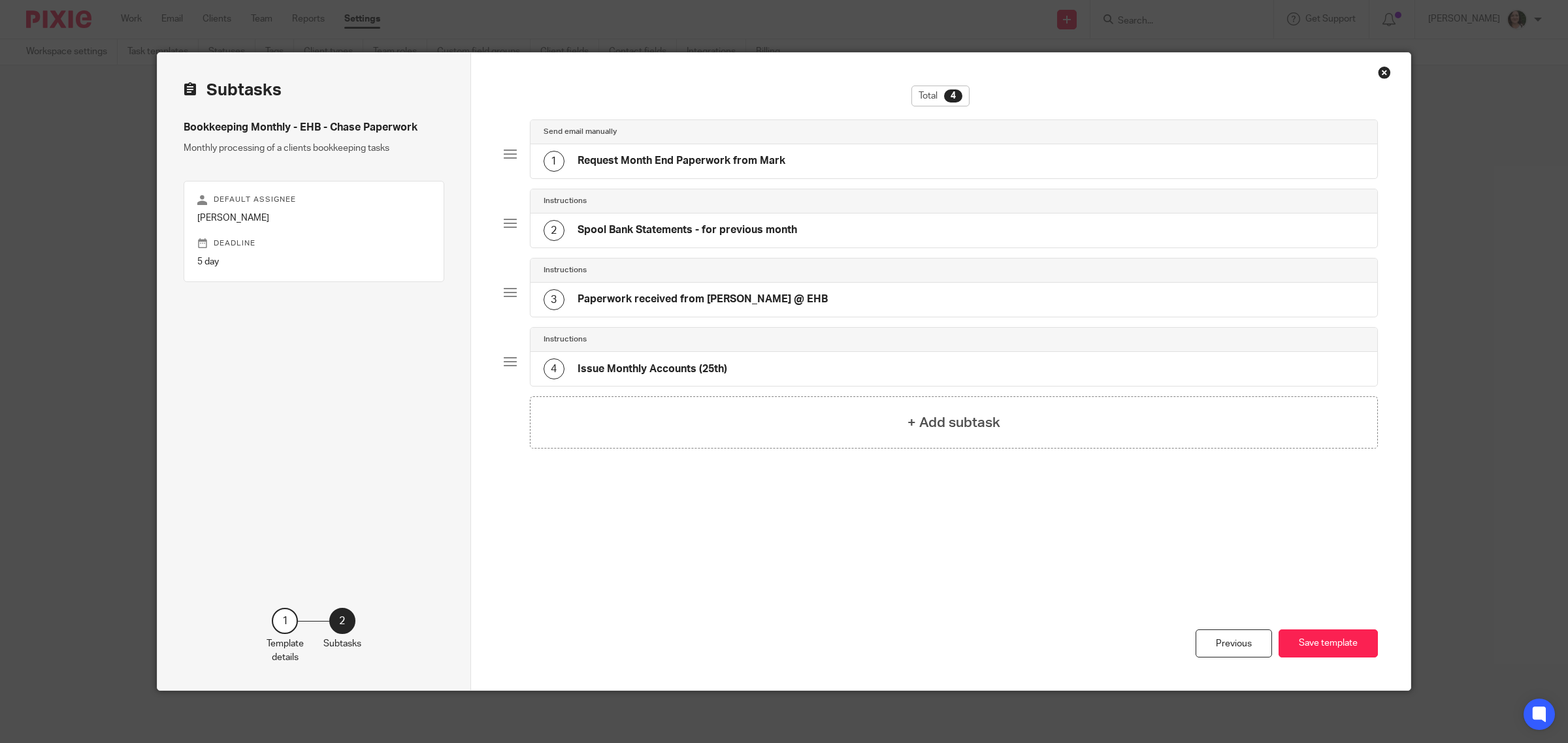
drag, startPoint x: 1307, startPoint y: 638, endPoint x: 832, endPoint y: 605, distance: 476.1
click at [832, 605] on div "Previous Save template" at bounding box center [940, 623] width 875 height 134
click at [663, 304] on h4 "Paperwork received from Sue @ EHB" at bounding box center [702, 300] width 250 height 14
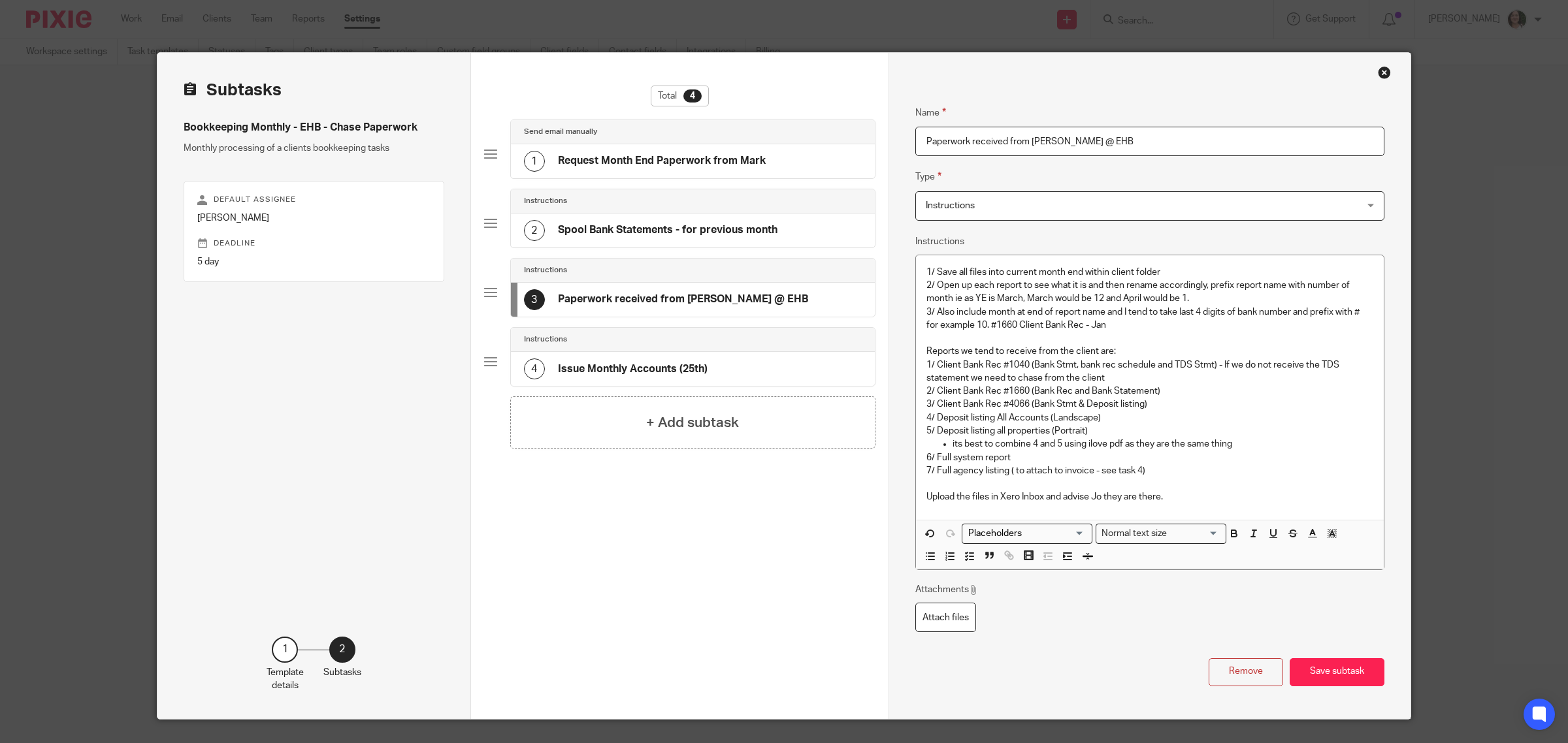
click at [658, 369] on h4 "Issue Monthly Accounts (25th)" at bounding box center [633, 369] width 150 height 14
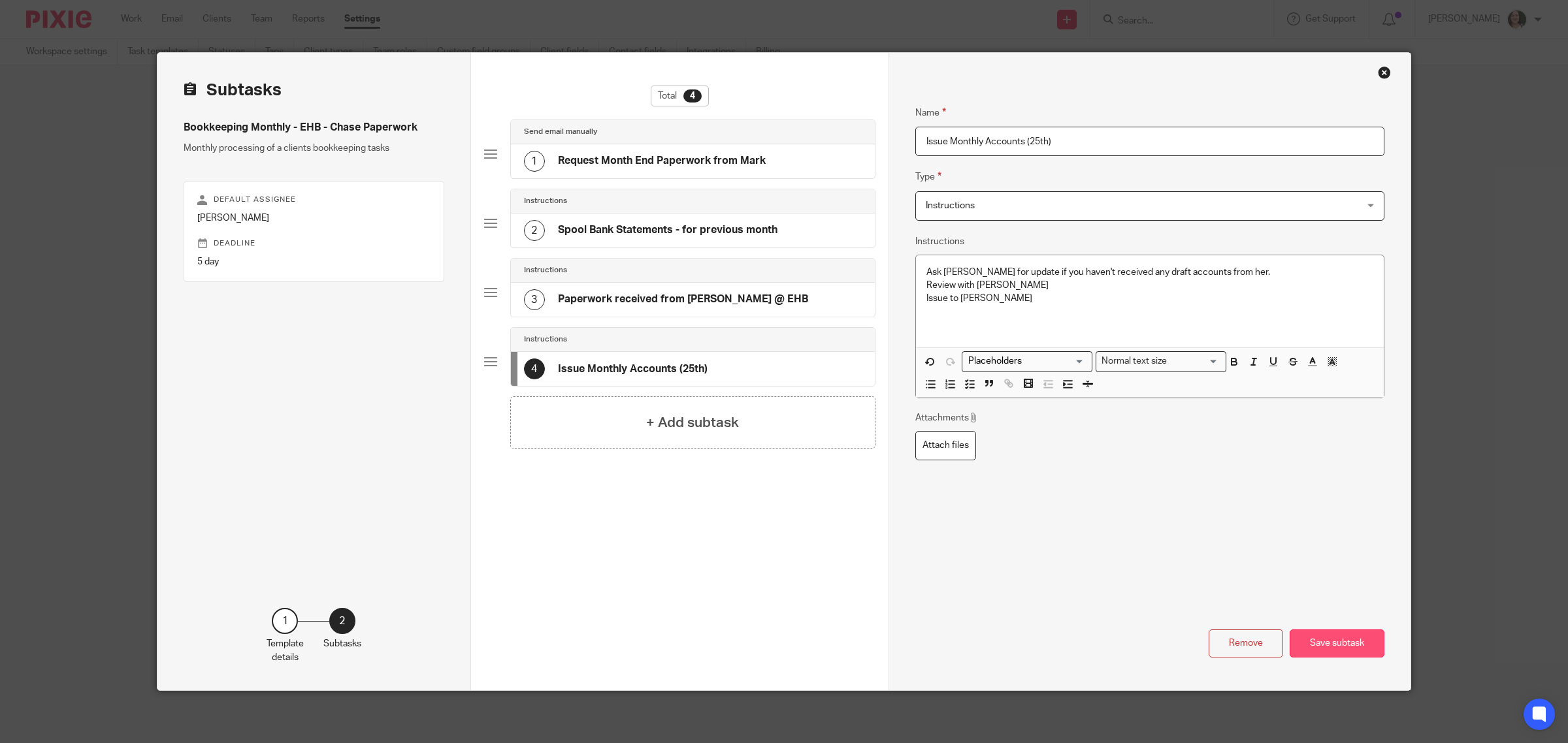
click at [1347, 651] on button "Save subtask" at bounding box center [1337, 643] width 95 height 28
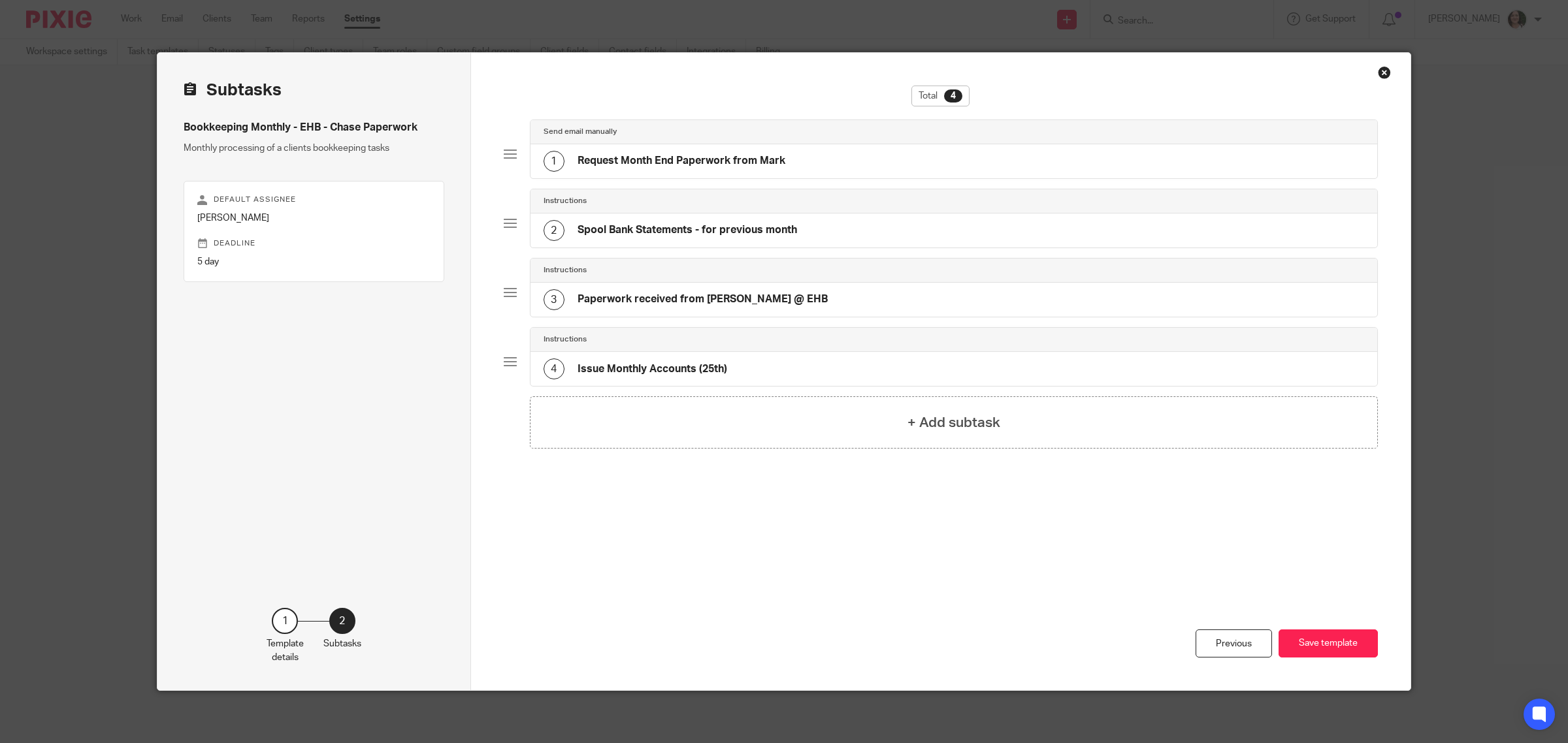
click at [1347, 651] on button "Save template" at bounding box center [1327, 643] width 99 height 28
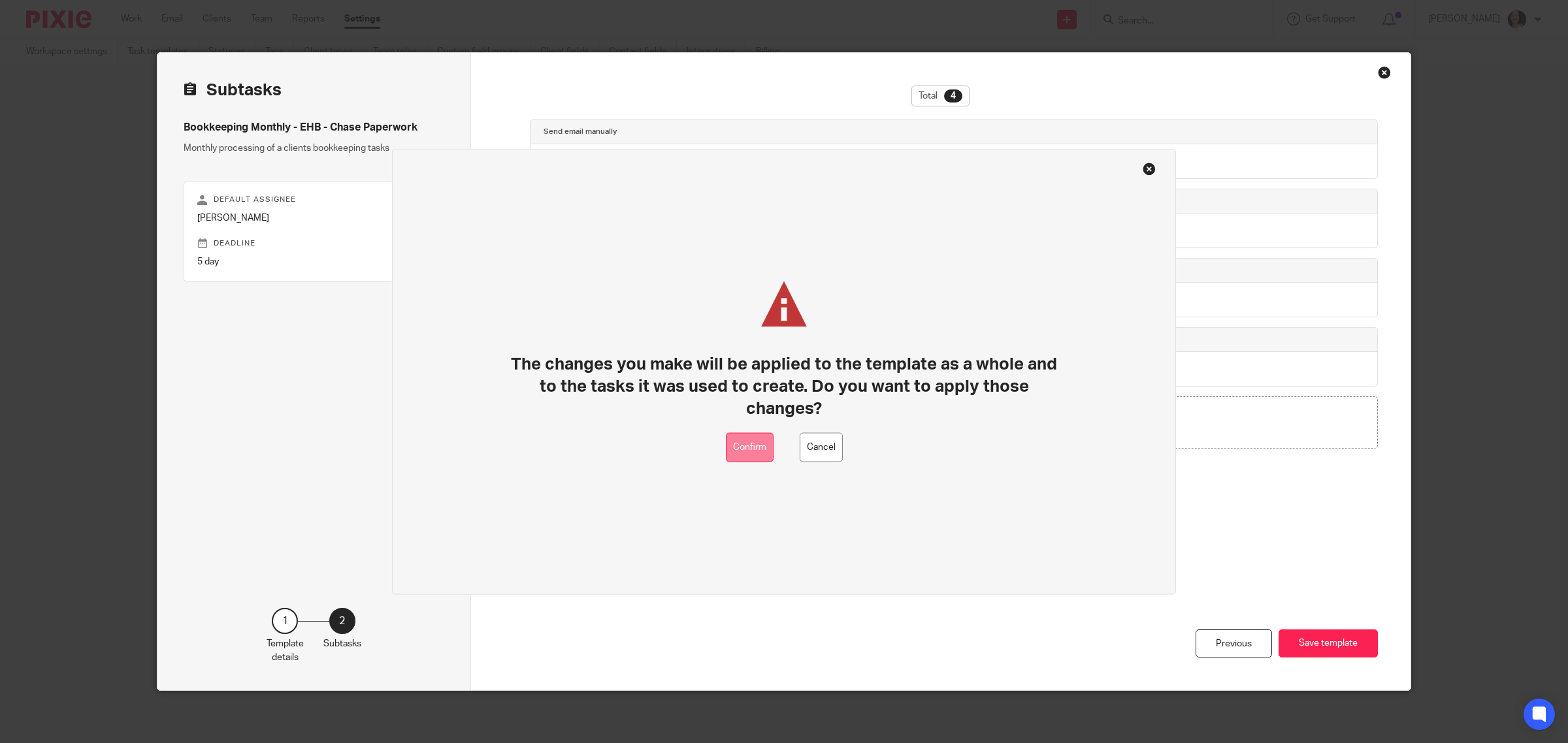
click at [738, 442] on button "Confirm" at bounding box center [749, 447] width 48 height 29
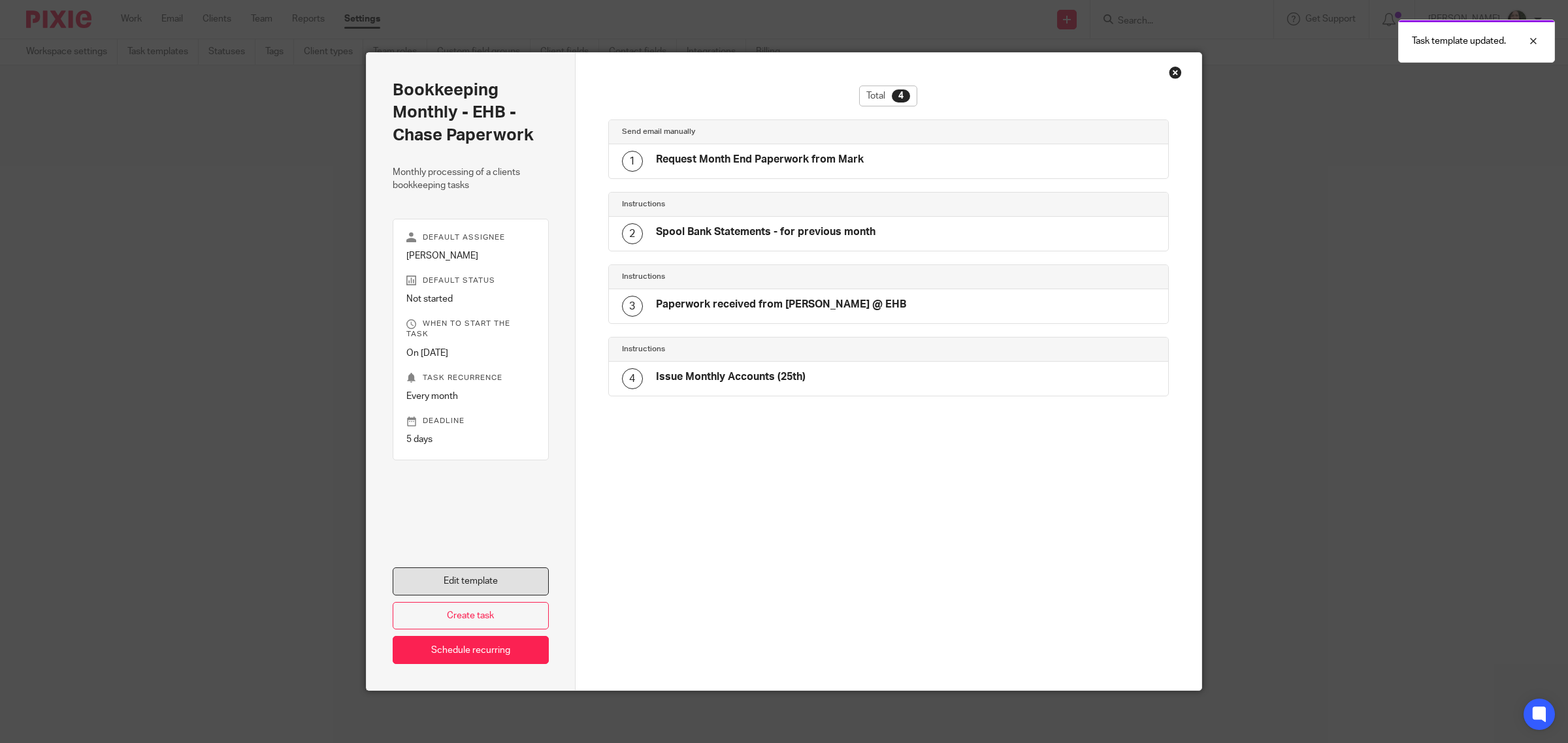
click at [470, 581] on link "Edit template" at bounding box center [470, 581] width 156 height 28
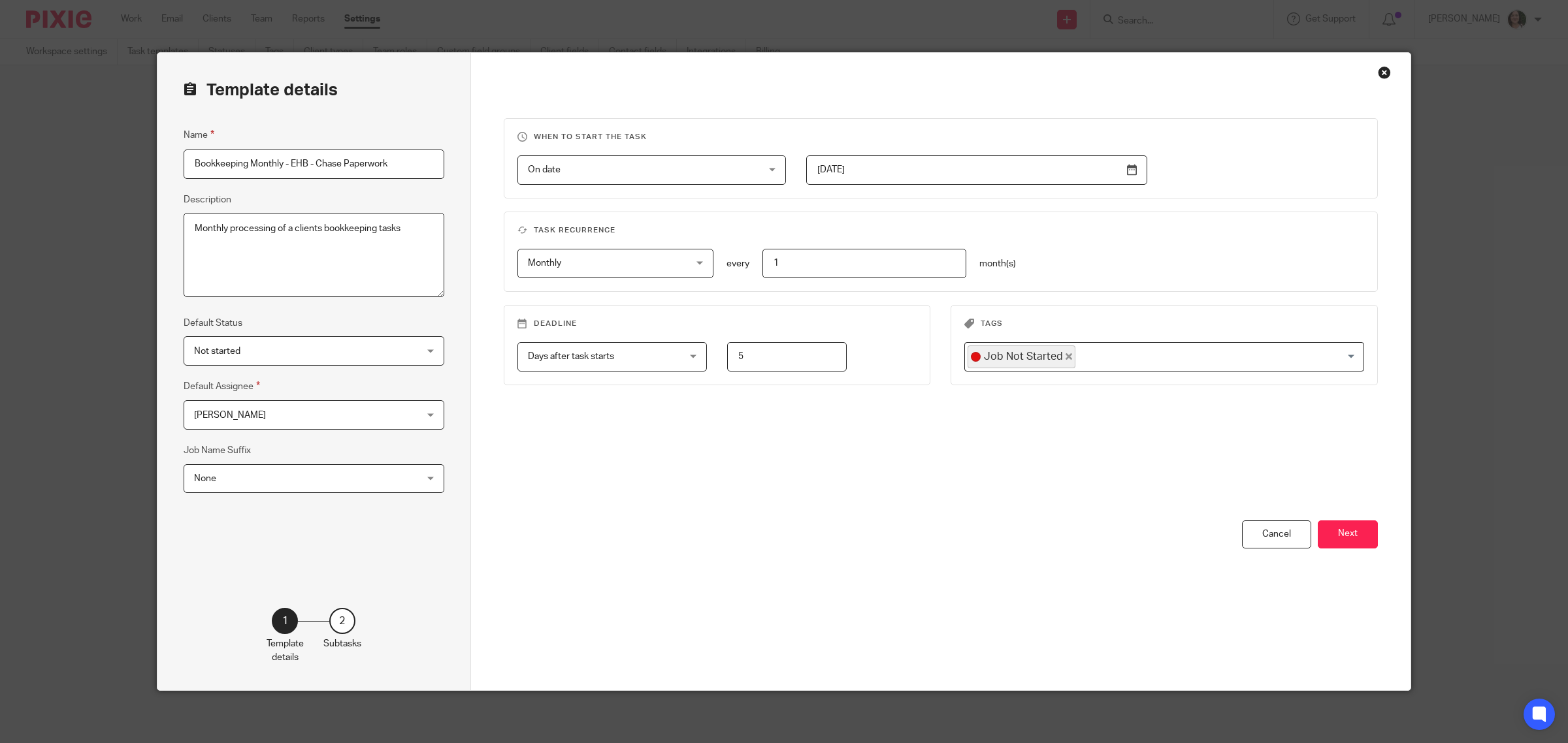
click at [271, 478] on span "None" at bounding box center [293, 479] width 199 height 27
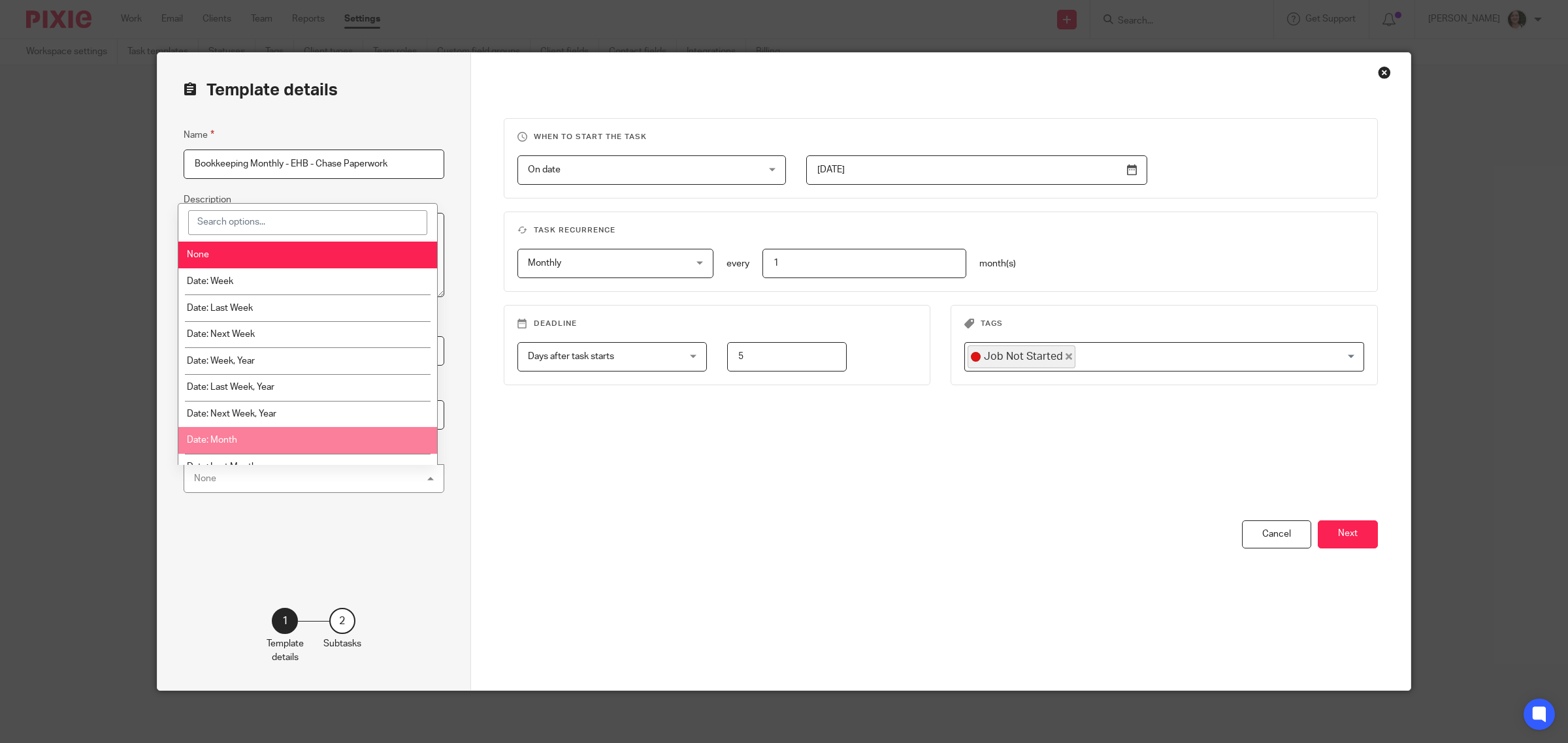
scroll to position [81, 0]
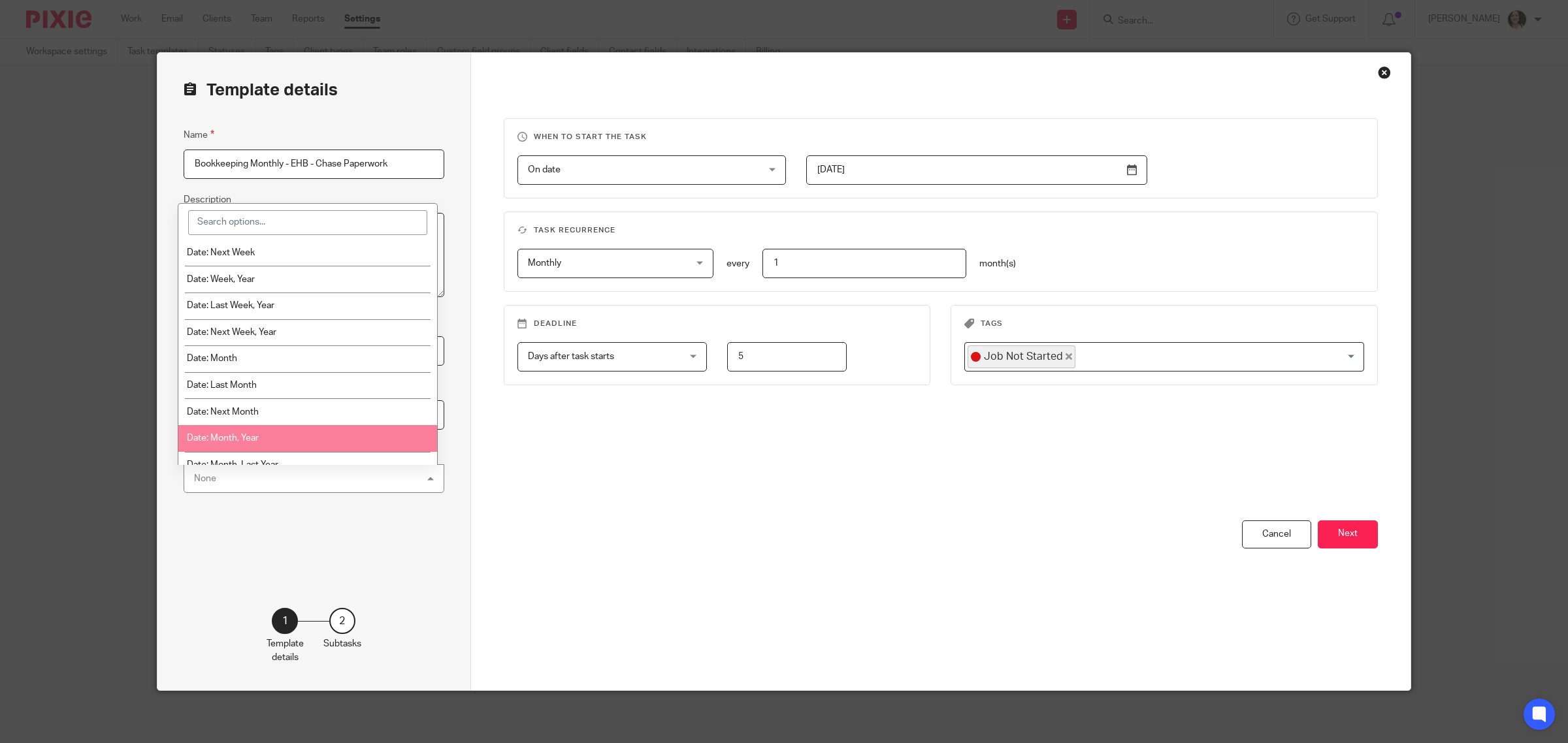
click at [257, 441] on li "Date: Month, Year" at bounding box center [308, 438] width 259 height 26
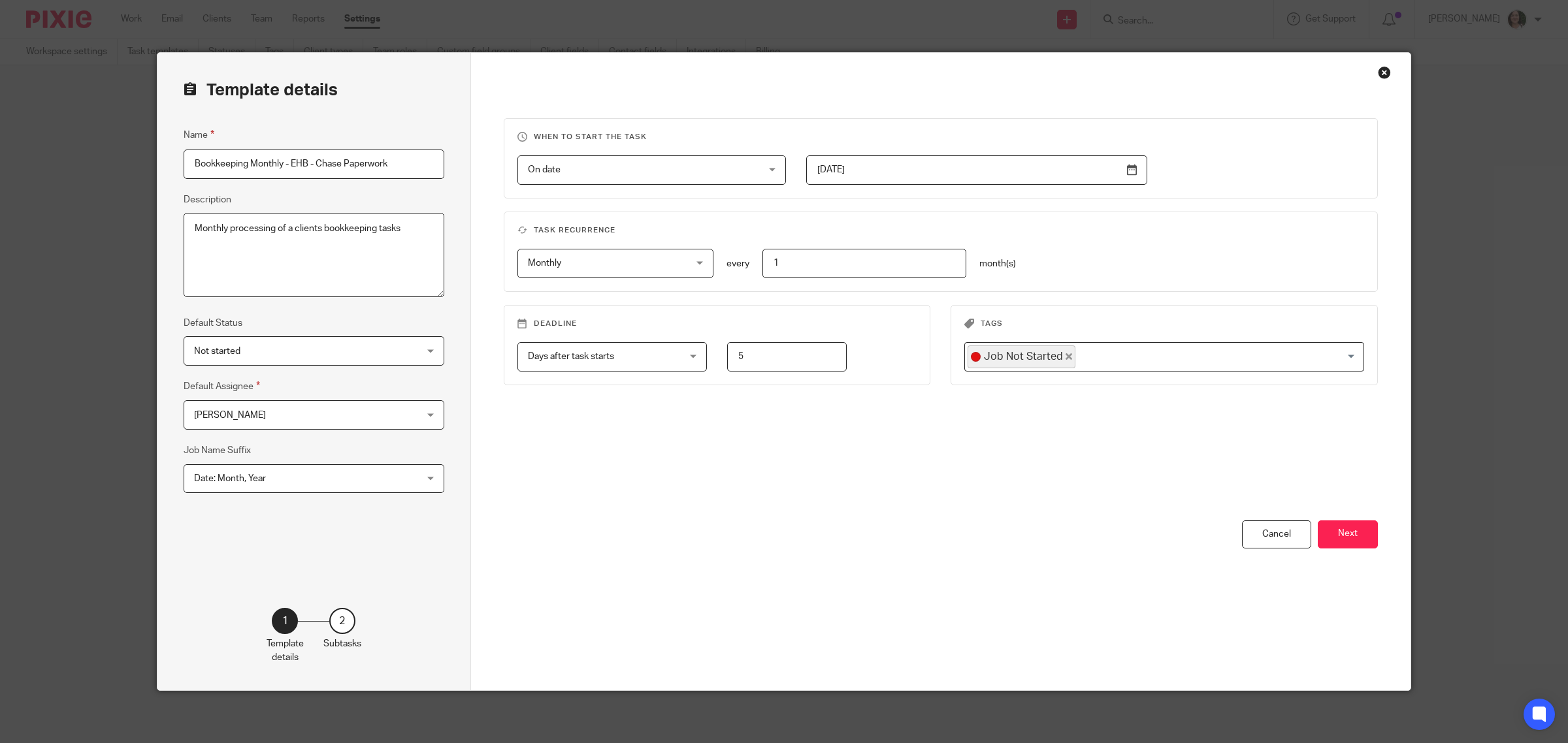
click at [382, 348] on span "Not started" at bounding box center [293, 350] width 199 height 27
click at [1343, 545] on button "Next" at bounding box center [1347, 534] width 60 height 28
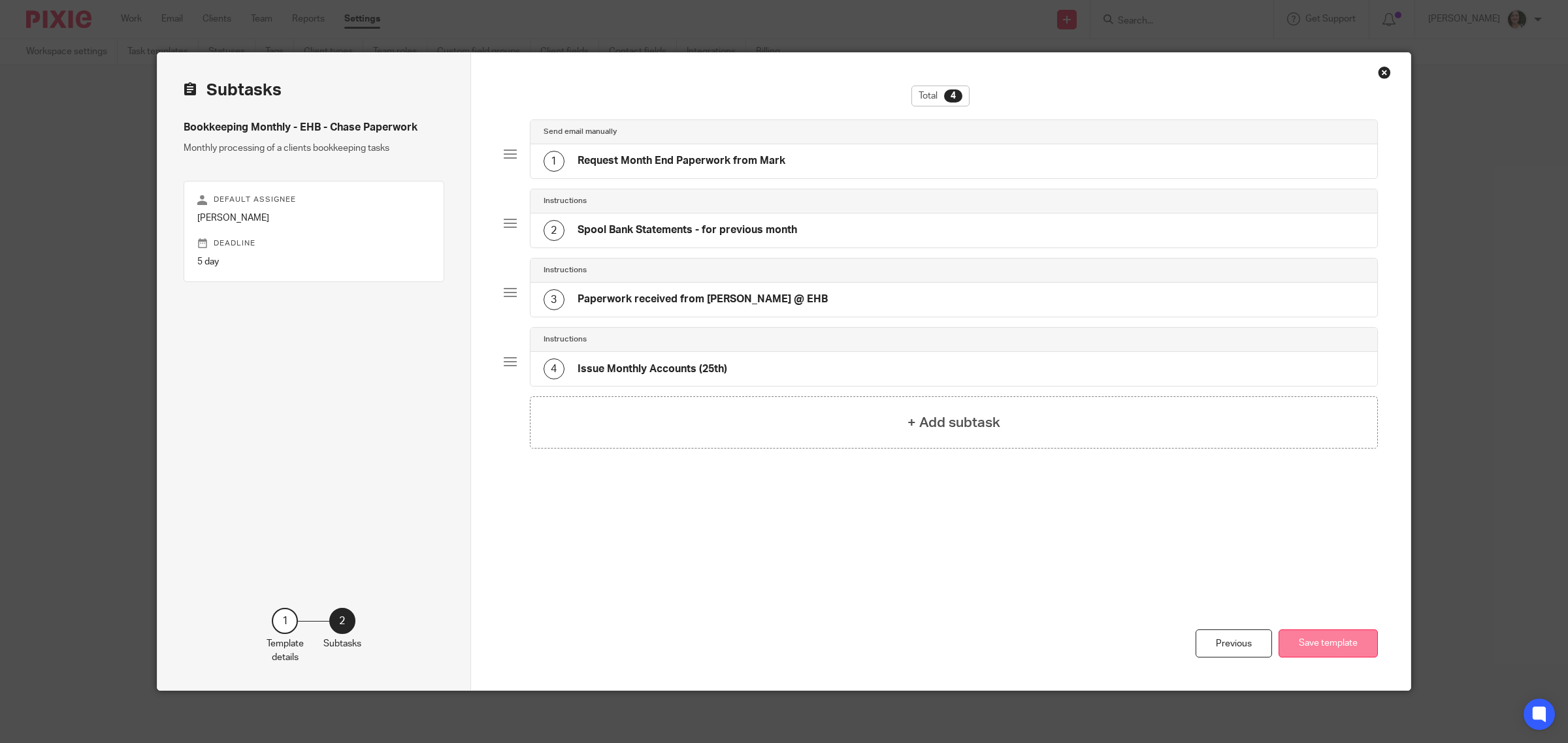
click at [1317, 644] on button "Save template" at bounding box center [1327, 643] width 99 height 28
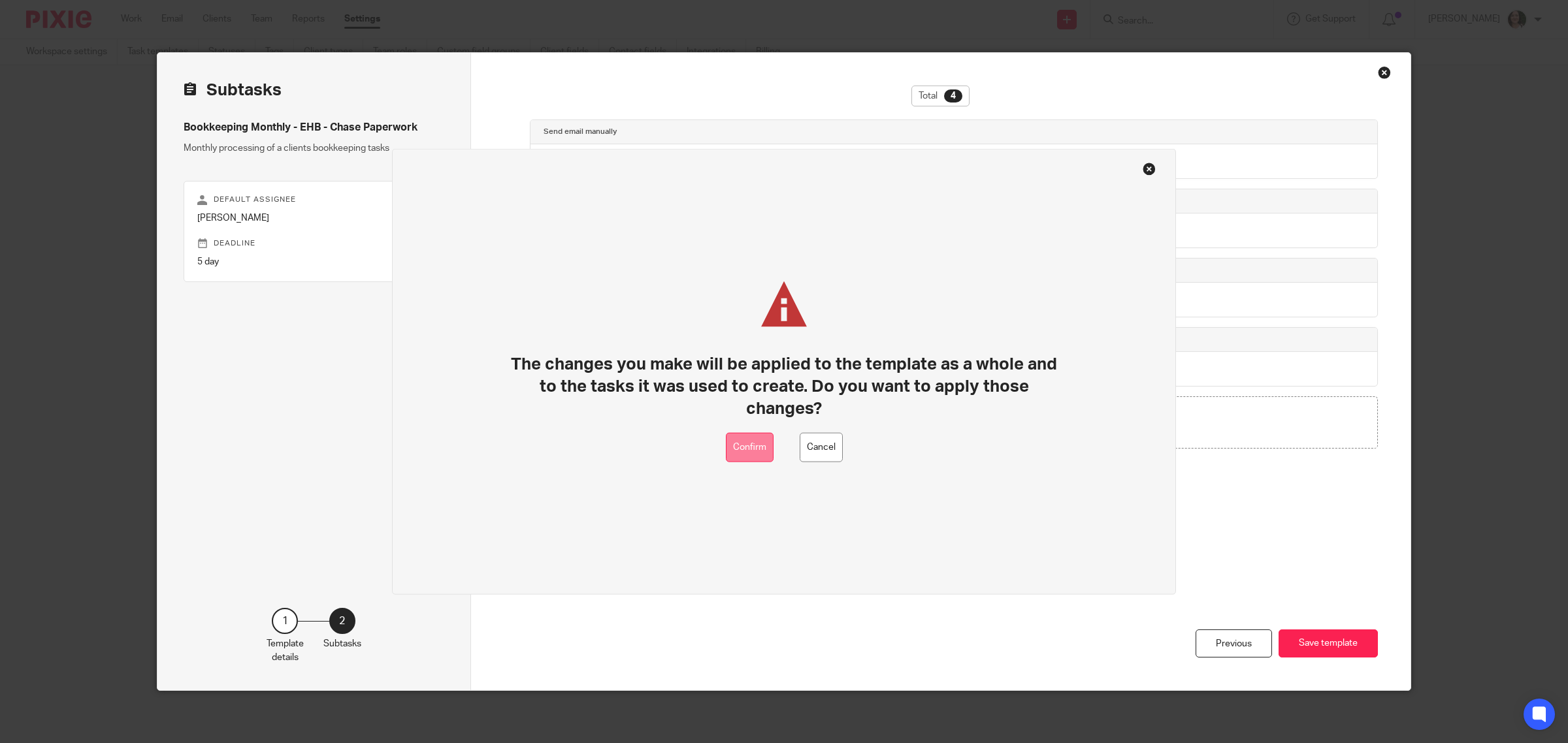
click at [755, 441] on button "Confirm" at bounding box center [749, 447] width 48 height 29
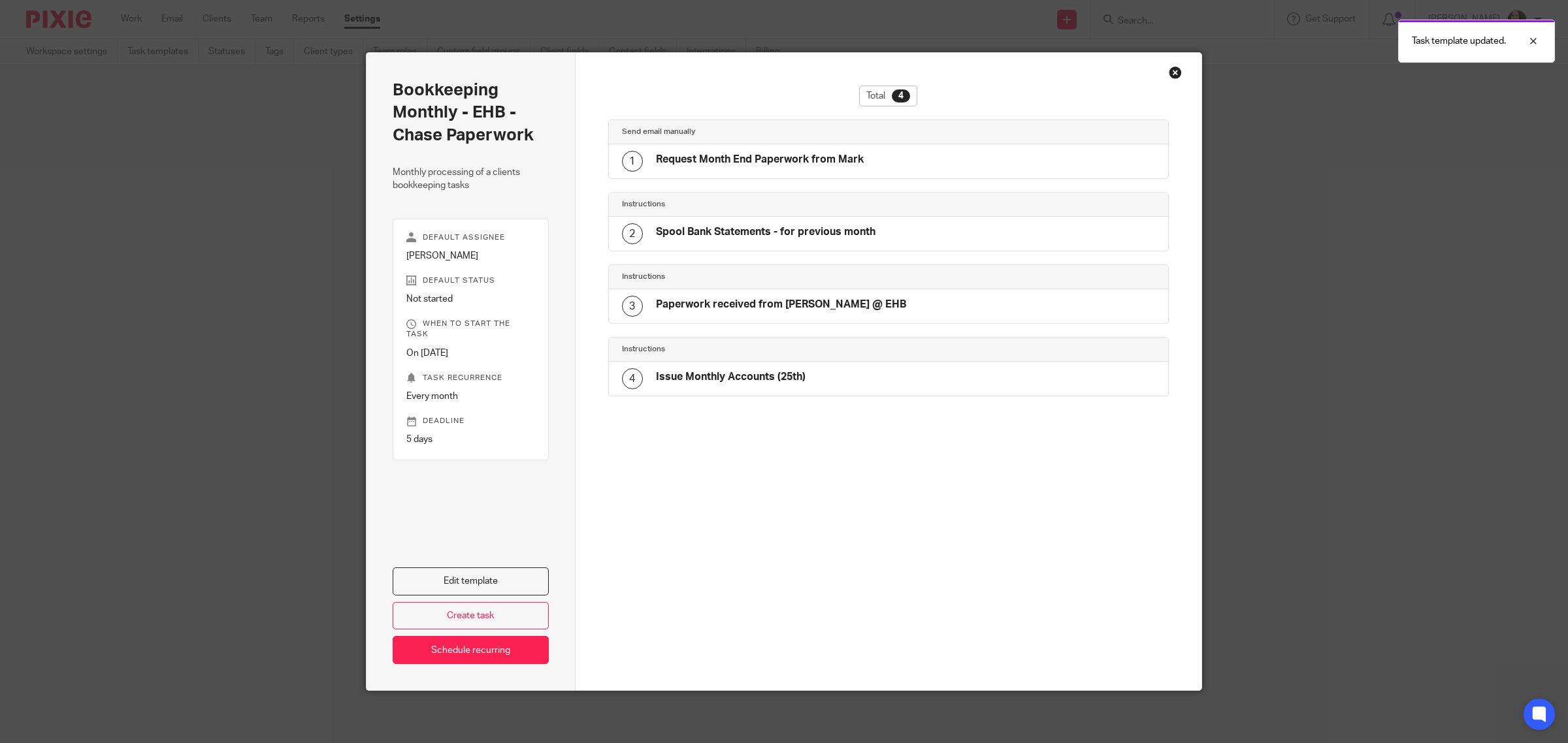
click at [1168, 71] on div "Close this dialog window" at bounding box center [1174, 71] width 13 height 13
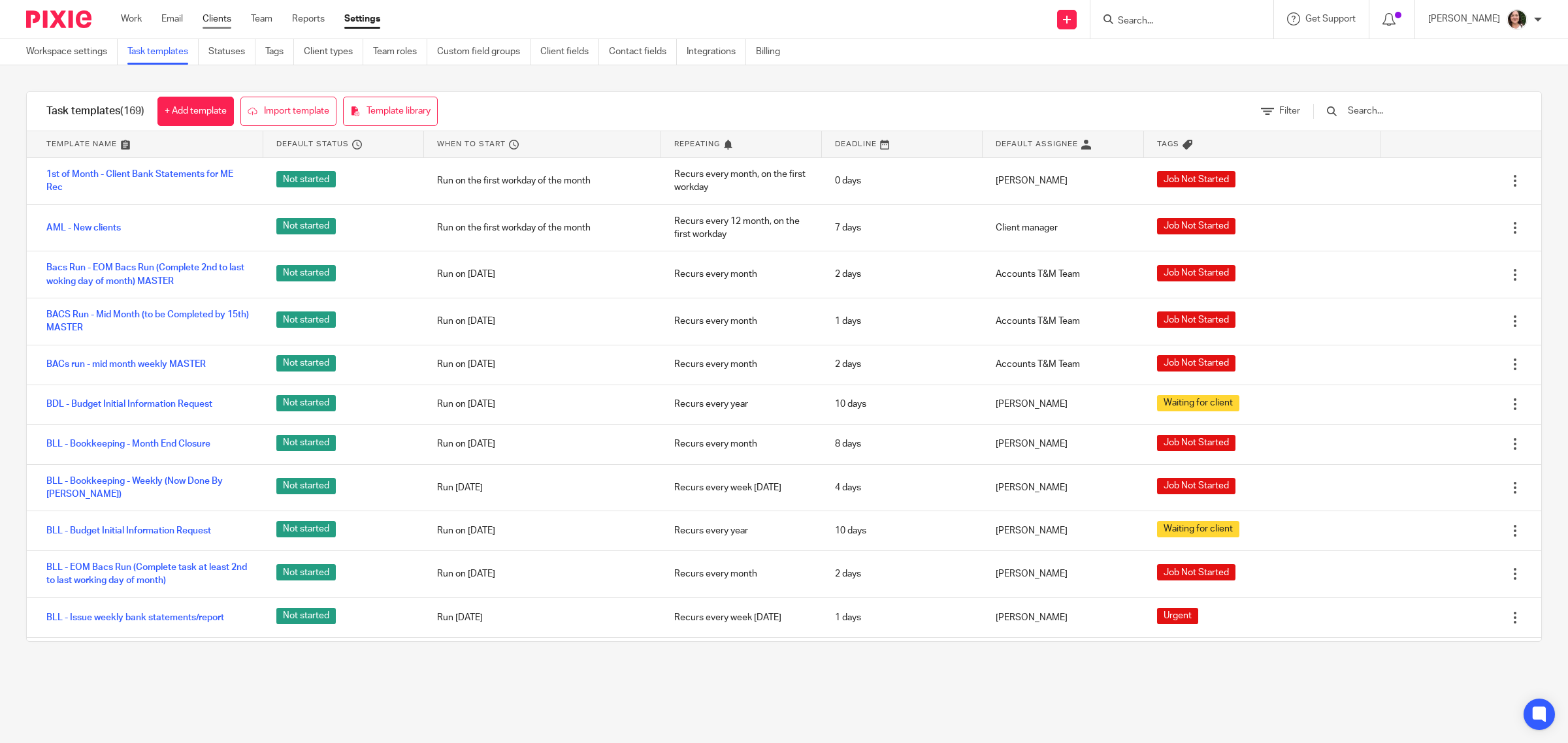
click at [215, 18] on link "Clients" at bounding box center [216, 19] width 28 height 13
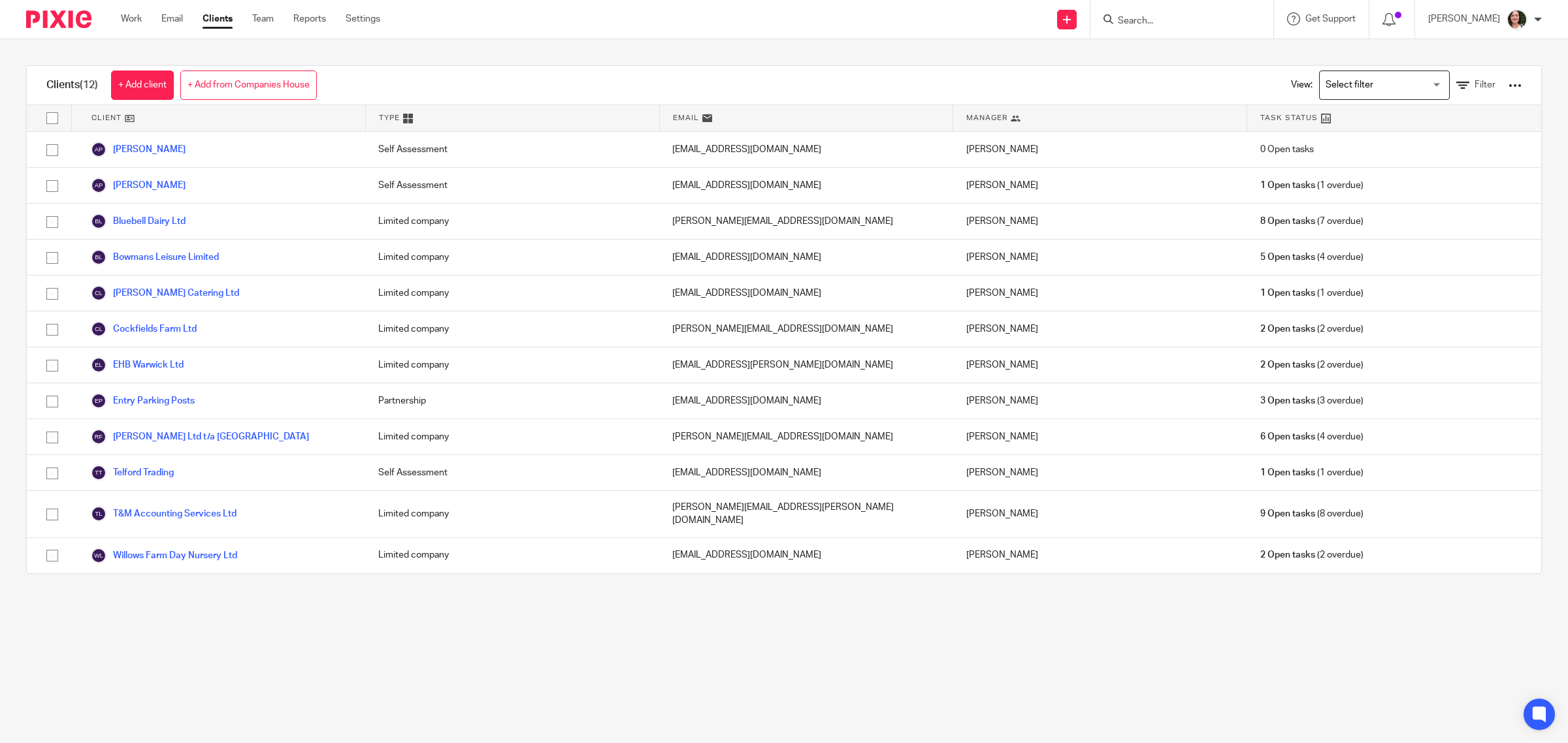
click at [1174, 21] on input "Search" at bounding box center [1175, 22] width 118 height 12
type input "ehb"
click at [1176, 56] on link at bounding box center [1240, 56] width 254 height 30
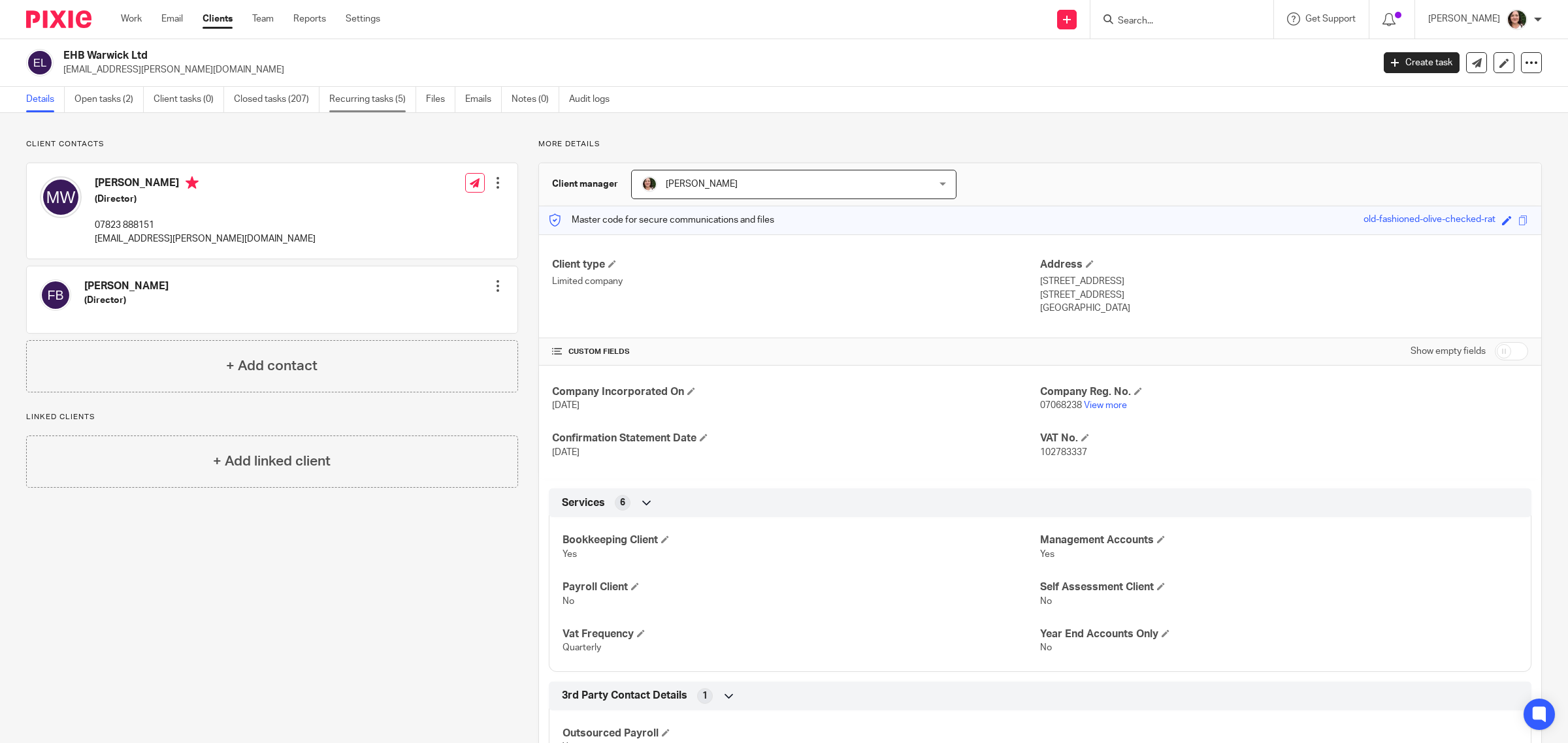
click at [393, 101] on link "Recurring tasks (5)" at bounding box center [372, 100] width 87 height 25
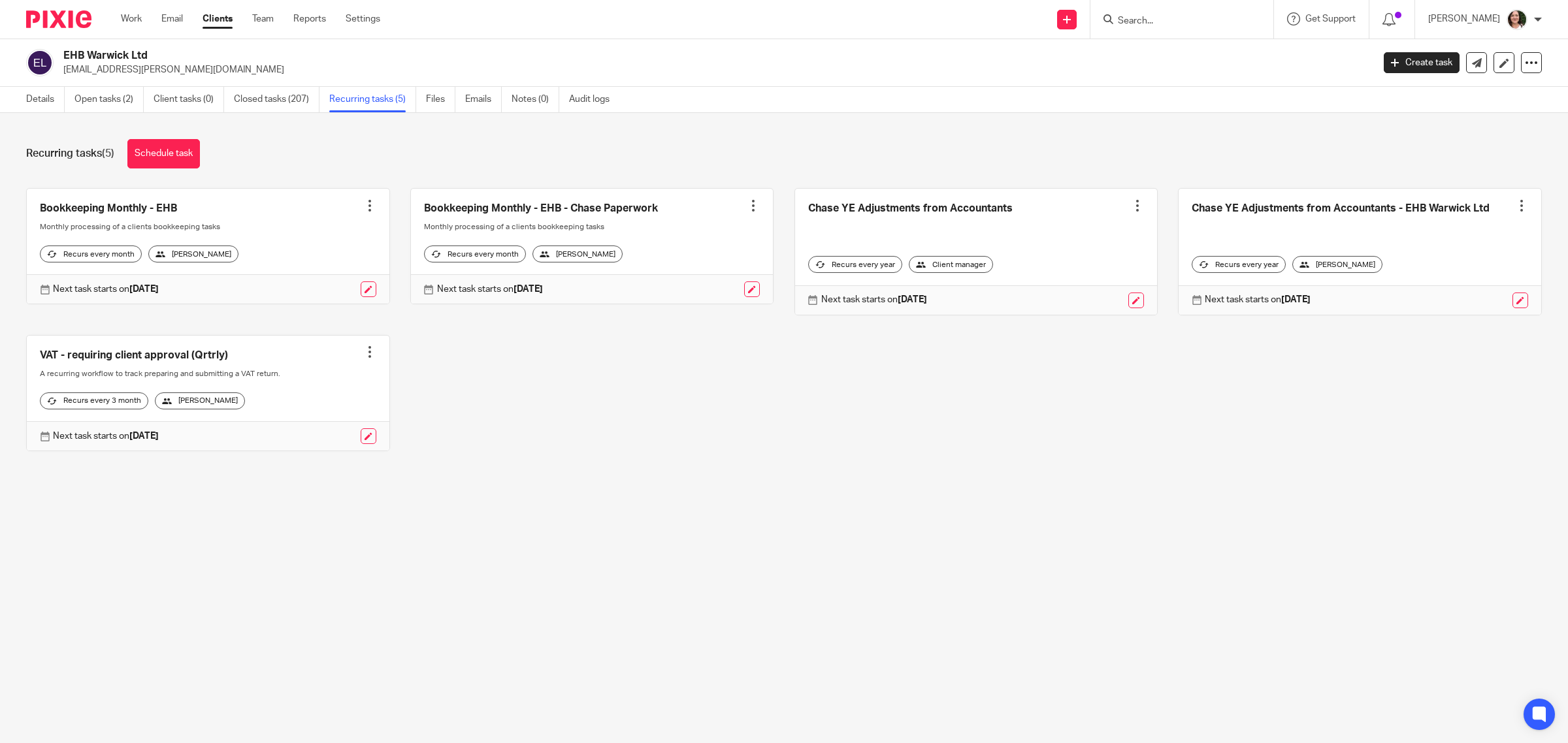
click at [138, 204] on link at bounding box center [208, 247] width 362 height 116
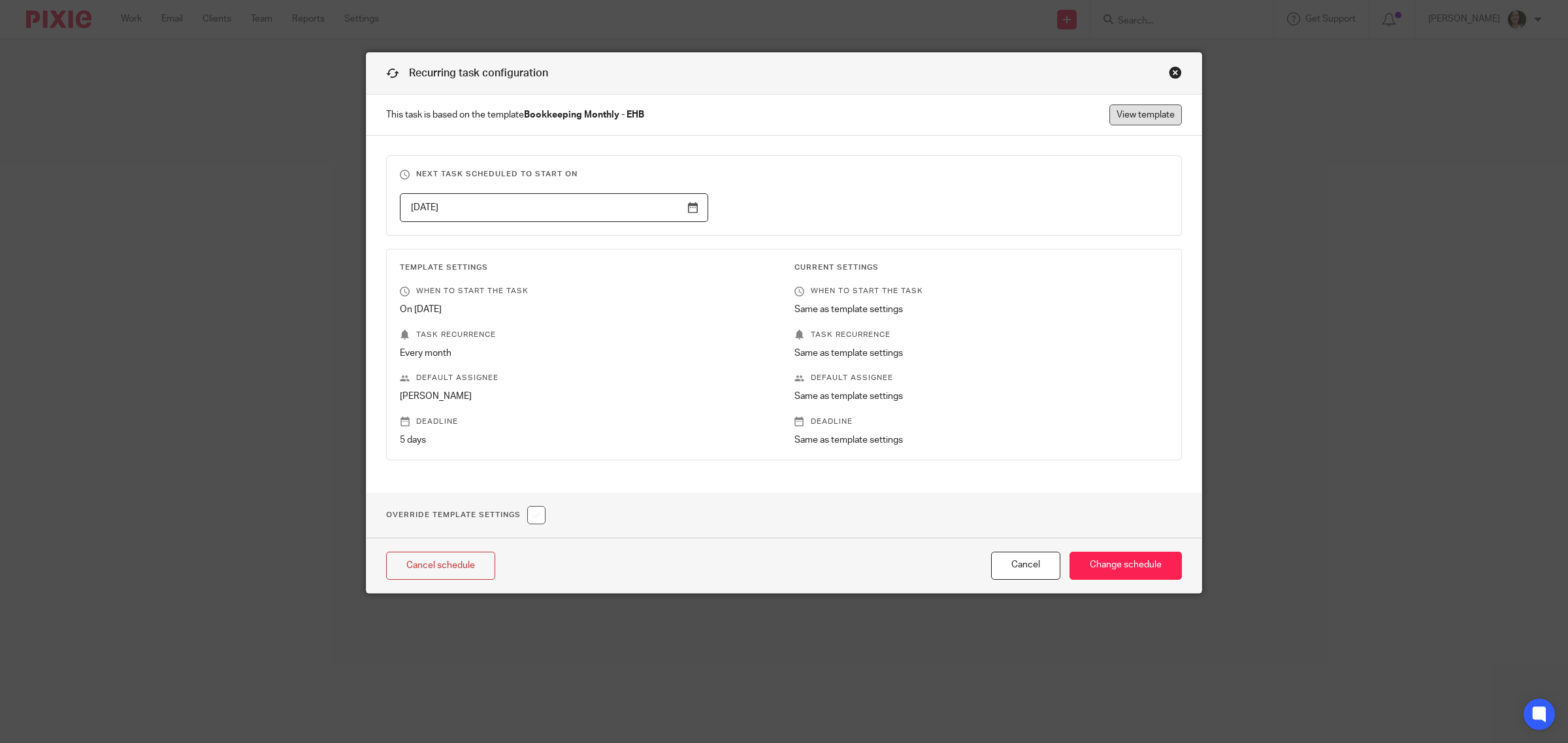
click at [1128, 119] on link "View template" at bounding box center [1146, 115] width 72 height 21
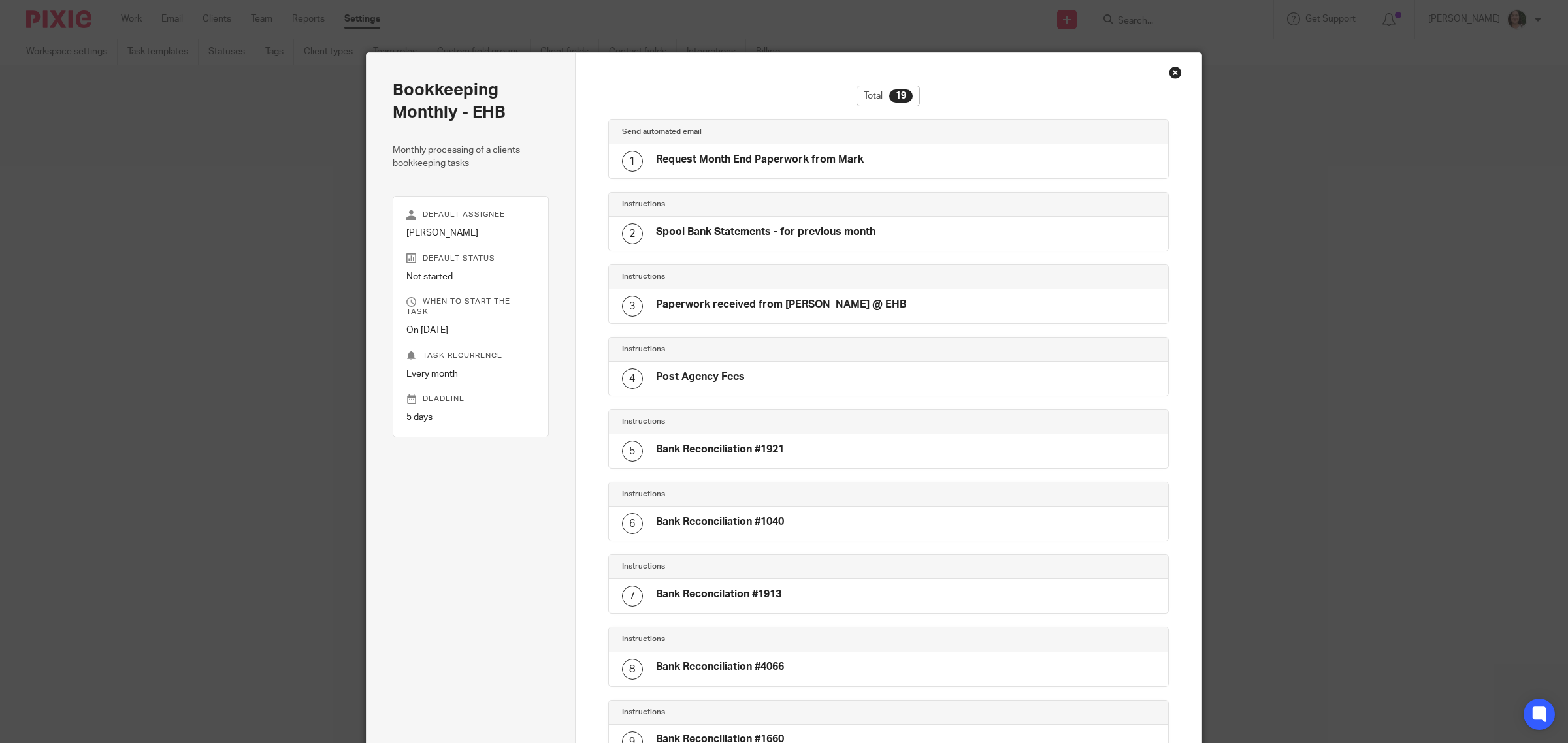
scroll to position [877, 0]
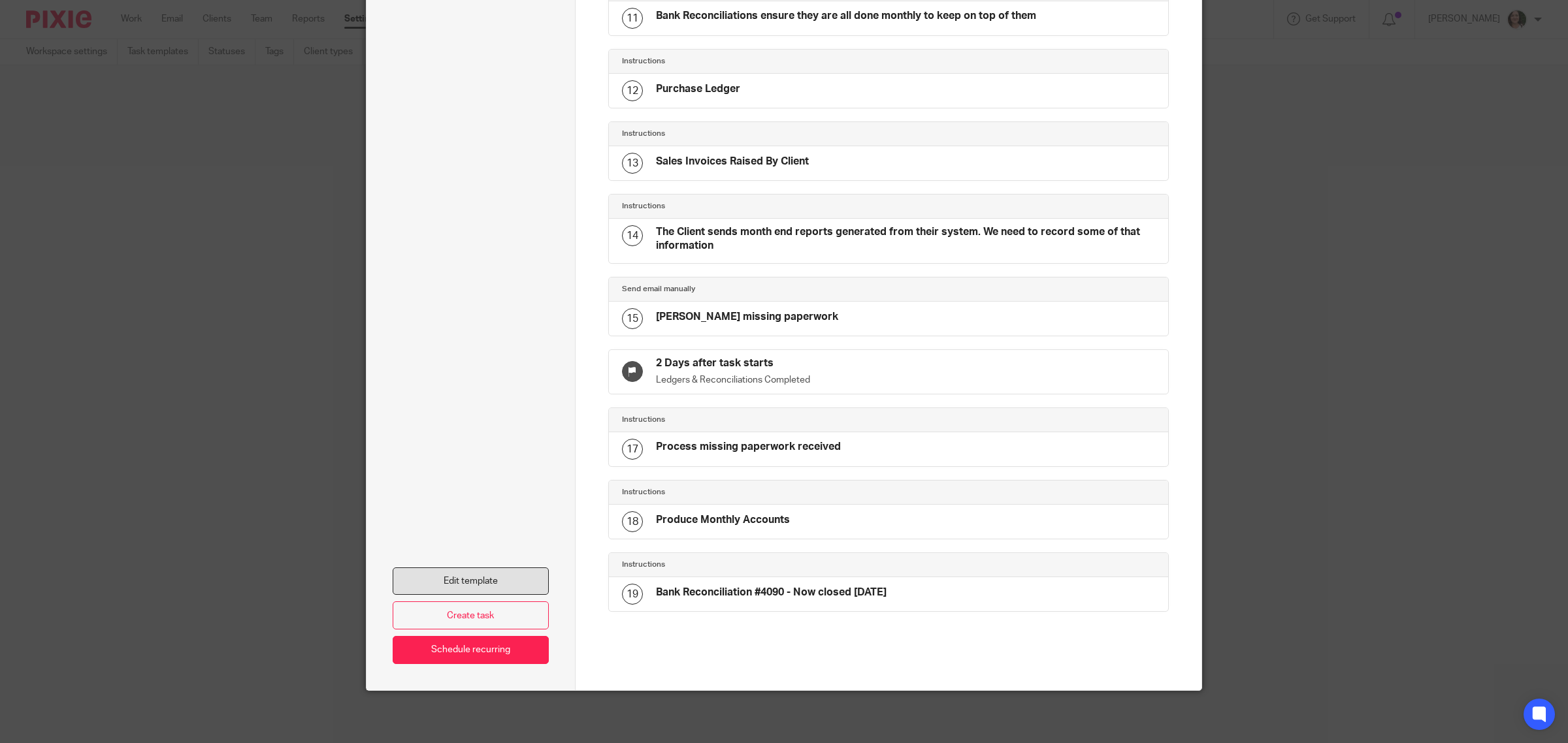
click at [482, 591] on link "Edit template" at bounding box center [470, 581] width 156 height 28
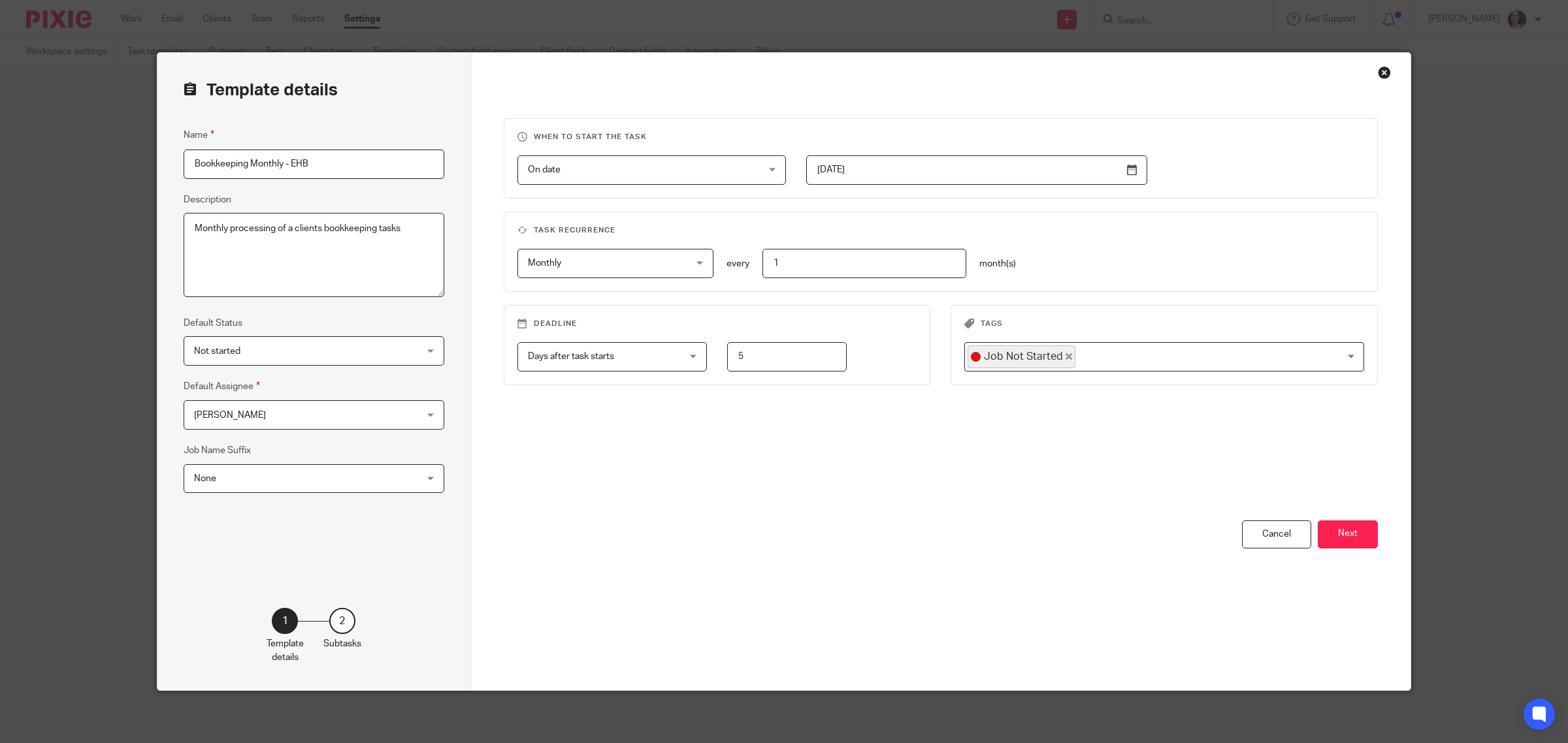
click at [265, 420] on span "Emily Strutton" at bounding box center [293, 415] width 199 height 27
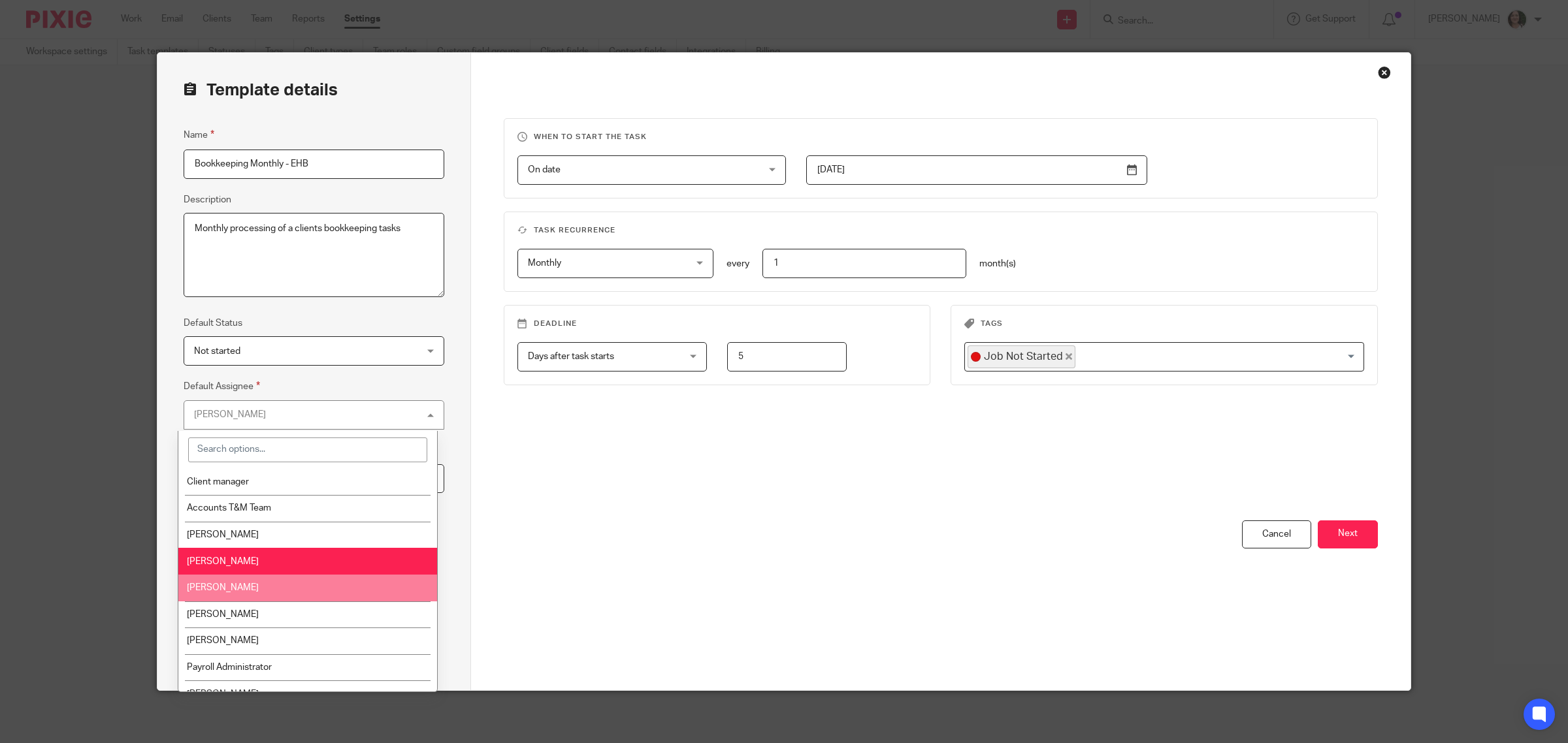
click at [236, 585] on span "[PERSON_NAME]" at bounding box center [222, 587] width 71 height 9
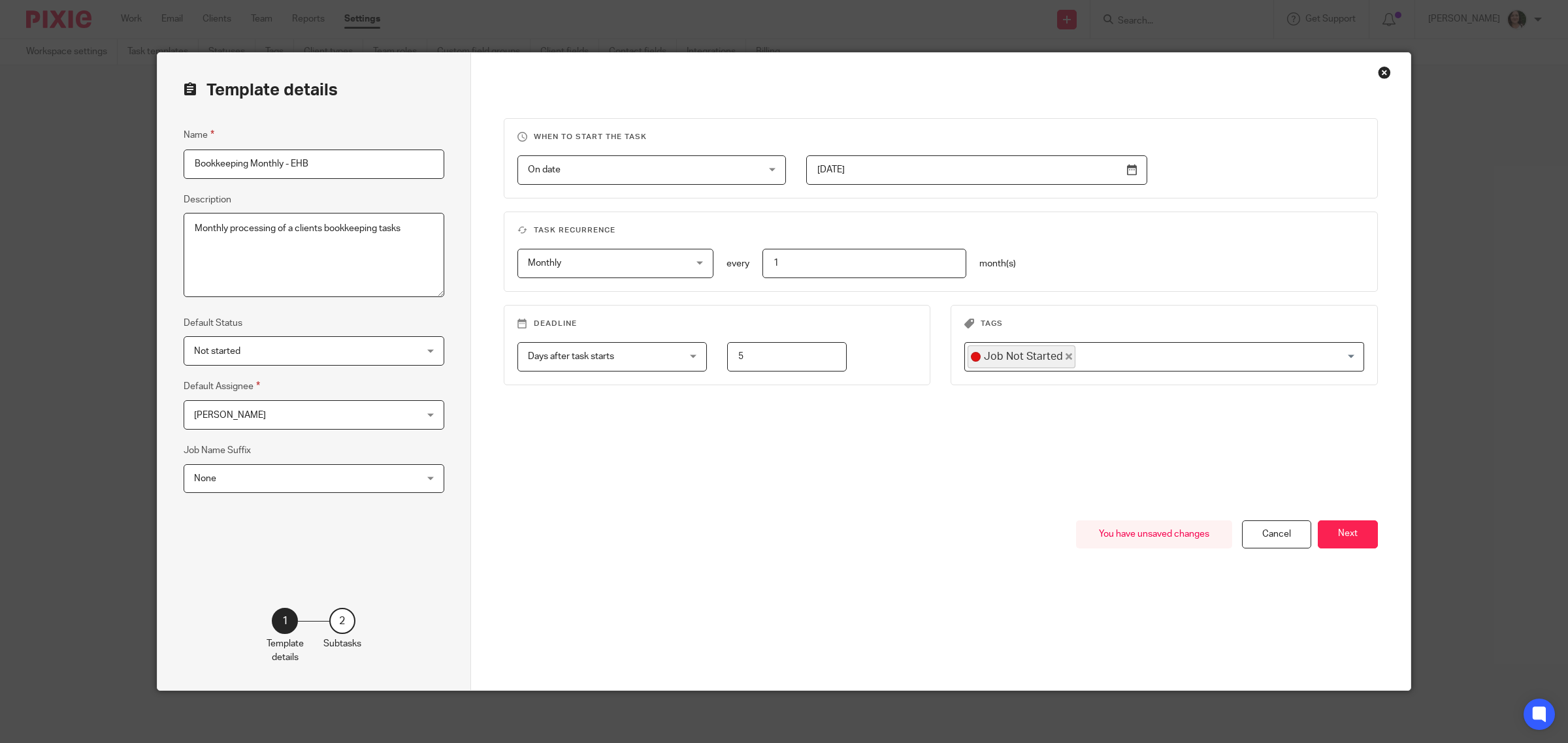
click at [261, 484] on span "None" at bounding box center [293, 479] width 199 height 27
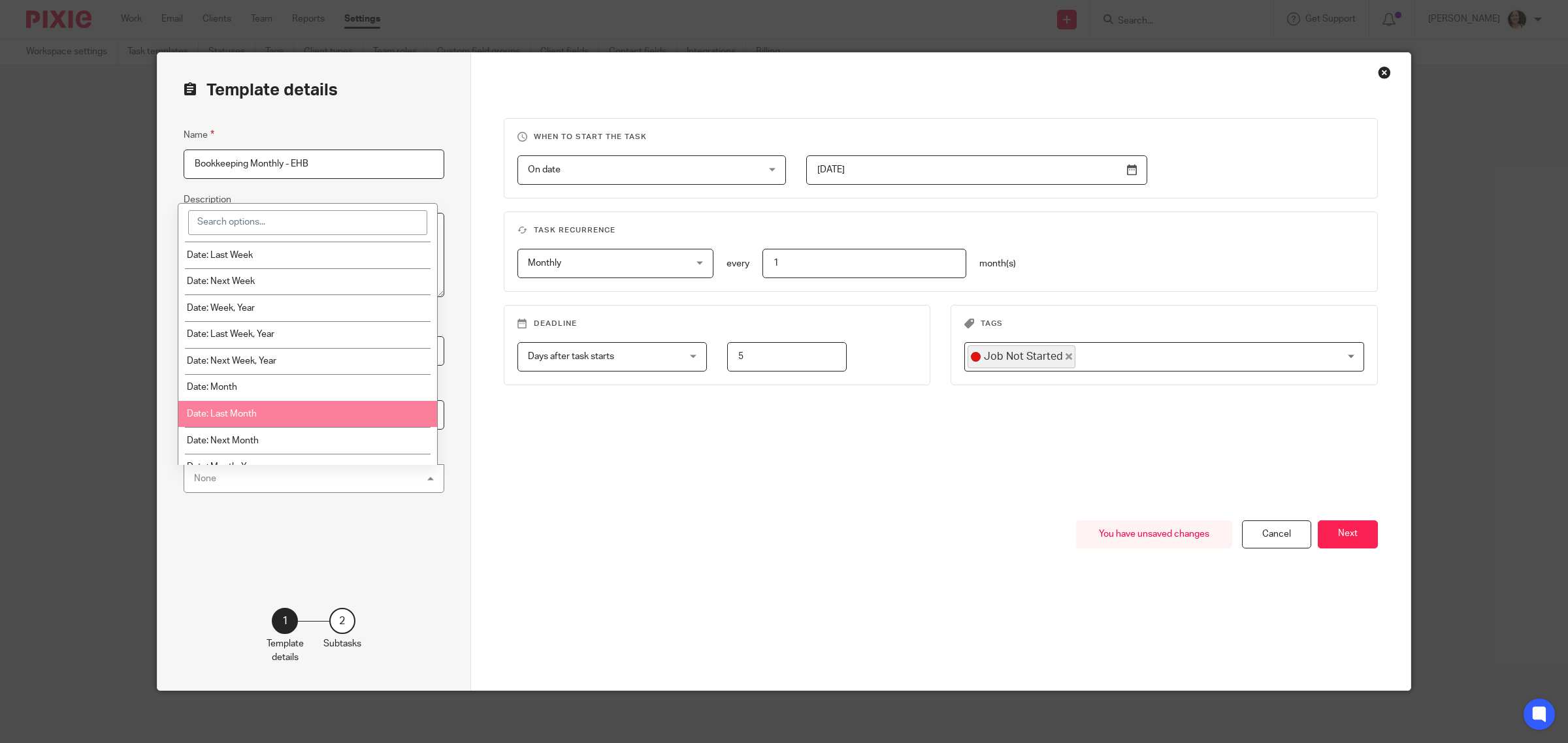
scroll to position [81, 0]
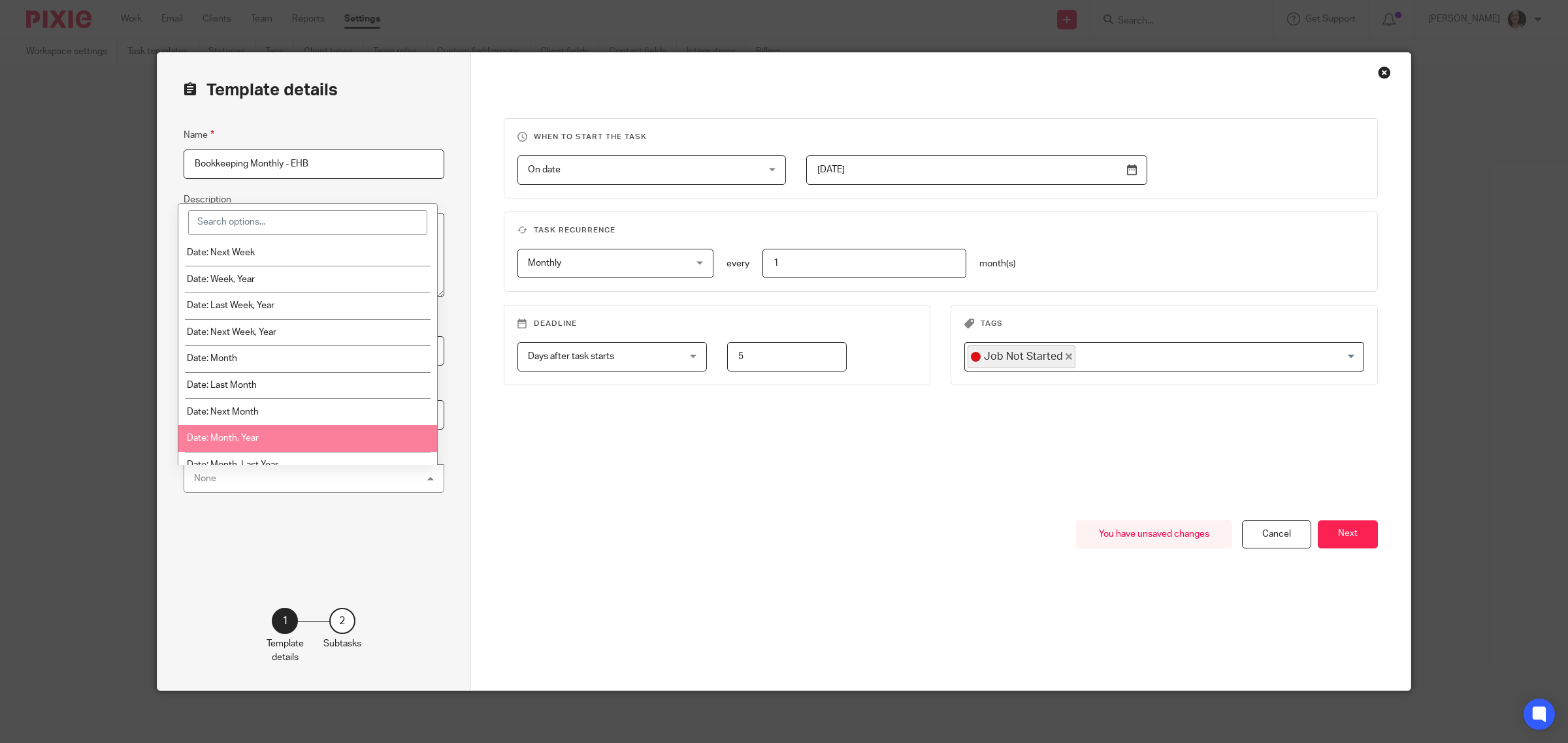
click at [269, 433] on li "Date: Month, Year" at bounding box center [308, 438] width 259 height 26
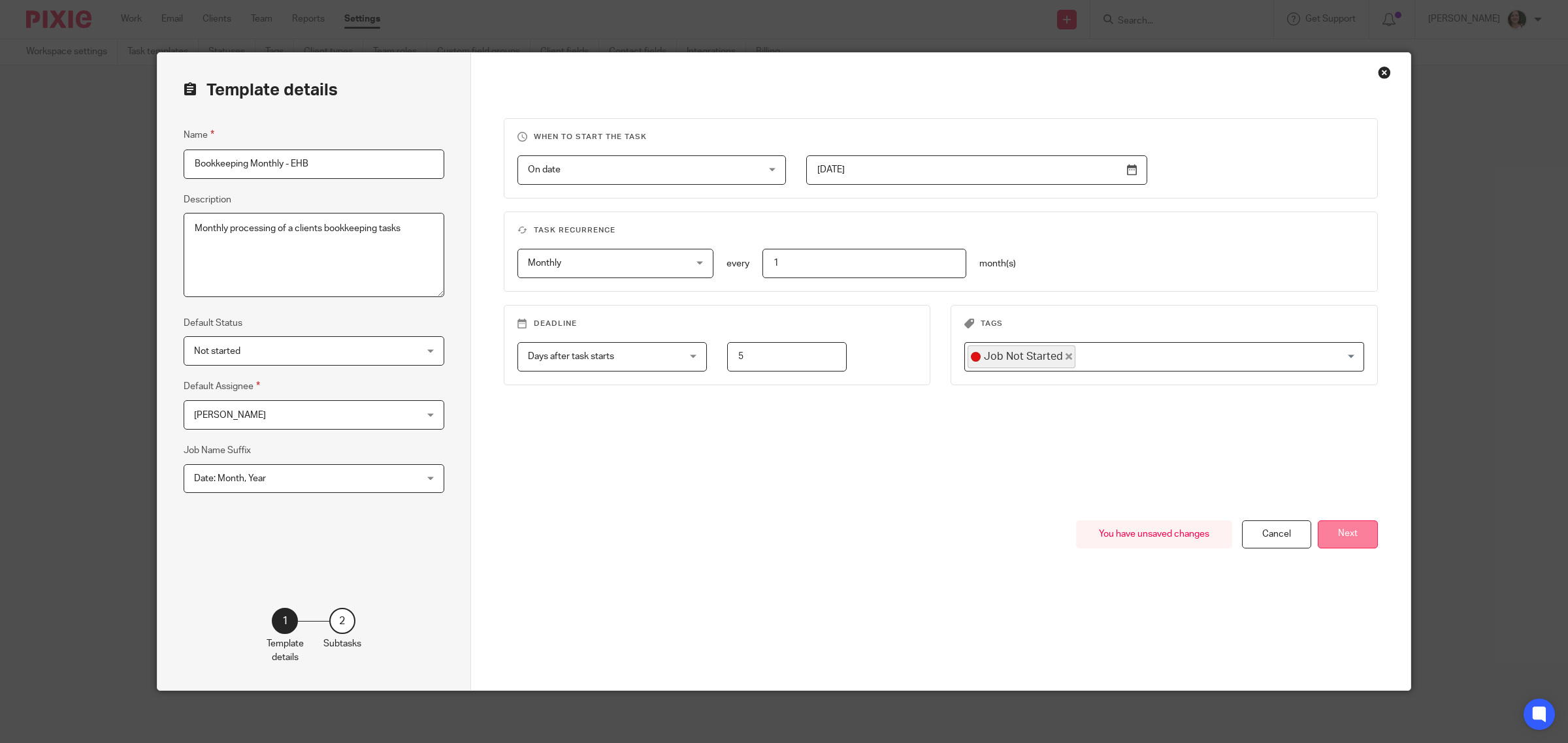
click at [1339, 536] on button "Next" at bounding box center [1347, 534] width 60 height 28
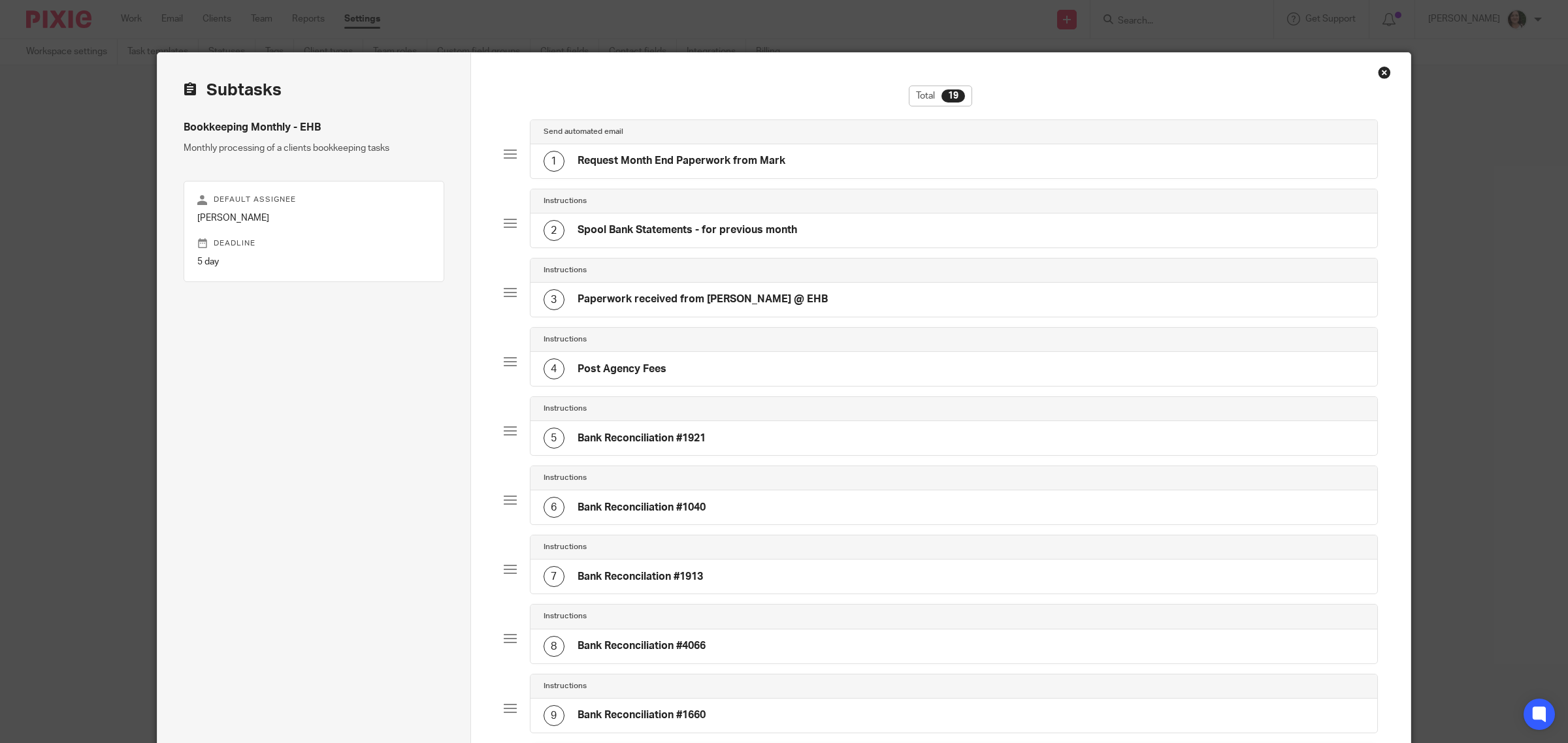
click at [717, 167] on h4 "Request Month End Paperwork from Mark" at bounding box center [682, 161] width 208 height 14
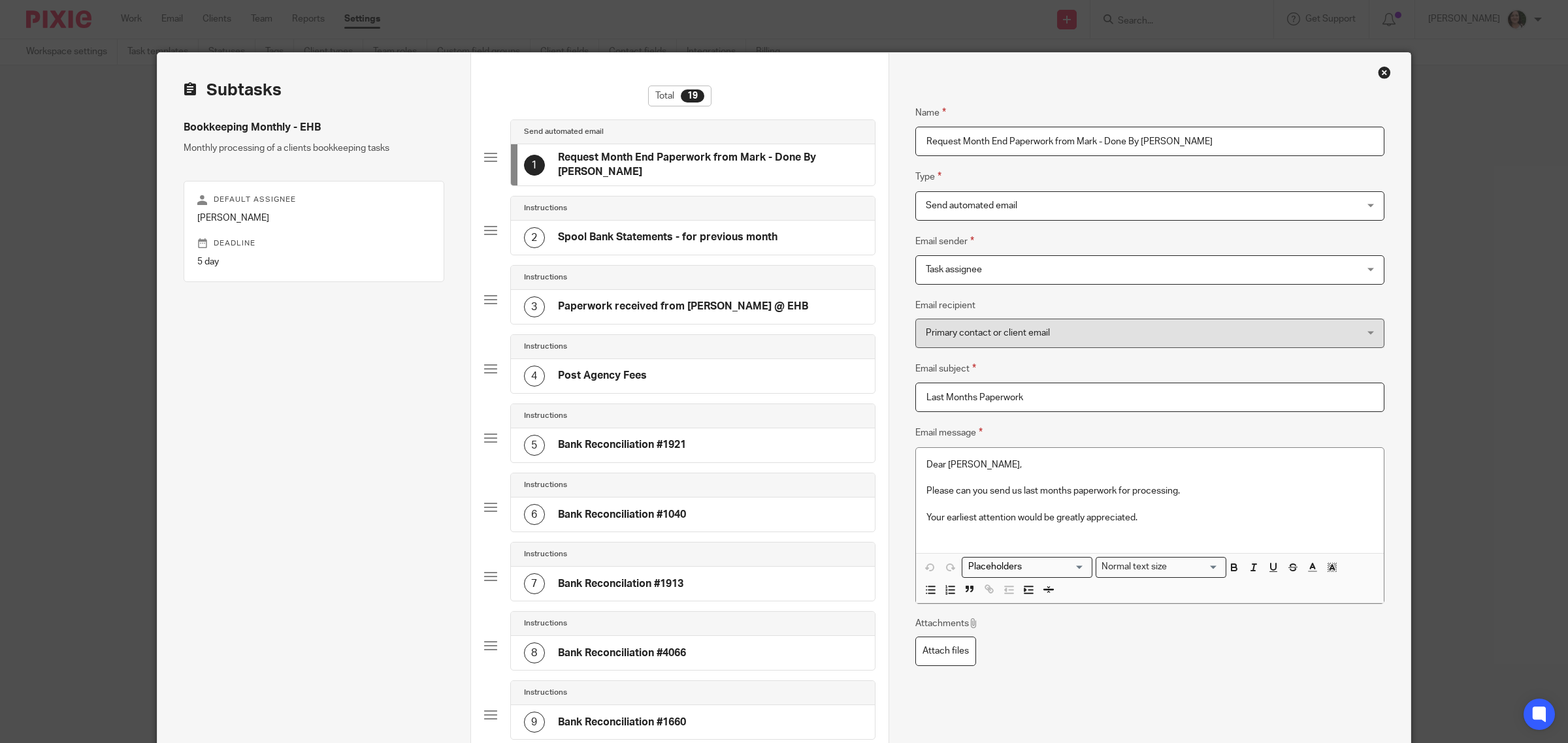
type input "Request Month End Paperwork from Mark - Done By Emily"
click at [994, 212] on span "Send automated email" at bounding box center [1109, 206] width 366 height 27
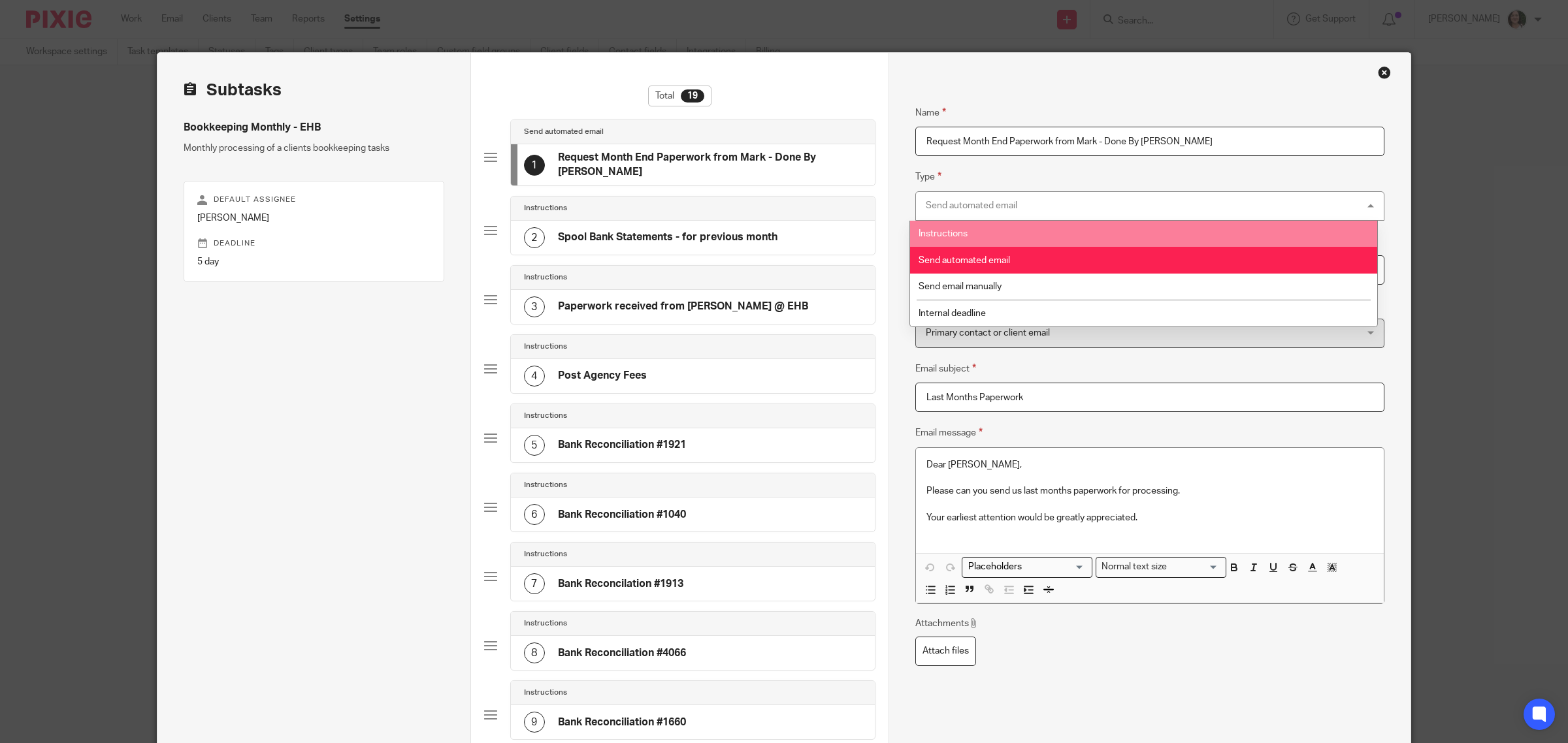
click at [962, 236] on span "Instructions" at bounding box center [943, 233] width 49 height 9
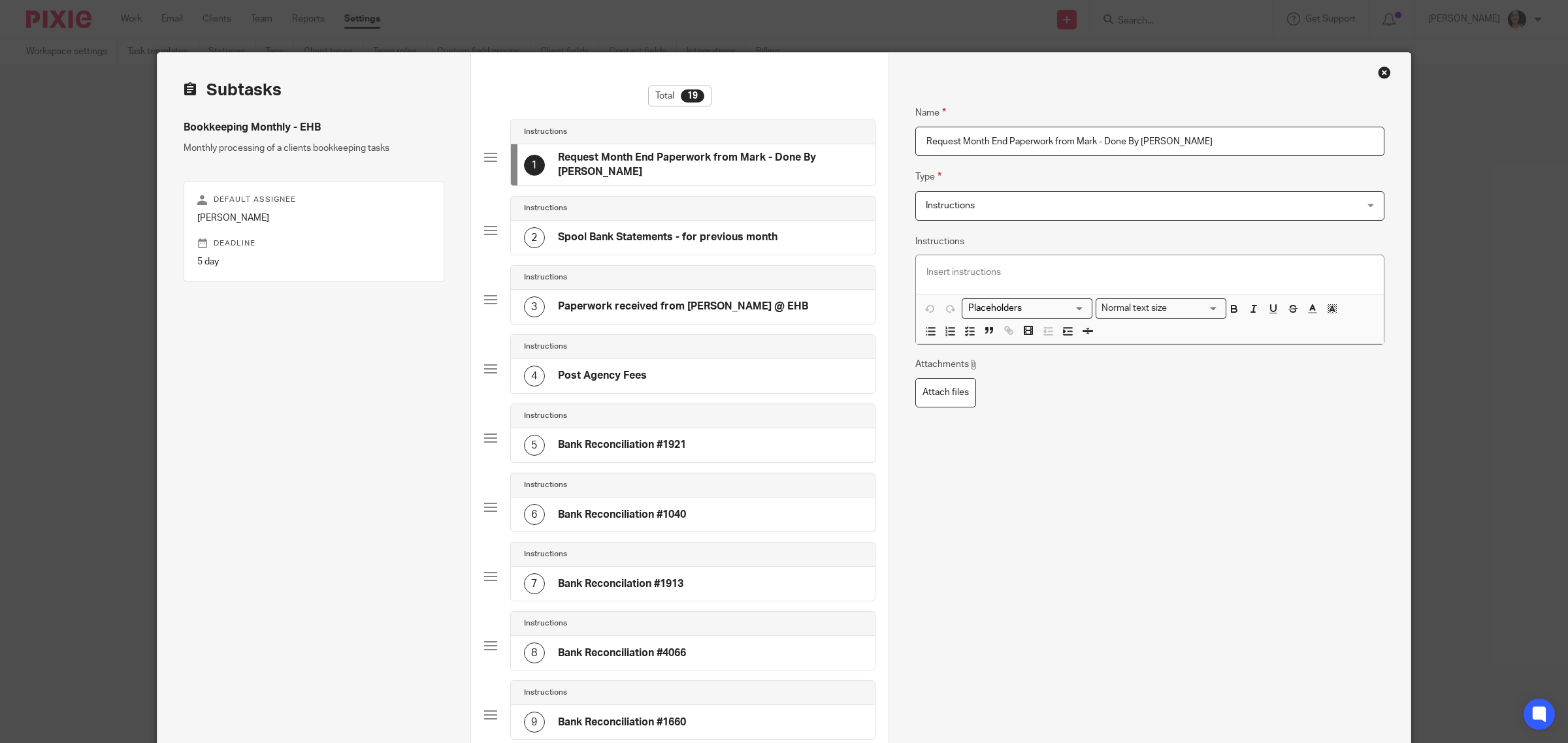
click at [699, 230] on h4 "Spool Bank Statements - for previous month" at bounding box center [668, 237] width 219 height 14
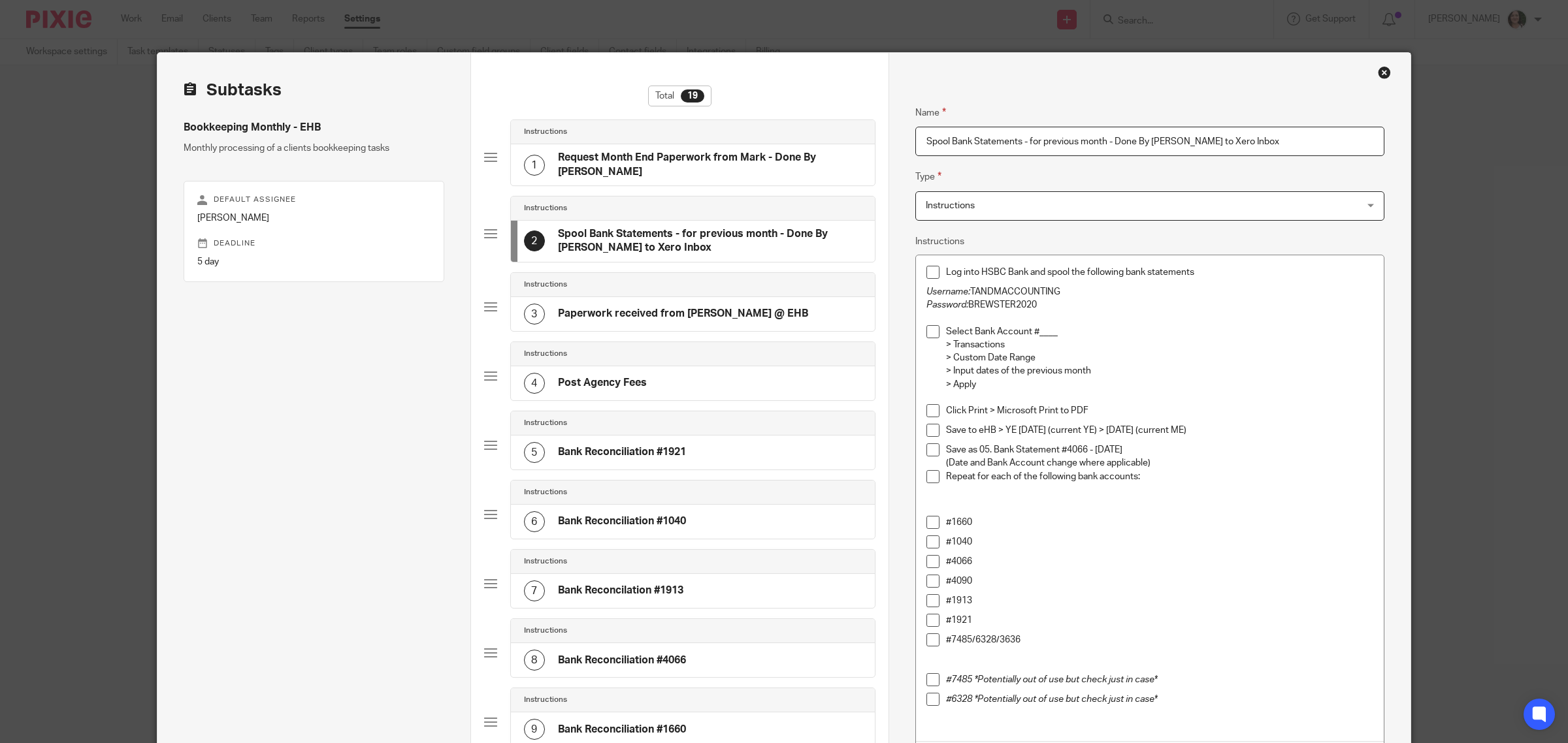
type input "Spool Bank Statements - for previous month - Done By Emily Refer to Xero Inbox"
click at [1180, 550] on div "#1040" at bounding box center [1160, 545] width 427 height 20
click at [678, 311] on h4 "Paperwork received from Sue @ EHB" at bounding box center [683, 313] width 250 height 14
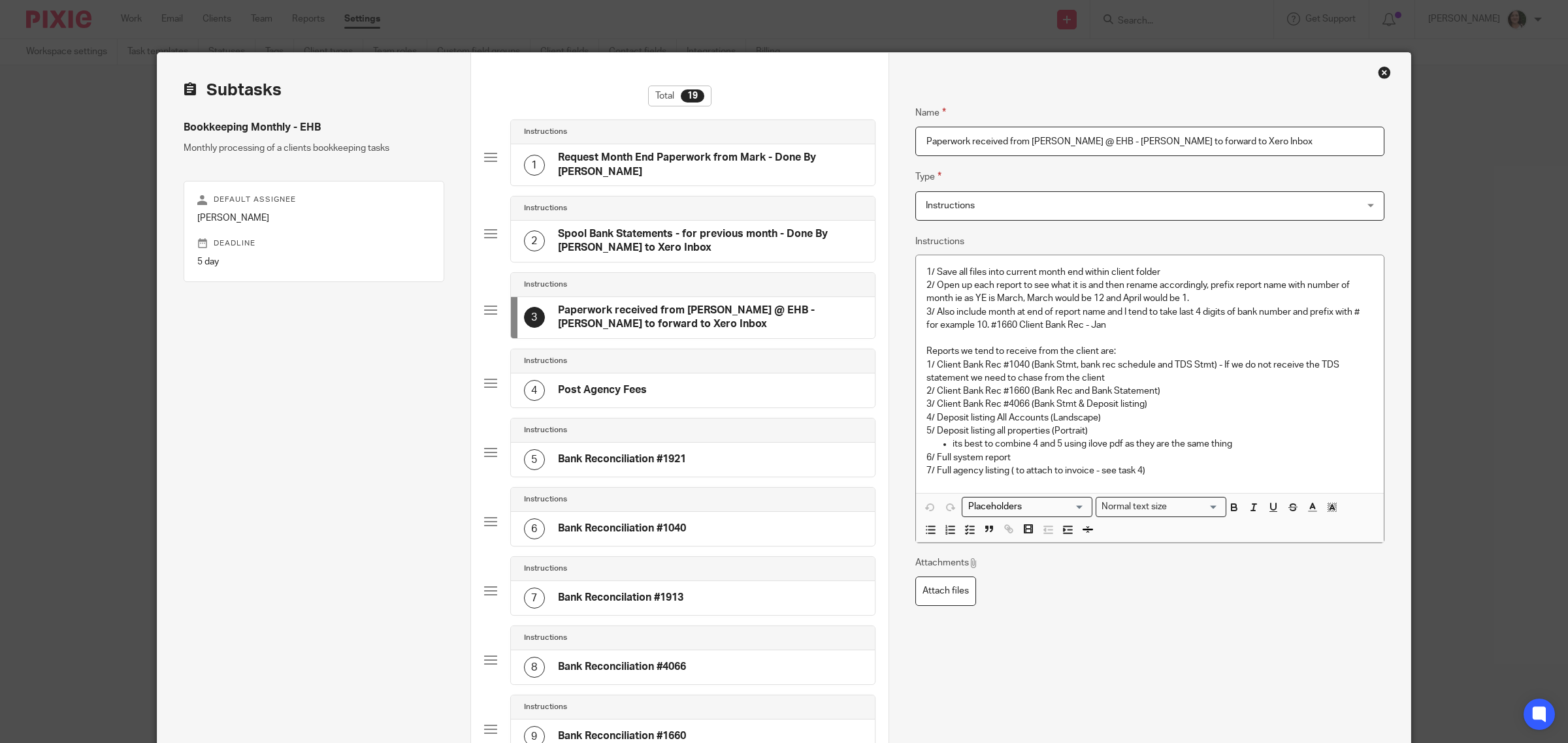
type input "Paperwork received from Sue @ EHB - Emily to forward to Xero Inbox"
click at [672, 384] on div "4 Post Agency Fees" at bounding box center [693, 391] width 364 height 34
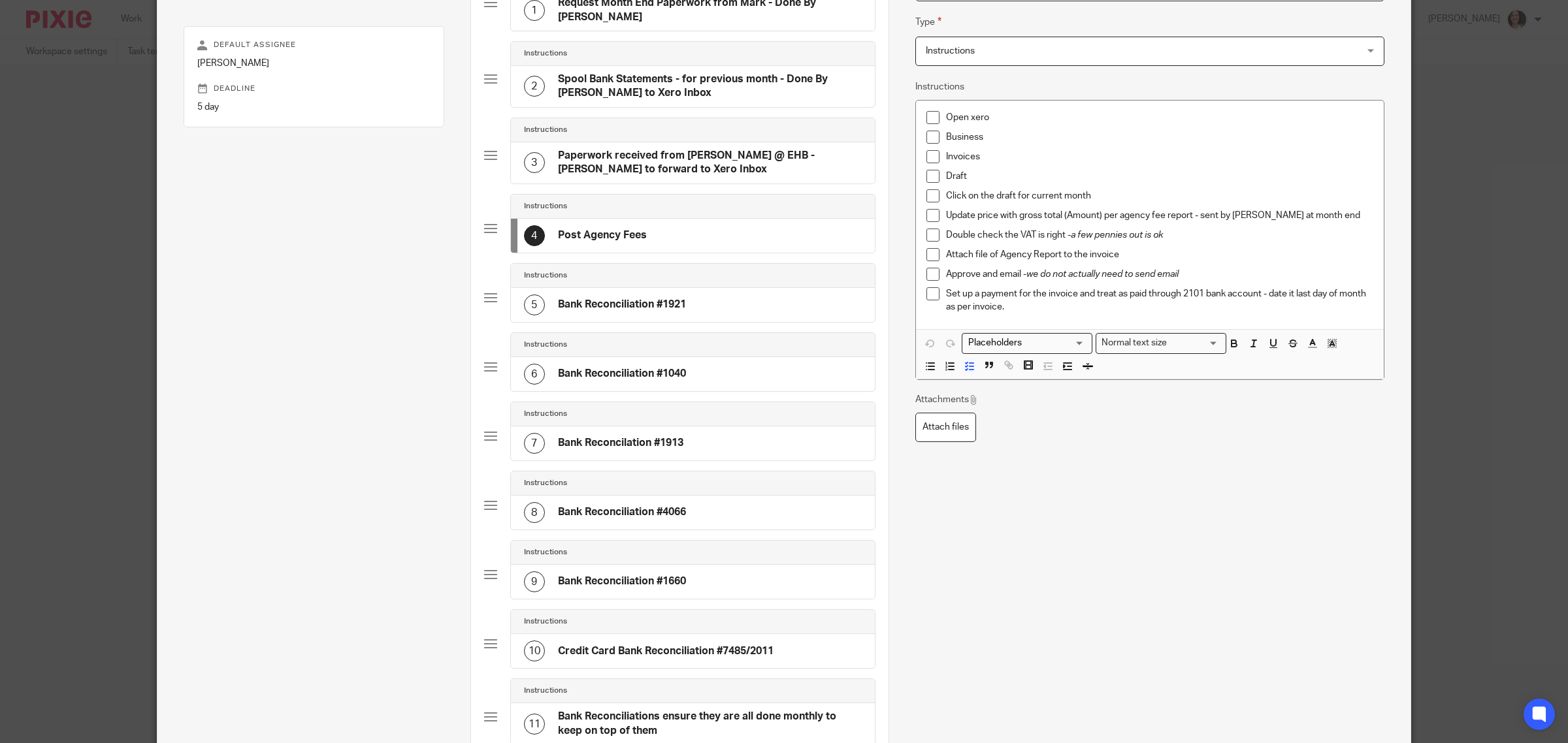
scroll to position [73, 0]
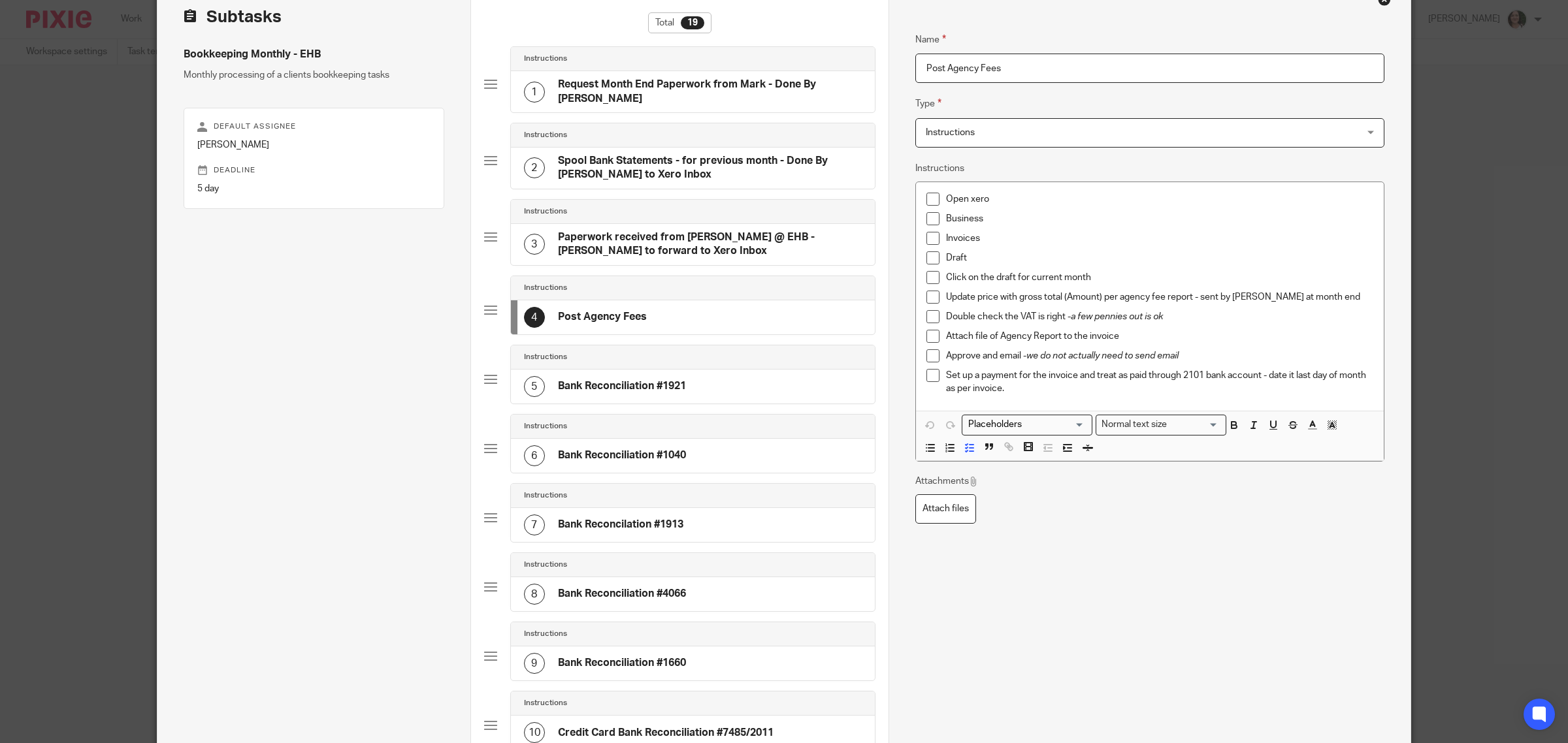
click at [633, 161] on h4 "Spool Bank Statements - for previous month - Done By Emily Refer to Xero Inbox" at bounding box center [710, 167] width 304 height 28
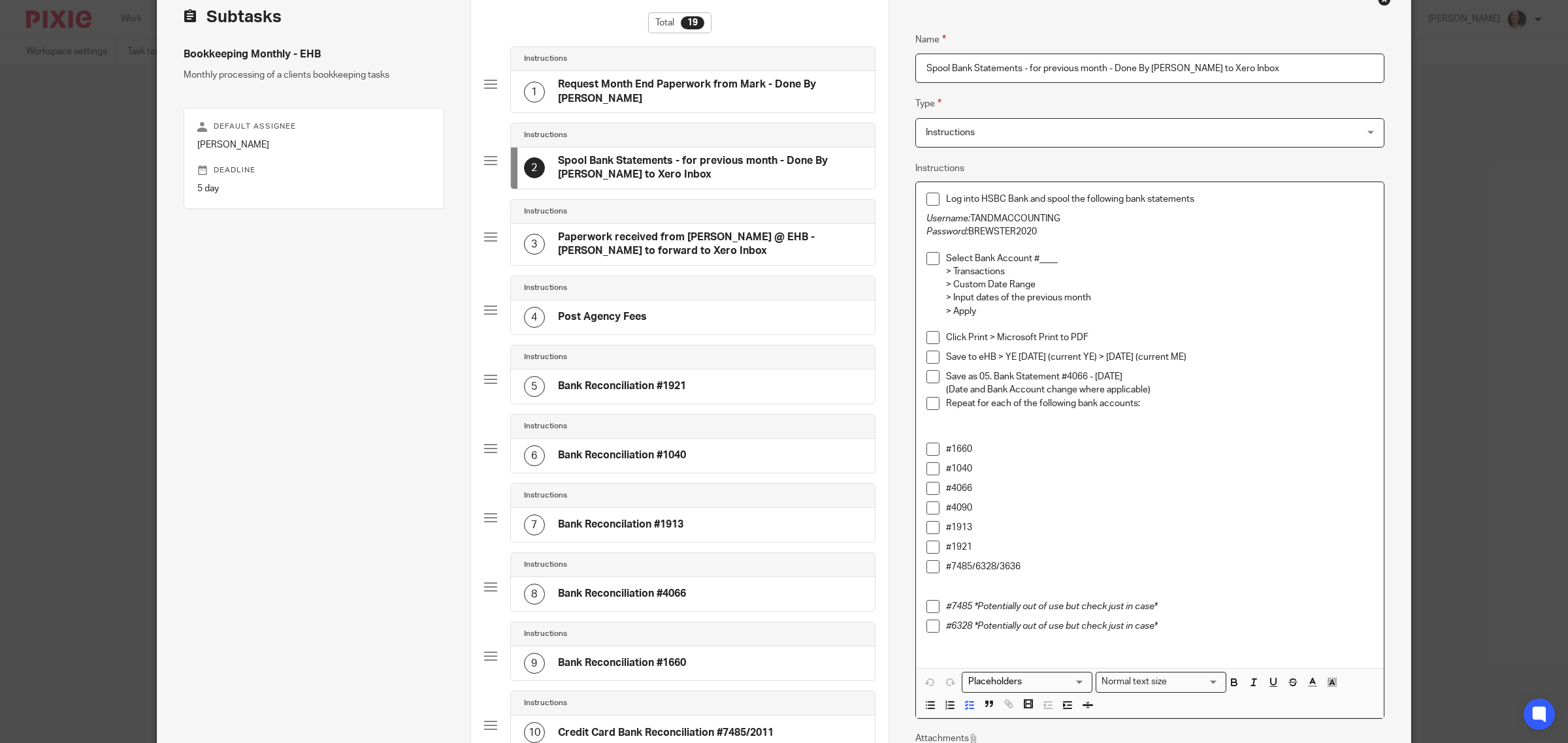
click at [980, 503] on p "#4090" at bounding box center [1160, 507] width 427 height 13
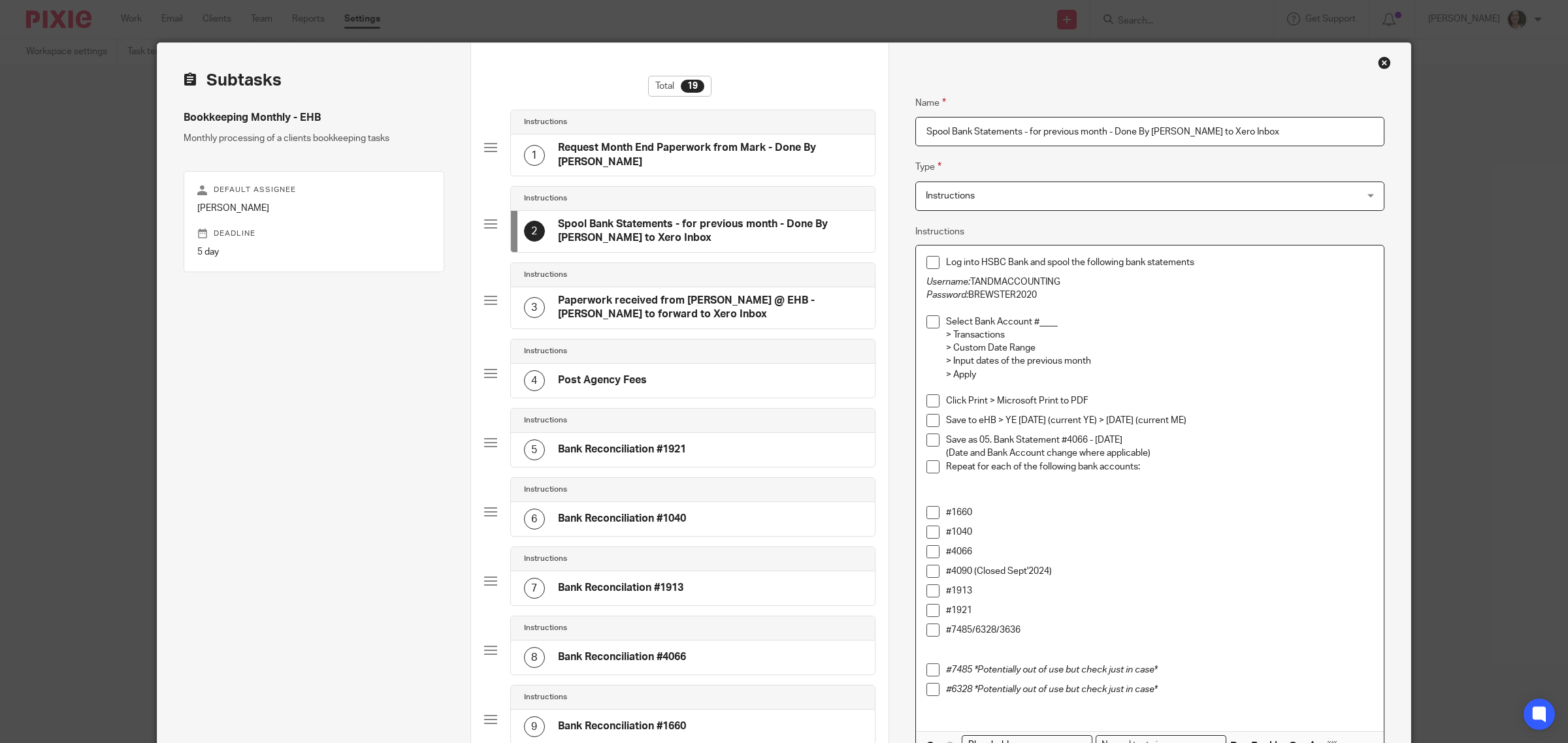
scroll to position [0, 0]
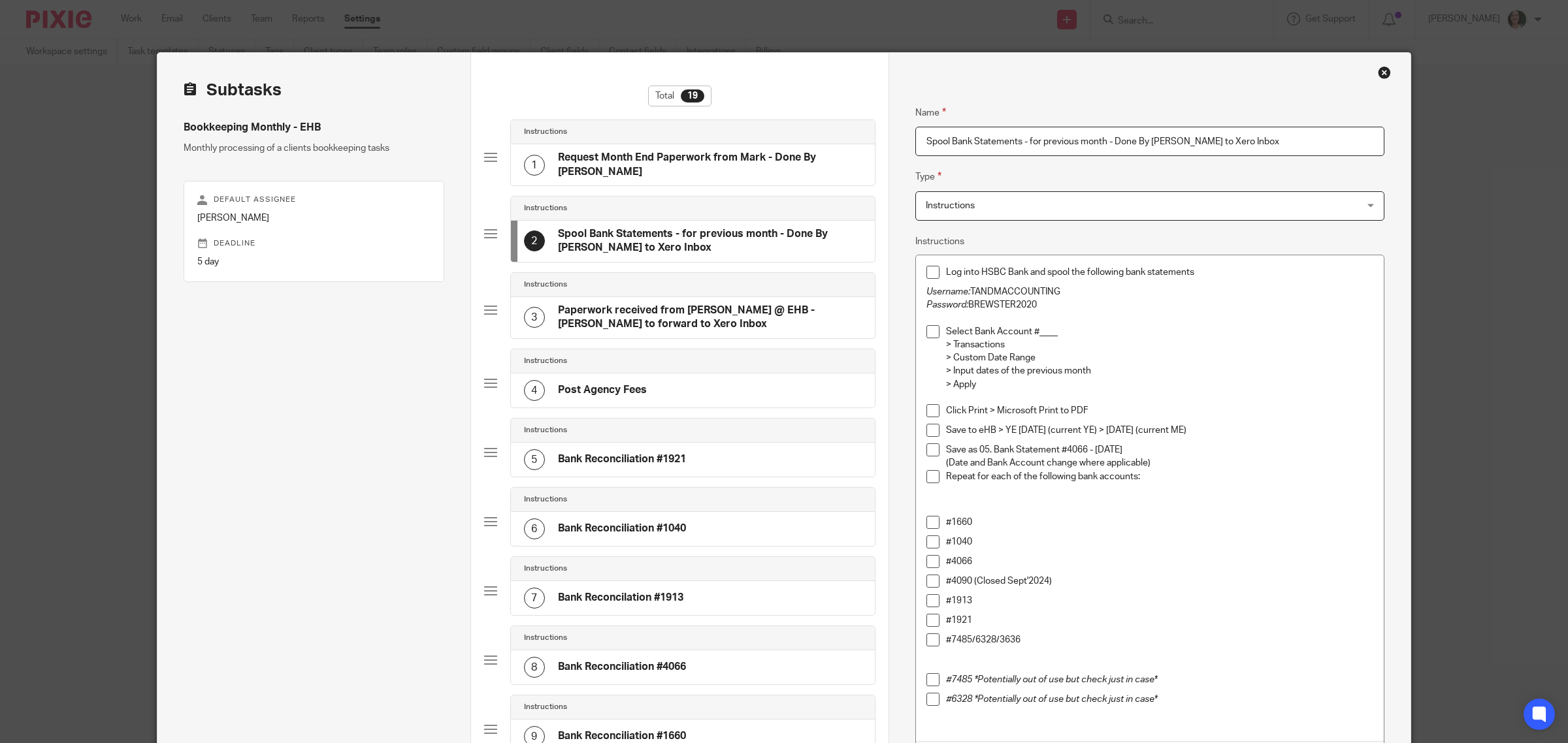
click at [646, 374] on div "4 Post Agency Fees" at bounding box center [693, 391] width 364 height 34
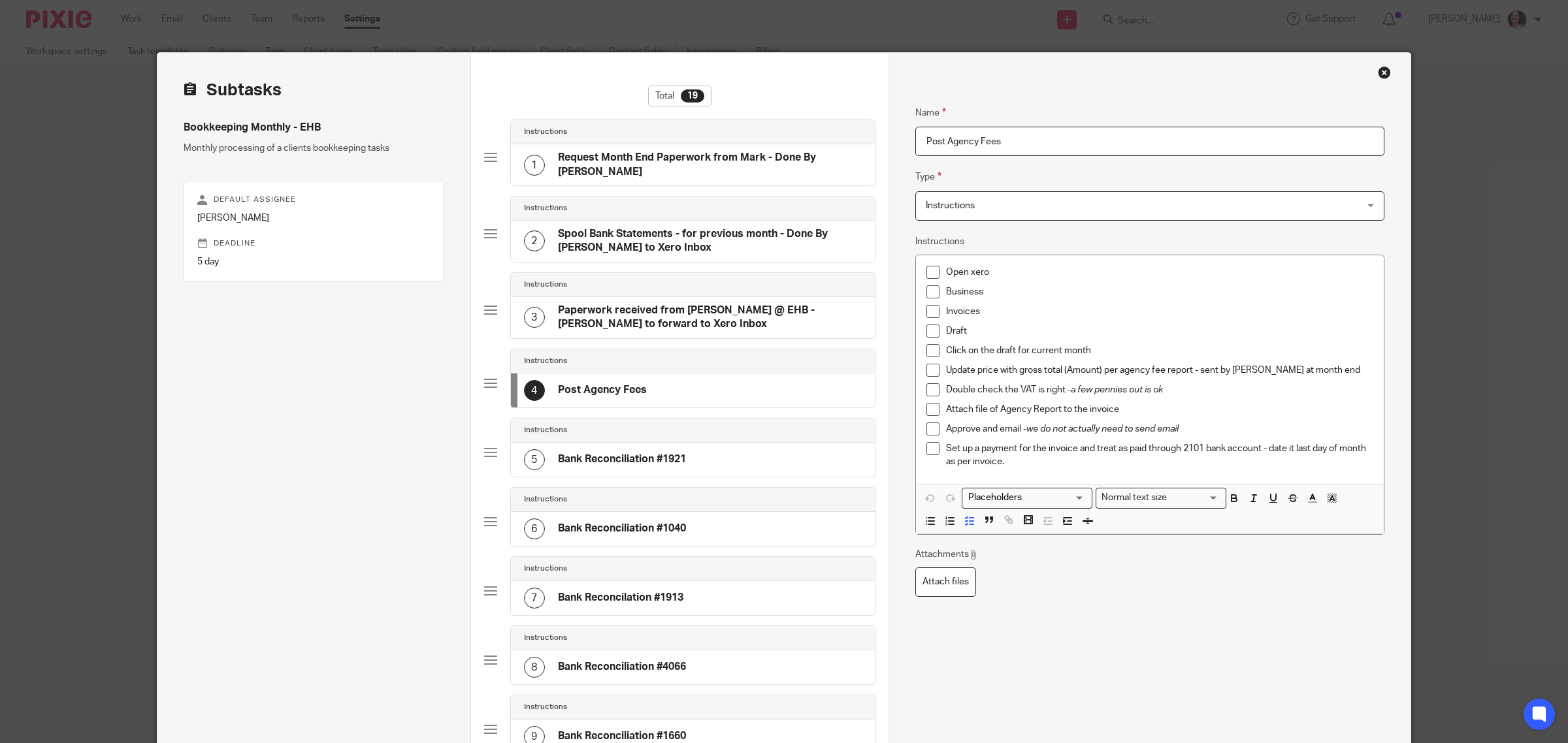
click at [654, 455] on h4 "Bank Reconciliation #1921" at bounding box center [622, 459] width 128 height 14
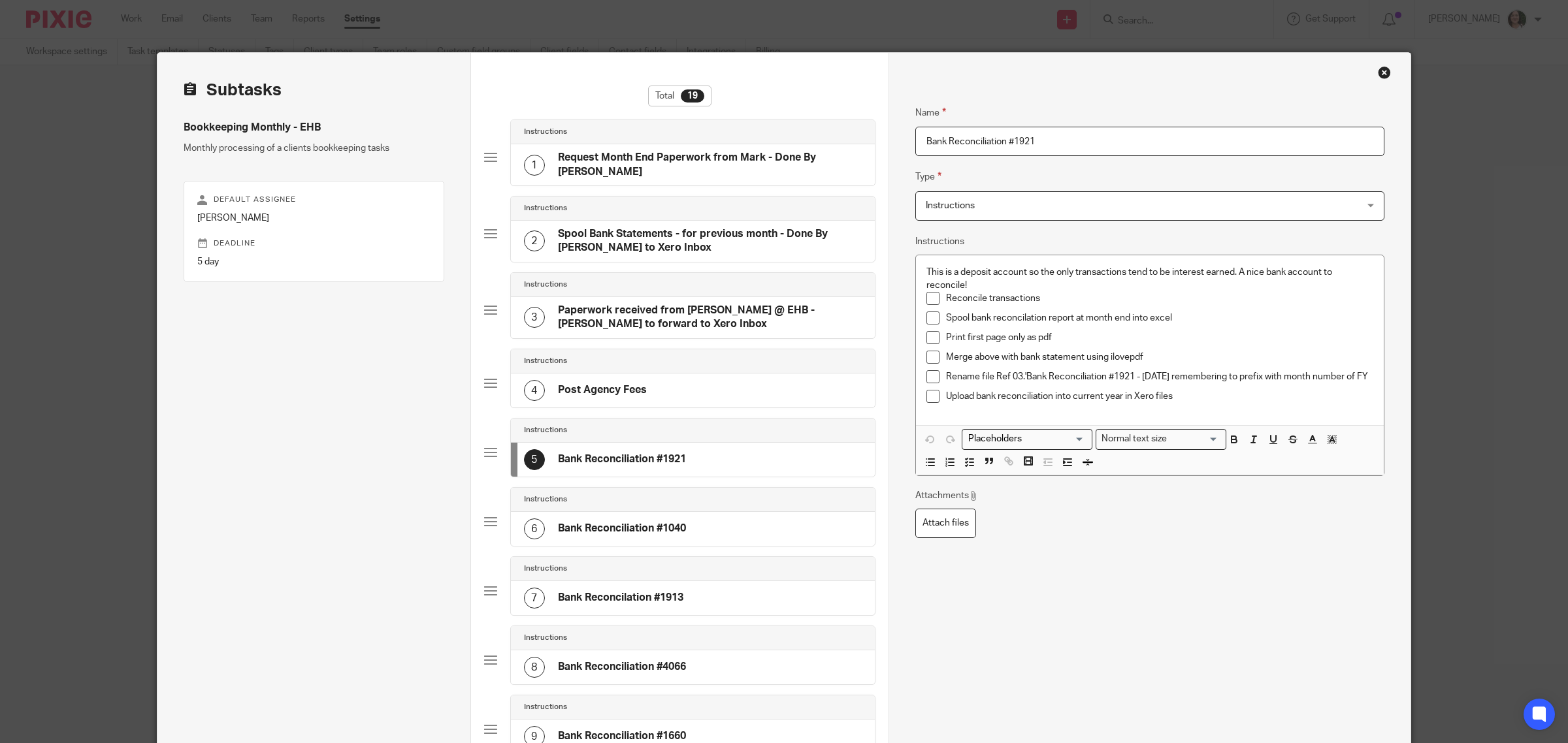
click at [661, 519] on div "6 Bank Reconciliation #1040" at bounding box center [604, 529] width 162 height 21
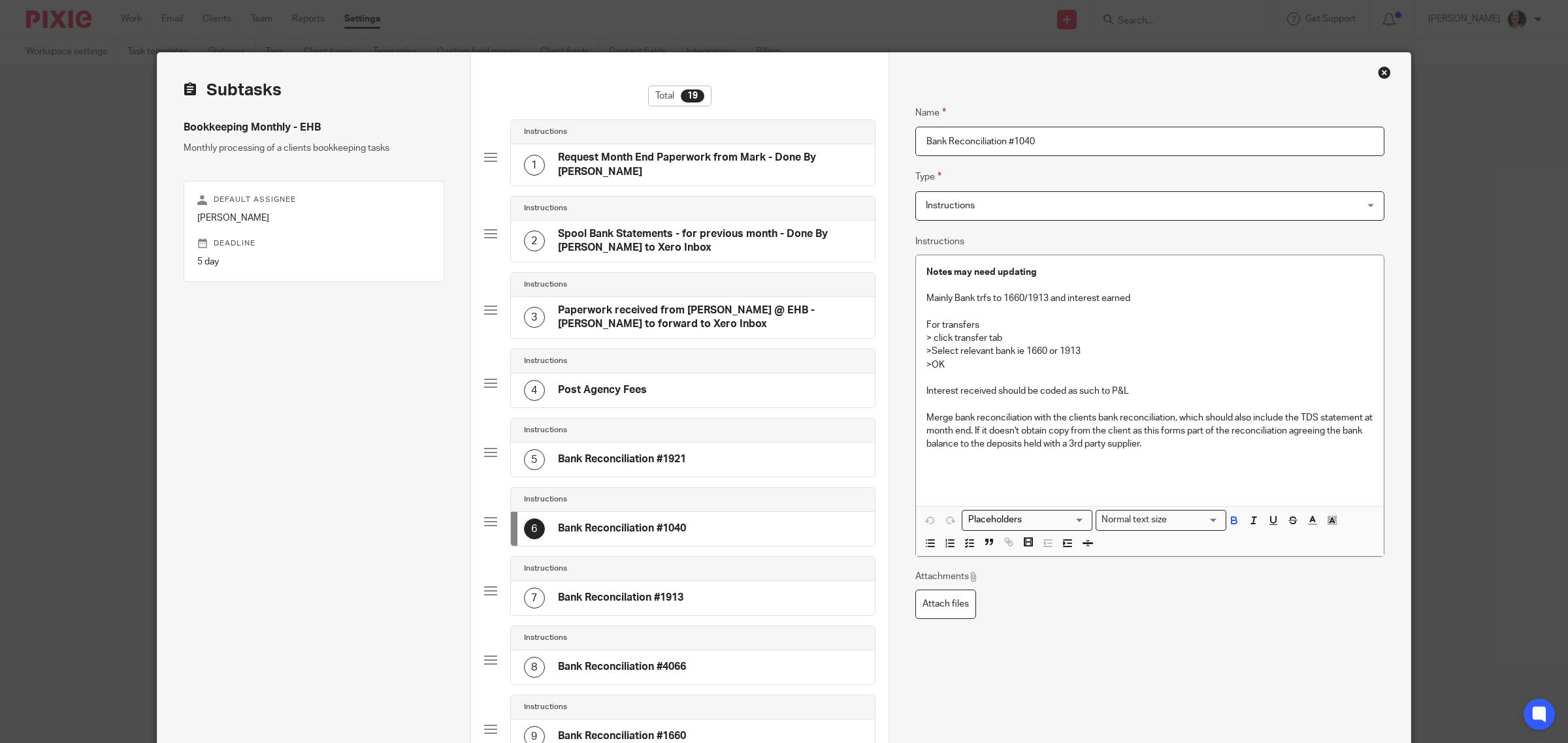
click at [663, 591] on h4 "Bank Reconcilation #1913" at bounding box center [621, 598] width 125 height 14
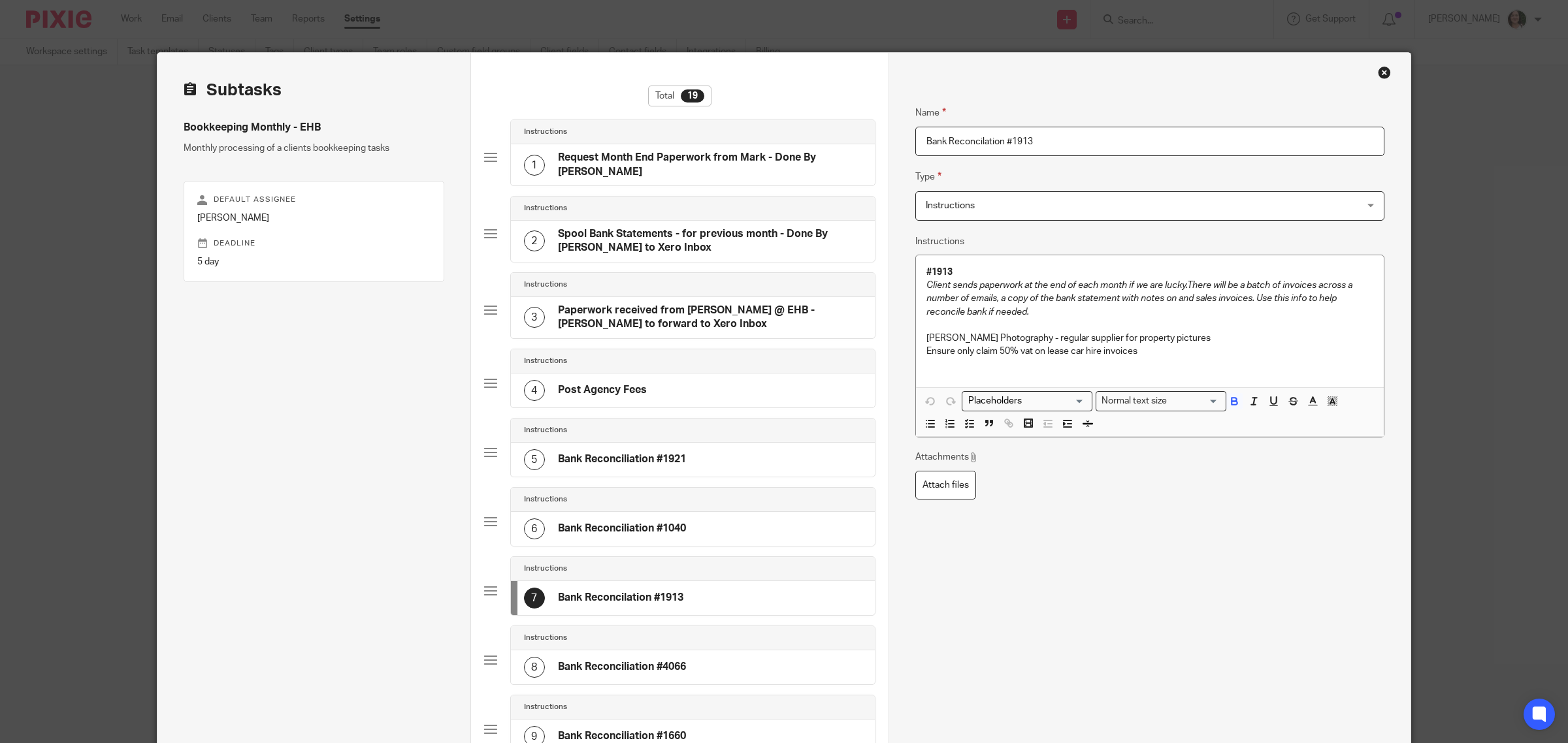
click at [656, 668] on h4 "Bank Reconciliation #4066" at bounding box center [622, 667] width 128 height 14
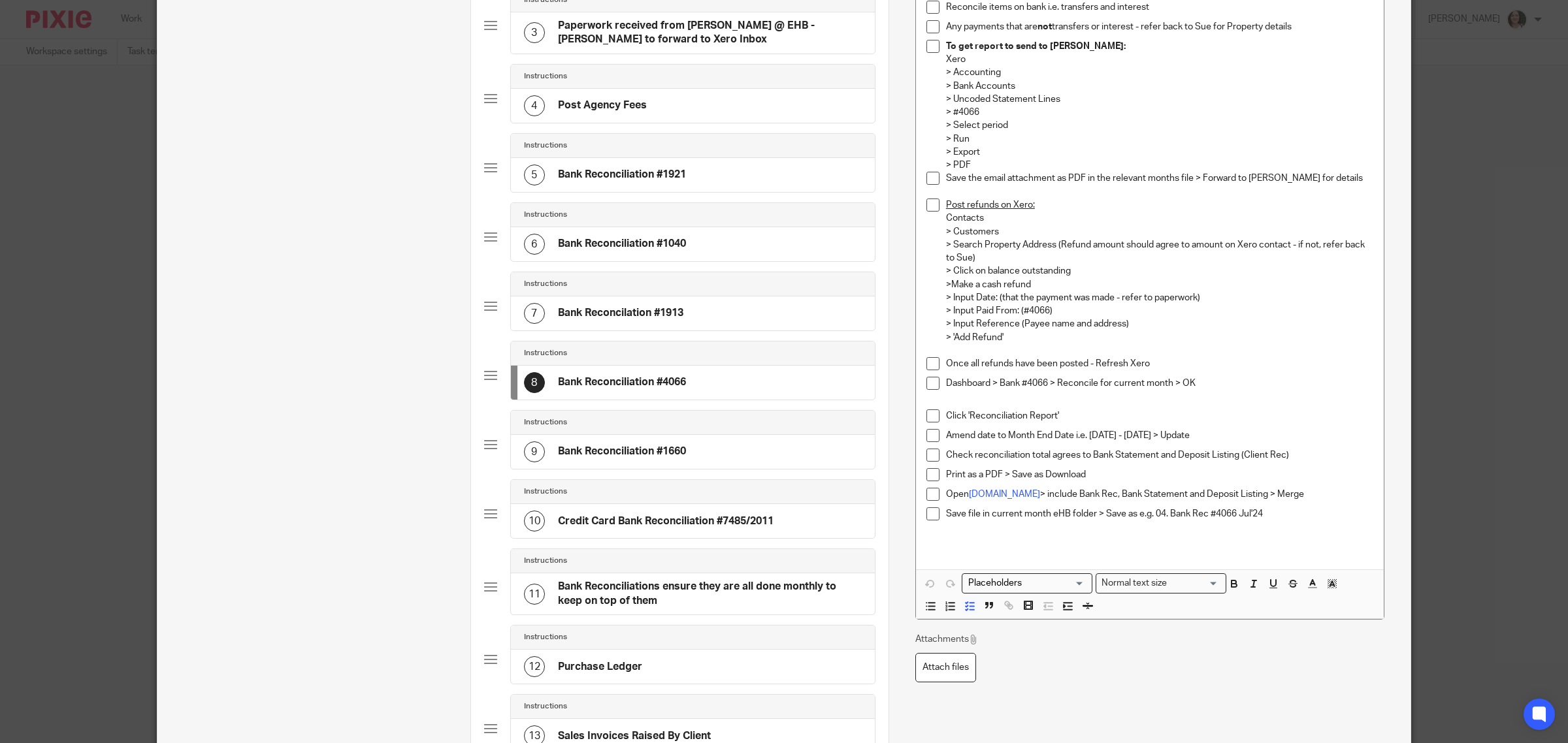
scroll to position [327, 0]
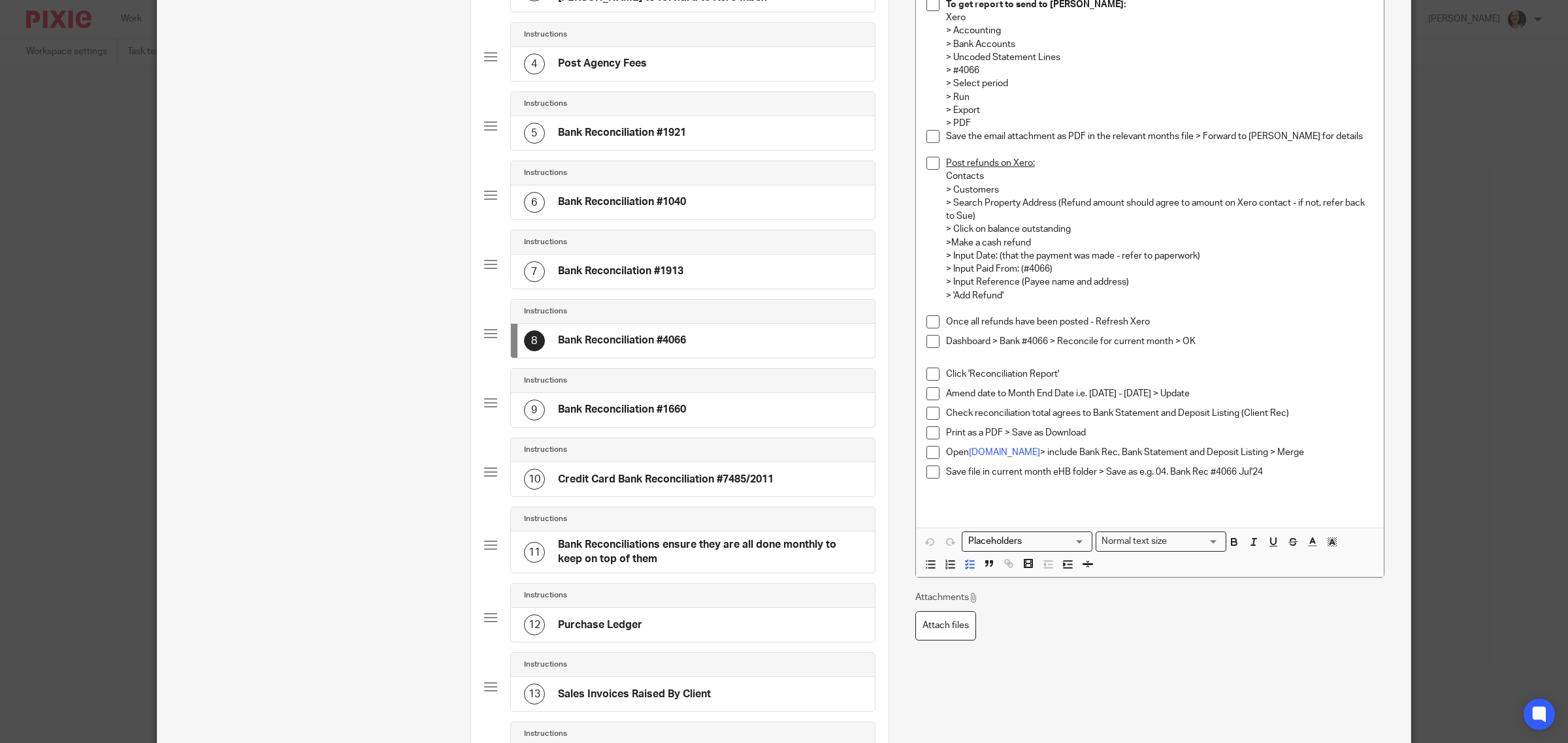
click at [671, 478] on h4 "Credit Card Bank Reconciliation #7485/2011" at bounding box center [666, 480] width 215 height 14
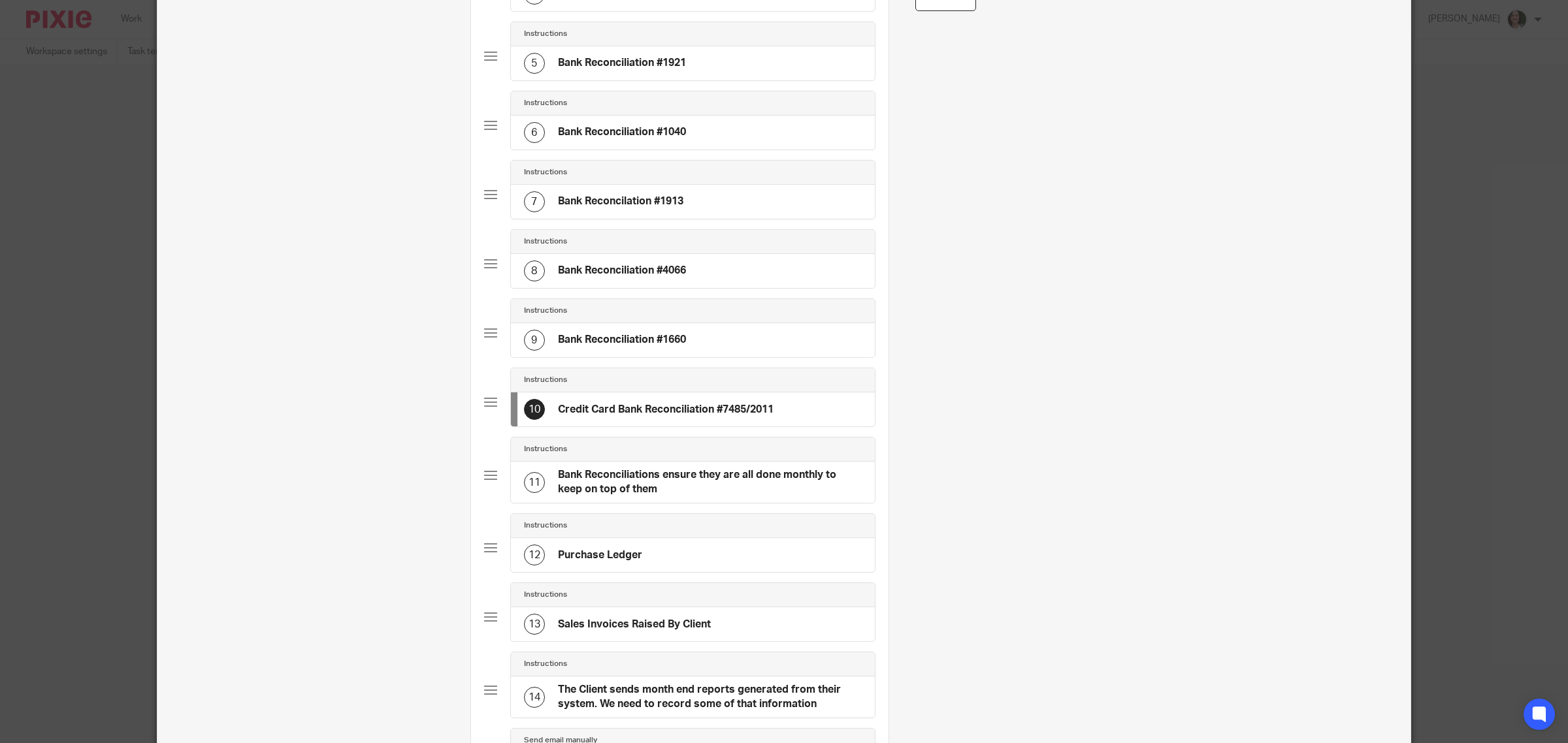
scroll to position [408, 0]
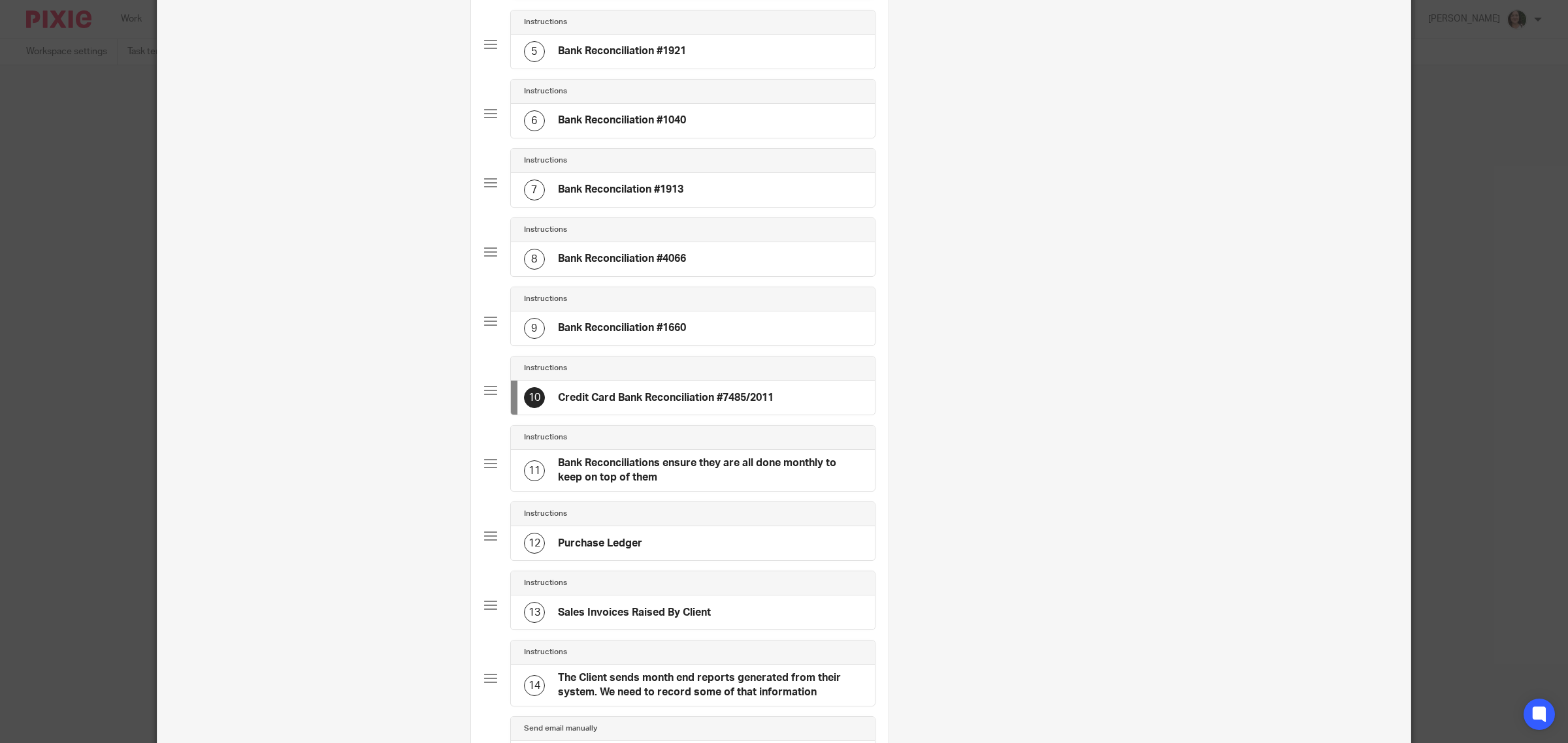
click at [694, 470] on h4 "Bank Reconciliations ensure they are all done monthly to keep on top of them" at bounding box center [710, 470] width 304 height 28
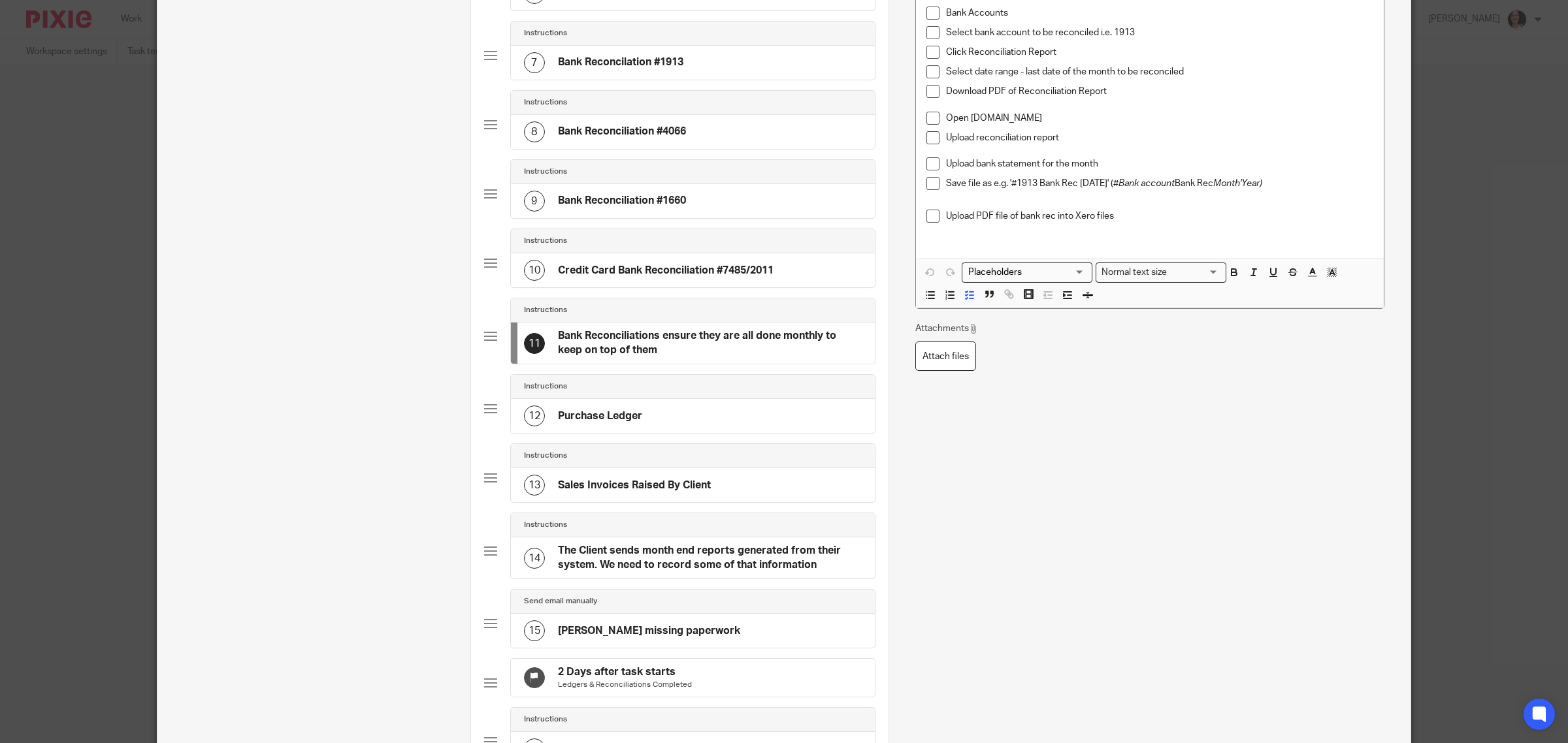
scroll to position [734, 0]
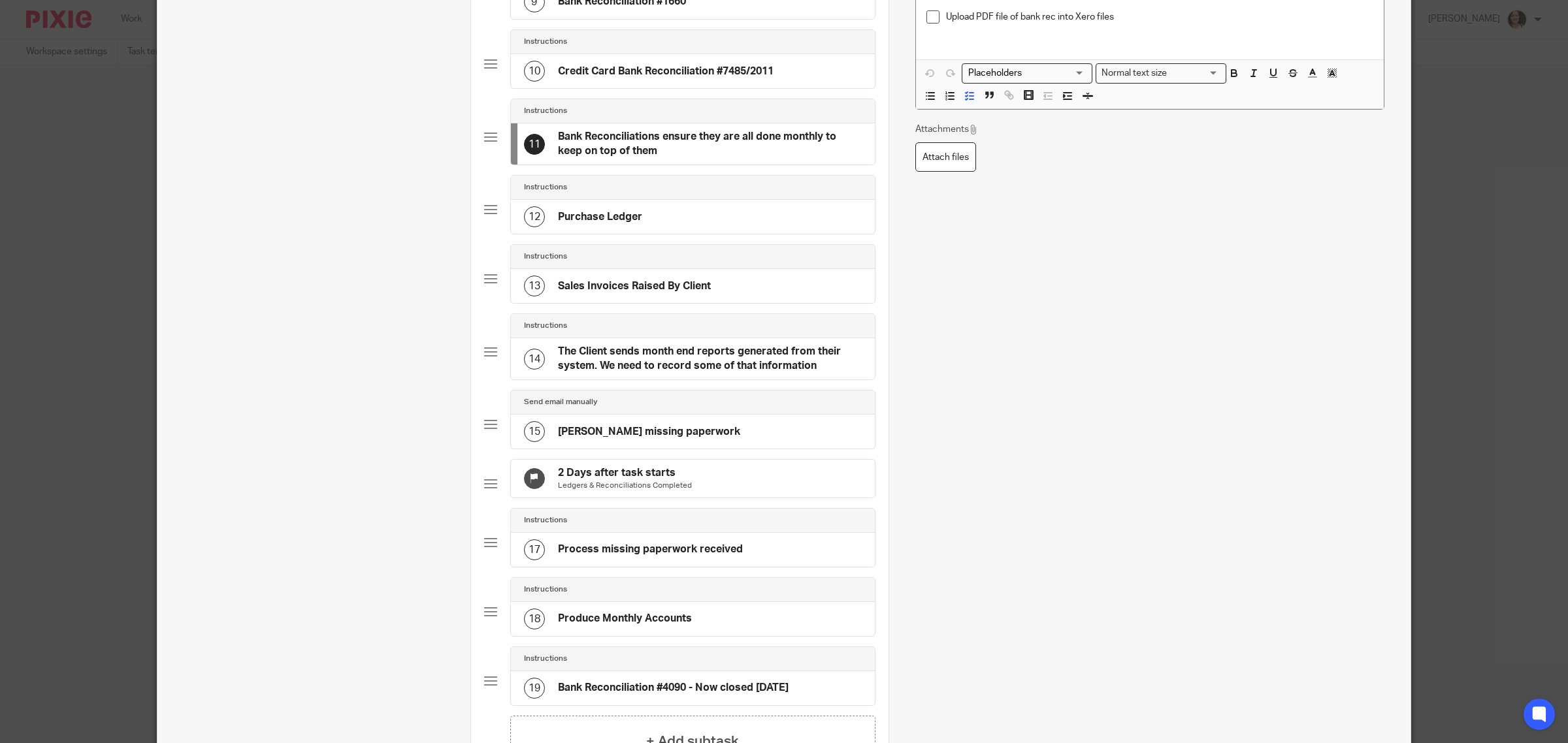
click at [627, 225] on div "12 Purchase Ledger" at bounding box center [583, 216] width 119 height 21
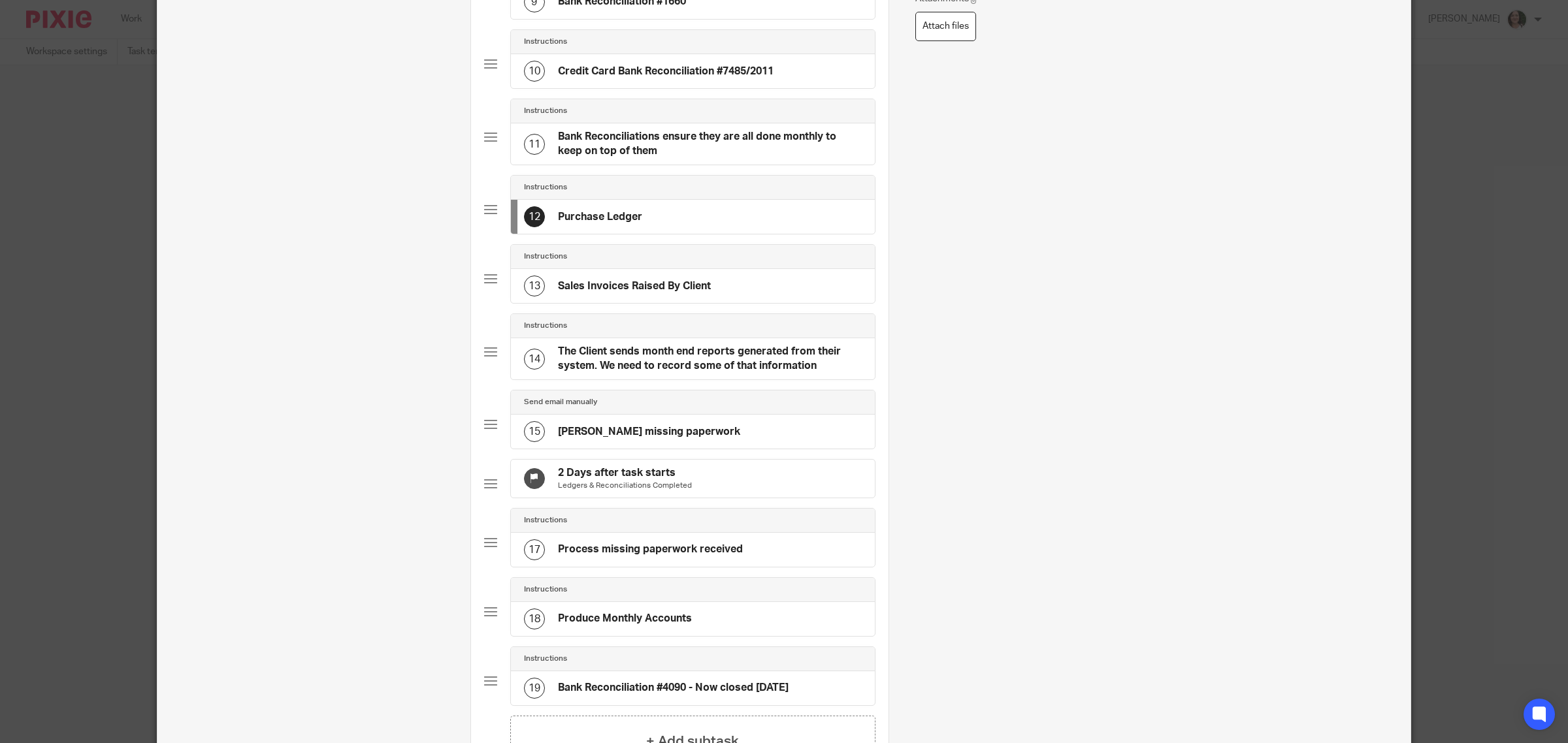
click at [696, 364] on h4 "The Client sends month end reports generated from their system. We need to reco…" at bounding box center [710, 358] width 304 height 28
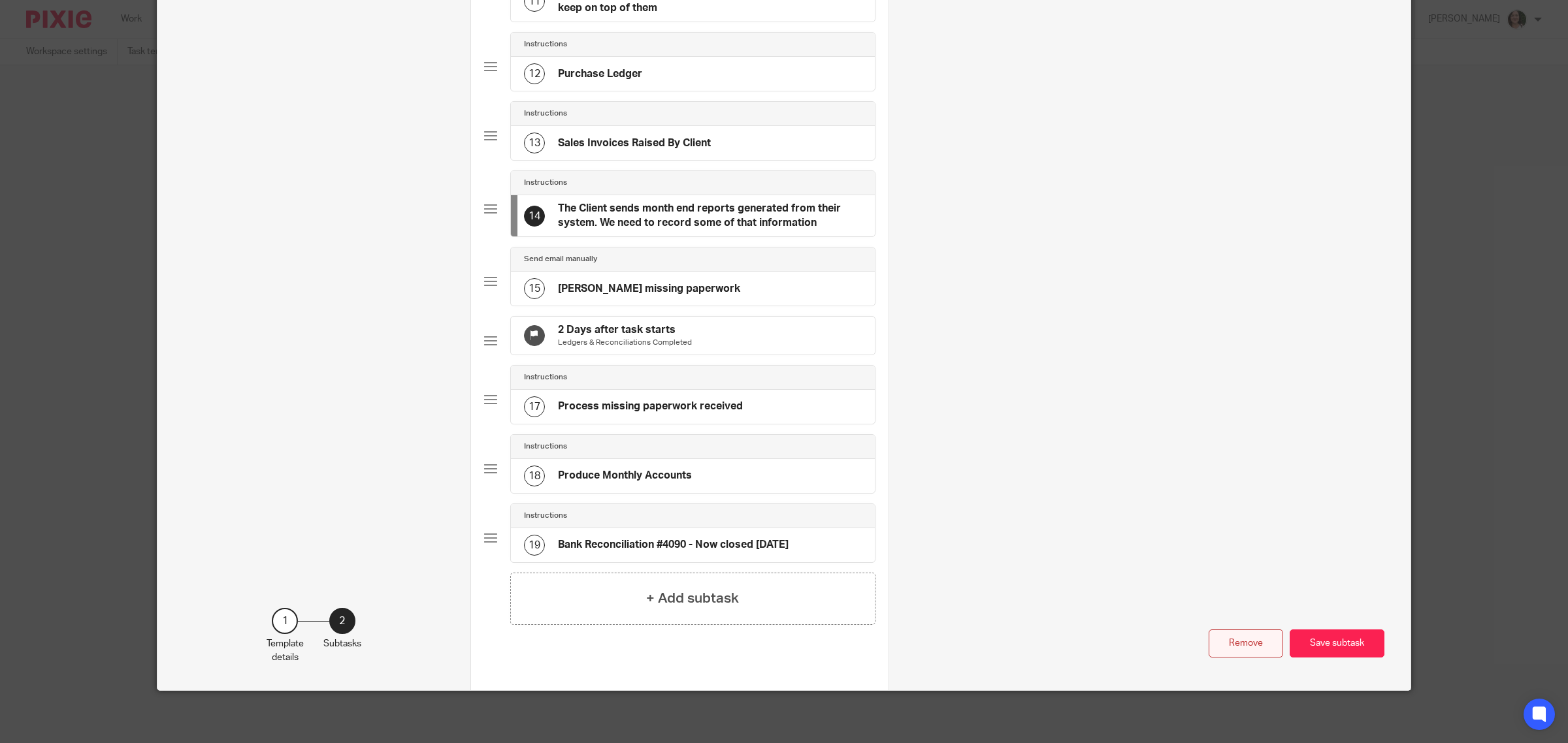
scroll to position [0, 0]
click at [1243, 644] on button "Remove" at bounding box center [1246, 643] width 74 height 28
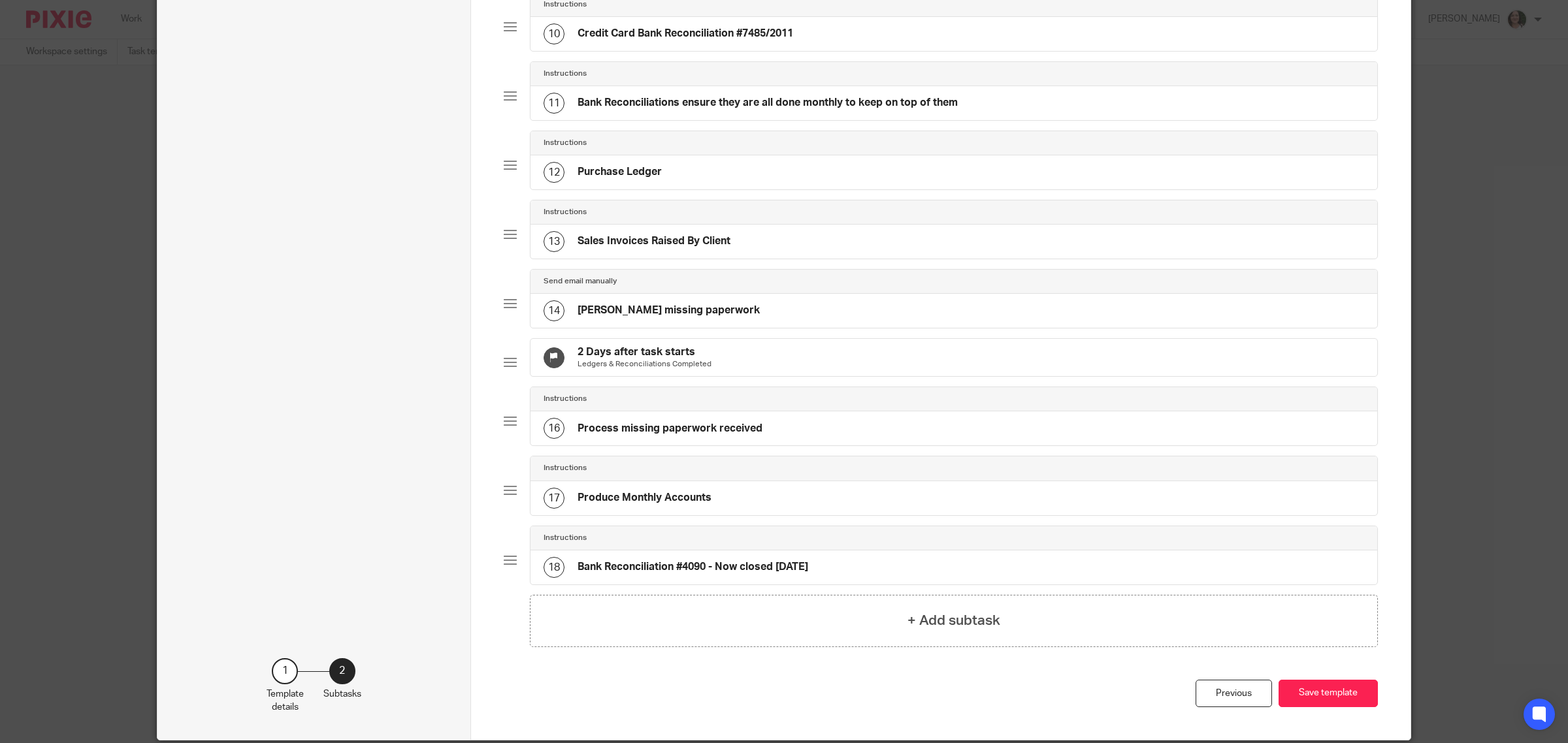
scroll to position [819, 0]
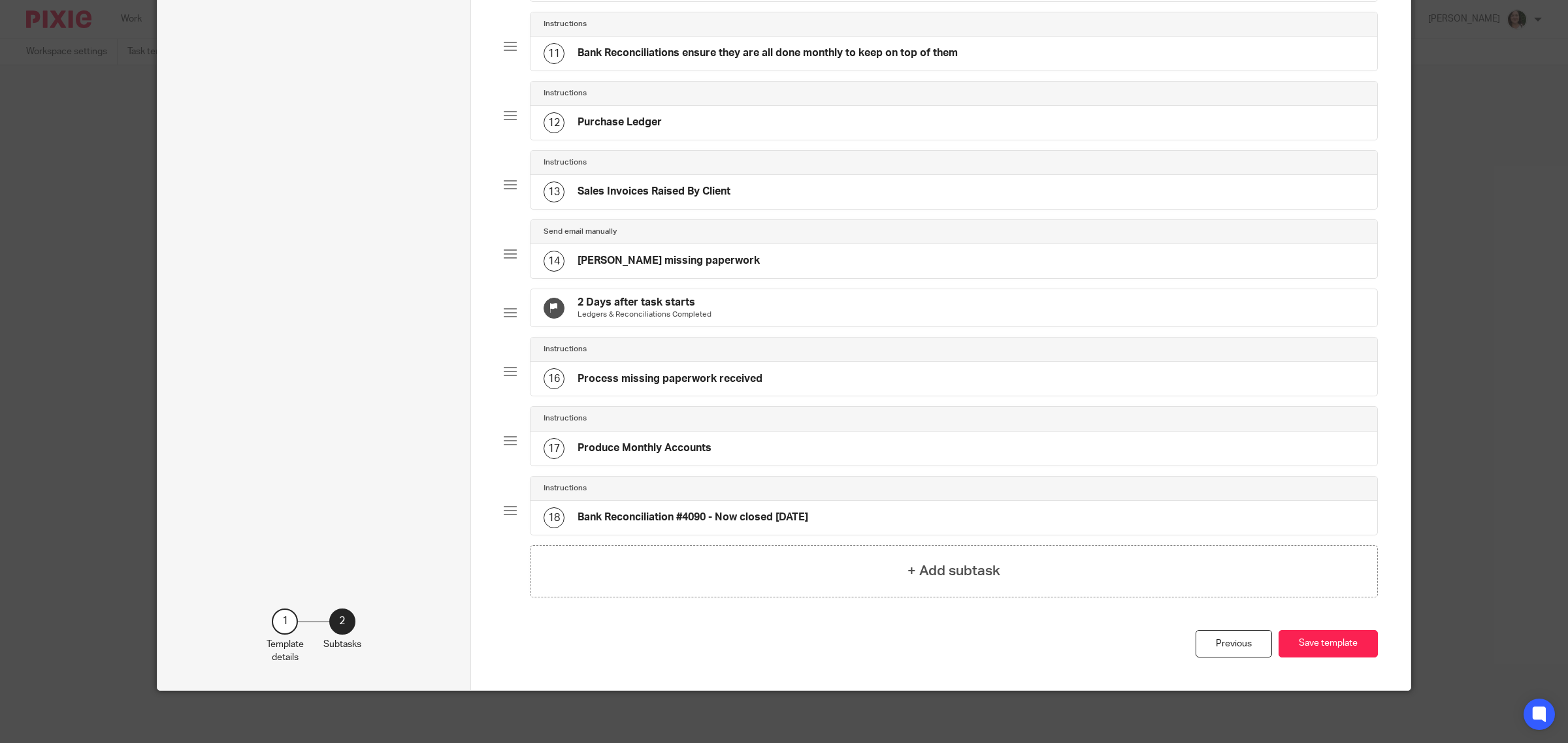
click at [714, 454] on div "17 Produce Monthly Accounts" at bounding box center [954, 448] width 847 height 34
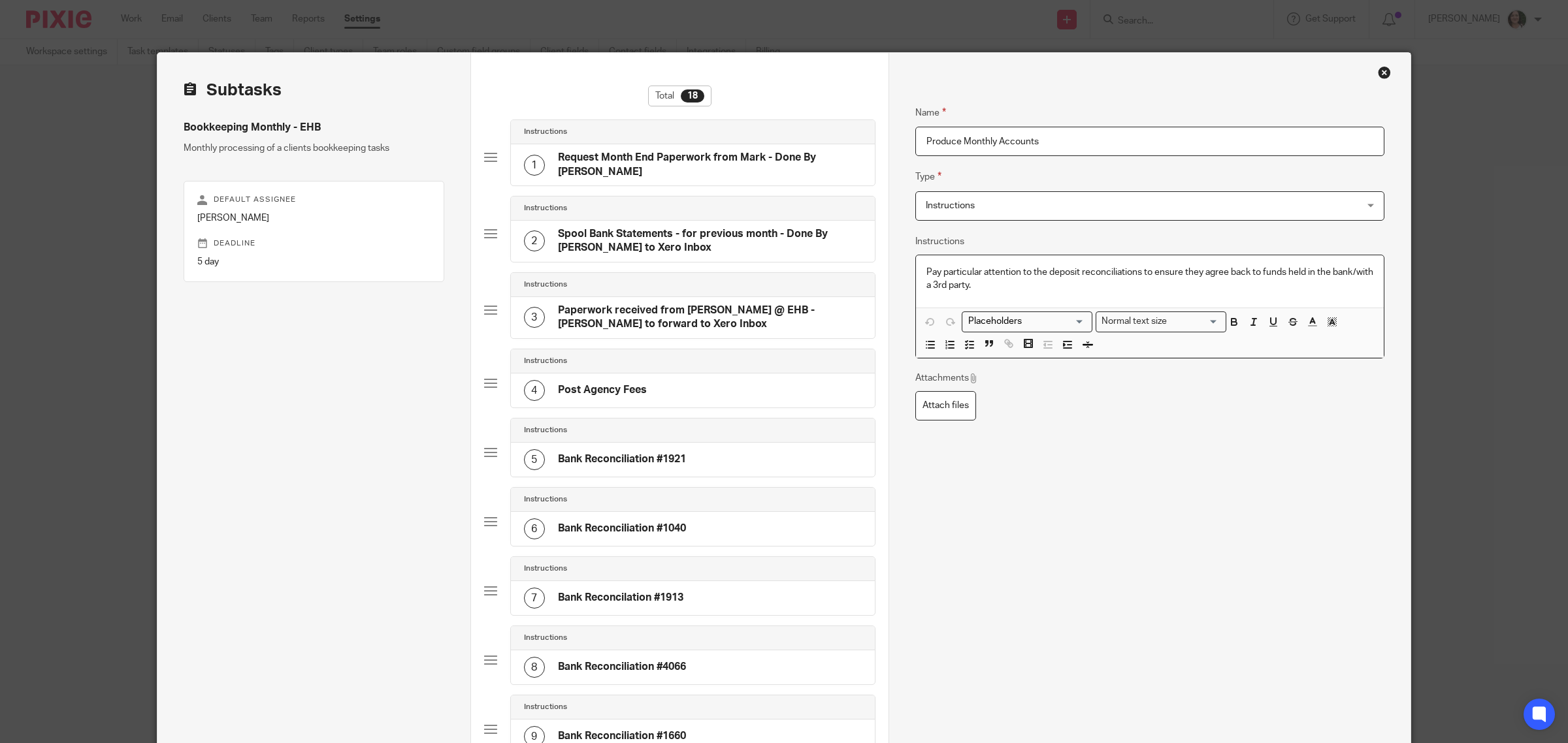
click at [1039, 289] on p "Pay particular attention to the deposit reconciliations to ensure they agree ba…" at bounding box center [1150, 278] width 447 height 26
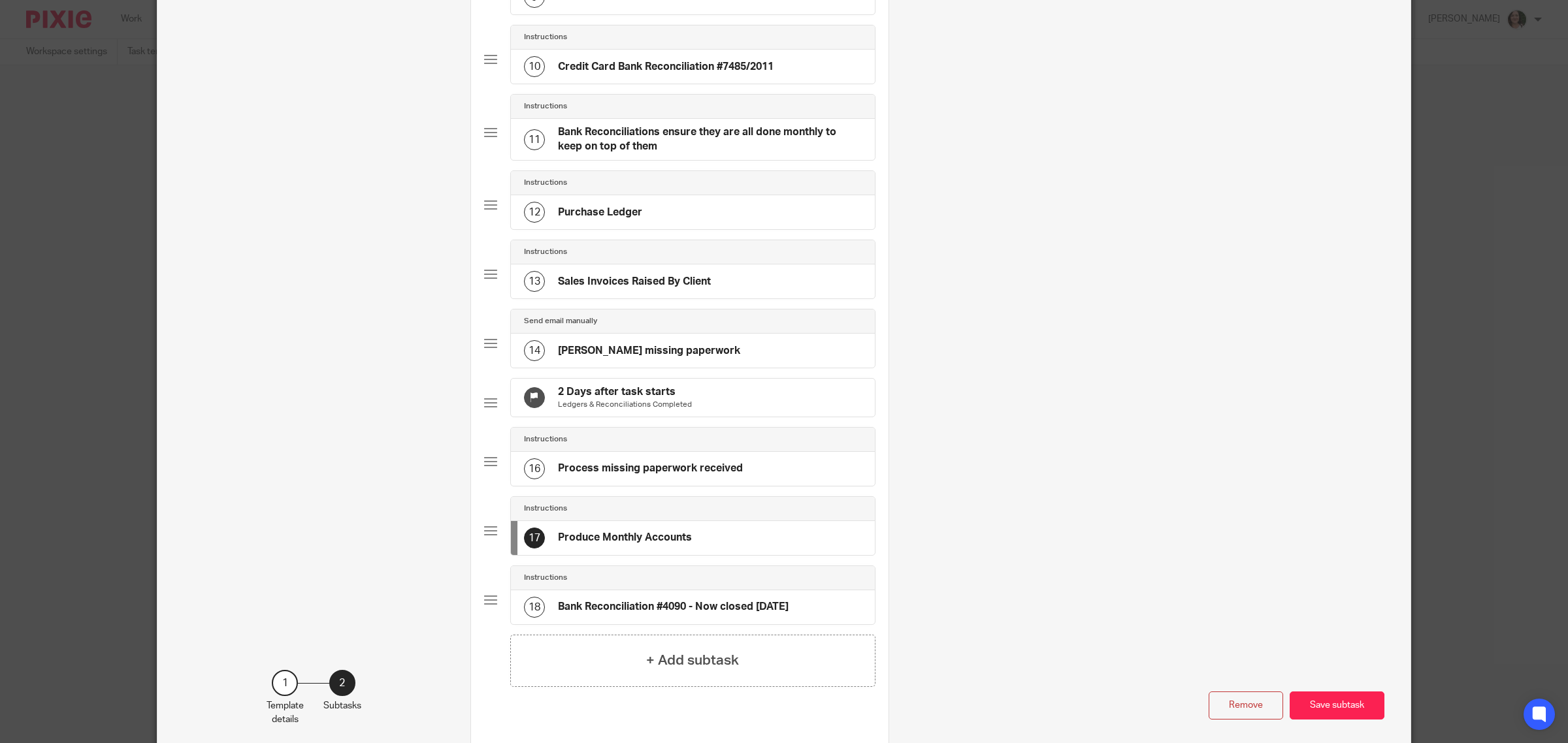
scroll to position [813, 0]
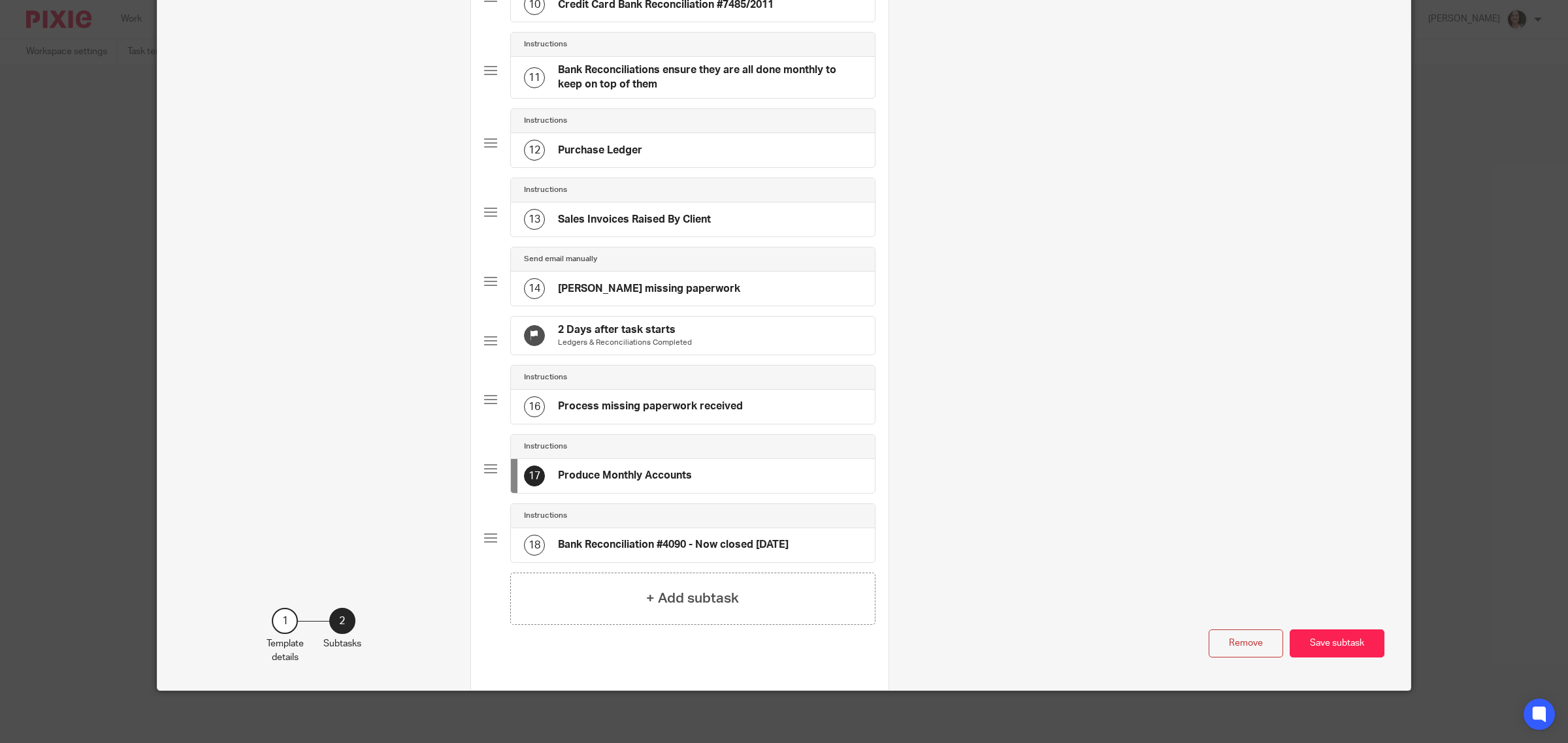
click at [668, 412] on h4 "Process missing paperwork received" at bounding box center [650, 406] width 185 height 14
click at [723, 486] on div "17 Produce Monthly Accounts" at bounding box center [693, 476] width 364 height 34
click at [1326, 642] on button "Save subtask" at bounding box center [1337, 643] width 95 height 28
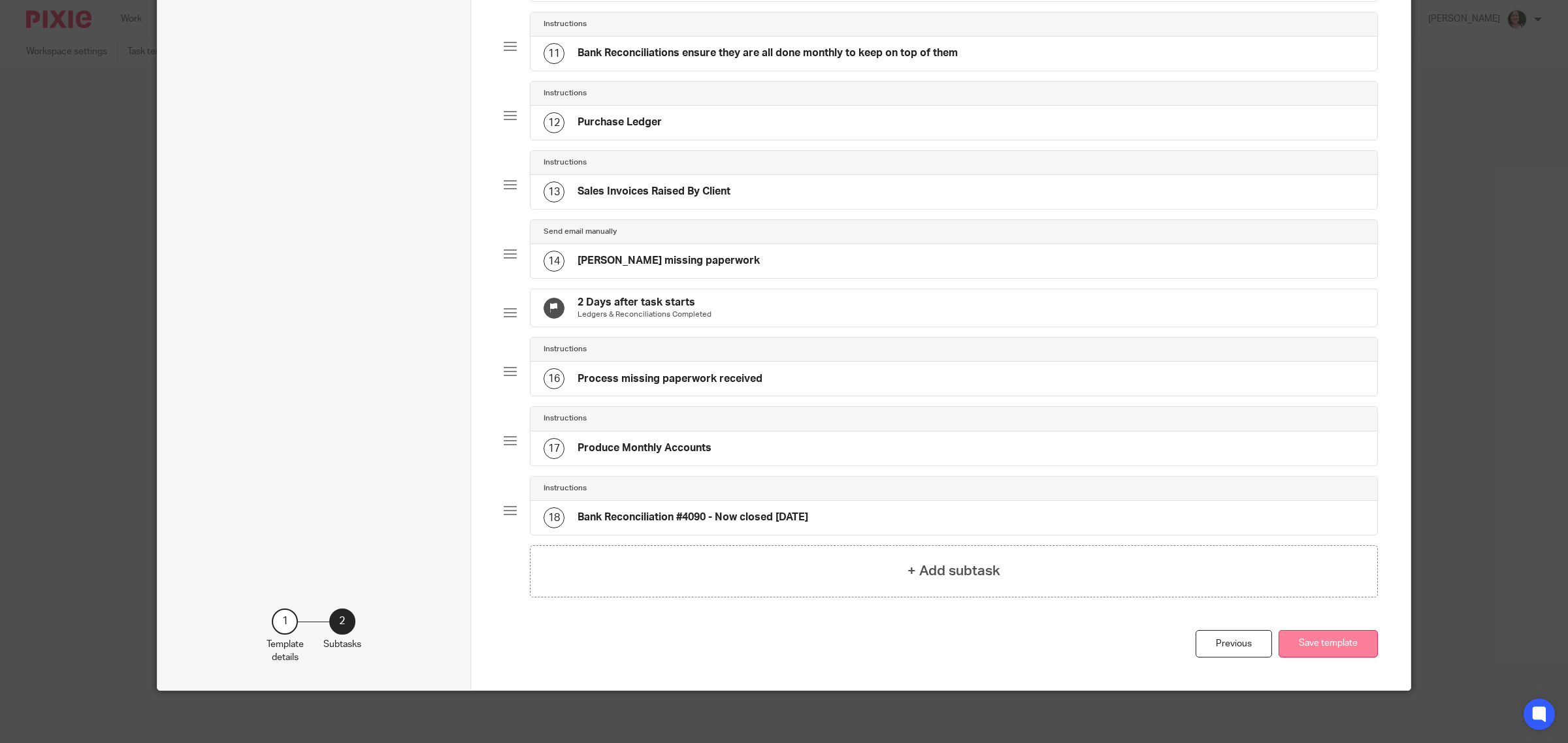
click at [1316, 653] on button "Save template" at bounding box center [1327, 644] width 99 height 28
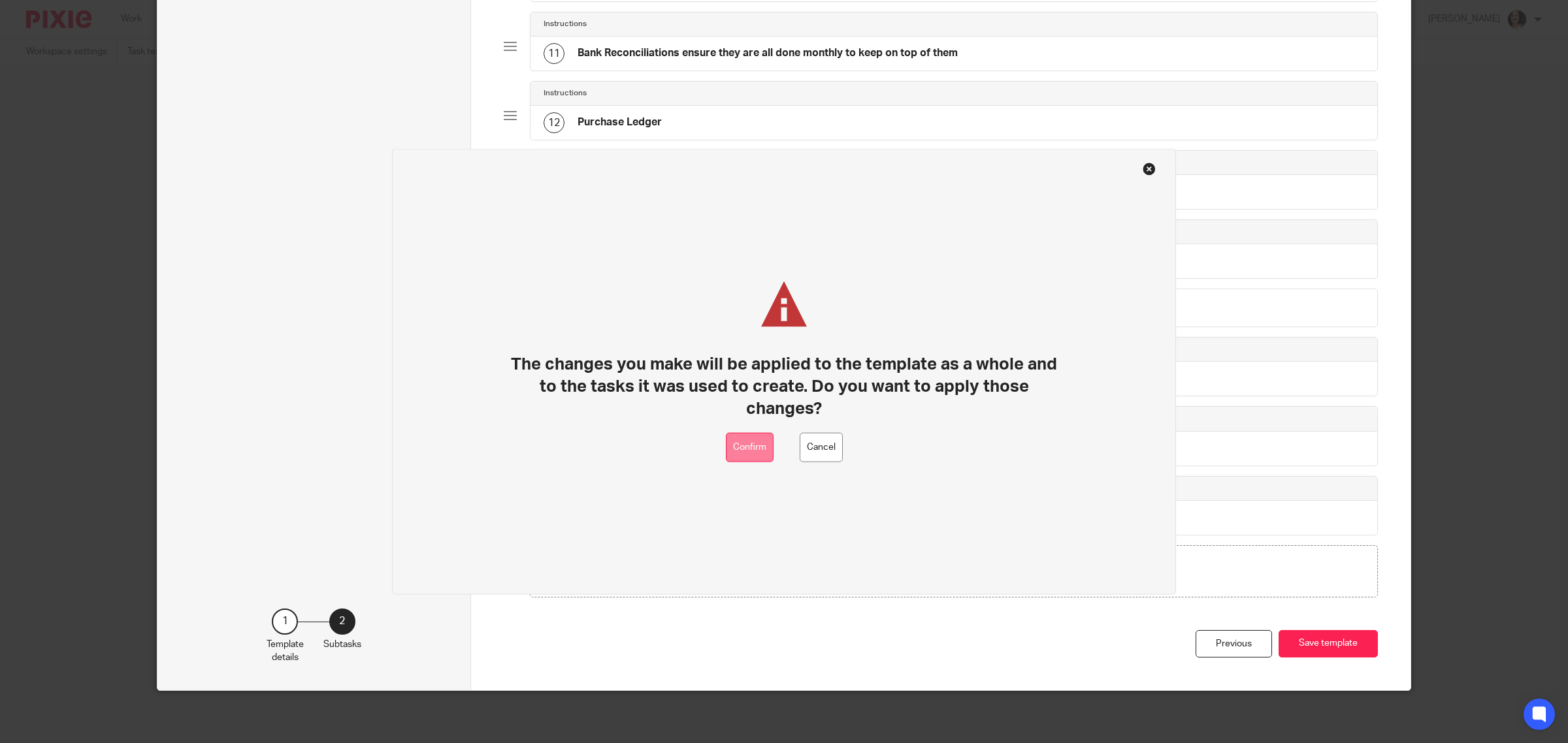
click at [745, 440] on button "Confirm" at bounding box center [749, 447] width 48 height 29
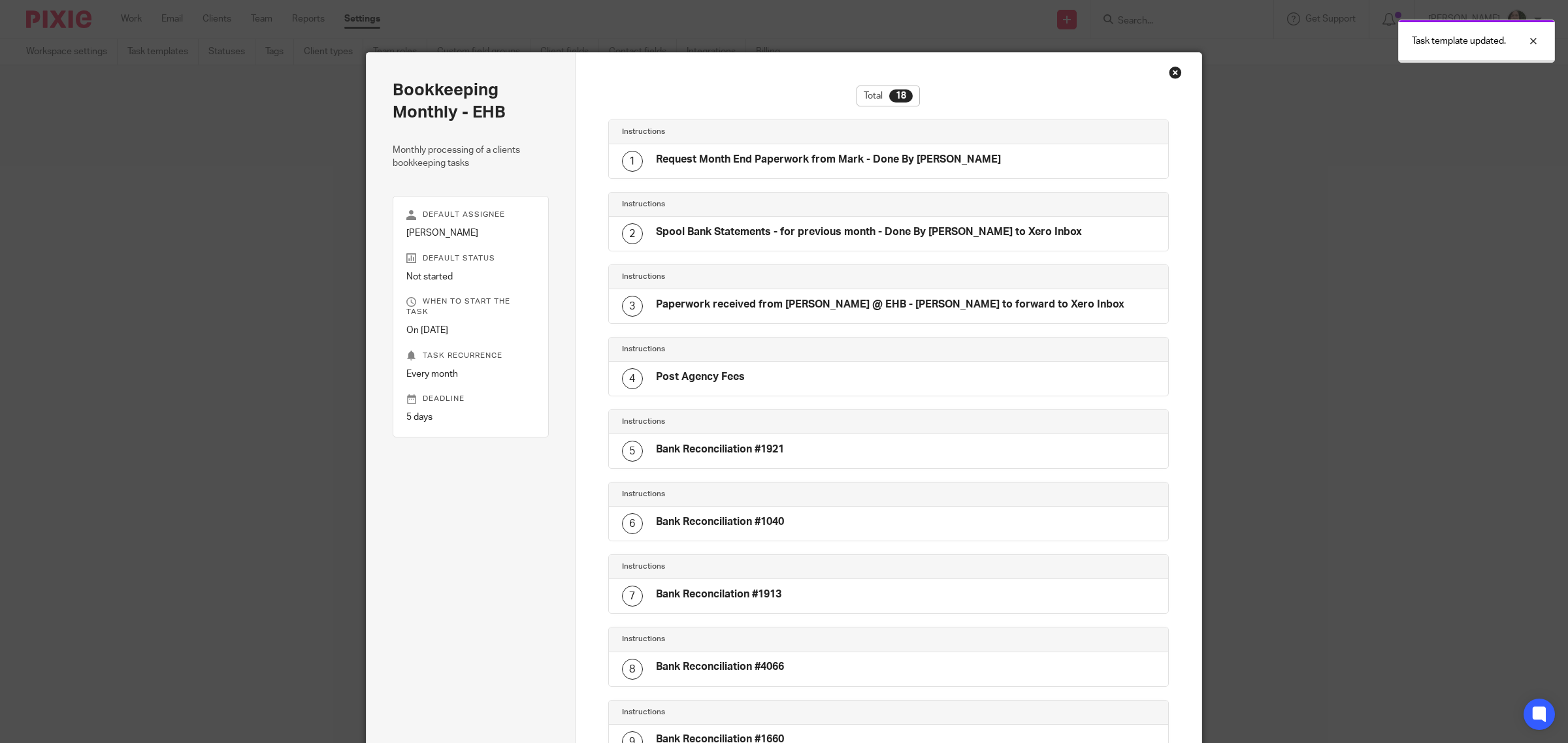
scroll to position [794, 0]
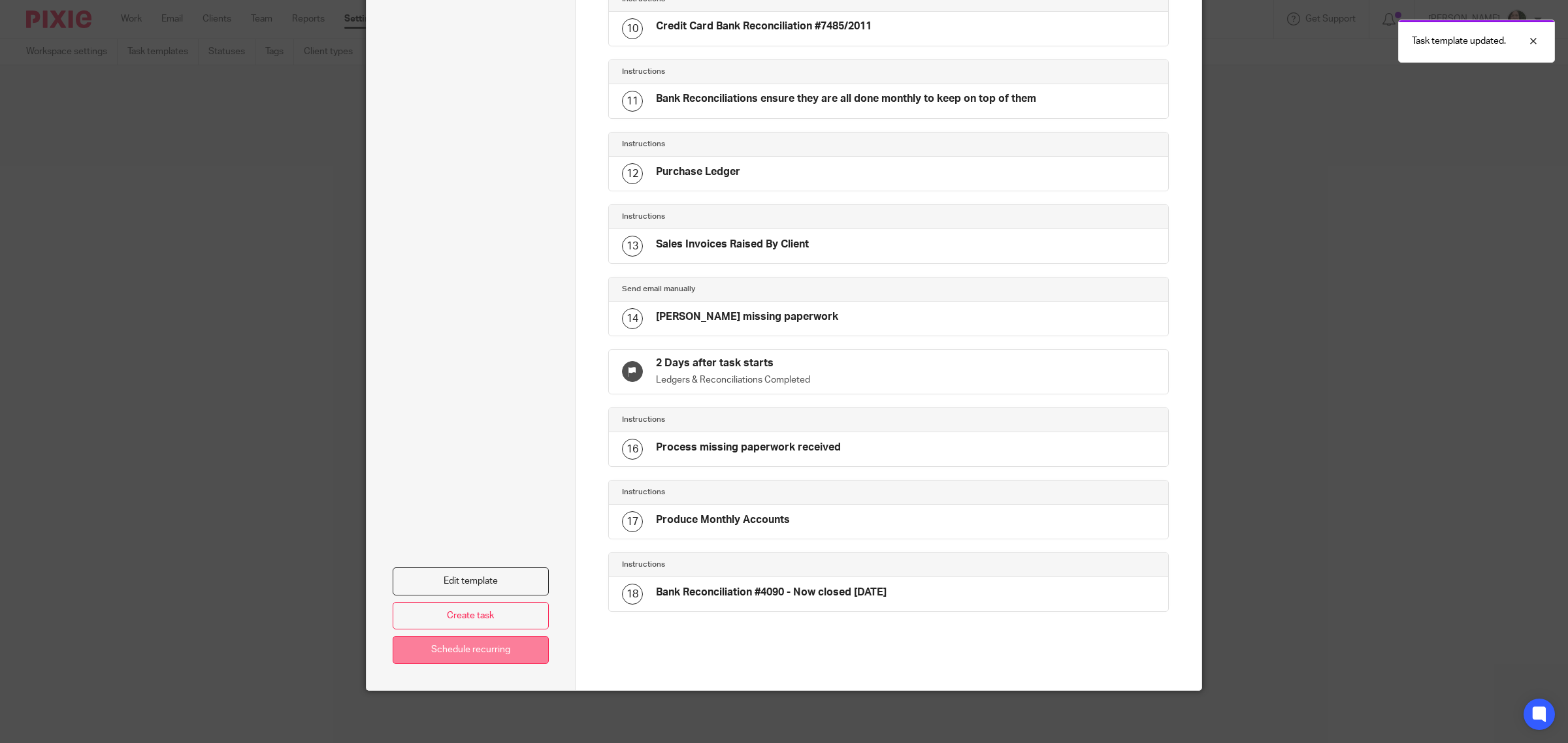
click at [484, 650] on link "Schedule recurring" at bounding box center [470, 650] width 156 height 28
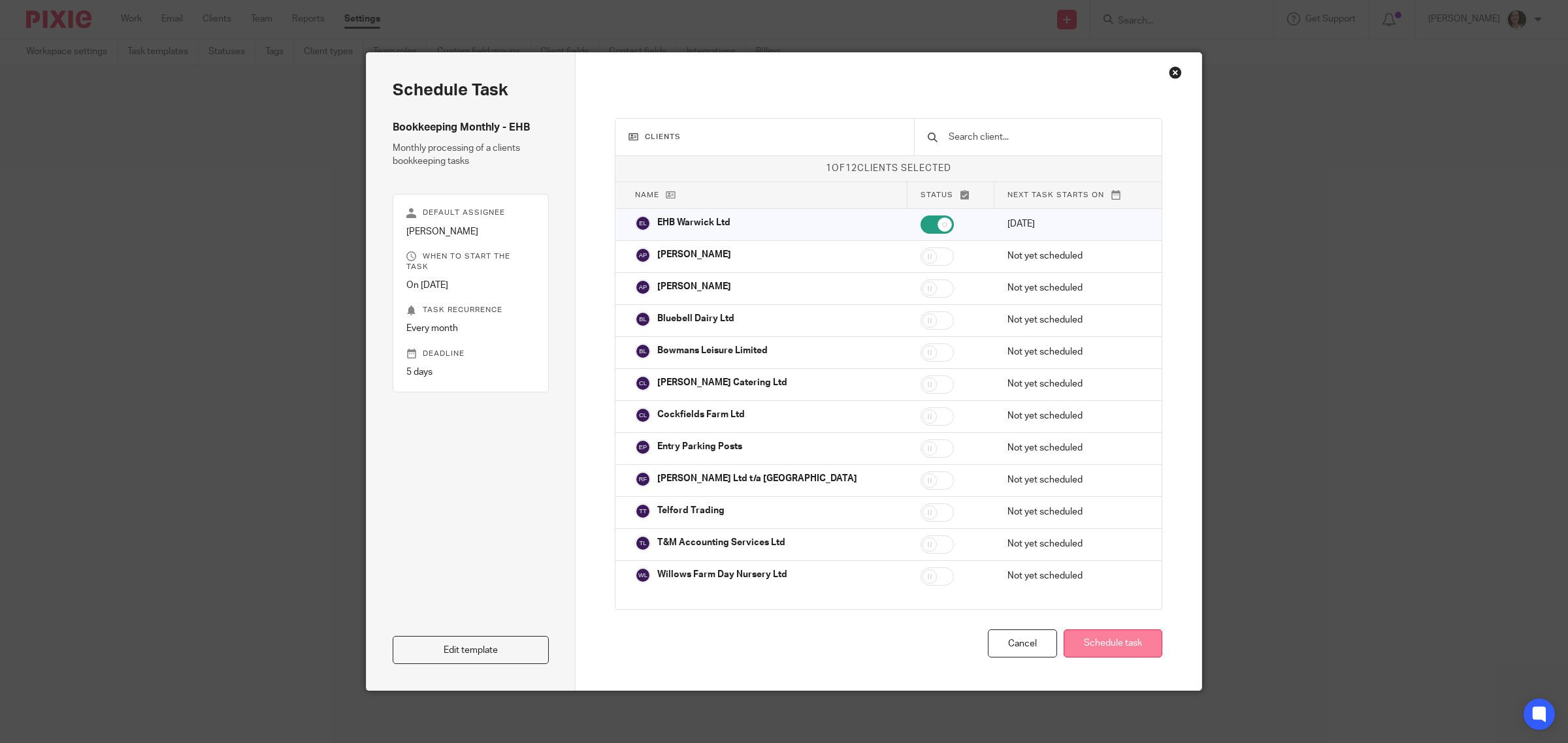
click at [1101, 642] on button "Schedule task" at bounding box center [1113, 643] width 99 height 28
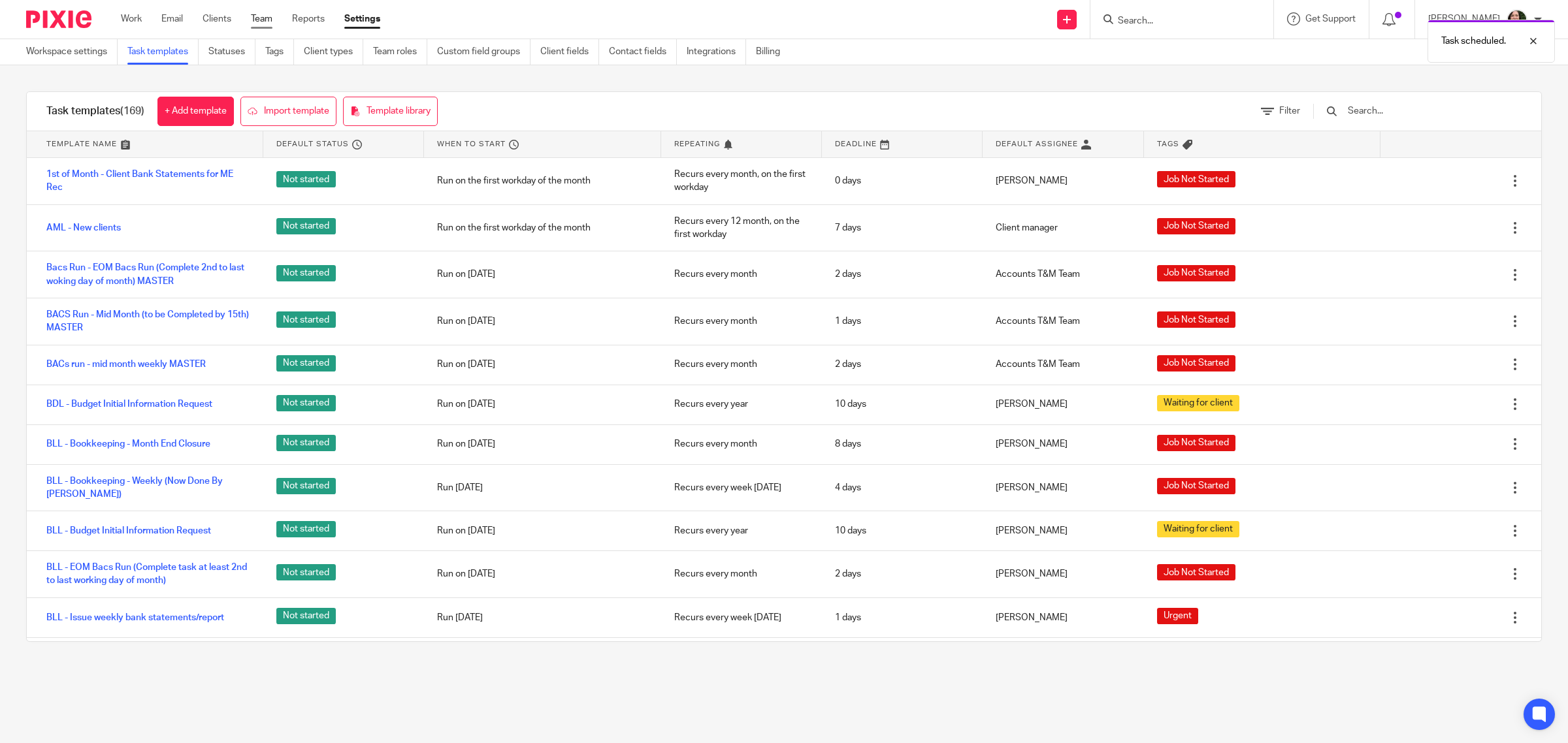
click at [256, 13] on link "Team" at bounding box center [261, 19] width 22 height 13
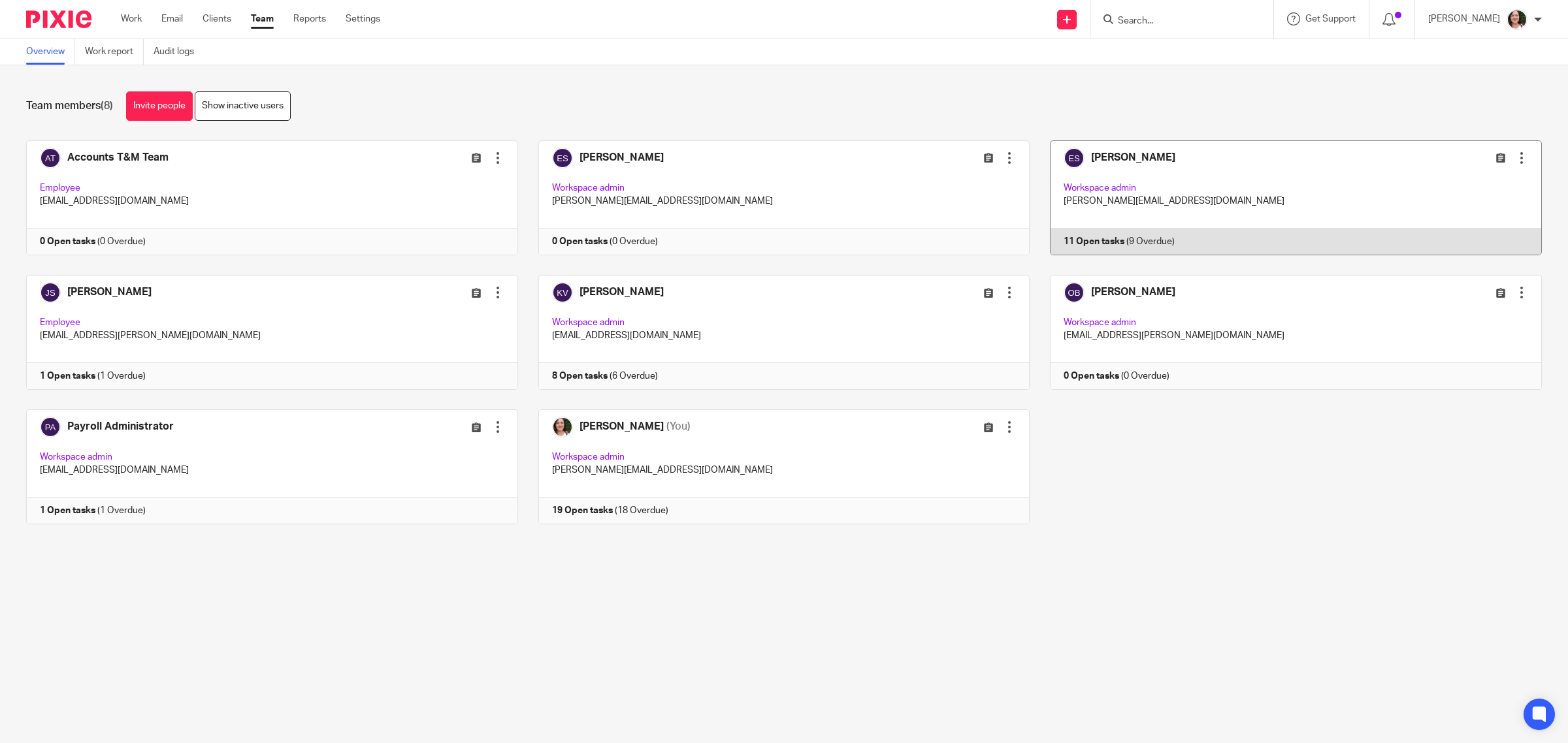
click at [1082, 242] on link at bounding box center [1285, 197] width 512 height 115
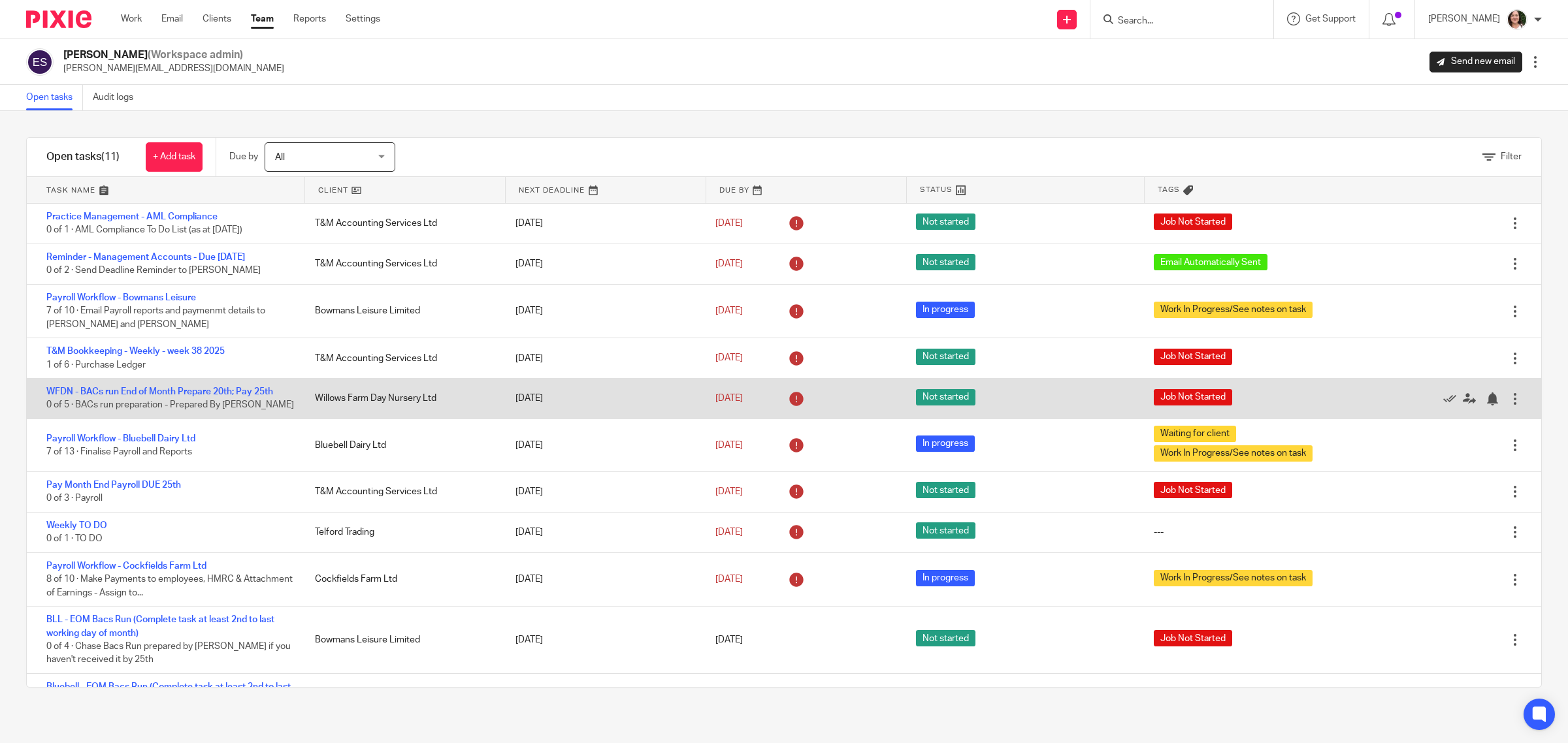
scroll to position [66, 0]
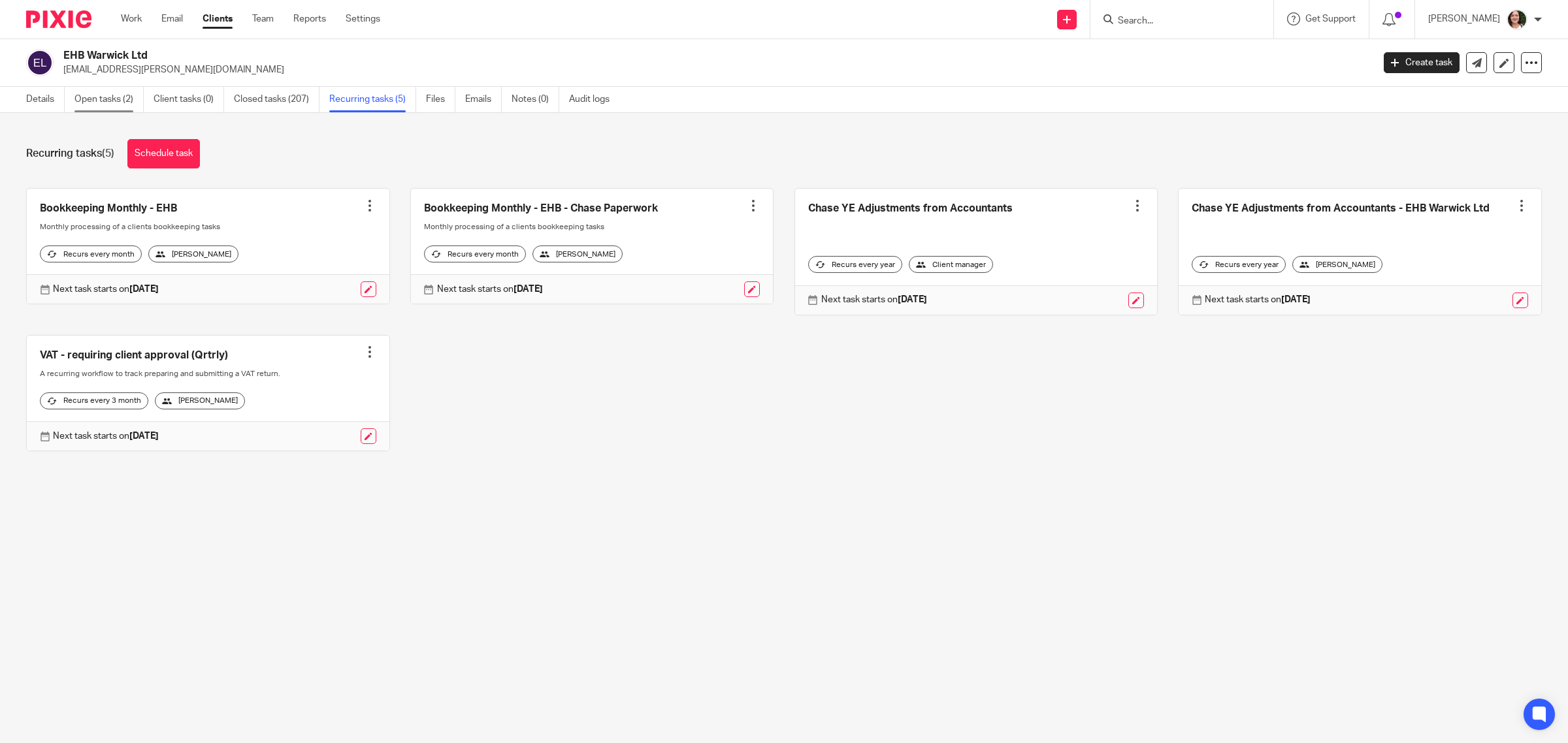
click at [122, 101] on link "Open tasks (2)" at bounding box center [109, 100] width 70 height 25
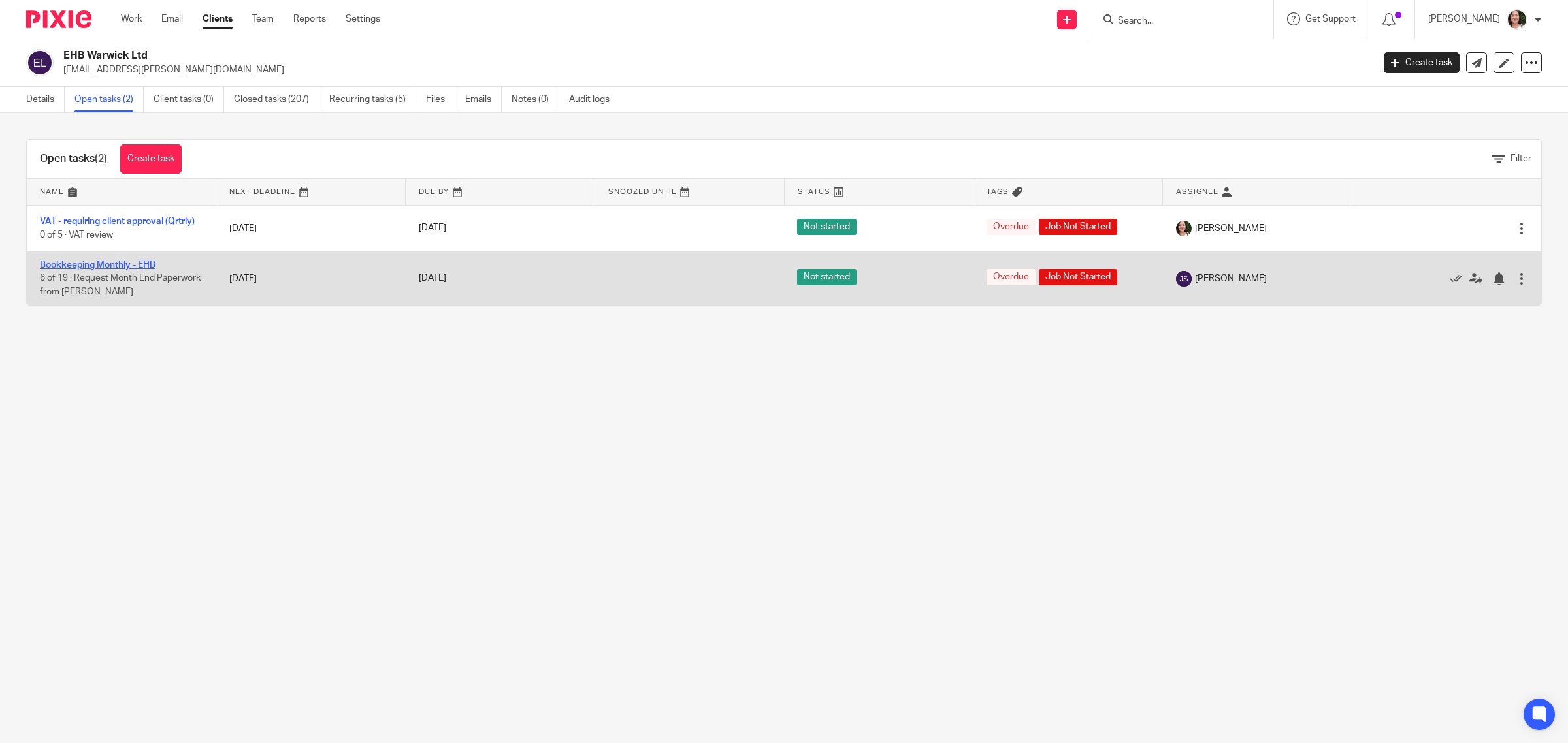
click at [127, 266] on link "Bookkeeping Monthly - EHB" at bounding box center [98, 264] width 116 height 9
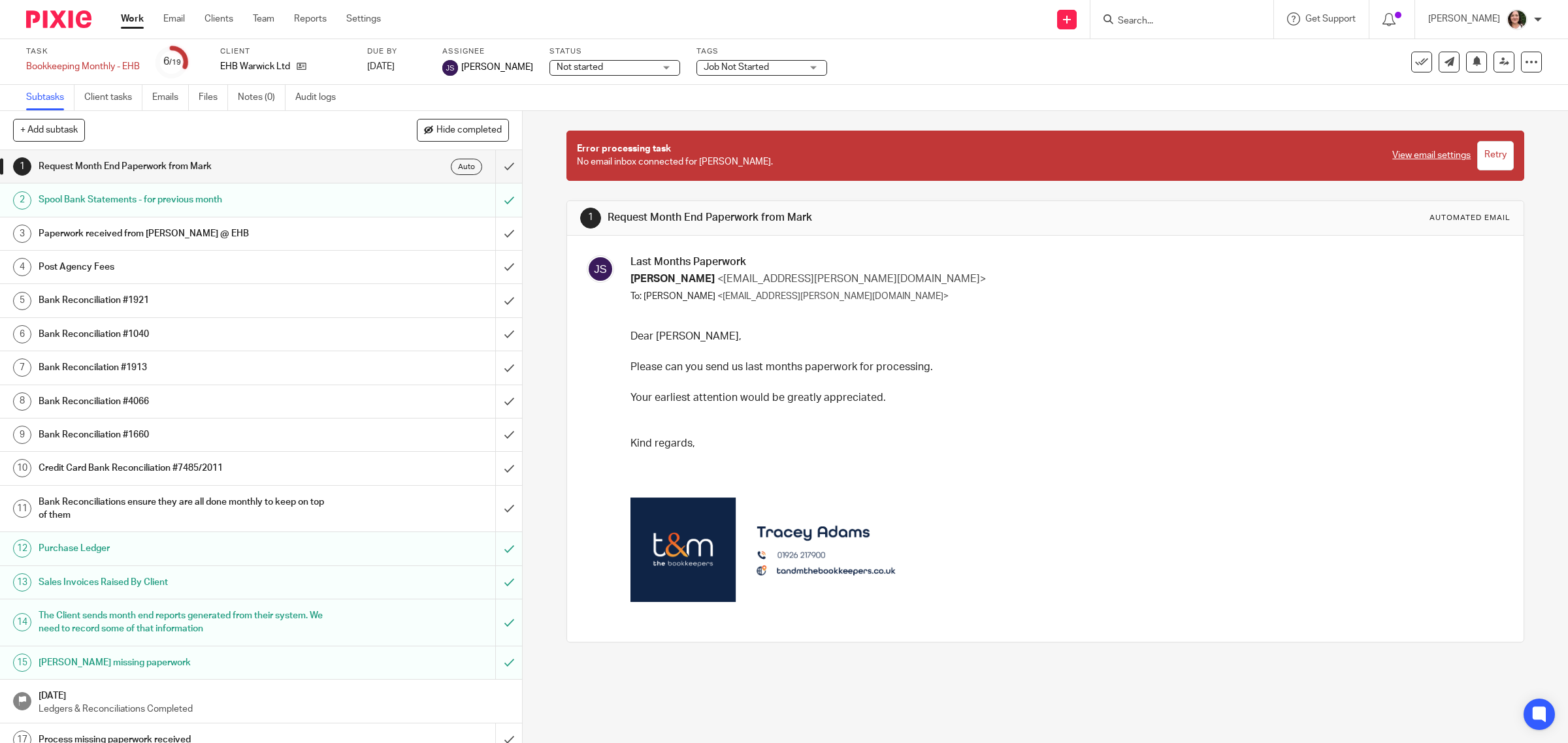
click at [736, 63] on span "Job Not Started" at bounding box center [736, 67] width 66 height 9
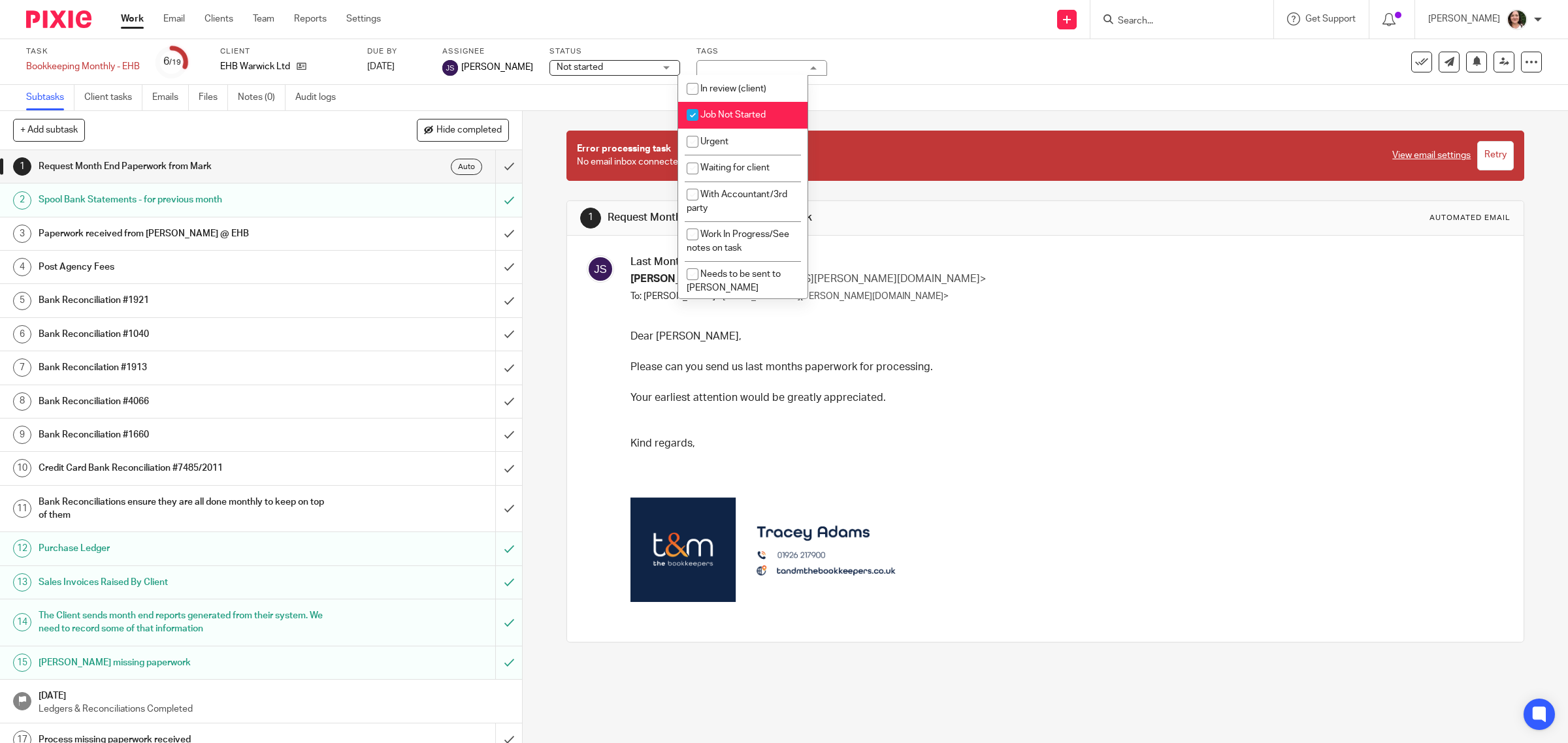
click at [707, 113] on span "Job Not Started" at bounding box center [733, 115] width 66 height 9
checkbox input "false"
click at [720, 237] on li "Work In Progress/See notes on task" at bounding box center [742, 241] width 129 height 40
checkbox input "true"
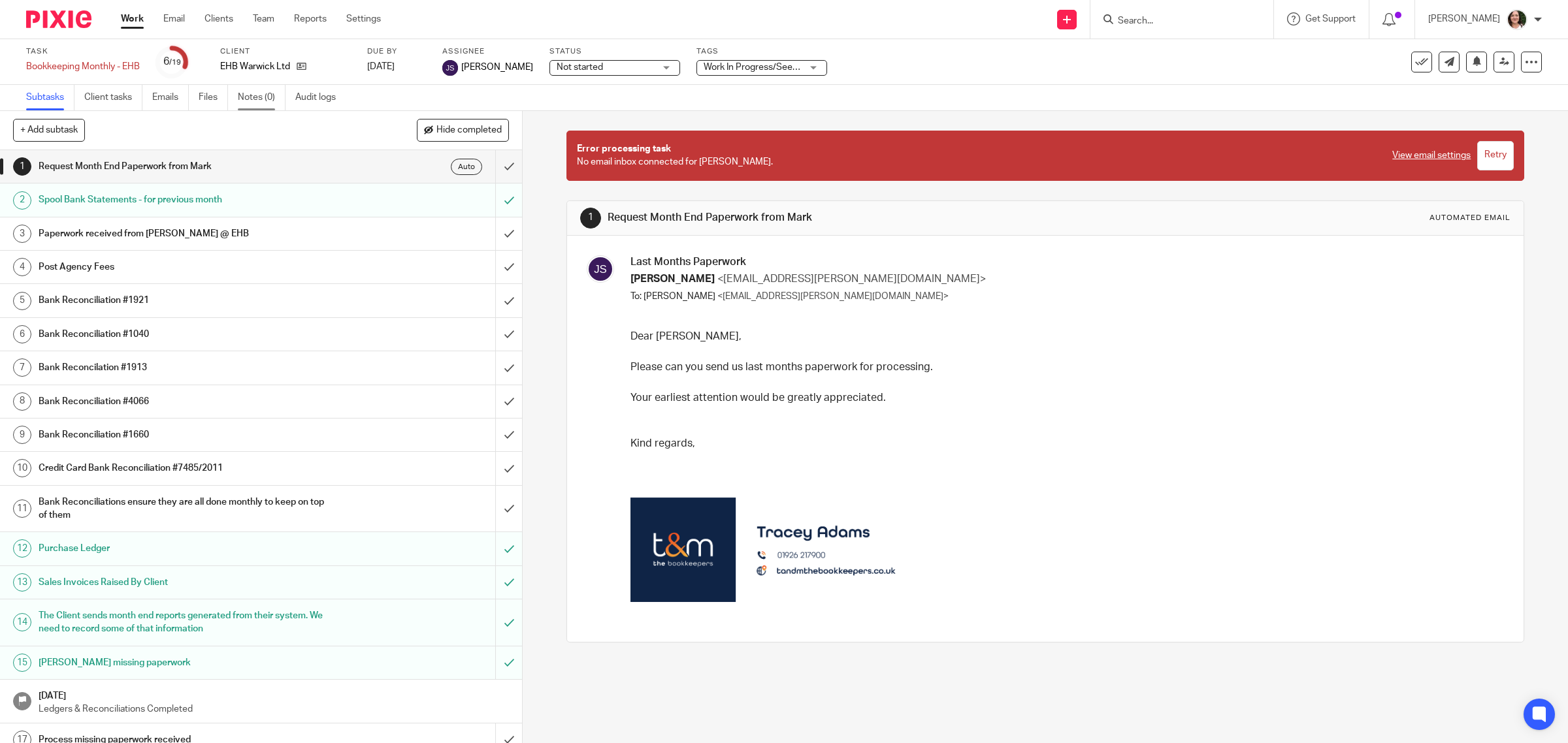
click at [254, 100] on link "Notes (0)" at bounding box center [261, 98] width 48 height 25
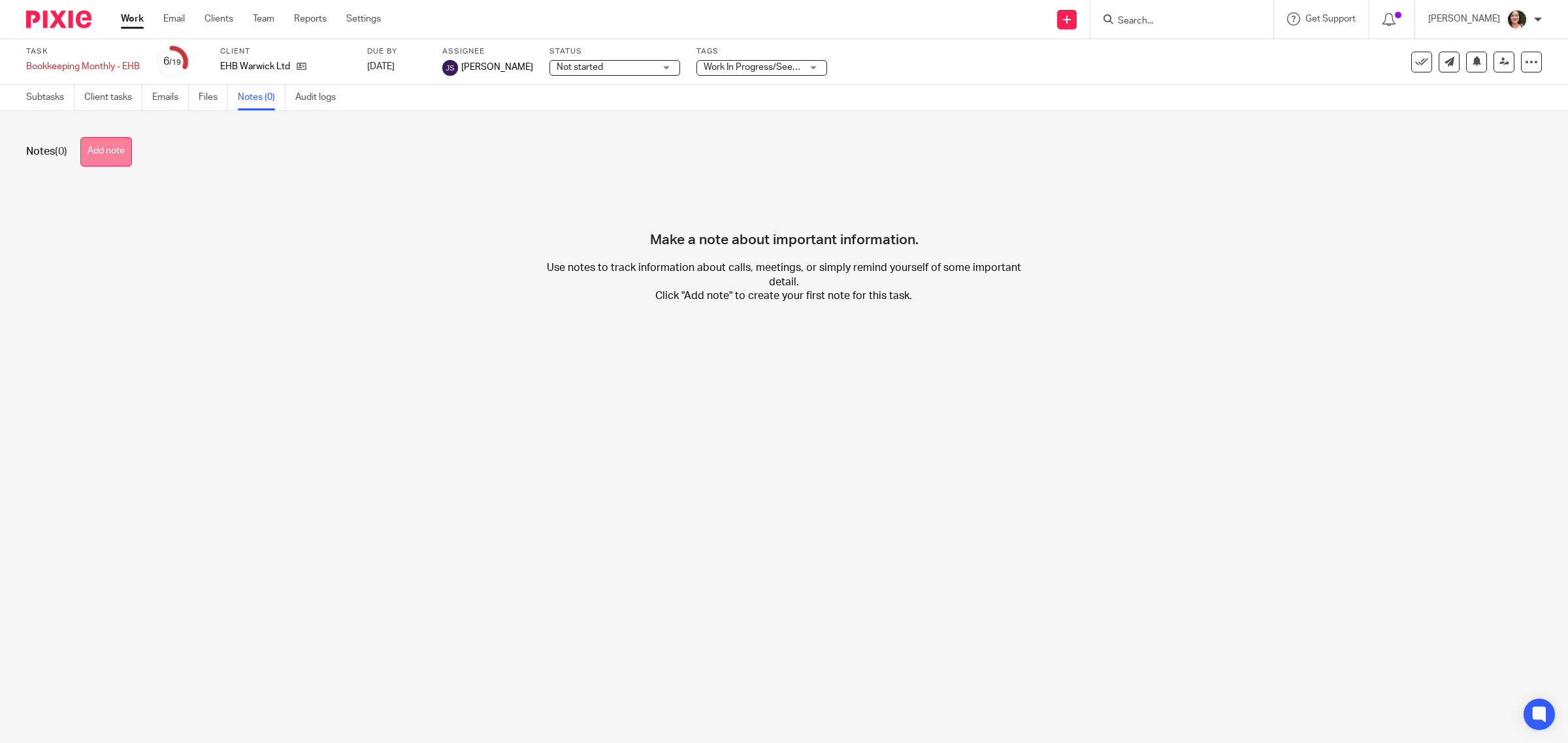
click at [99, 156] on button "Add note" at bounding box center [106, 152] width 52 height 29
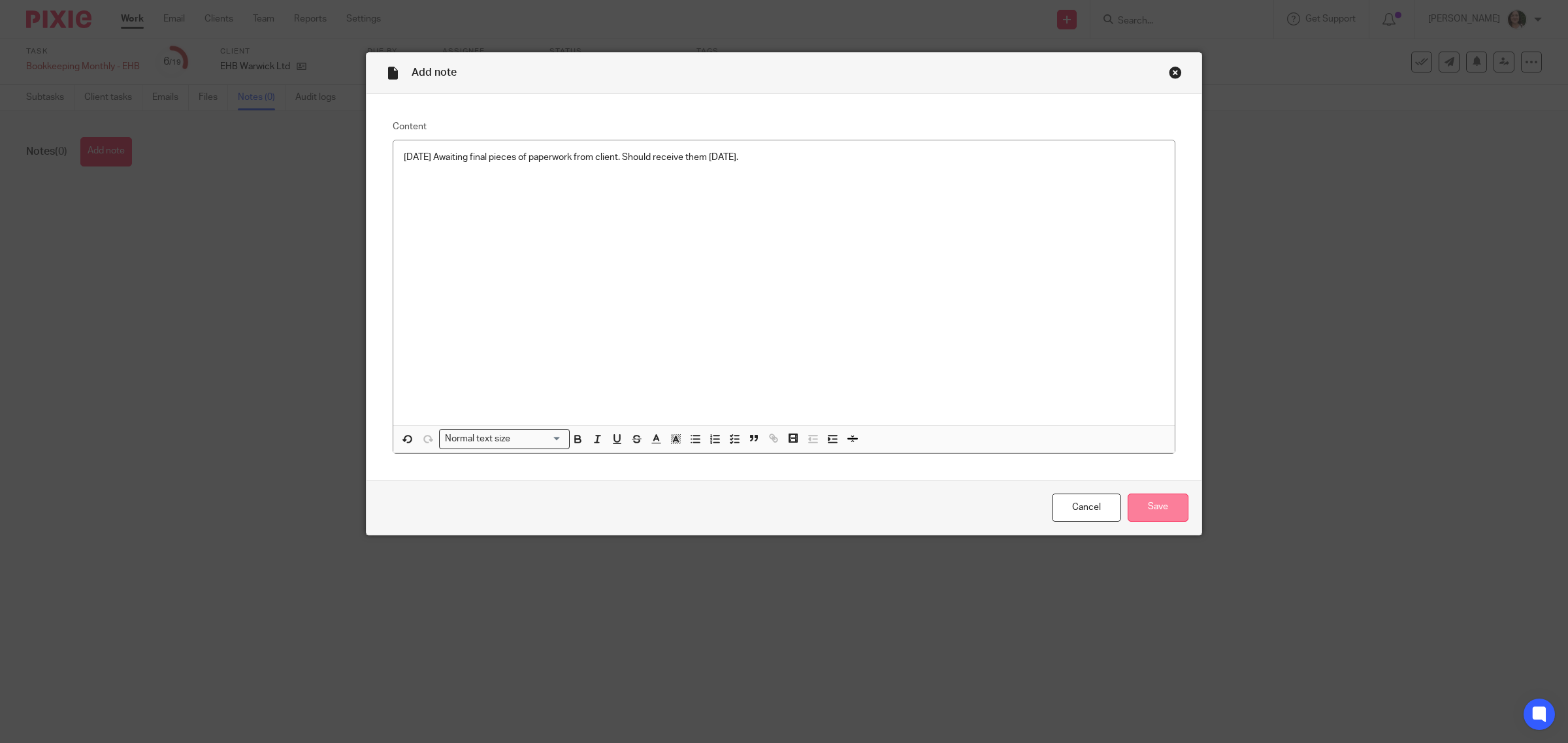
click at [1137, 507] on input "Save" at bounding box center [1158, 507] width 61 height 28
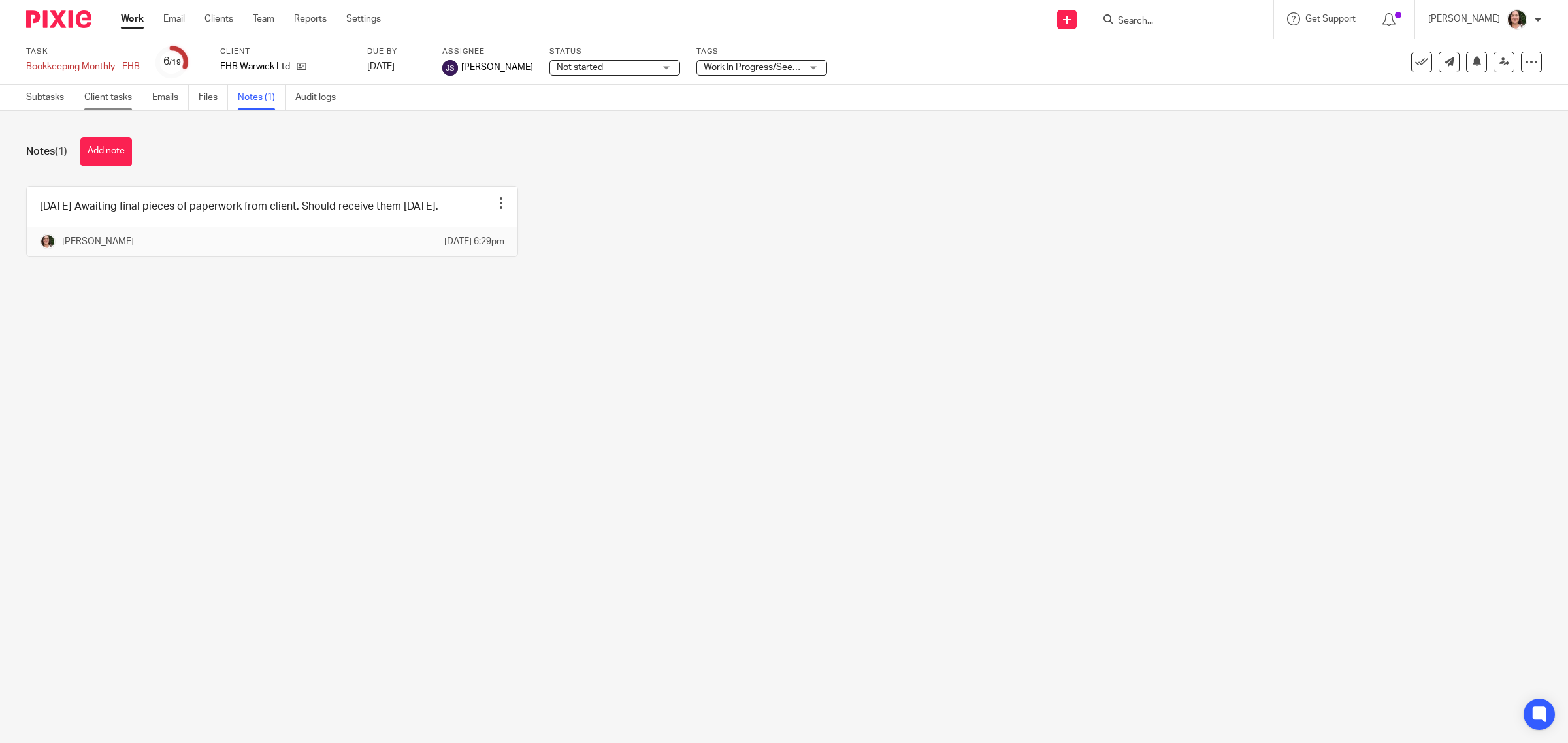
click at [116, 103] on link "Client tasks" at bounding box center [113, 98] width 58 height 25
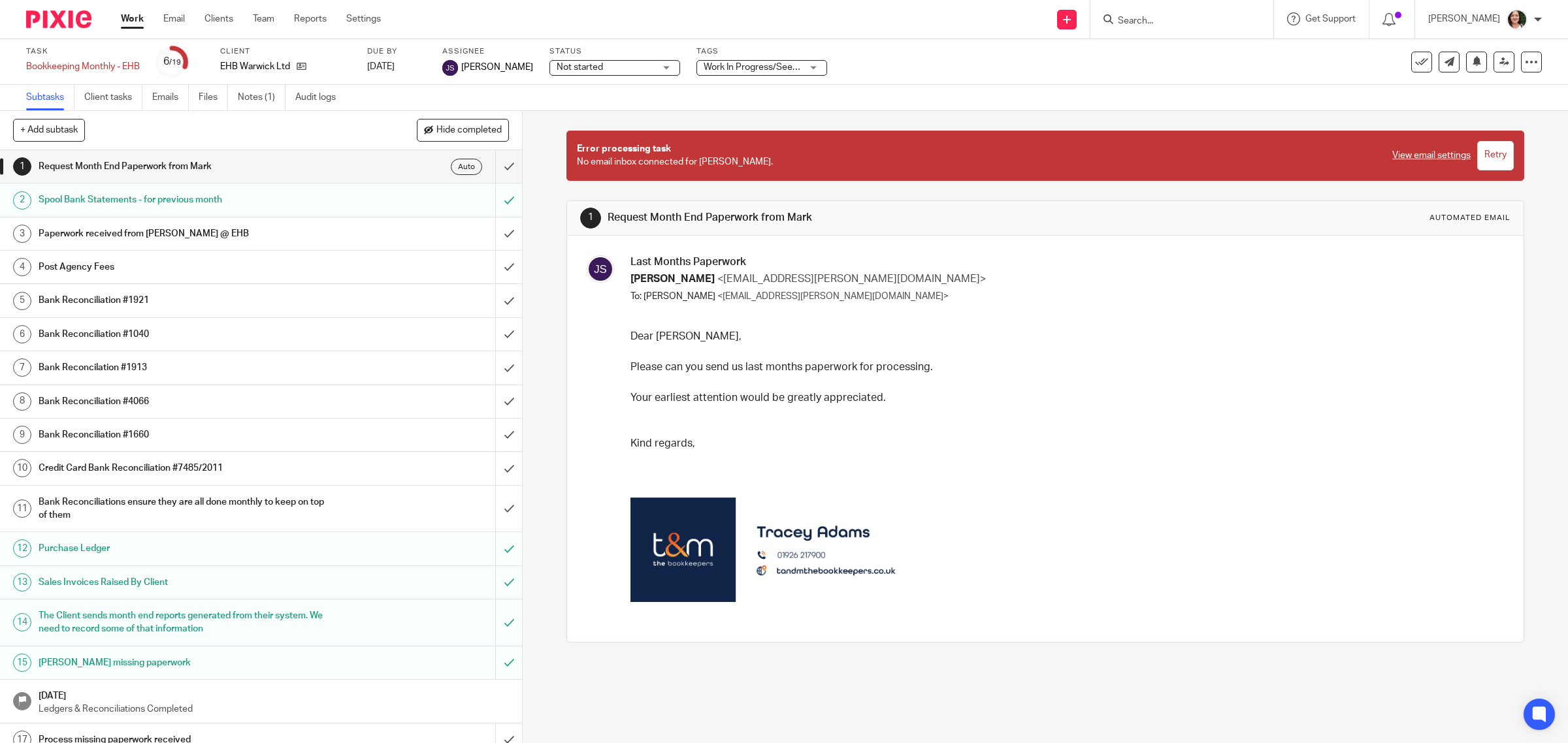
click at [128, 14] on link "Work" at bounding box center [131, 19] width 23 height 13
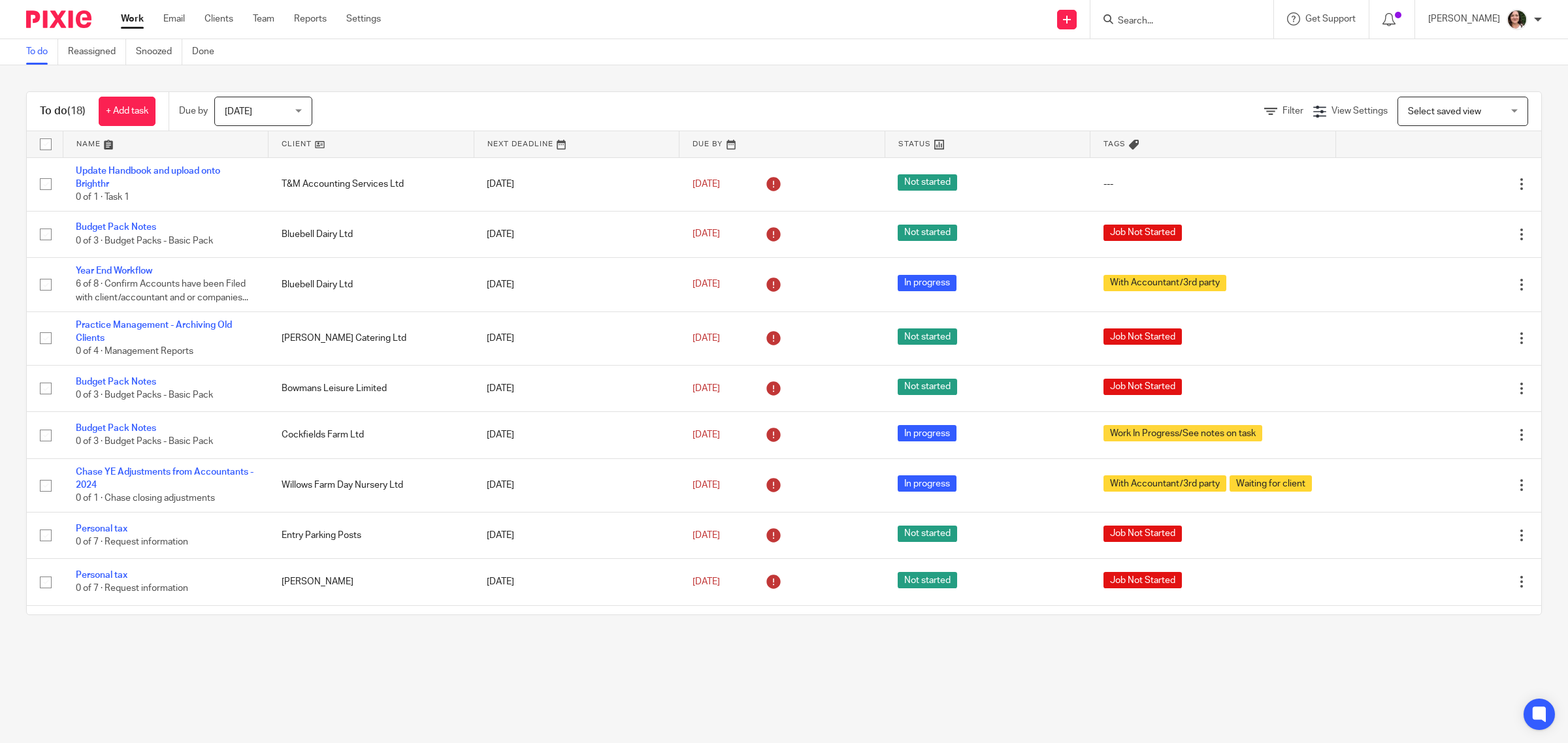
click at [278, 145] on link at bounding box center [370, 144] width 205 height 26
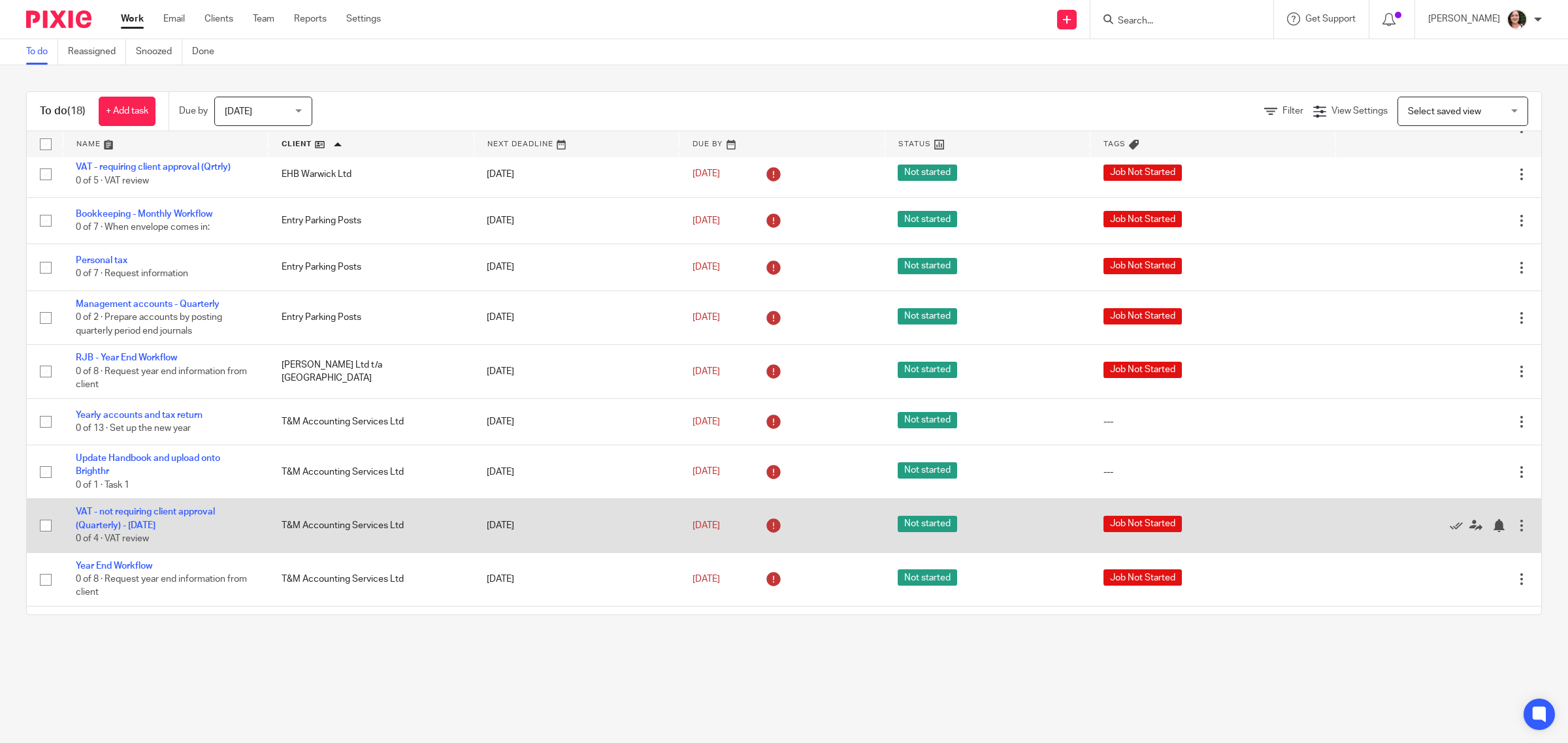
scroll to position [454, 0]
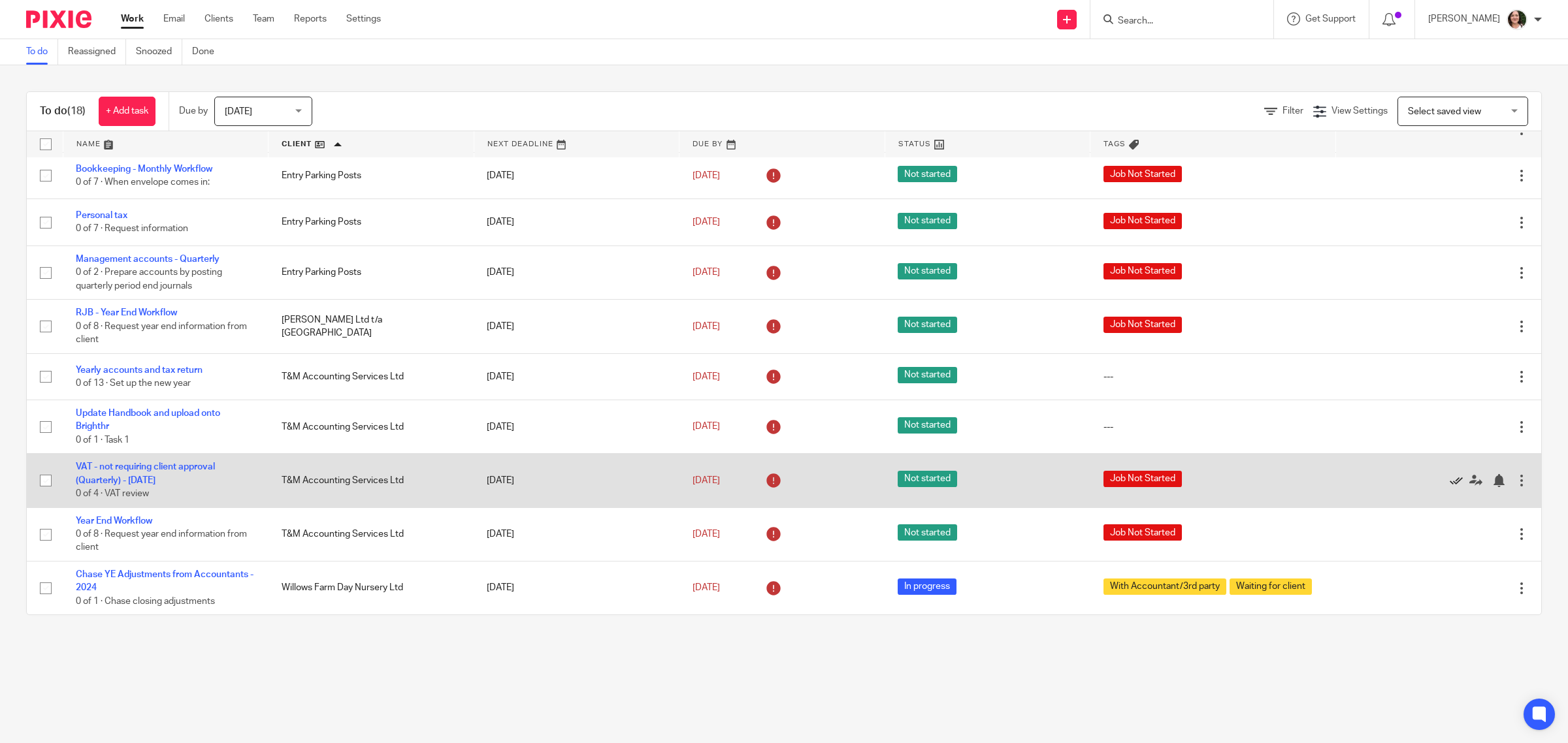
click at [1449, 479] on icon at bounding box center [1455, 480] width 13 height 13
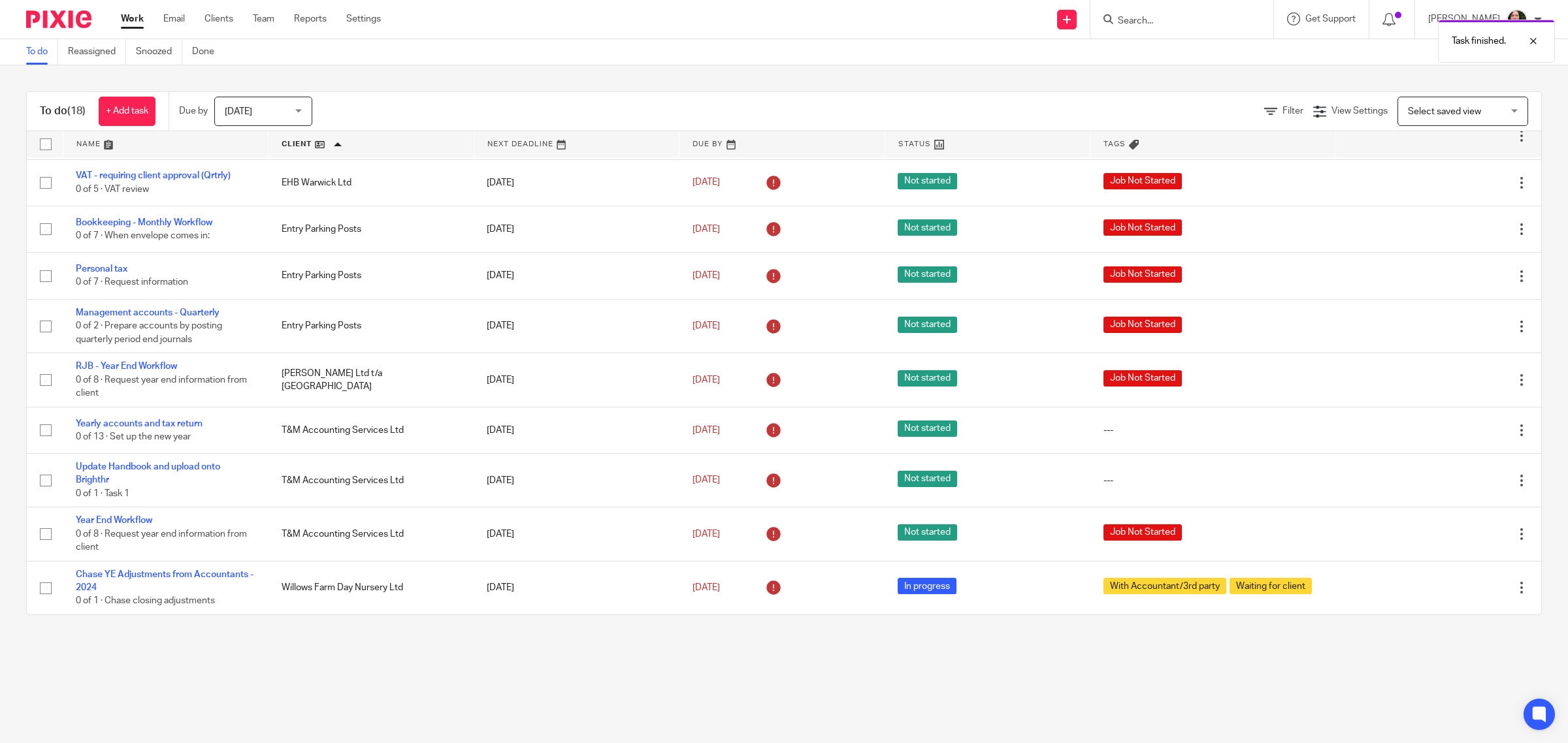
scroll to position [399, 0]
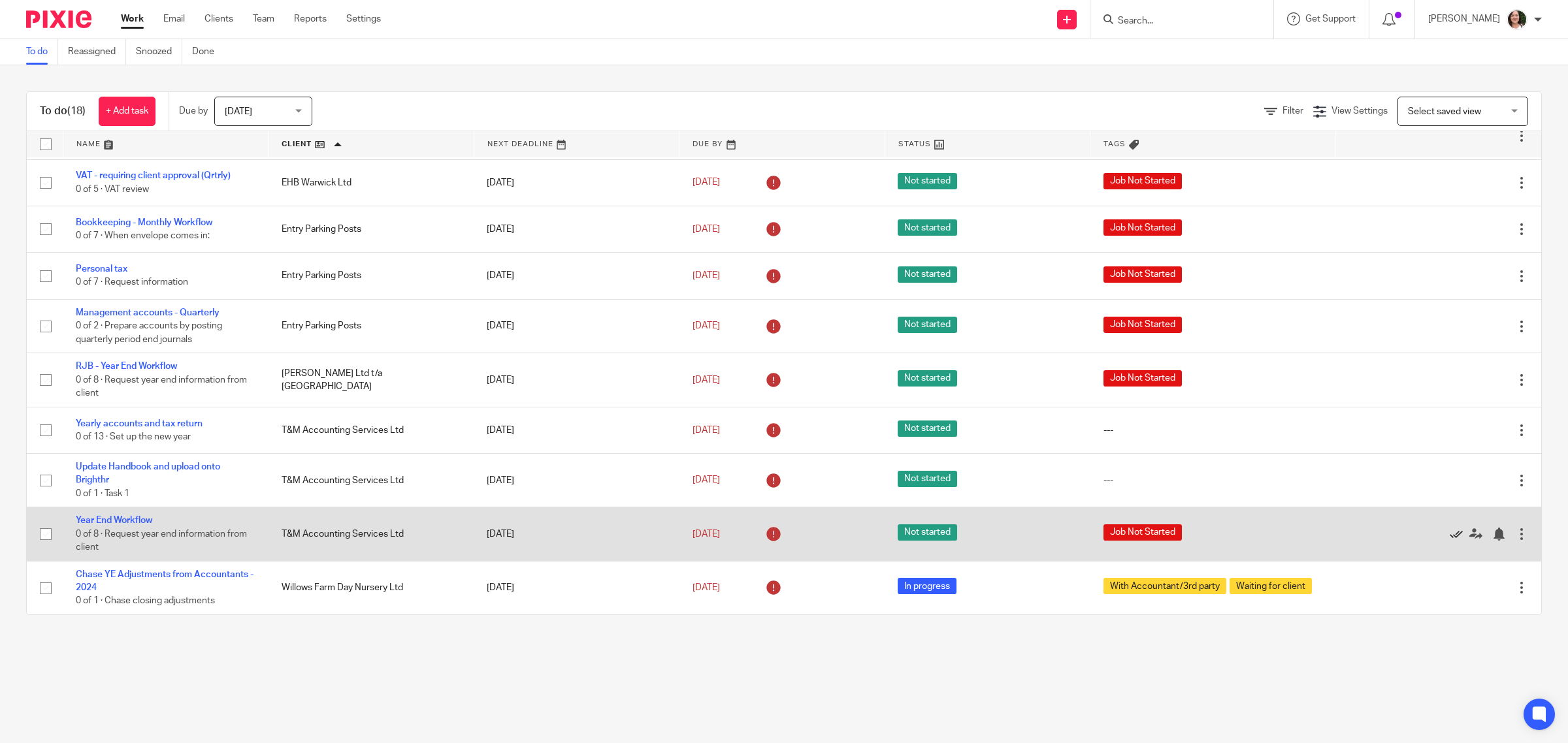
click at [1449, 534] on icon at bounding box center [1455, 534] width 13 height 13
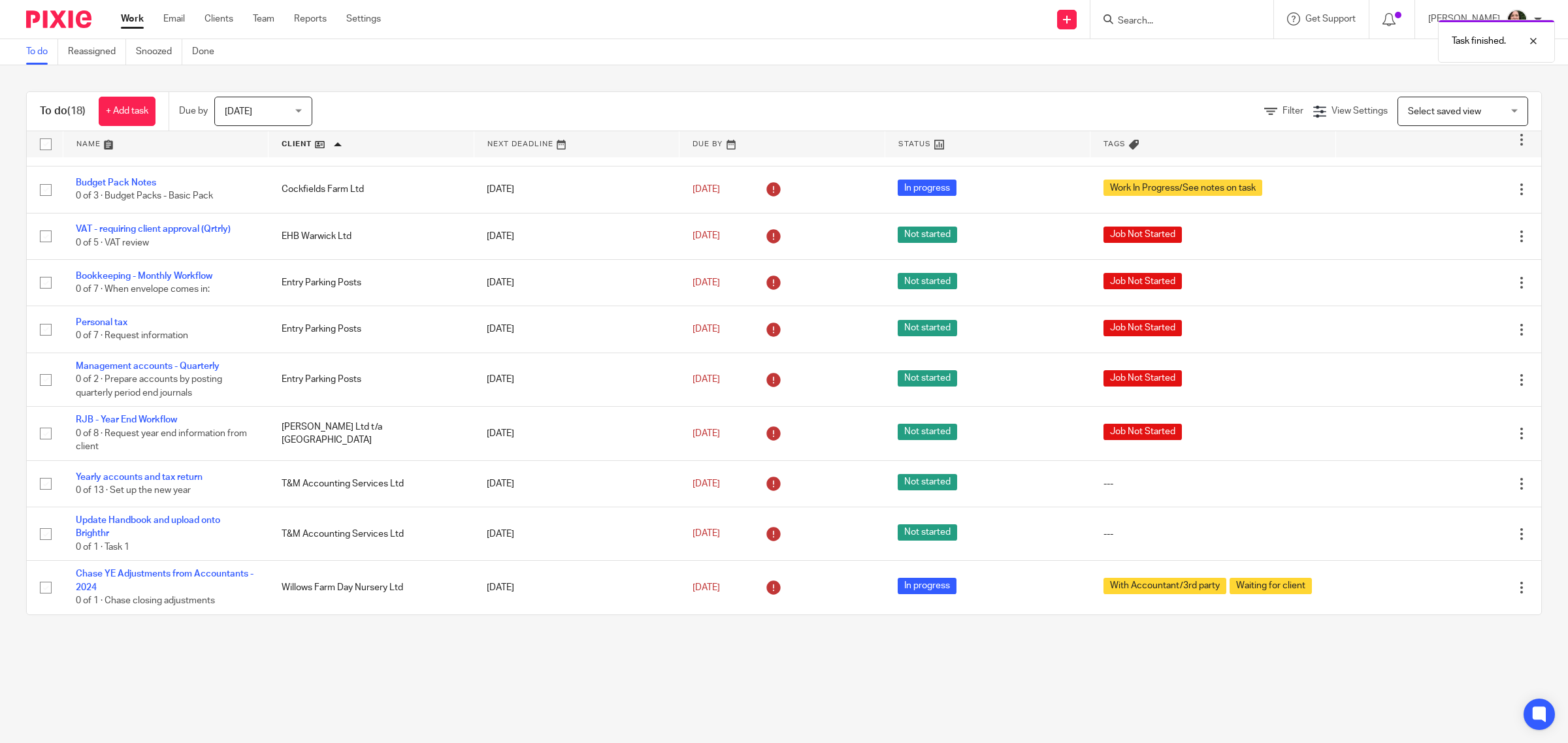
scroll to position [347, 0]
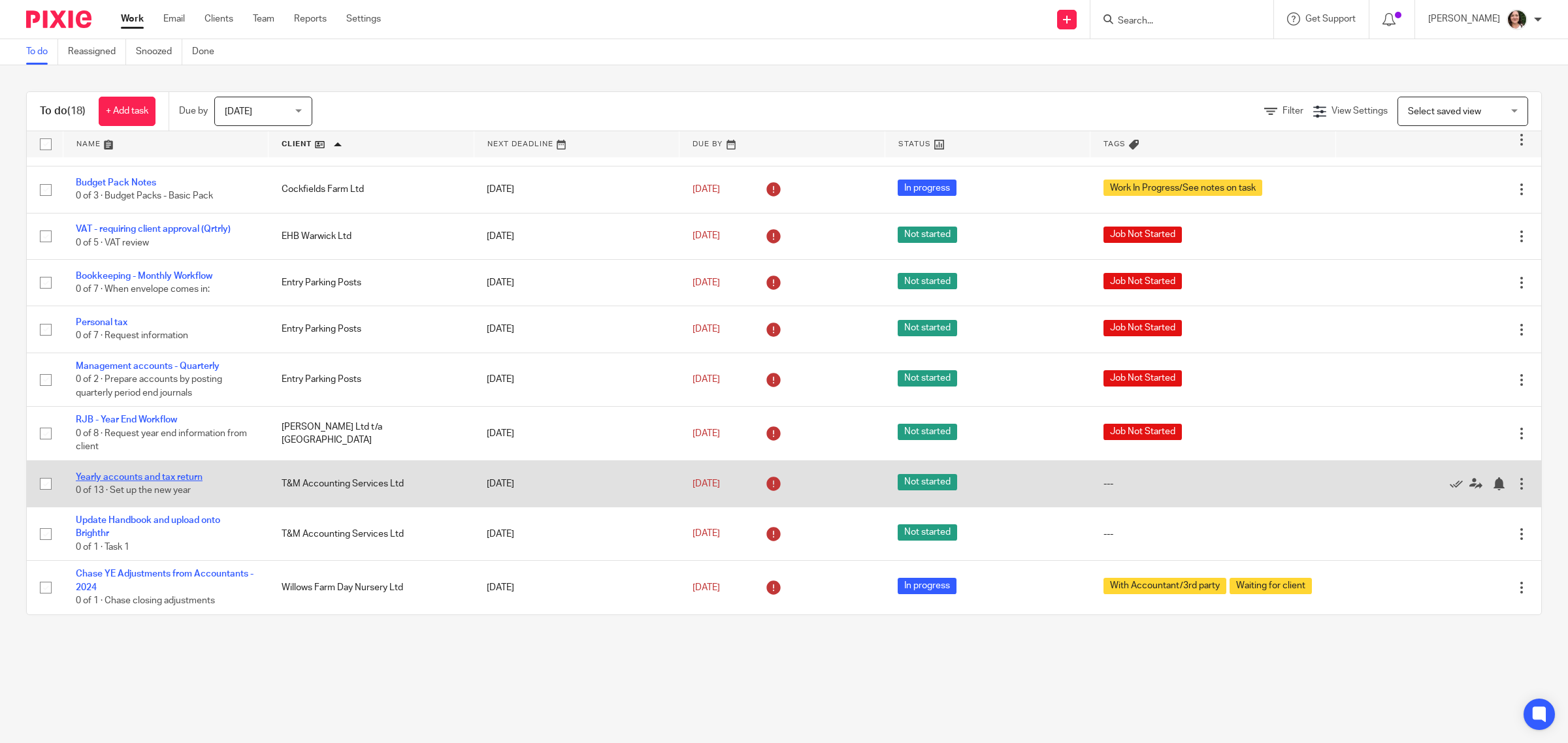
click at [181, 477] on link "Yearly accounts and tax return" at bounding box center [138, 477] width 126 height 9
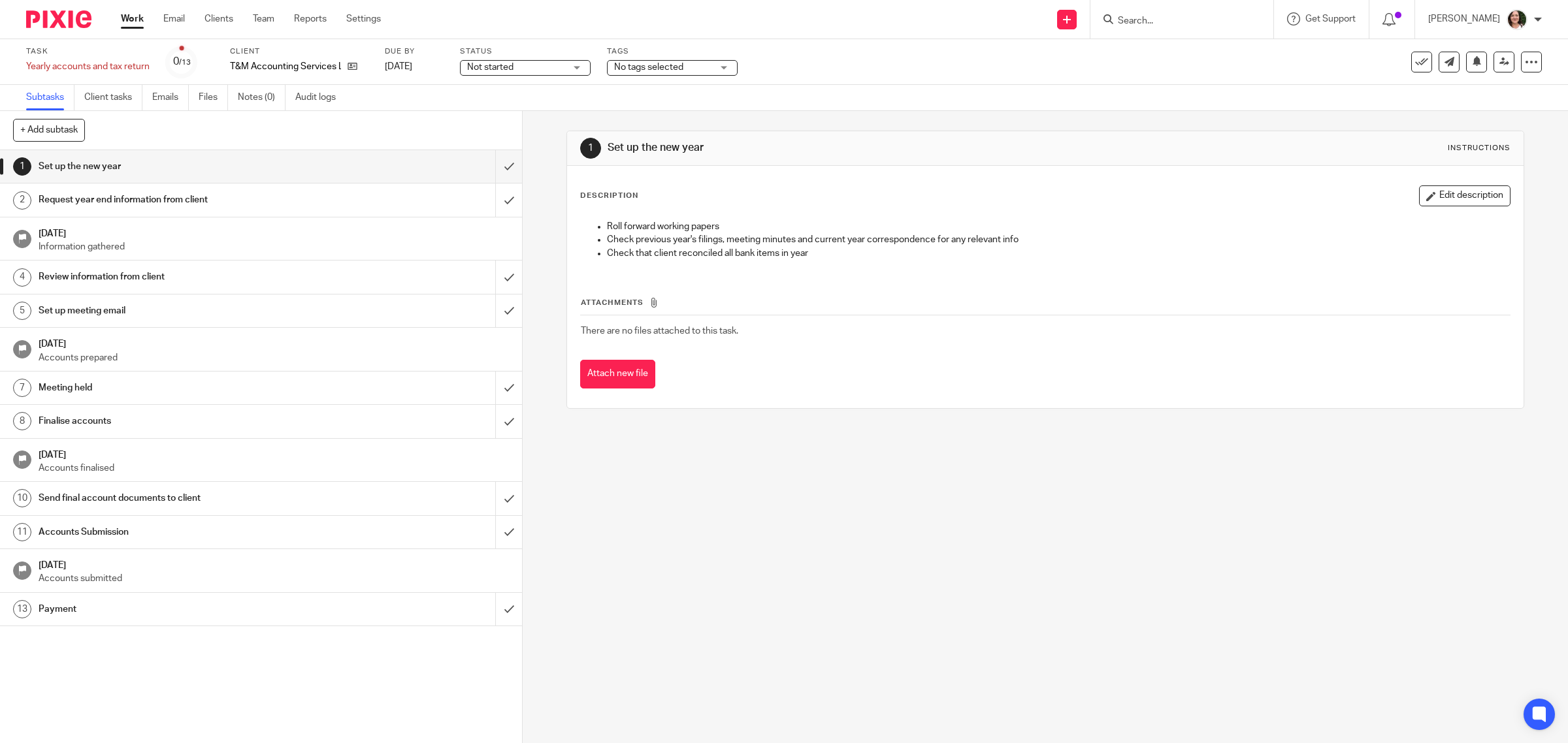
click at [131, 13] on link "Work" at bounding box center [131, 19] width 23 height 13
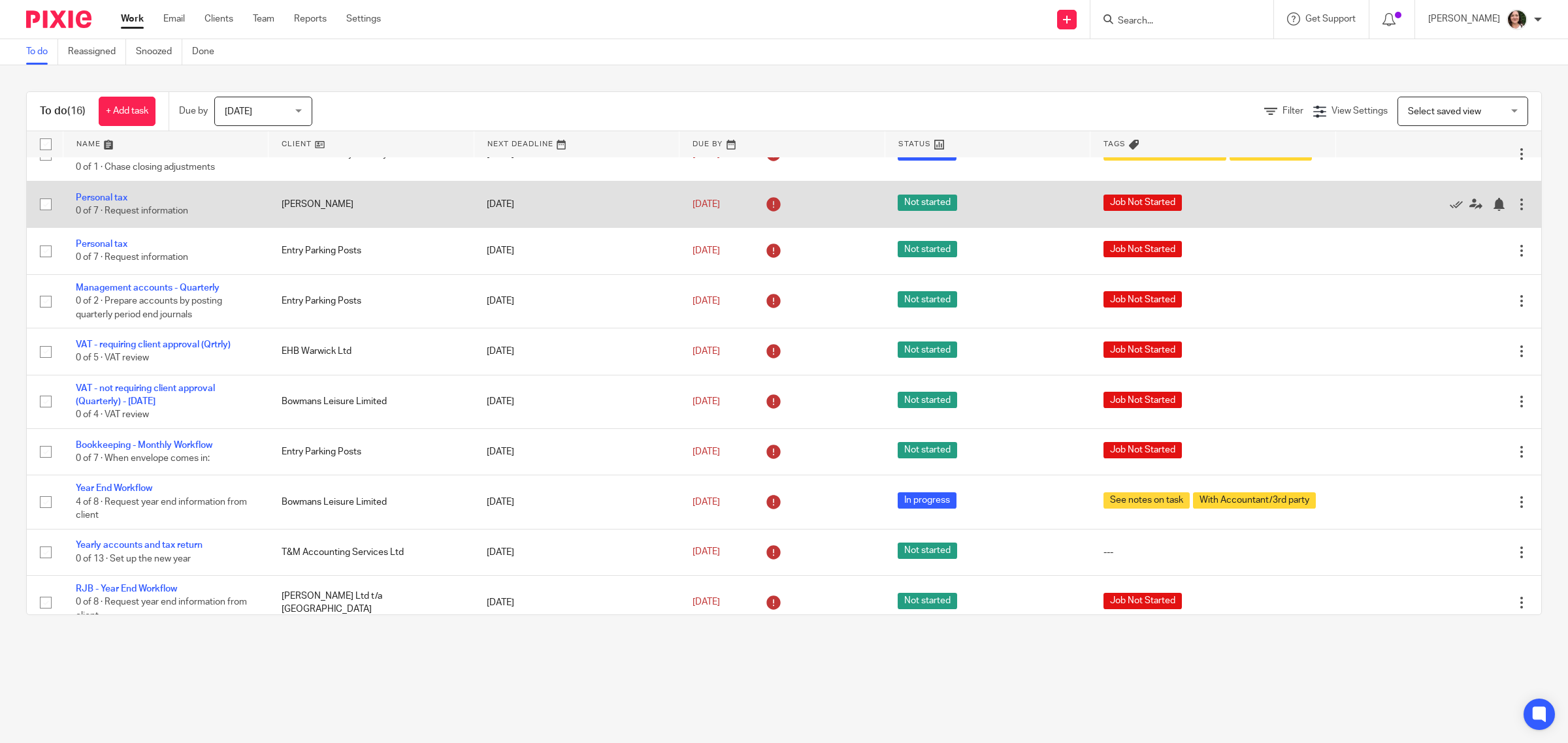
scroll to position [347, 0]
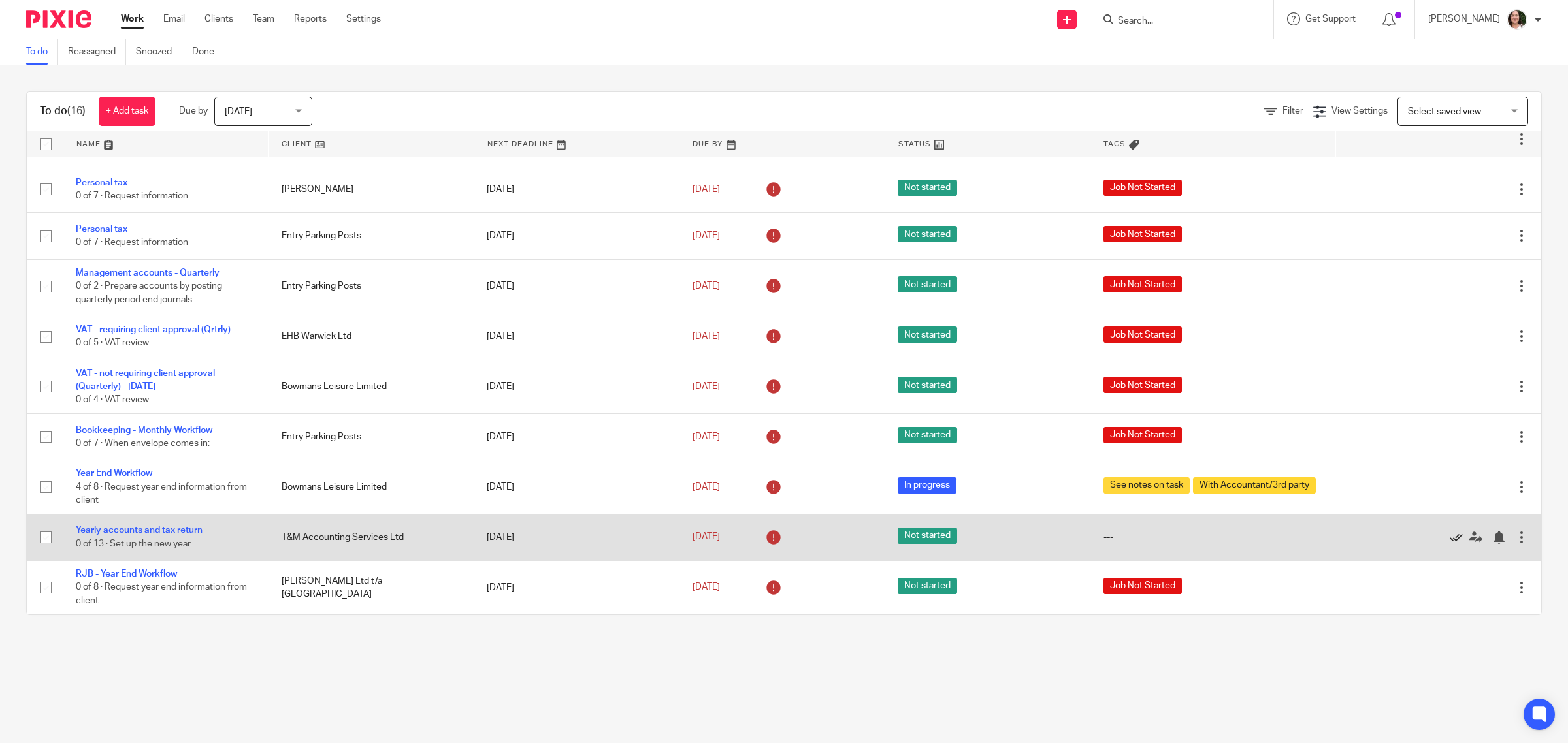
click at [1449, 536] on icon at bounding box center [1455, 536] width 13 height 13
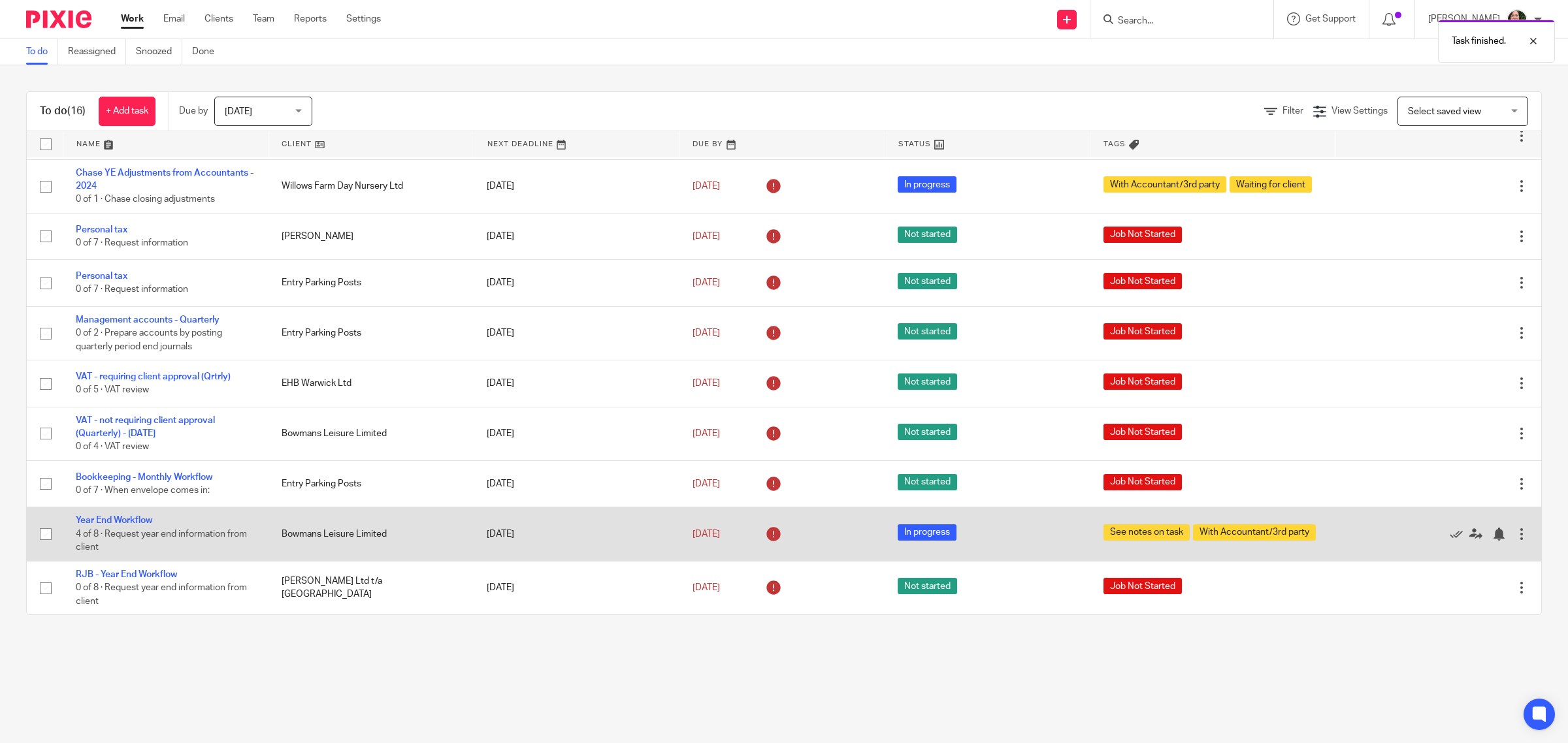
scroll to position [299, 0]
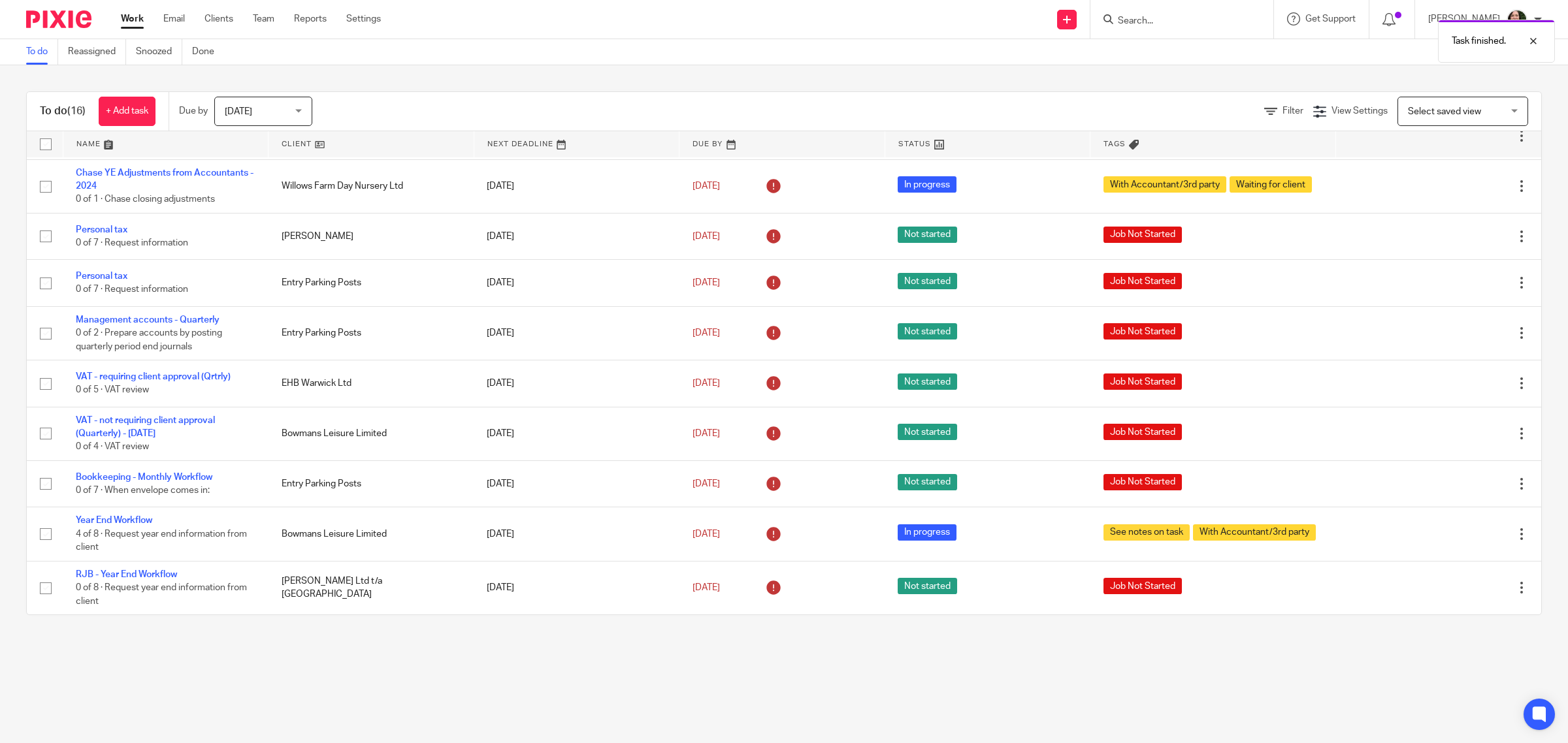
click at [291, 147] on link at bounding box center [370, 144] width 205 height 26
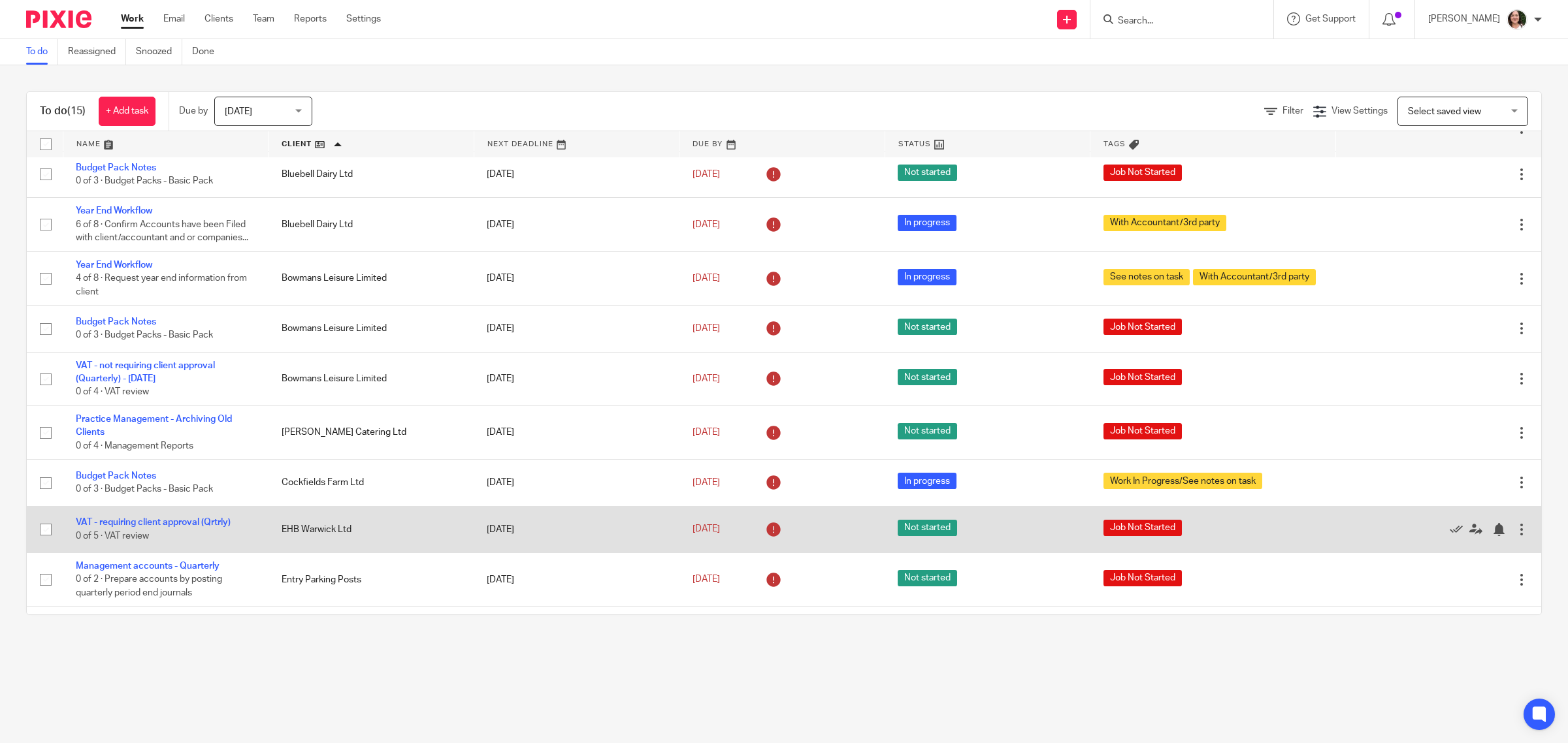
scroll to position [81, 0]
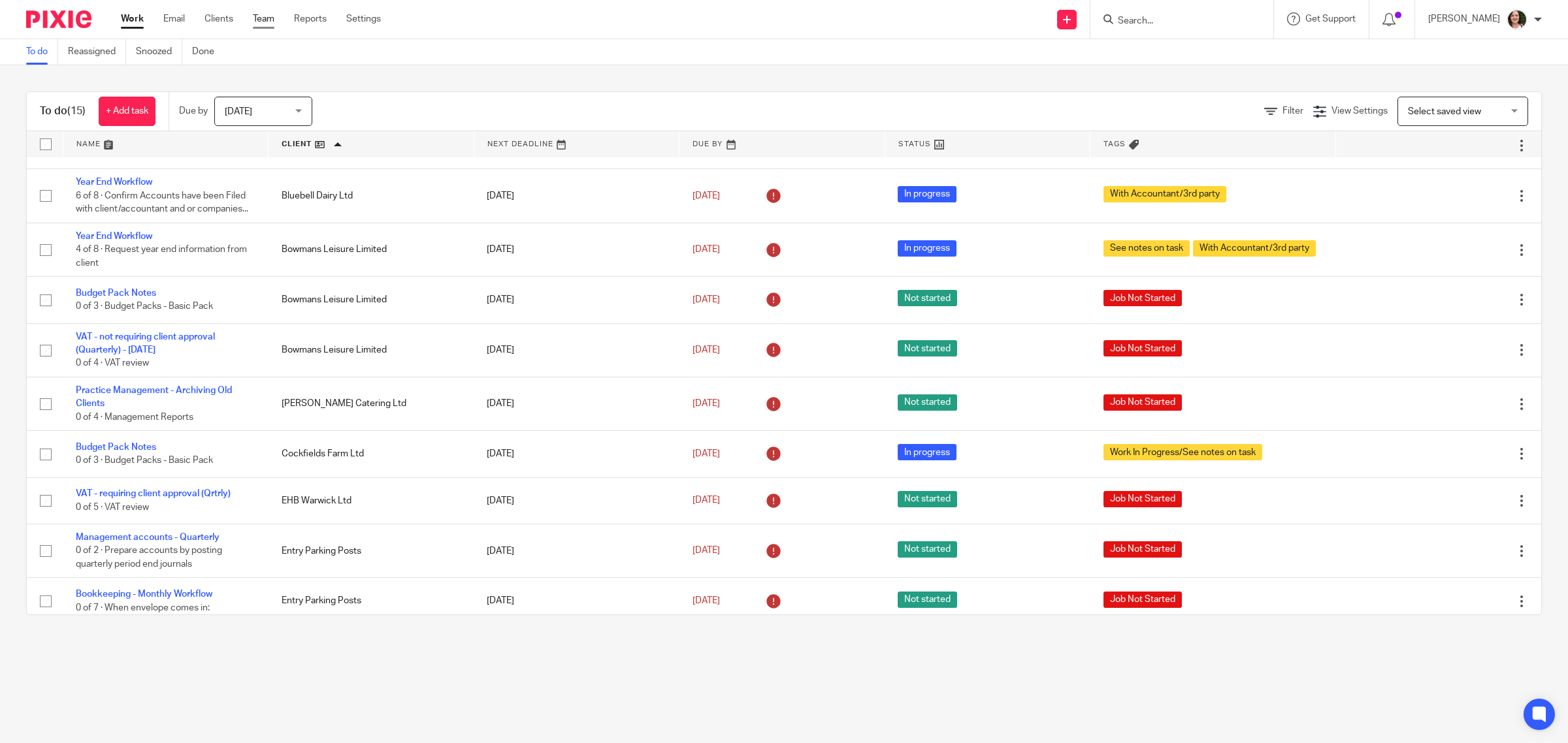
click at [261, 22] on link "Team" at bounding box center [263, 19] width 22 height 13
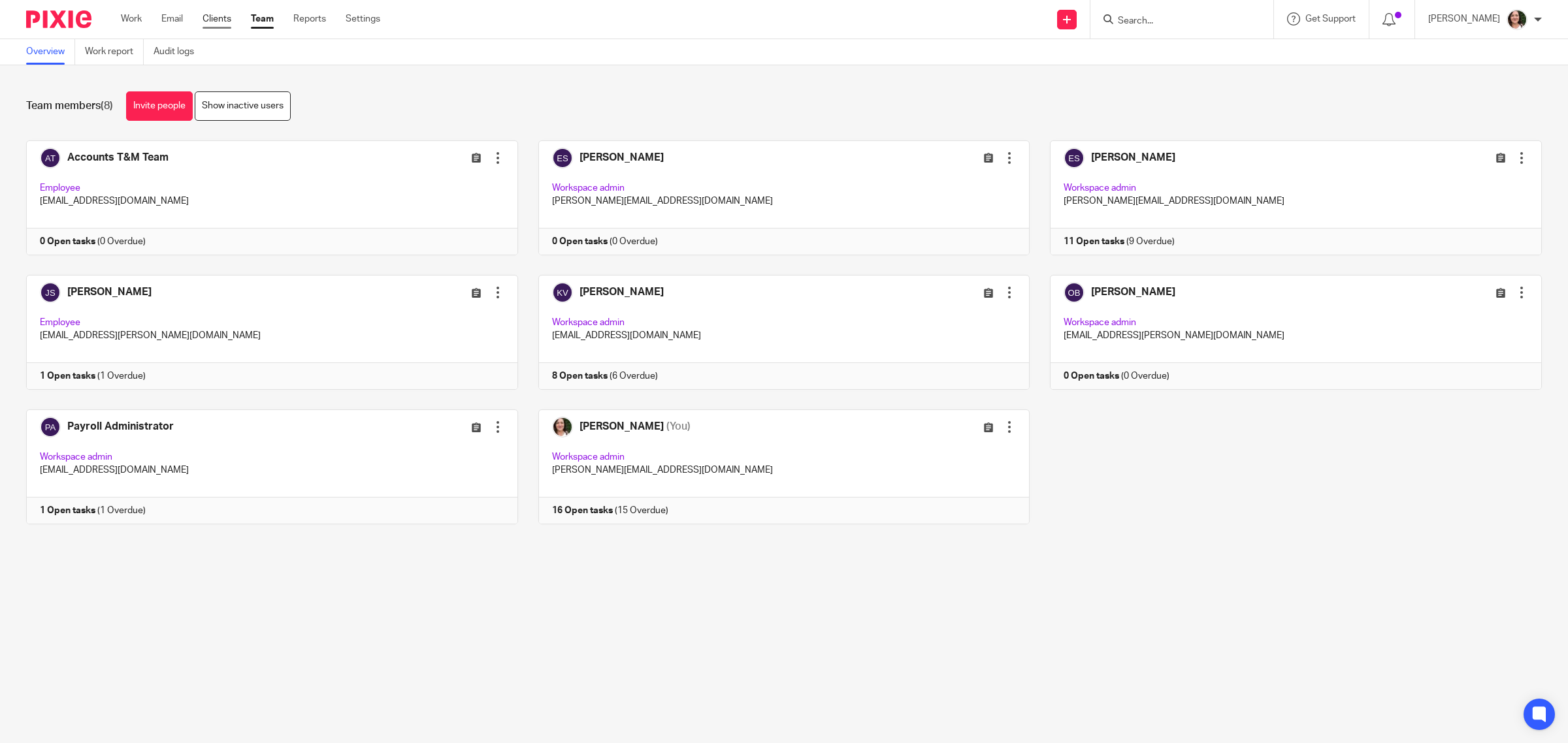
click at [204, 19] on link "Clients" at bounding box center [216, 19] width 28 height 13
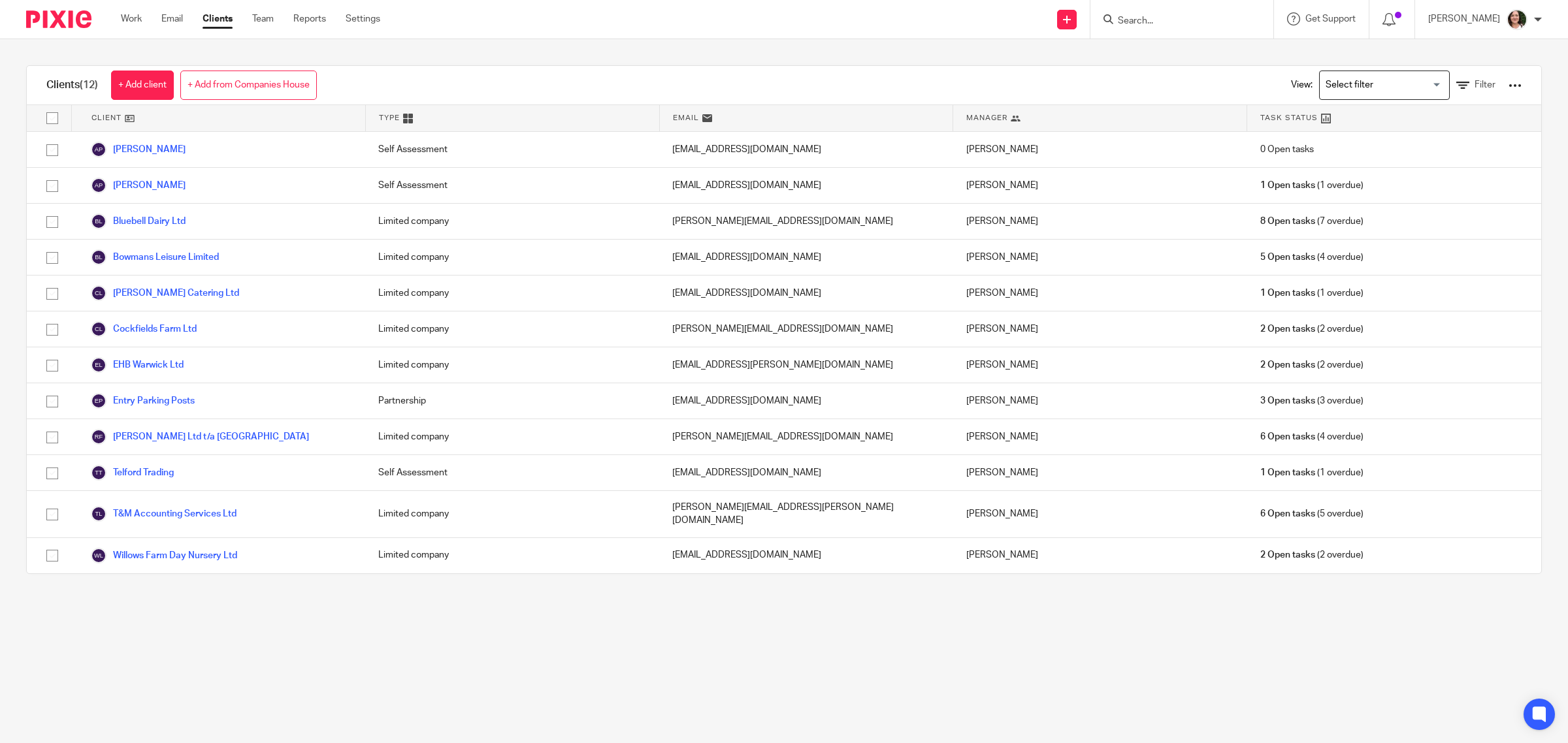
click at [1164, 21] on input "Search" at bounding box center [1175, 22] width 118 height 12
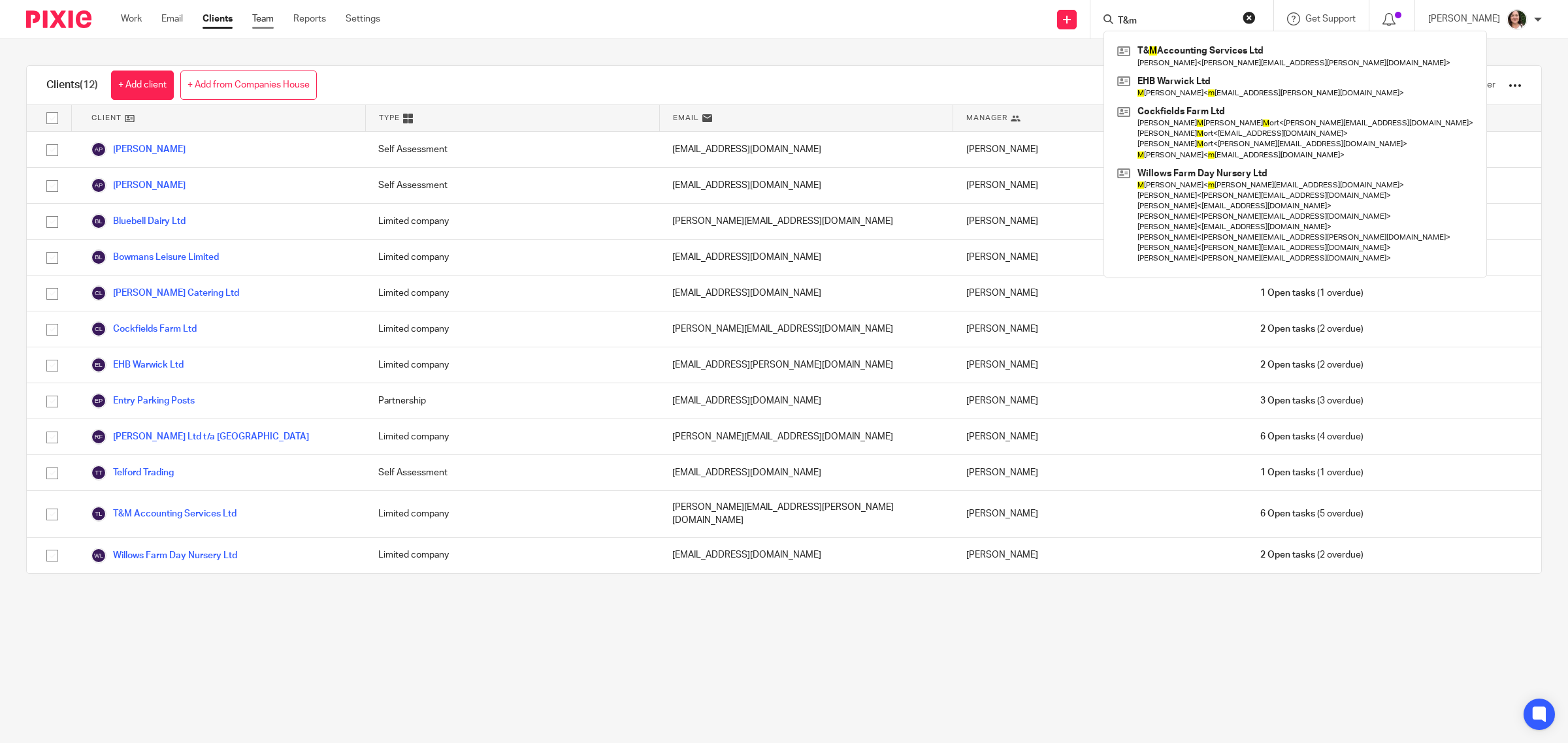
type input "T&m"
click at [267, 22] on link "Team" at bounding box center [262, 19] width 22 height 13
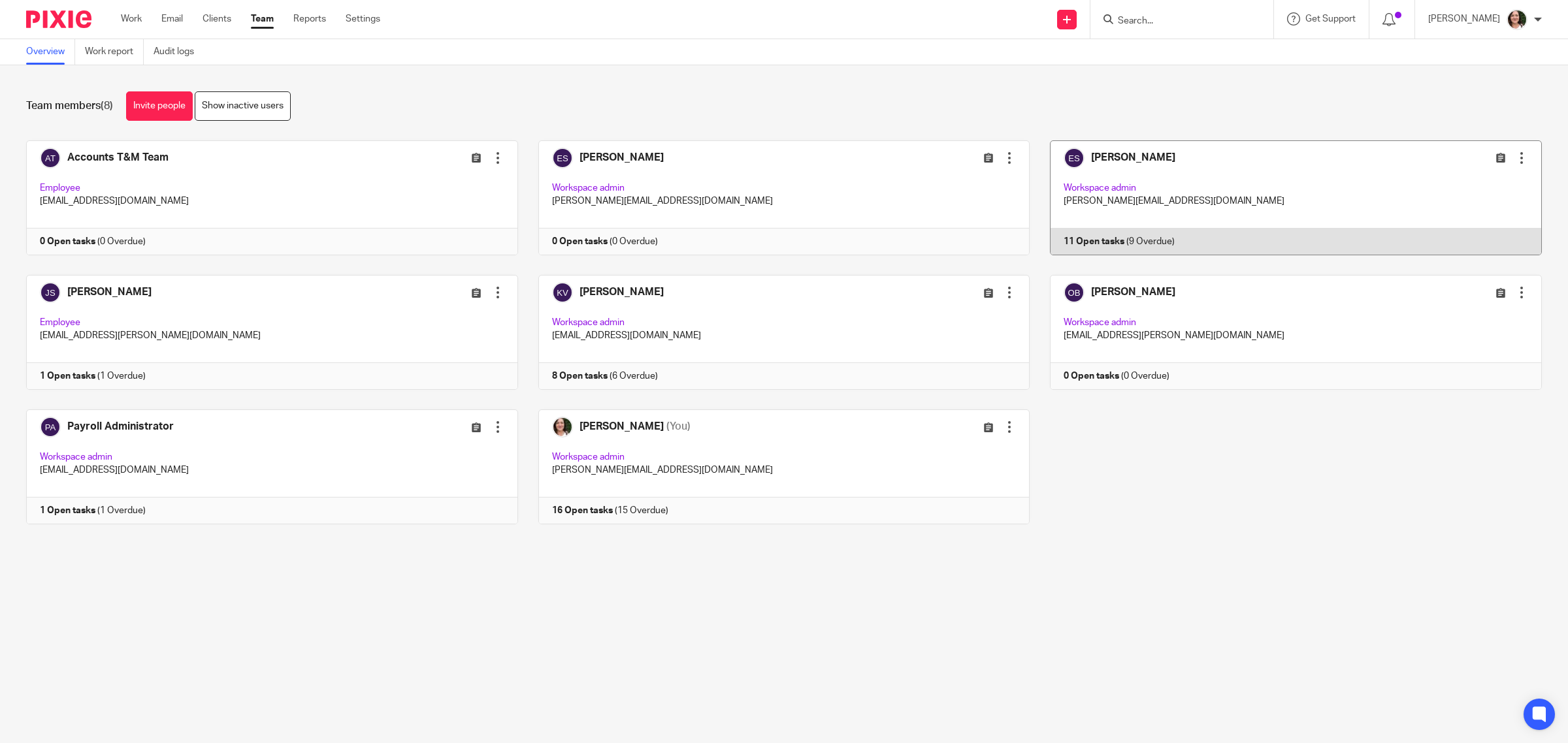
click at [1106, 154] on link at bounding box center [1285, 197] width 512 height 115
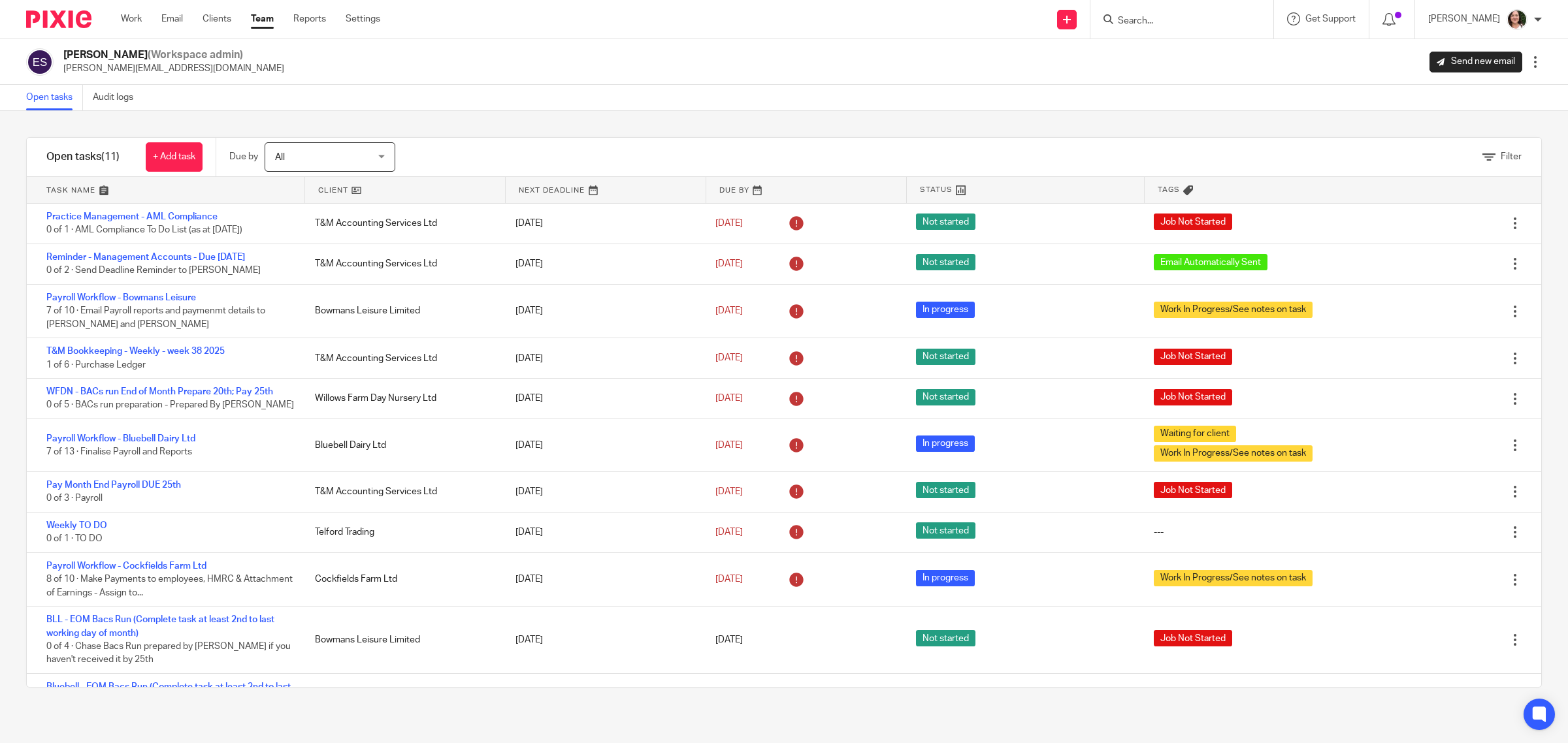
click at [330, 187] on link at bounding box center [404, 190] width 200 height 26
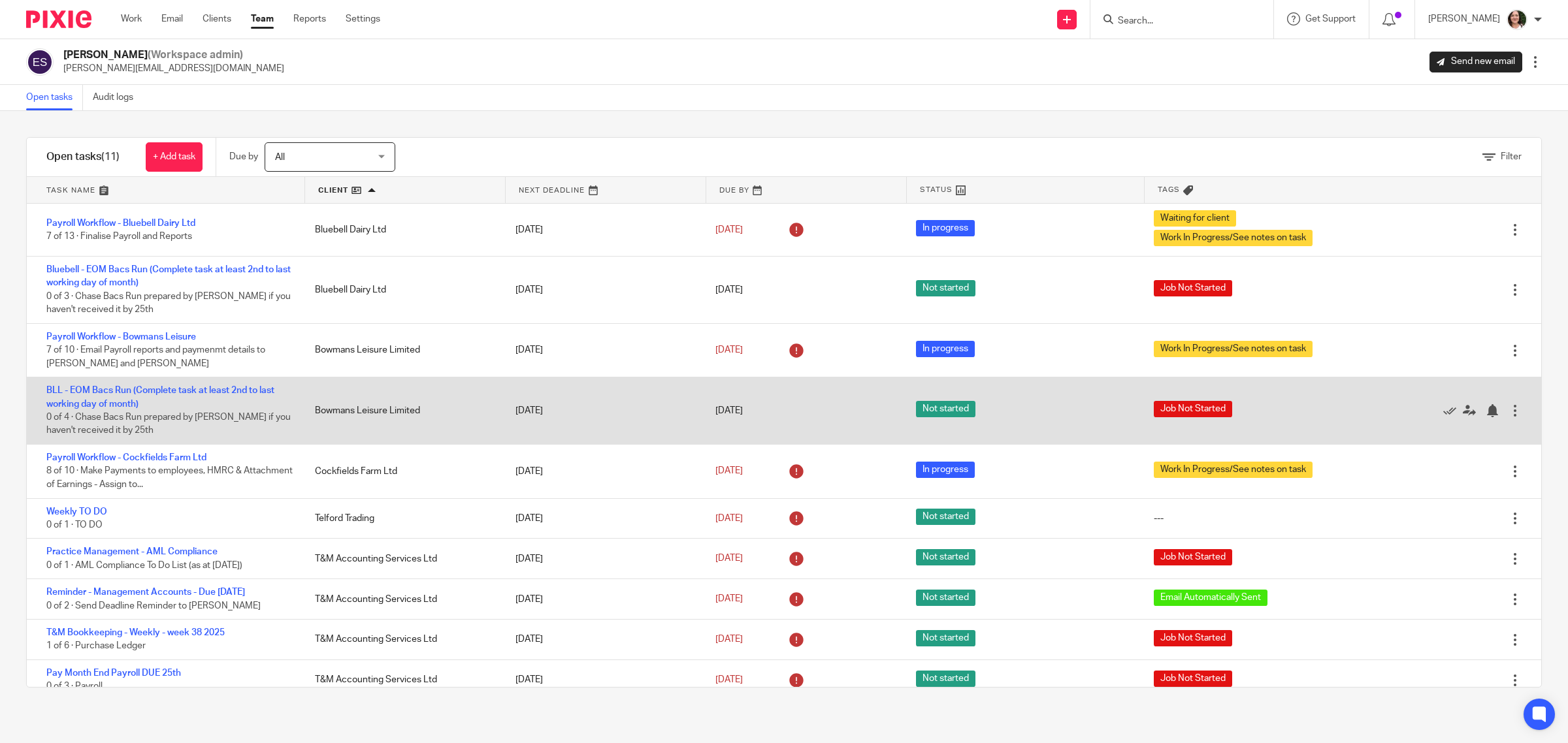
scroll to position [66, 0]
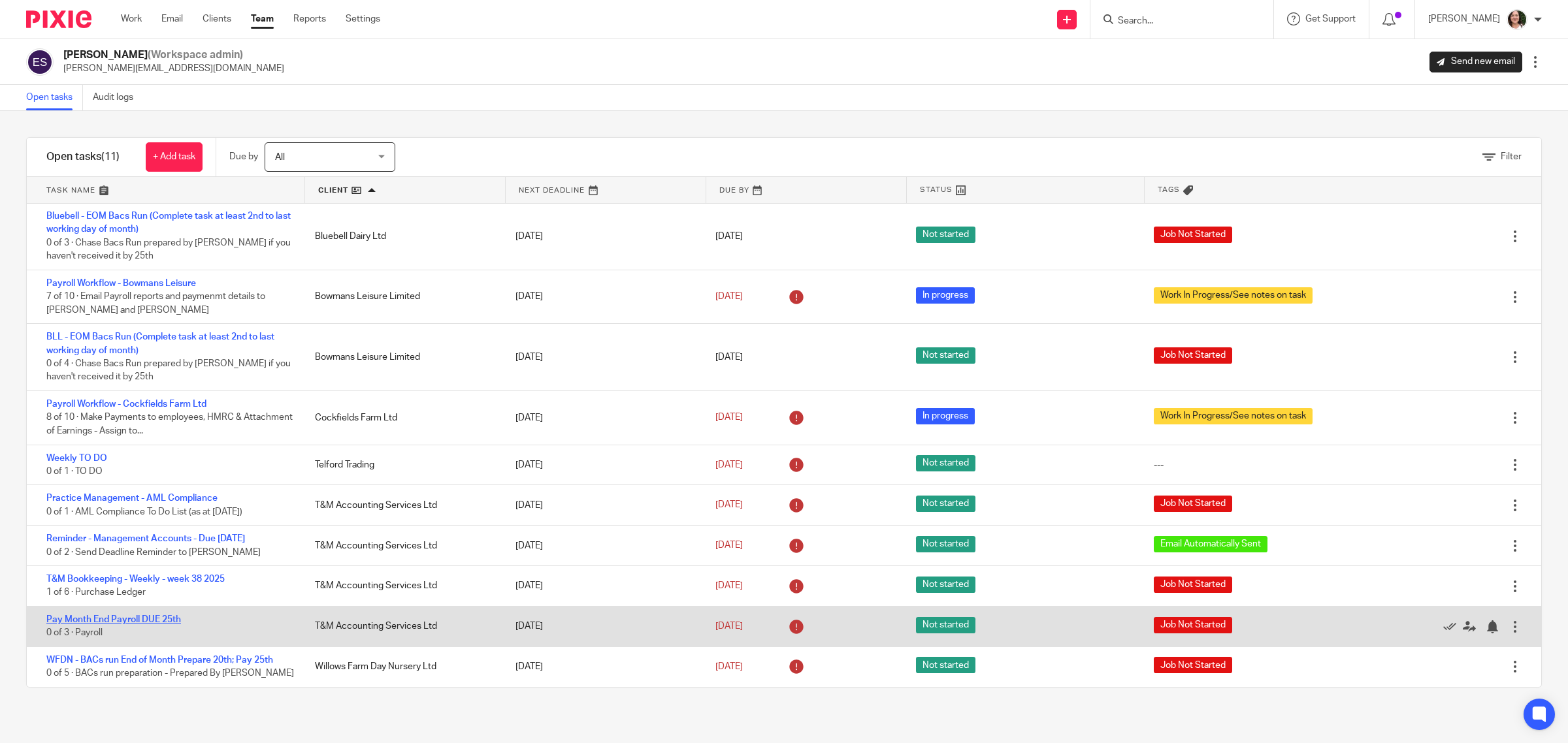
click at [159, 616] on link "Pay Month End Payroll DUE 25th" at bounding box center [113, 619] width 134 height 9
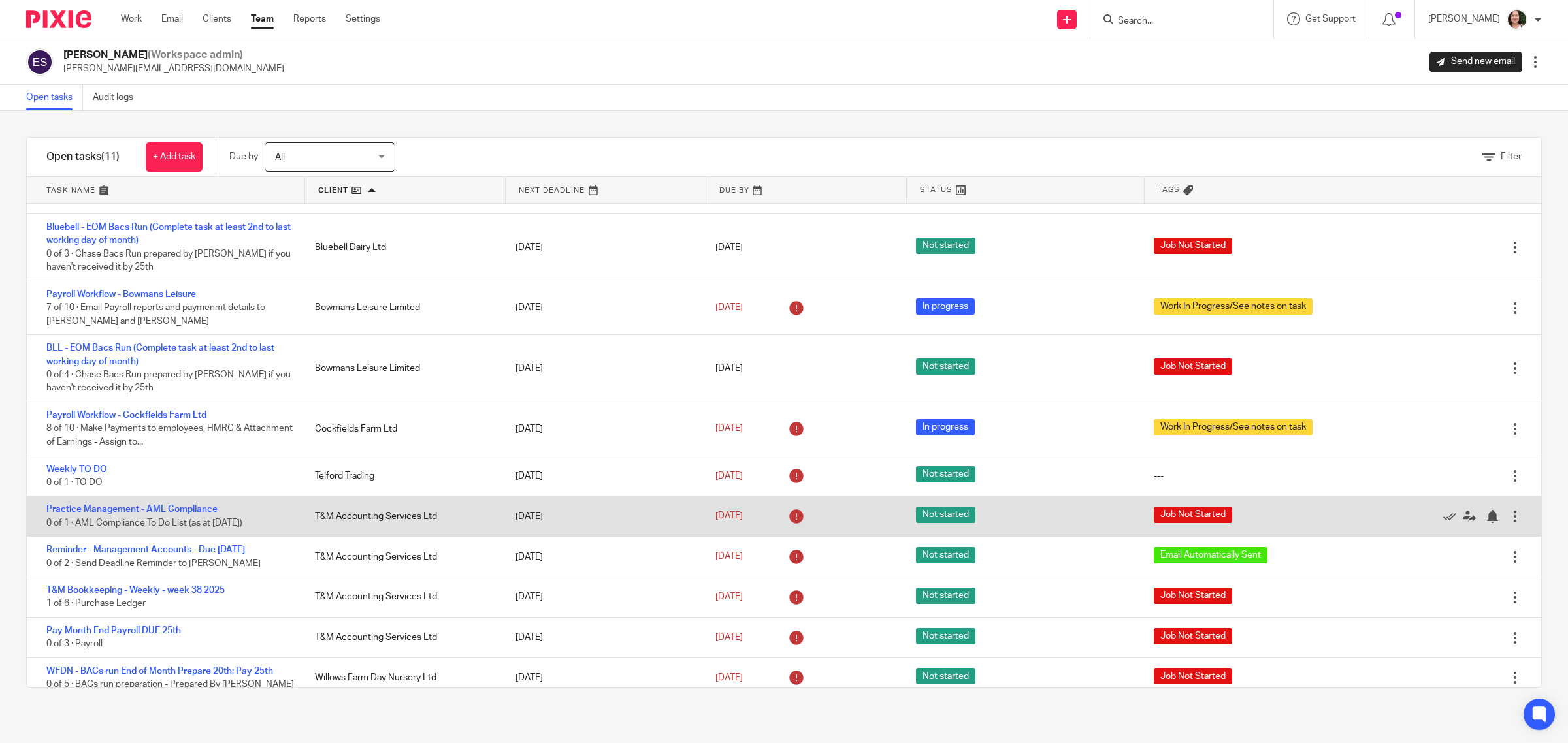
scroll to position [66, 0]
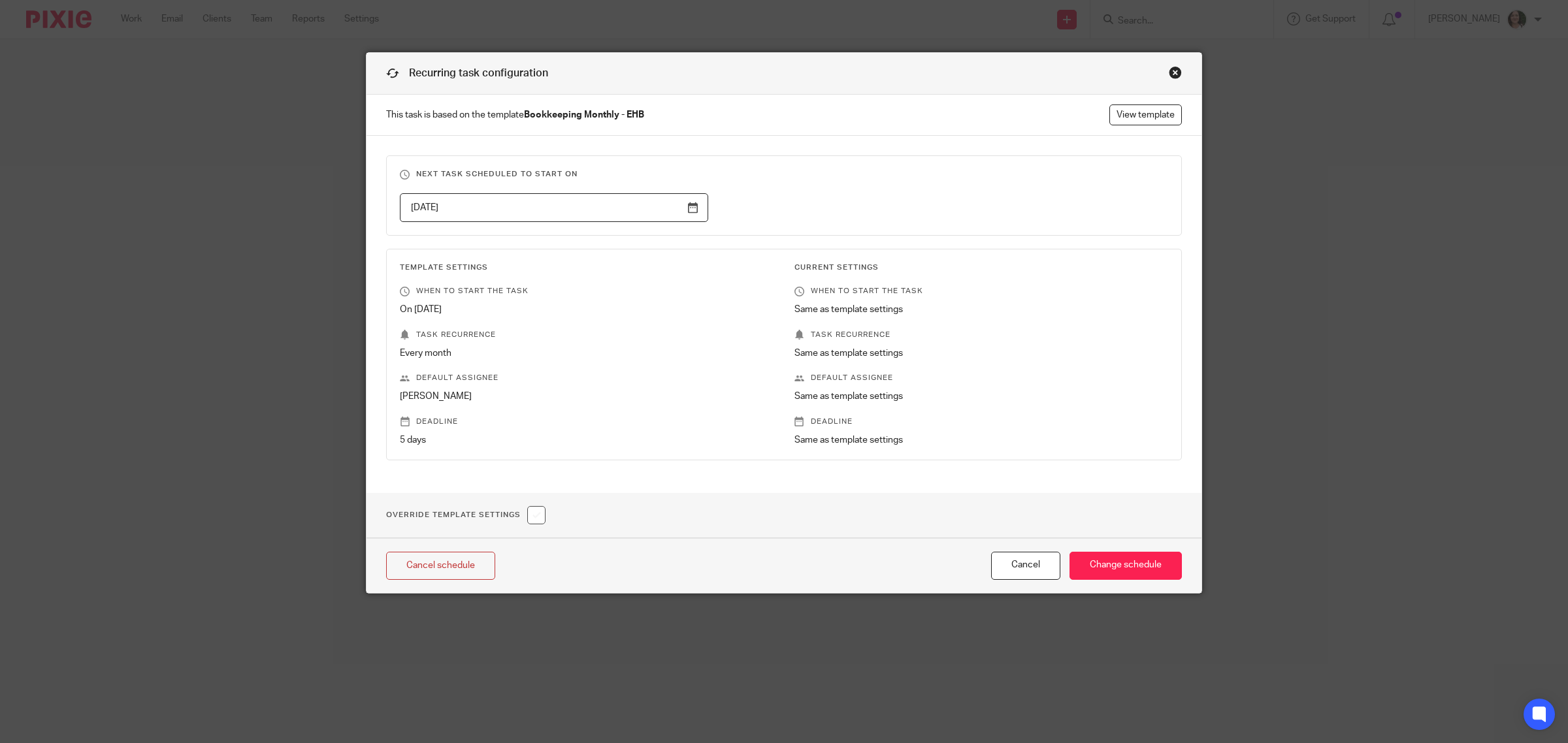
click at [1170, 73] on div "Close this dialog window" at bounding box center [1174, 71] width 13 height 13
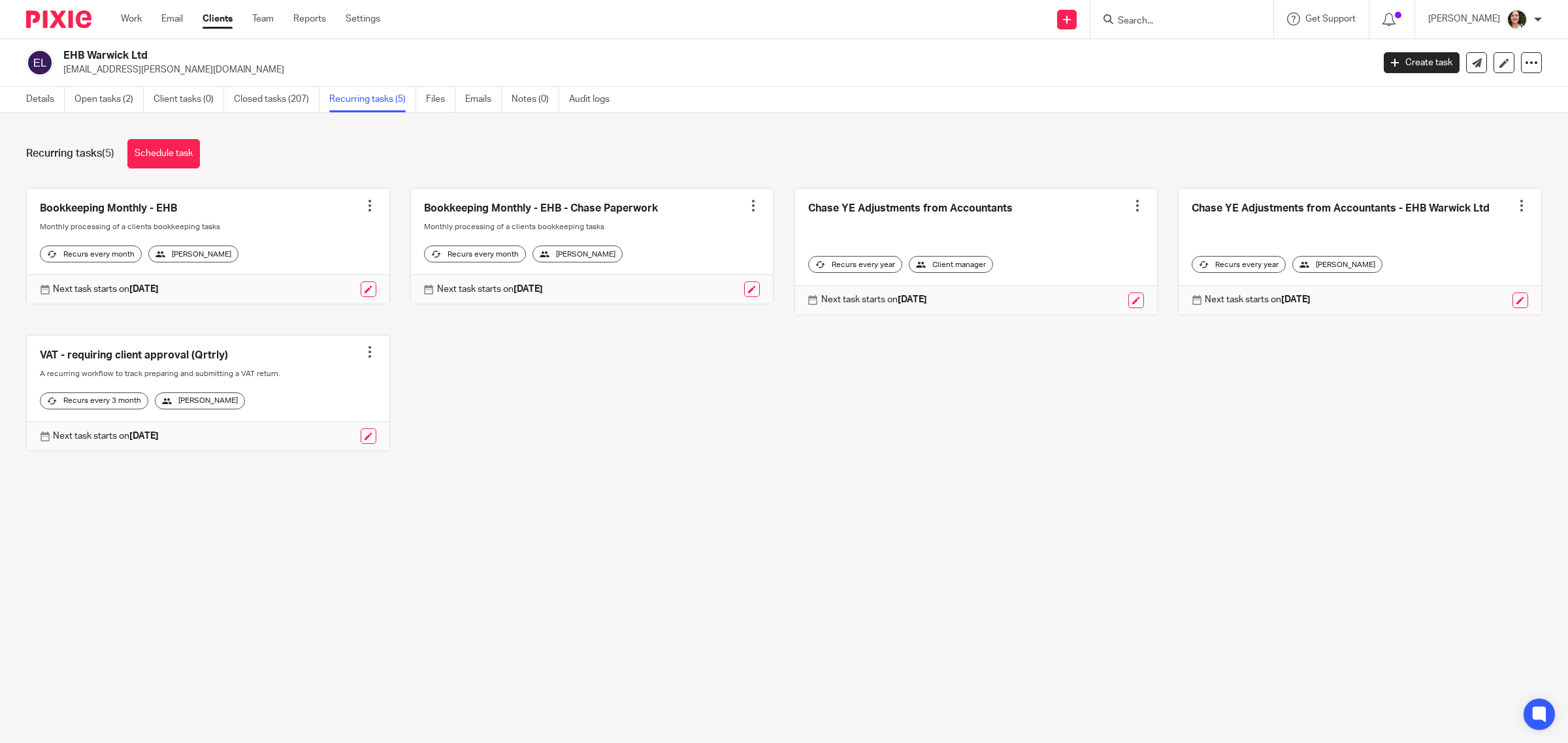
click at [1176, 11] on form at bounding box center [1186, 19] width 139 height 17
click at [1168, 24] on input "Search" at bounding box center [1175, 22] width 118 height 12
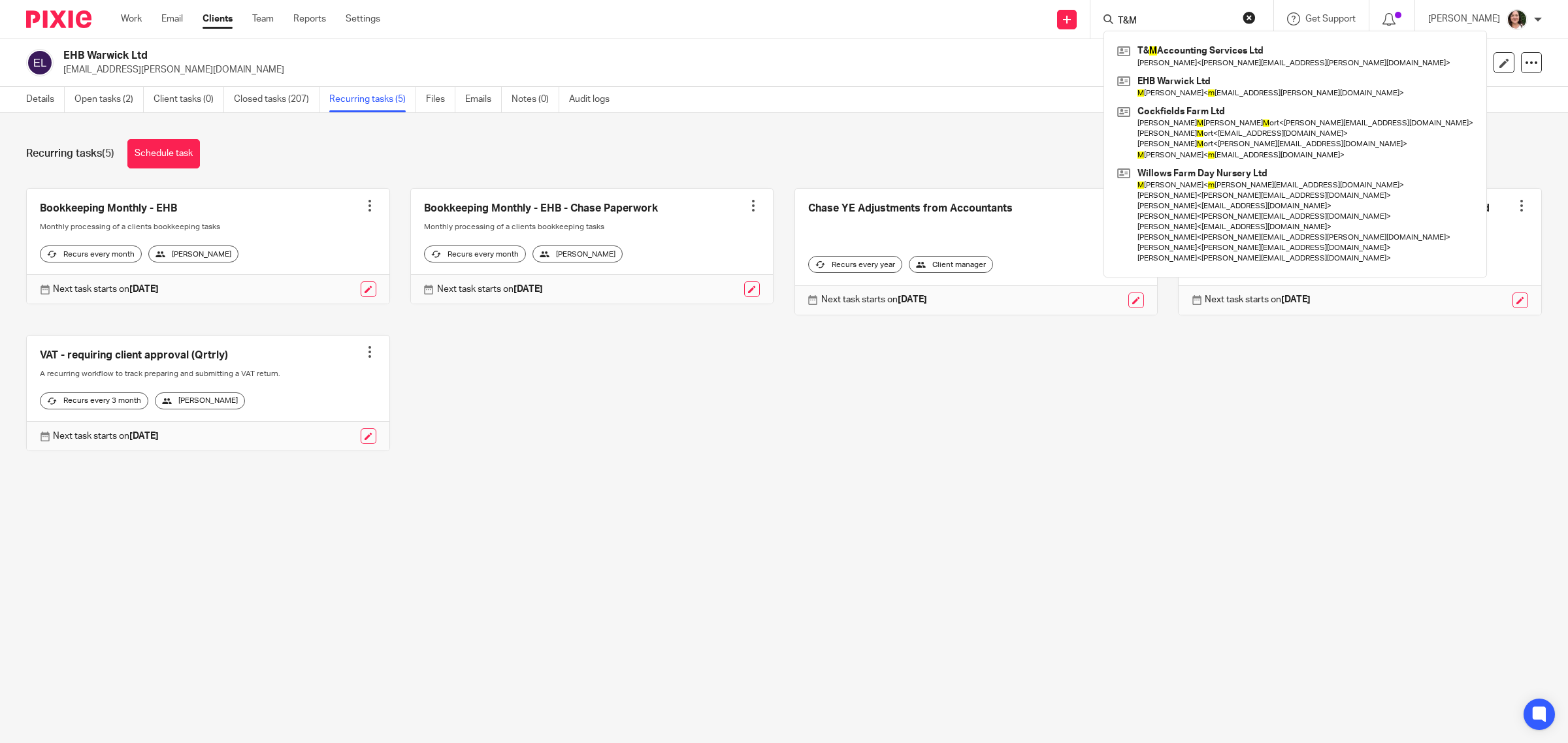
type input "T&M"
click button "submit" at bounding box center [0, 0] width 0 height 0
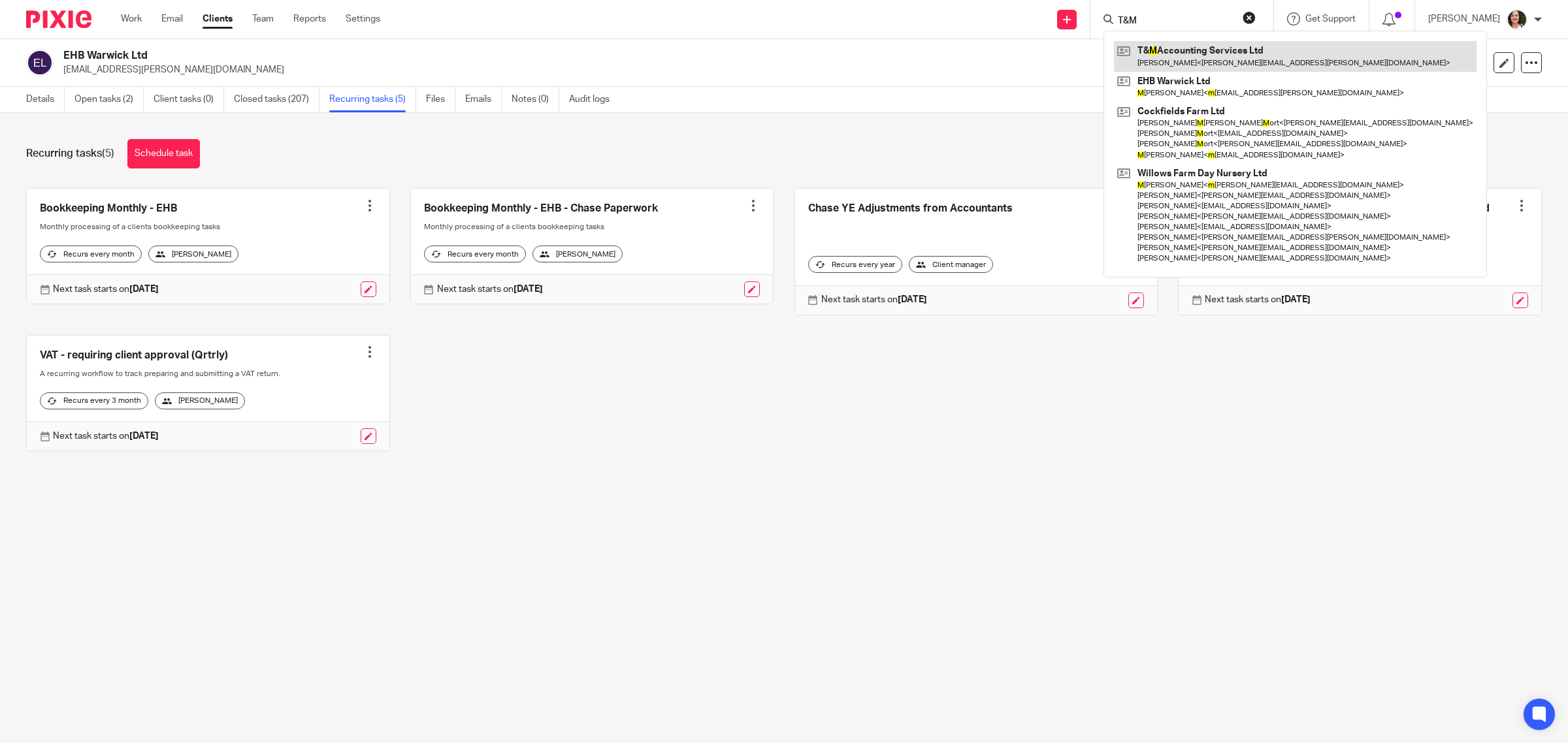
click at [1164, 49] on link at bounding box center [1295, 56] width 362 height 30
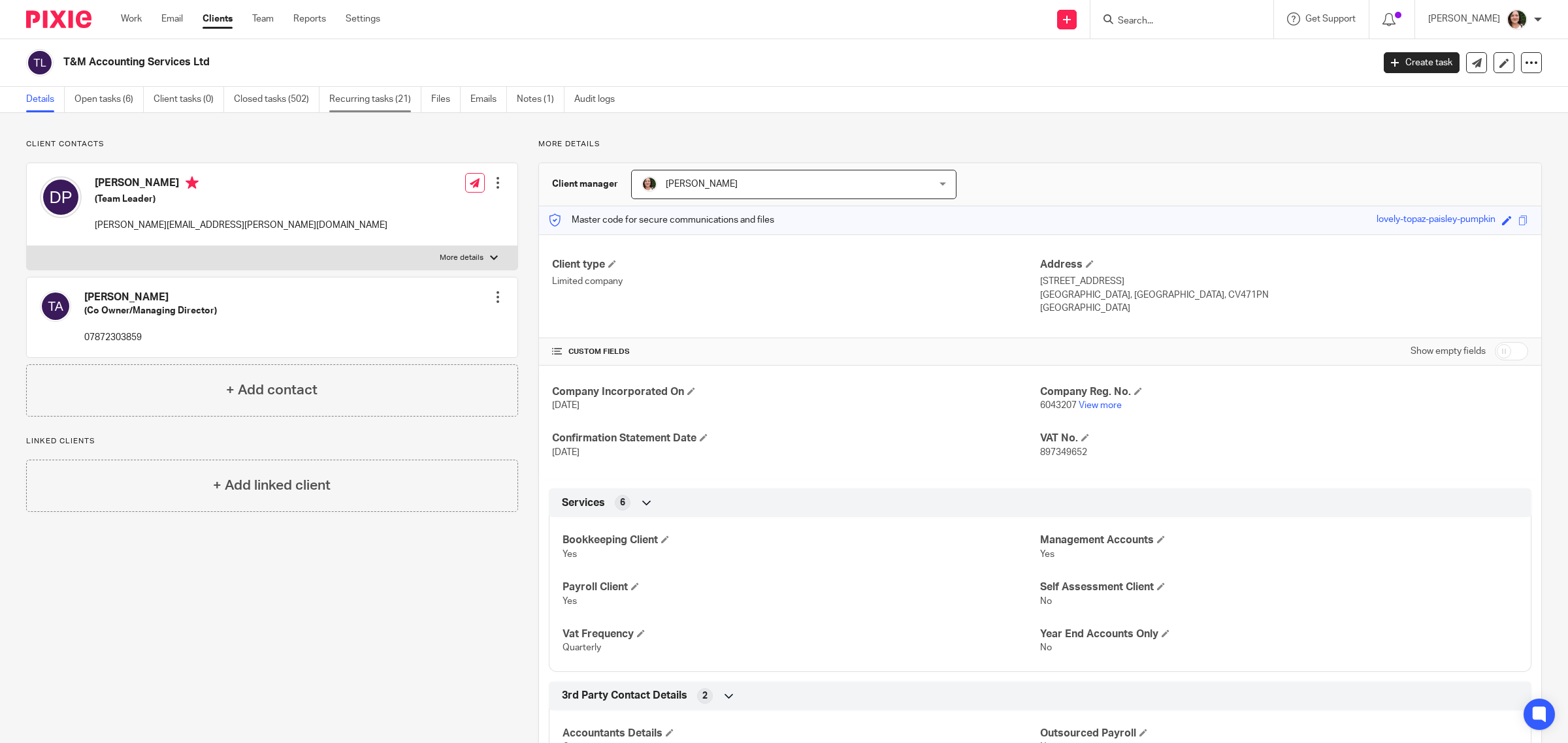
click at [353, 102] on link "Recurring tasks (21)" at bounding box center [375, 100] width 92 height 25
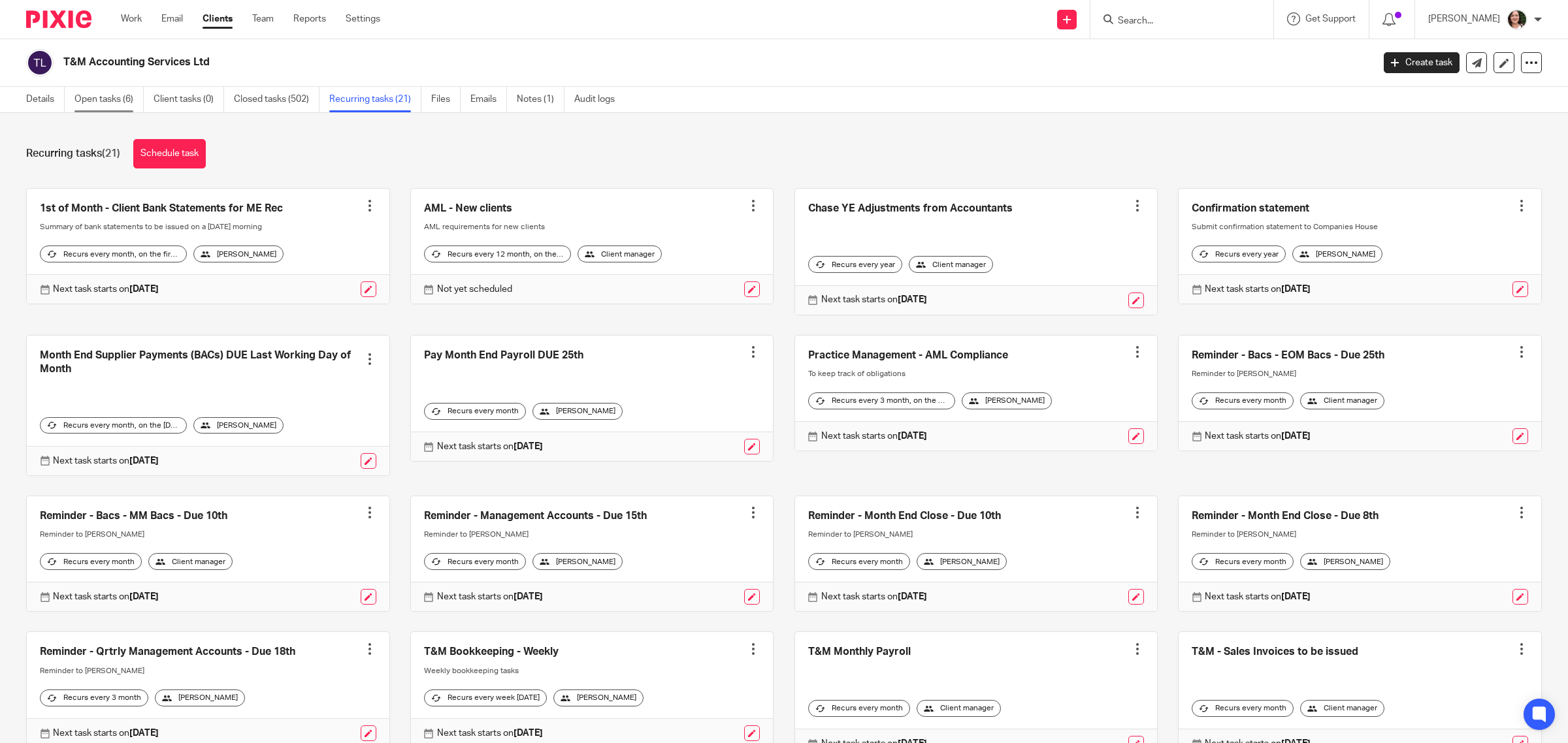
click at [117, 99] on link "Open tasks (6)" at bounding box center [109, 100] width 70 height 25
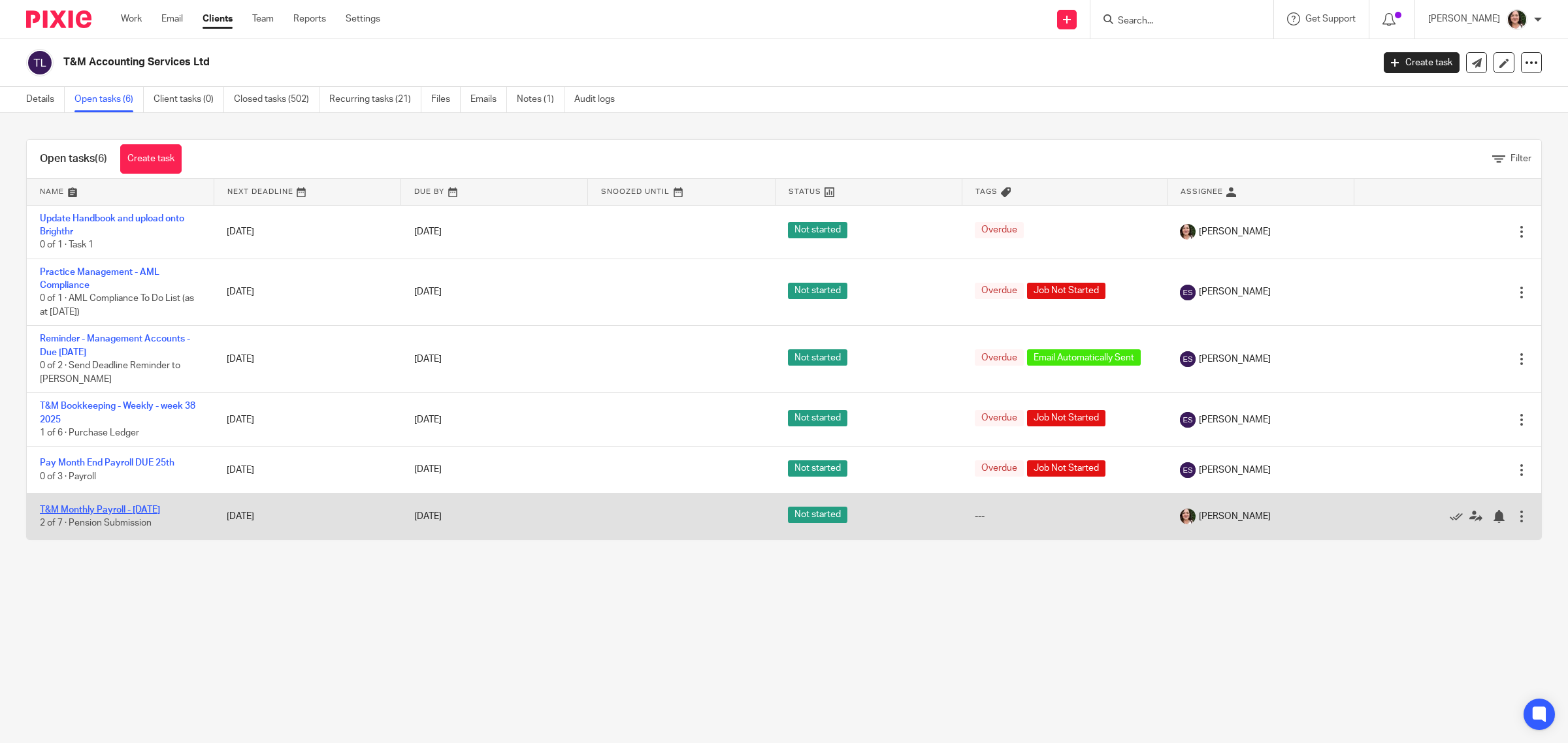
click at [160, 507] on link "T&M Monthly Payroll - [DATE]" at bounding box center [100, 509] width 120 height 9
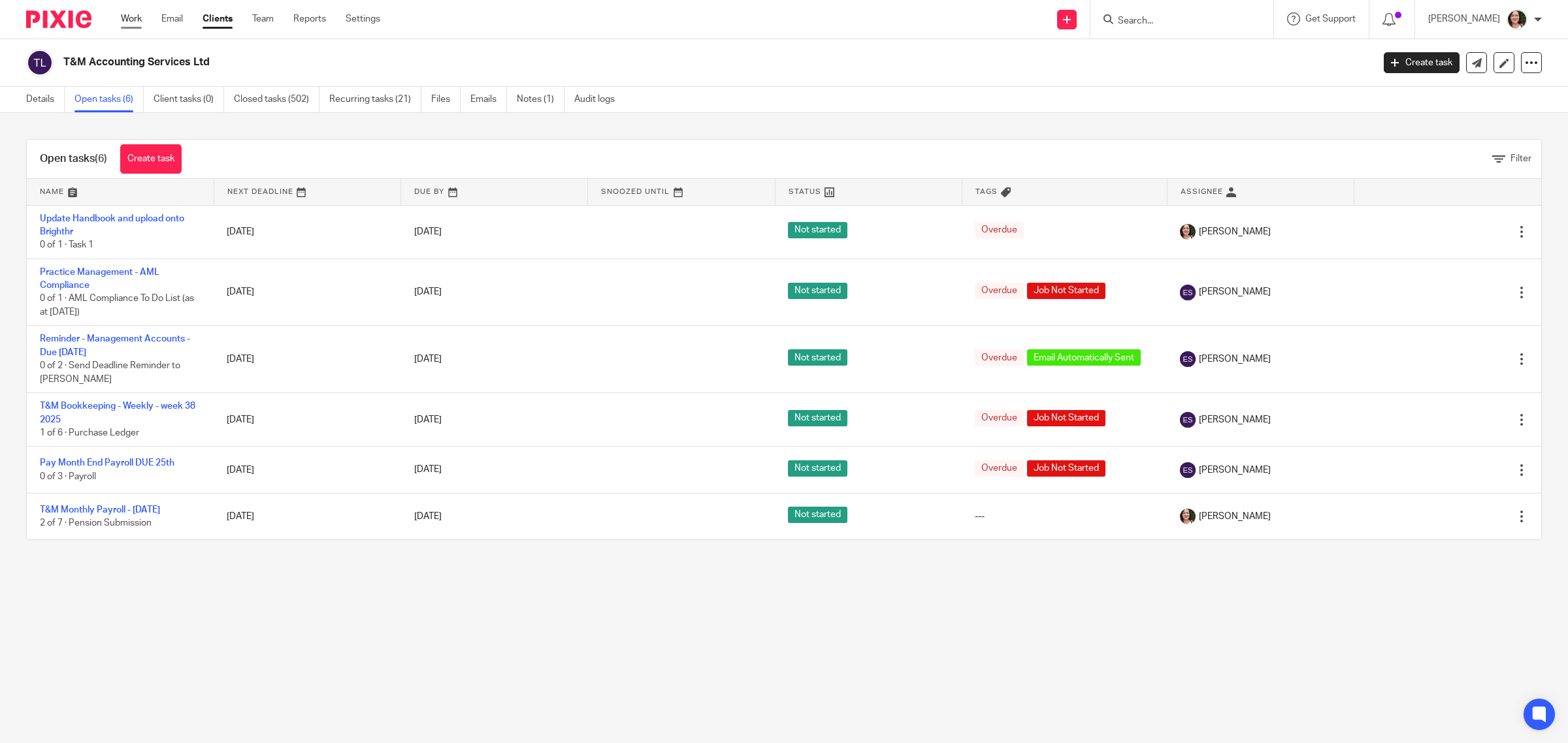
click at [128, 21] on link "Work" at bounding box center [130, 19] width 21 height 13
